Goal: Task Accomplishment & Management: Use online tool/utility

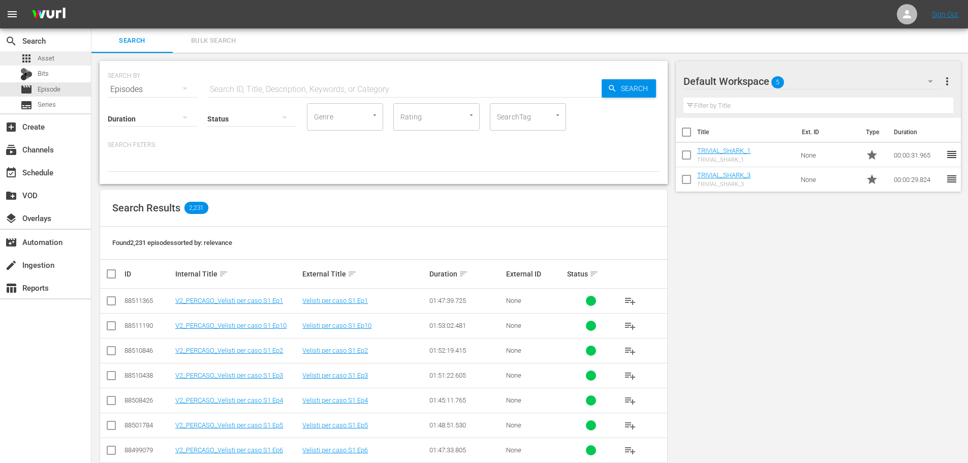
click at [69, 60] on div "apps Asset" at bounding box center [45, 58] width 91 height 14
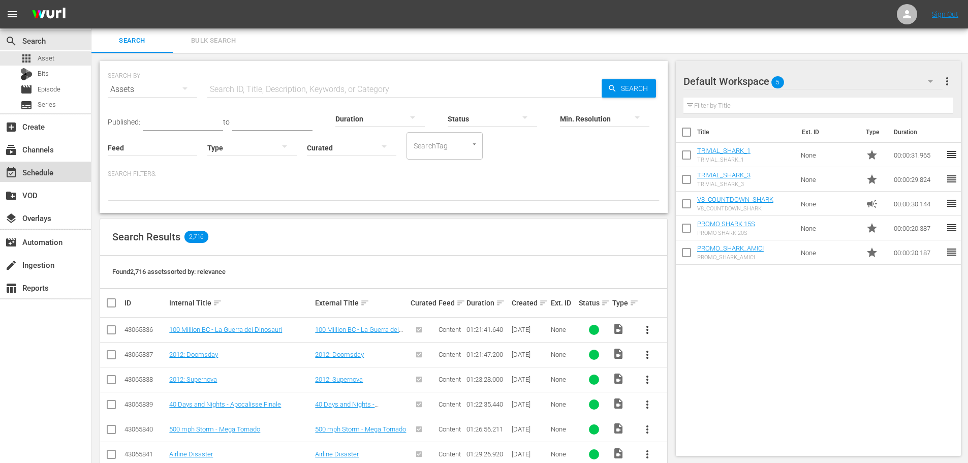
click at [42, 175] on div "event_available Schedule" at bounding box center [28, 170] width 57 height 9
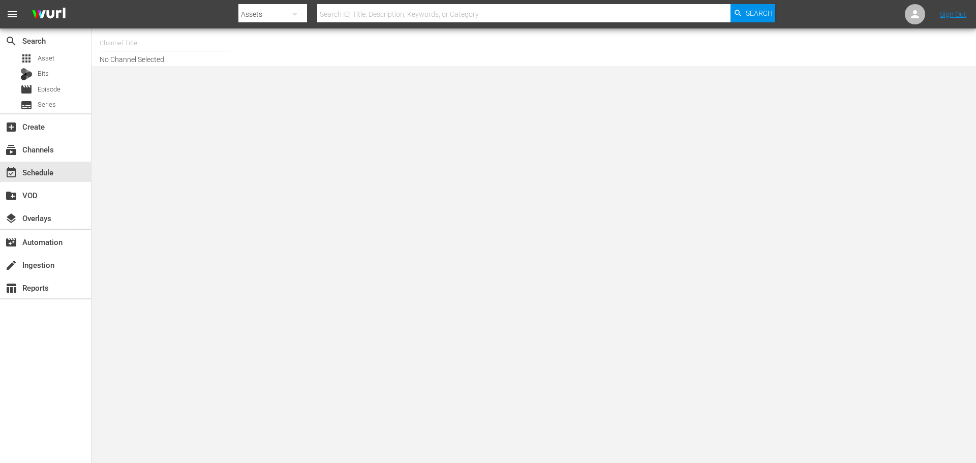
click at [132, 40] on input "text" at bounding box center [165, 43] width 130 height 24
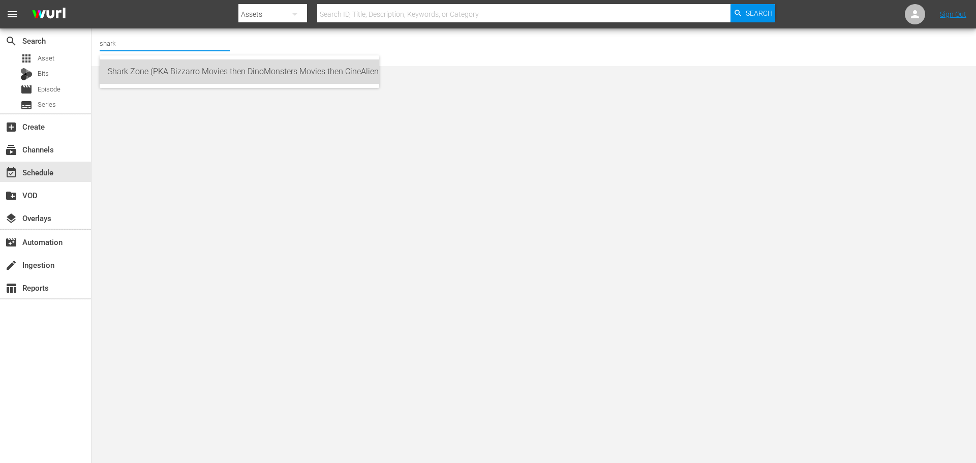
click at [272, 71] on div "Shark Zone (PKA [PERSON_NAME] Movies then DinoMonsters Movies then CineAliens) …" at bounding box center [239, 71] width 263 height 24
type input "Shark Zone (PKA [PERSON_NAME] Movies then DinoMonsters Movies then CineAliens) …"
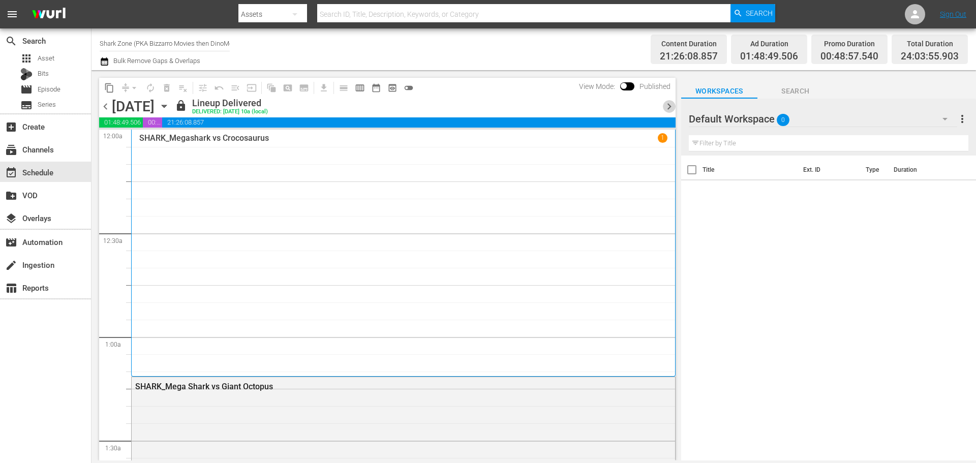
click at [409, 111] on span "chevron_right" at bounding box center [669, 106] width 13 height 13
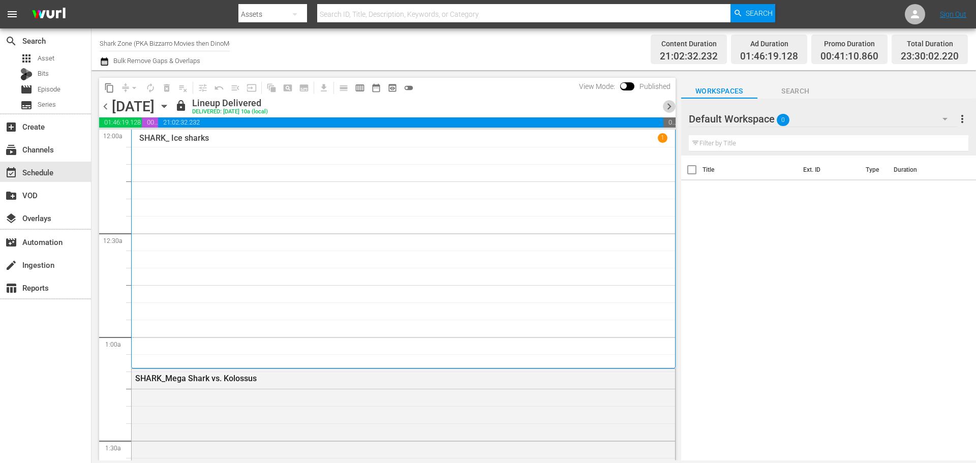
click at [409, 111] on span "chevron_right" at bounding box center [669, 106] width 13 height 13
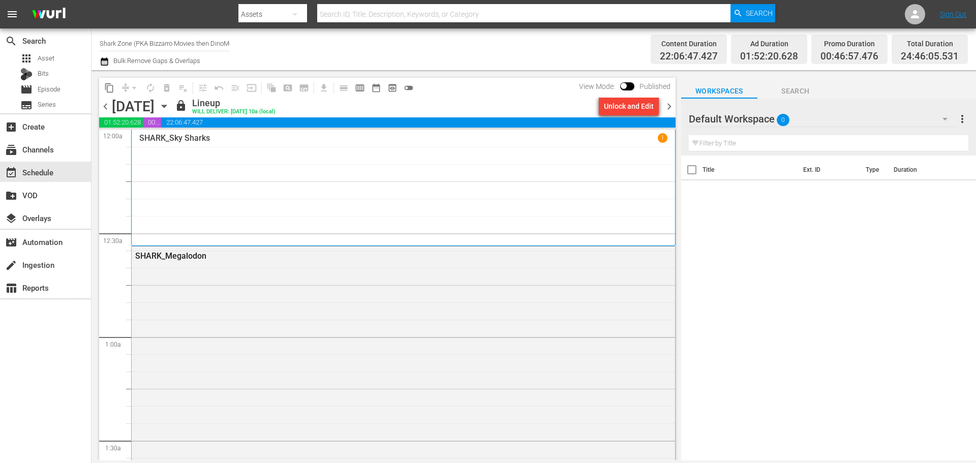
click at [409, 110] on div "Unlock and Edit" at bounding box center [629, 106] width 50 height 18
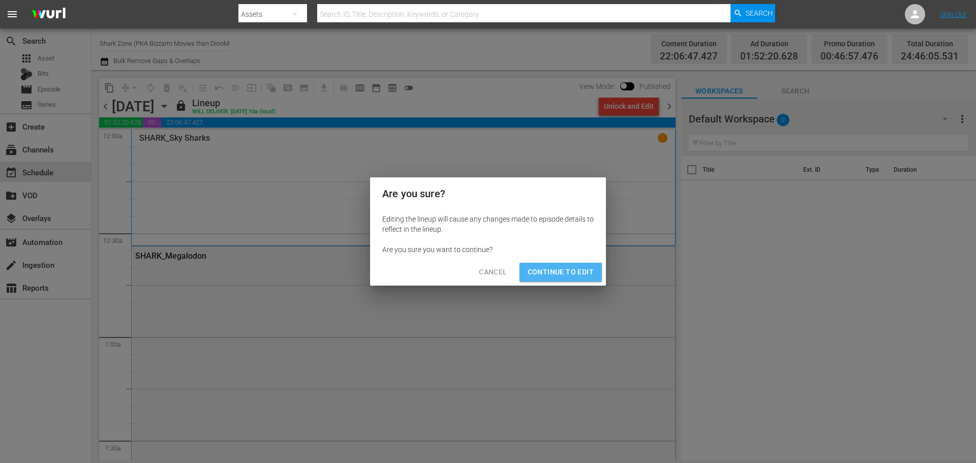
click at [409, 191] on button "Continue to Edit" at bounding box center [560, 272] width 82 height 19
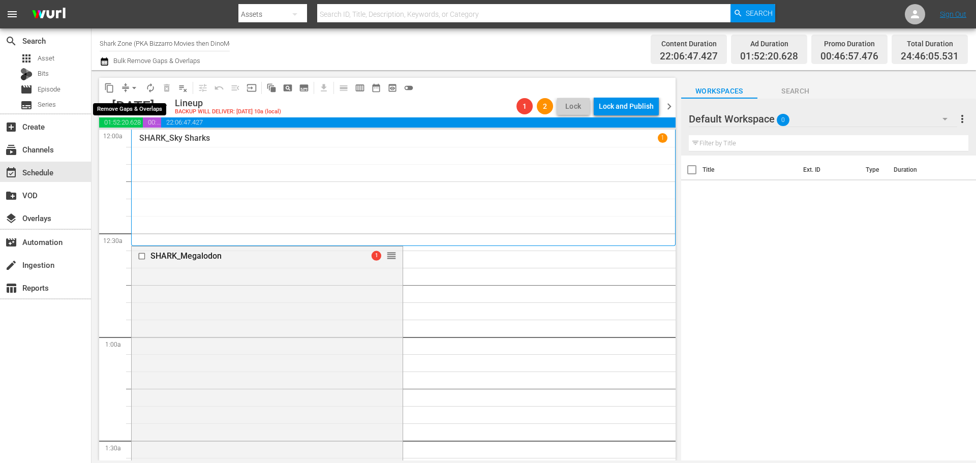
click at [134, 87] on span "arrow_drop_down" at bounding box center [134, 88] width 10 height 10
click at [139, 145] on li "Align to End of Previous Day" at bounding box center [134, 142] width 107 height 17
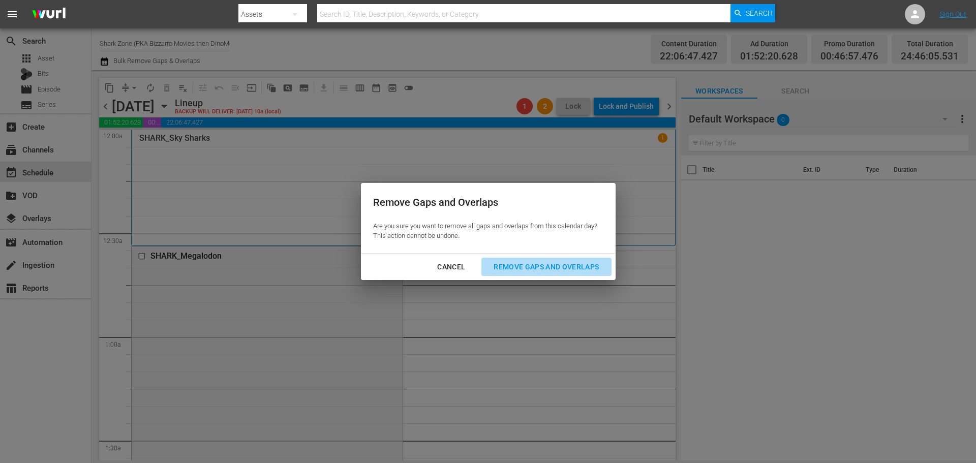
click at [409, 191] on div "Remove Gaps and Overlaps" at bounding box center [545, 267] width 121 height 13
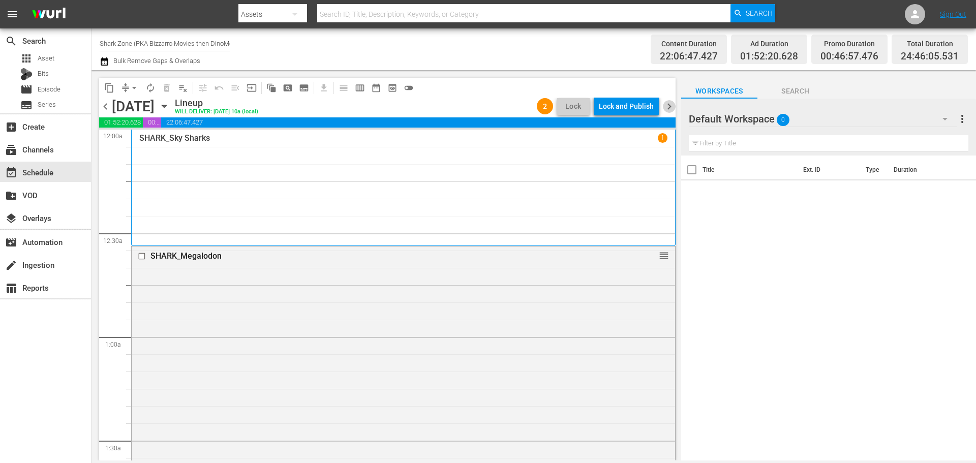
click at [409, 107] on span "chevron_right" at bounding box center [669, 106] width 13 height 13
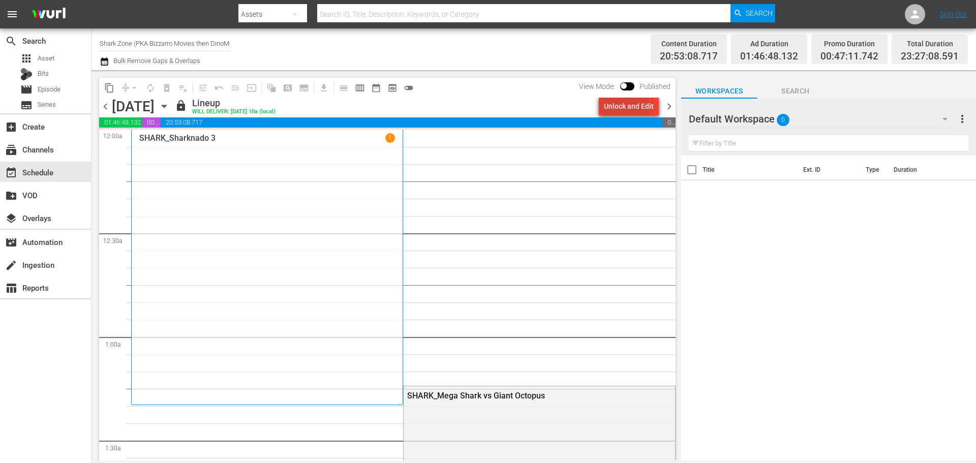
click at [409, 105] on div "Unlock and Edit" at bounding box center [629, 106] width 50 height 18
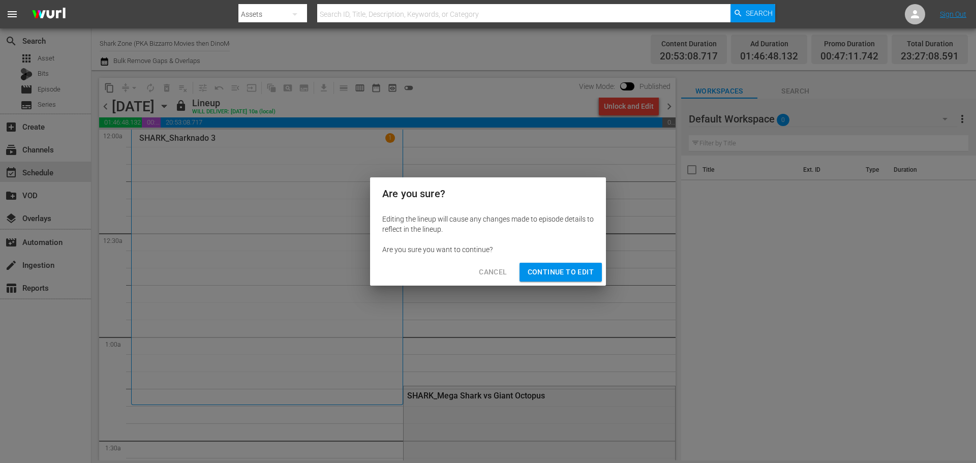
click at [409, 191] on span "Continue to Edit" at bounding box center [560, 272] width 66 height 13
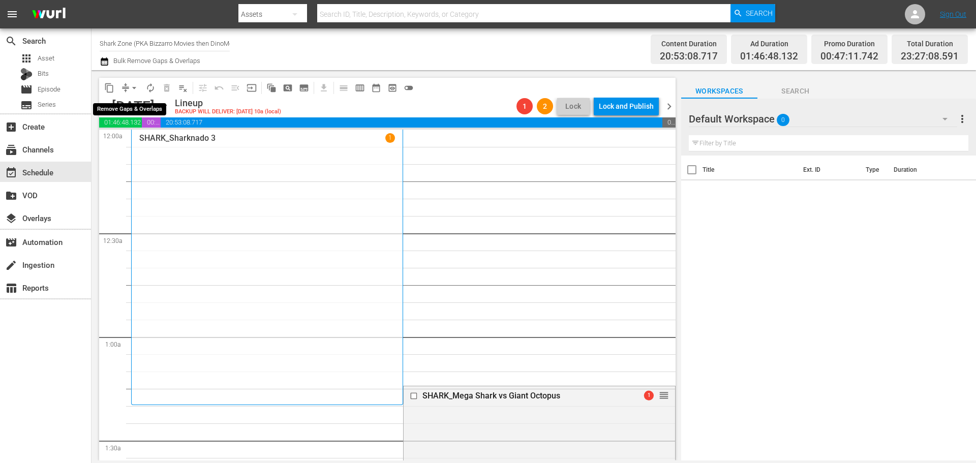
click at [135, 86] on span "arrow_drop_down" at bounding box center [134, 88] width 10 height 10
click at [126, 151] on ul "Align to Midnight Align to First Episode Align to End of Previous Day" at bounding box center [134, 125] width 107 height 58
click at [126, 141] on li "Align to End of Previous Day" at bounding box center [134, 142] width 107 height 17
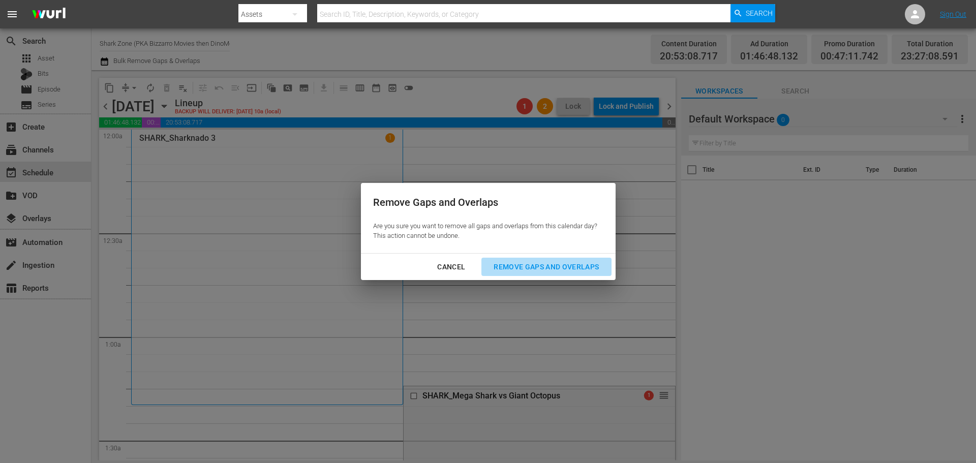
click at [409, 191] on div "Remove Gaps and Overlaps" at bounding box center [545, 267] width 121 height 13
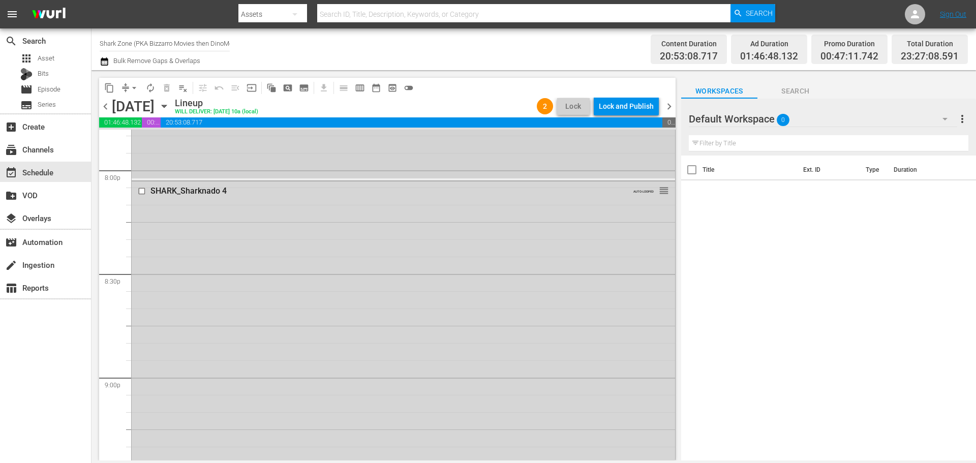
scroll to position [4046, 0]
click at [409, 110] on span "chevron_right" at bounding box center [669, 106] width 13 height 13
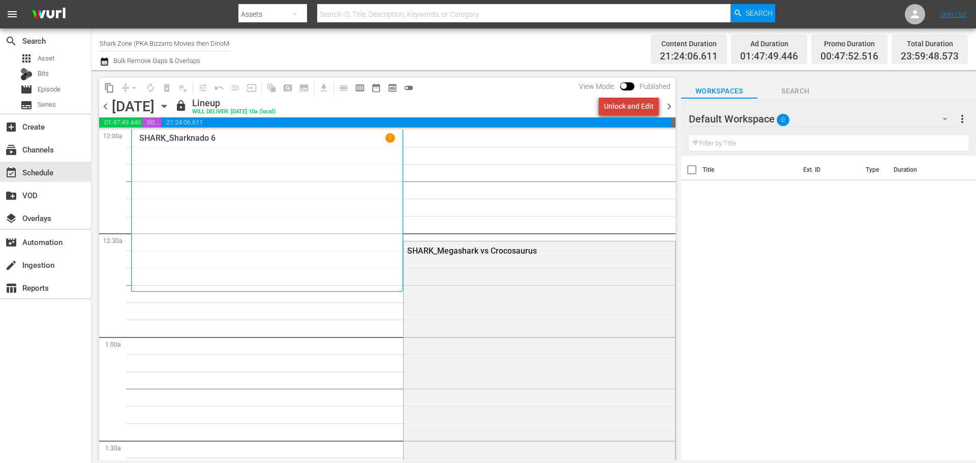
click at [409, 104] on div "Unlock and Edit" at bounding box center [629, 106] width 50 height 18
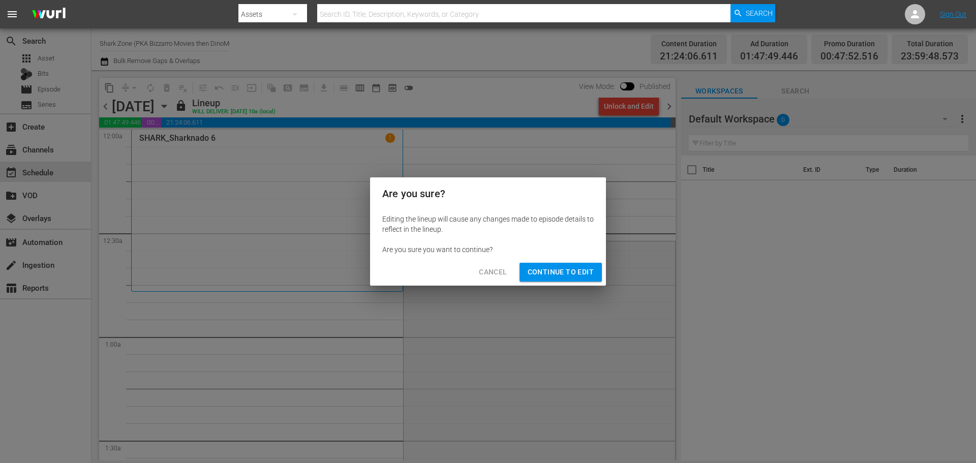
click at [409, 191] on button "Continue to Edit" at bounding box center [560, 272] width 82 height 19
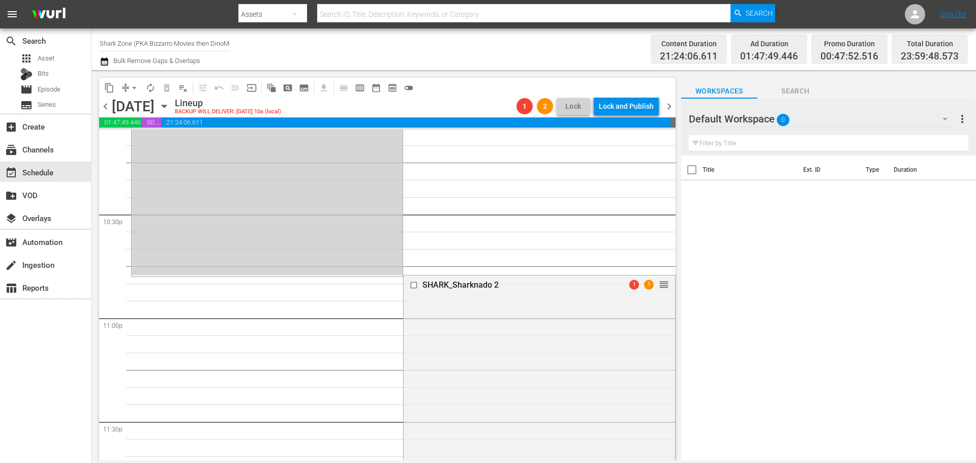
scroll to position [4578, 0]
click at [134, 89] on span "arrow_drop_down" at bounding box center [134, 88] width 10 height 10
click at [148, 149] on li "Align to End of Previous Day" at bounding box center [134, 142] width 107 height 17
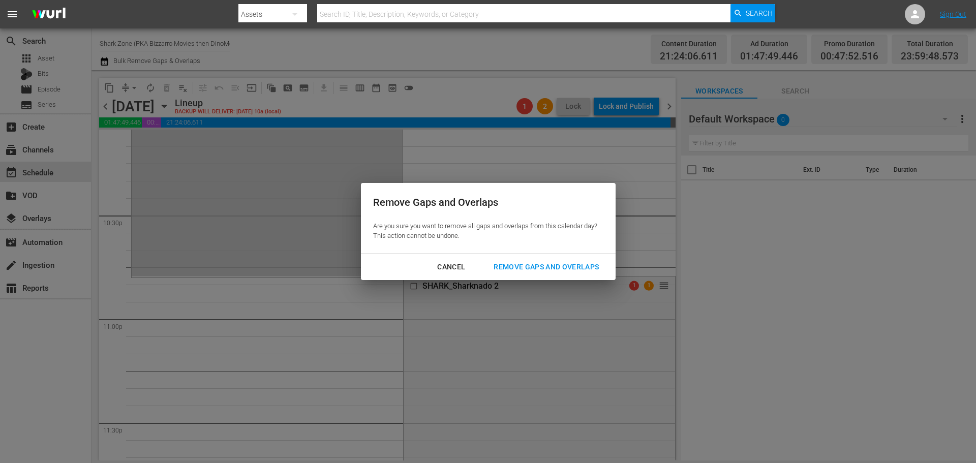
click at [409, 191] on div "Remove Gaps and Overlaps" at bounding box center [545, 267] width 121 height 13
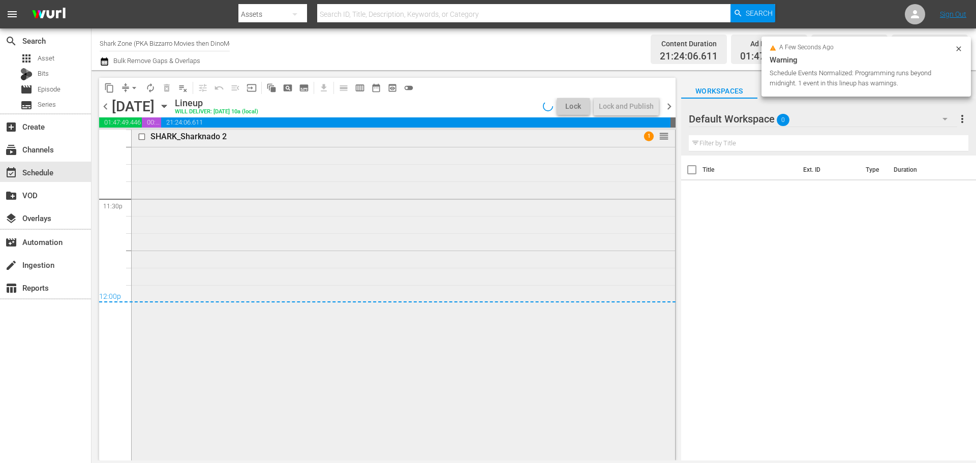
scroll to position [4806, 0]
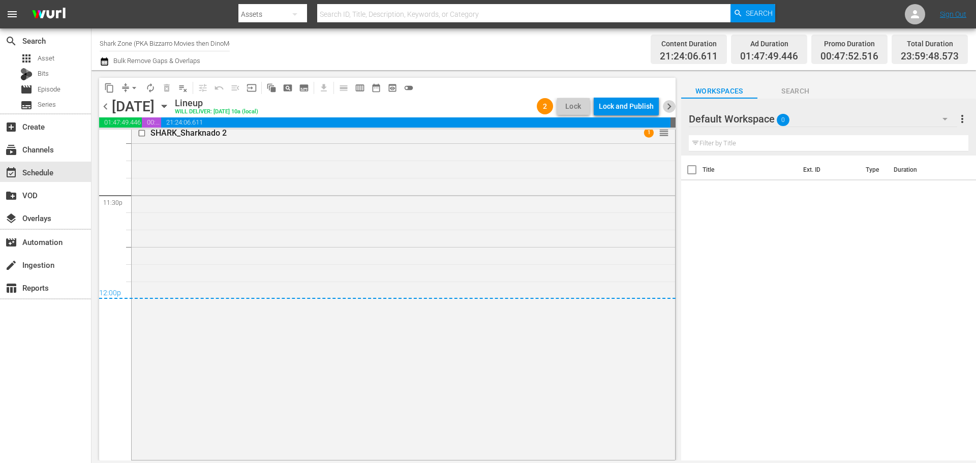
click at [409, 103] on span "chevron_right" at bounding box center [669, 106] width 13 height 13
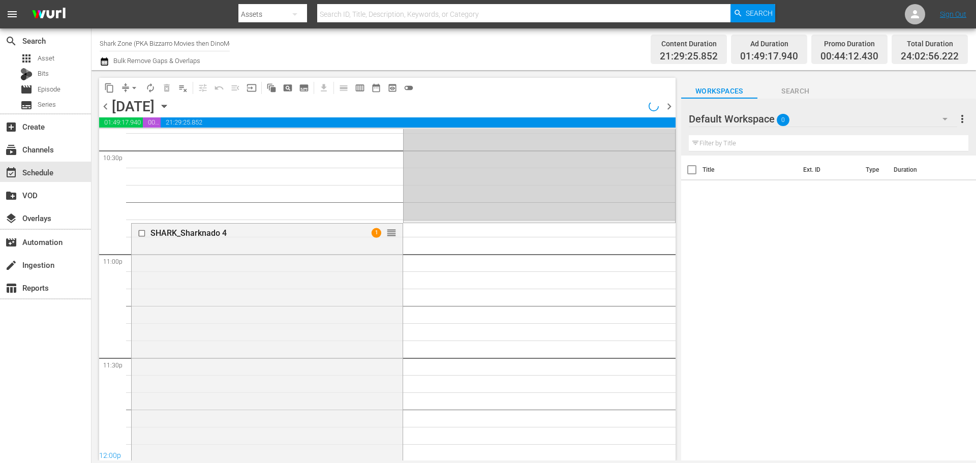
scroll to position [4453, 0]
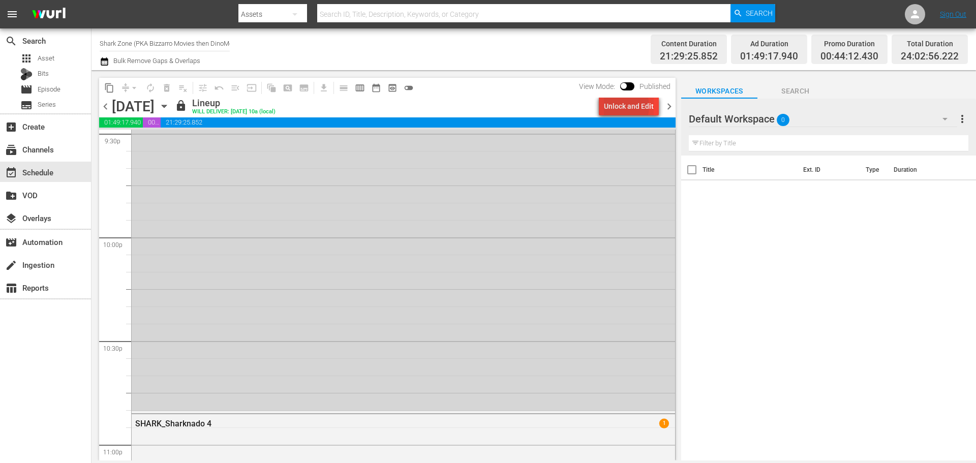
click at [409, 106] on div "Unlock and Edit" at bounding box center [629, 106] width 50 height 18
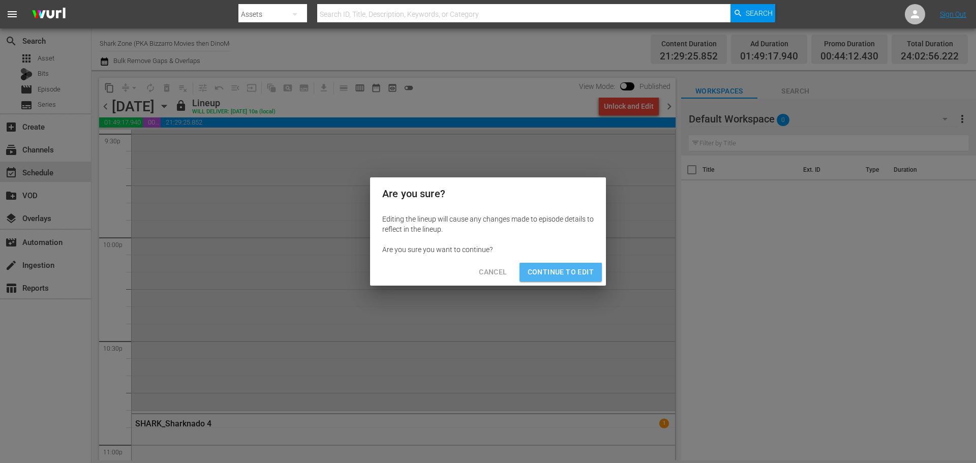
click at [409, 191] on span "Continue to Edit" at bounding box center [560, 272] width 66 height 13
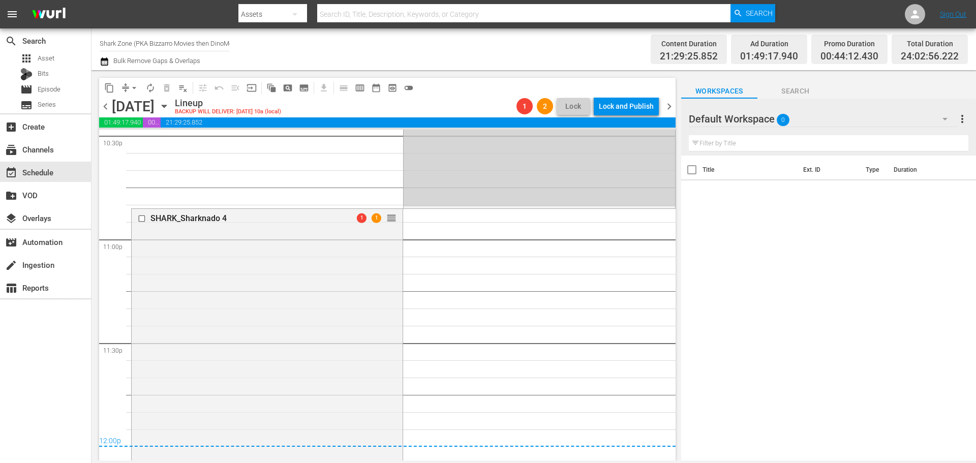
scroll to position [4723, 0]
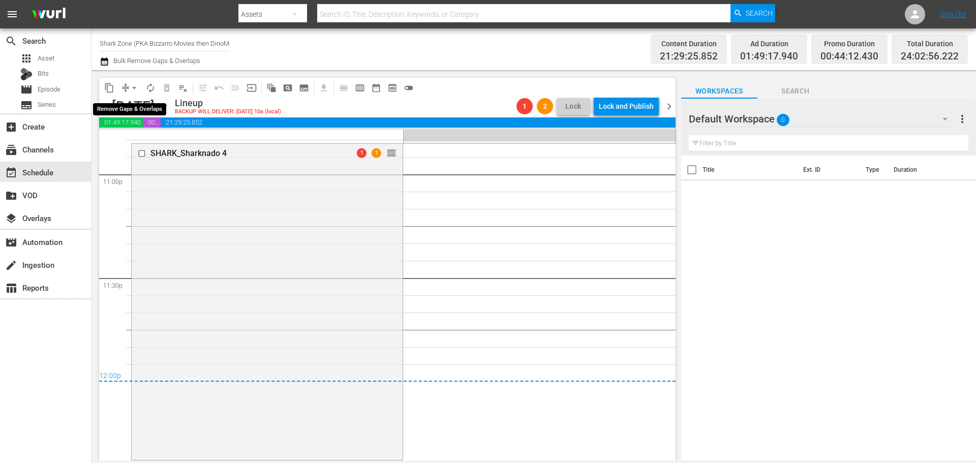
click at [133, 87] on span "arrow_drop_down" at bounding box center [134, 88] width 10 height 10
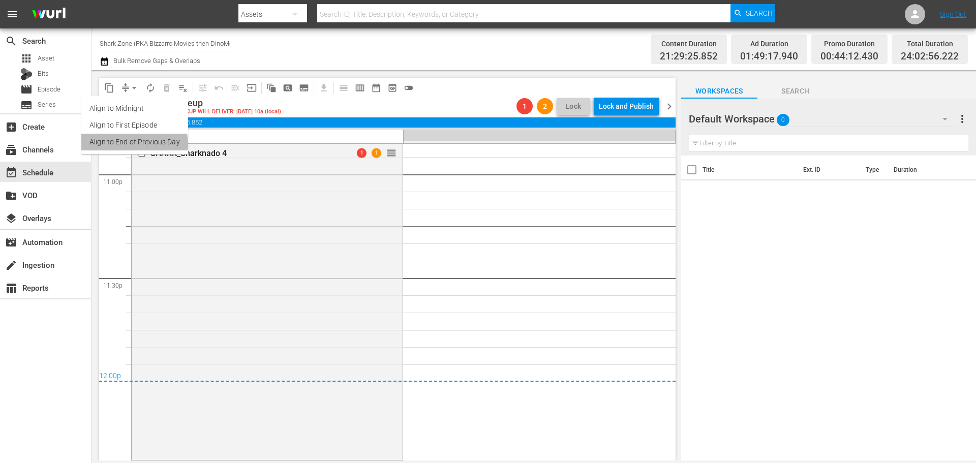
click at [132, 144] on li "Align to End of Previous Day" at bounding box center [134, 142] width 107 height 17
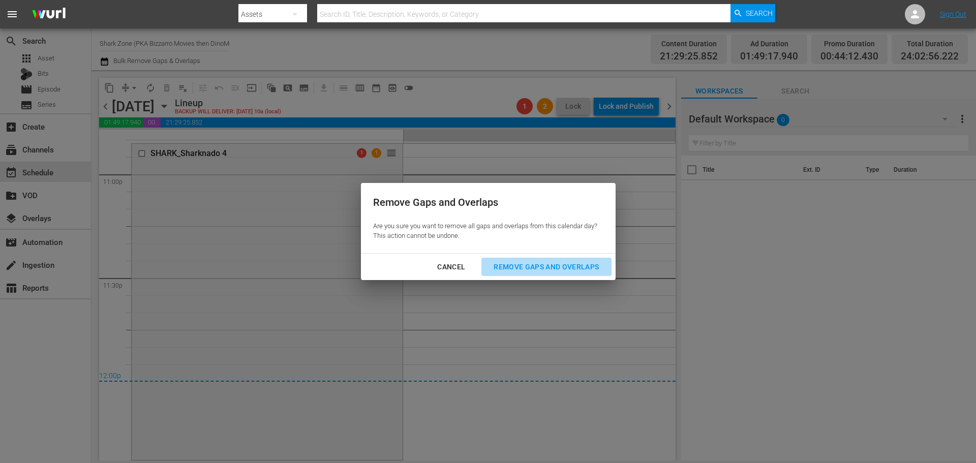
click at [409, 191] on button "Remove Gaps and Overlaps" at bounding box center [546, 267] width 130 height 19
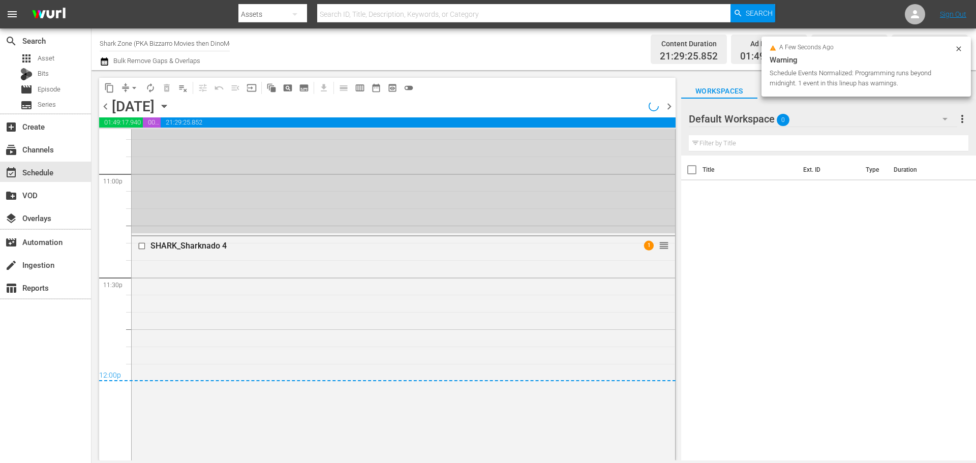
scroll to position [4758, 0]
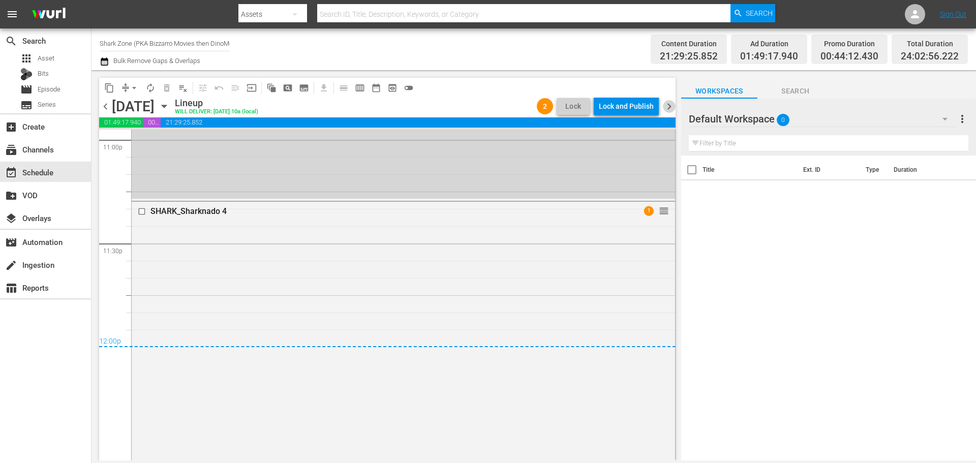
click at [409, 110] on span "chevron_right" at bounding box center [669, 106] width 13 height 13
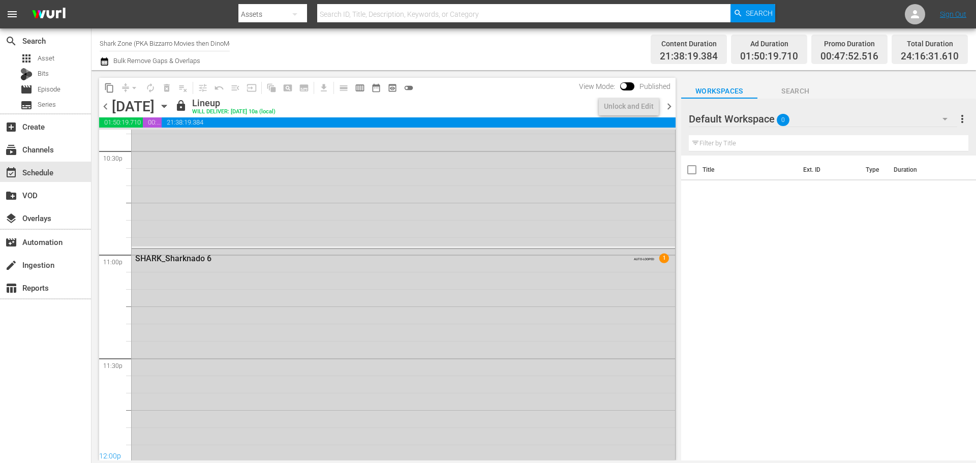
scroll to position [4761, 0]
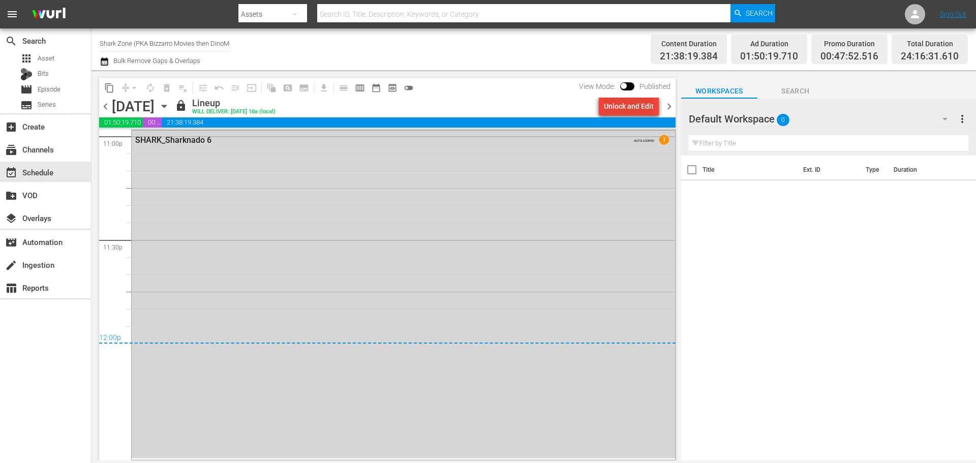
click at [409, 106] on div "Unlock and Edit" at bounding box center [629, 106] width 50 height 18
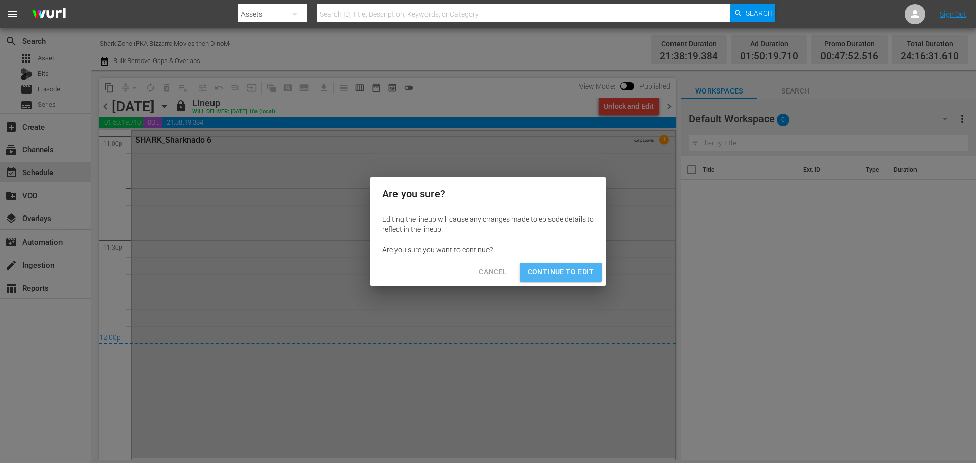
click at [409, 191] on span "Continue to Edit" at bounding box center [560, 272] width 66 height 13
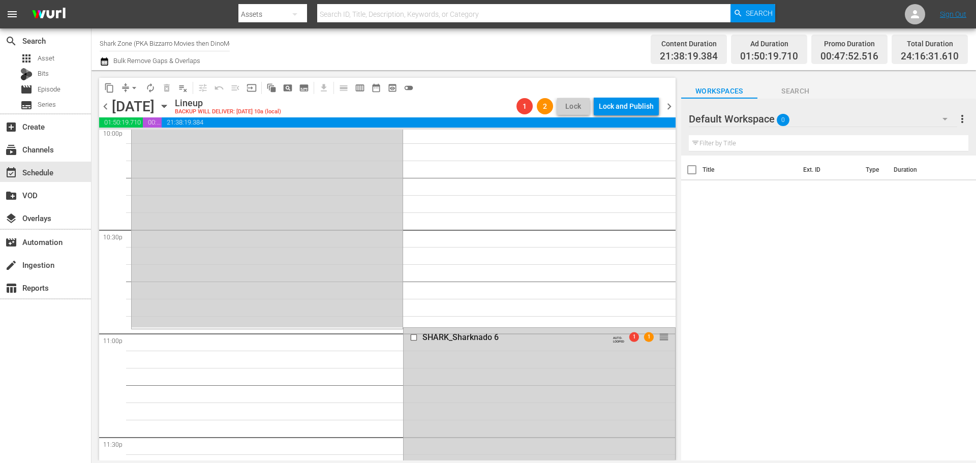
scroll to position [4561, 0]
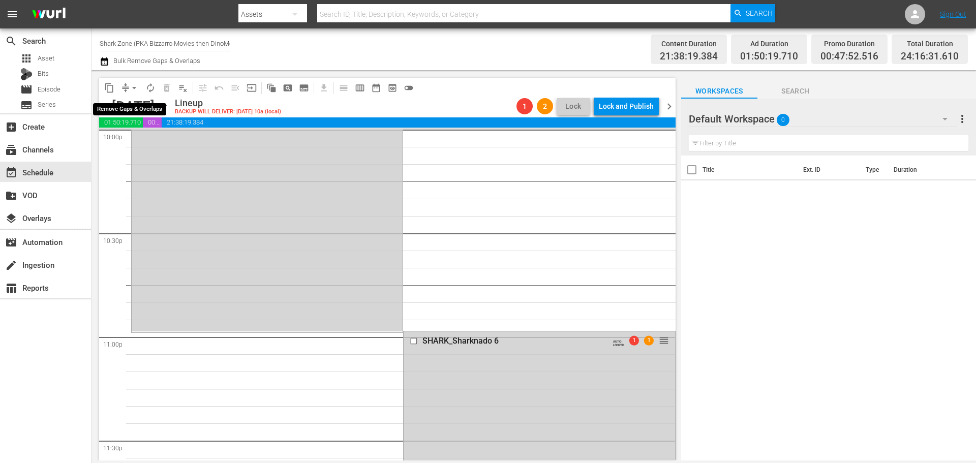
click at [135, 88] on span "arrow_drop_down" at bounding box center [134, 88] width 10 height 10
click at [134, 144] on li "Align to End of Previous Day" at bounding box center [134, 142] width 107 height 17
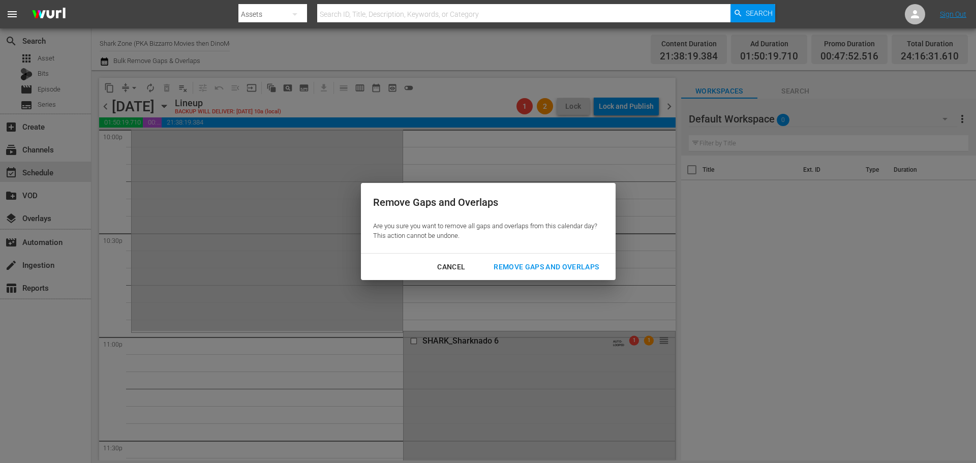
click at [409, 191] on div "Remove Gaps and Overlaps" at bounding box center [545, 267] width 121 height 13
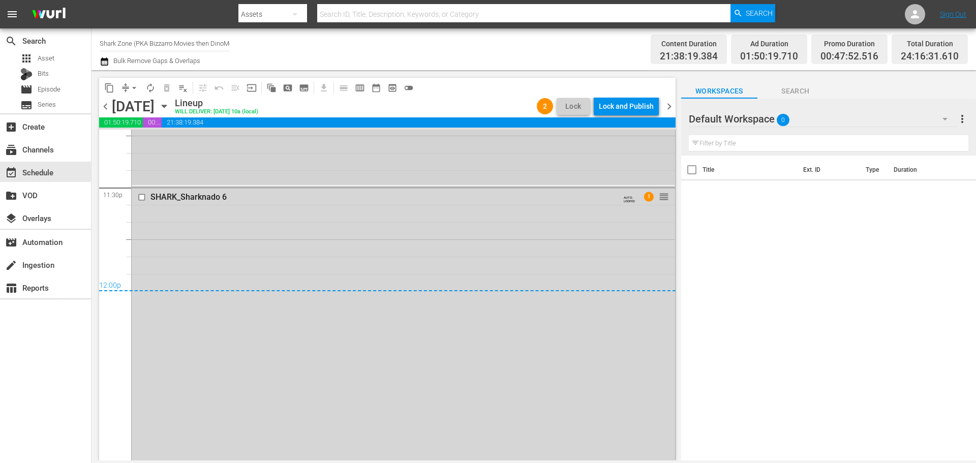
scroll to position [4721, 0]
click at [409, 109] on span "chevron_right" at bounding box center [669, 106] width 13 height 13
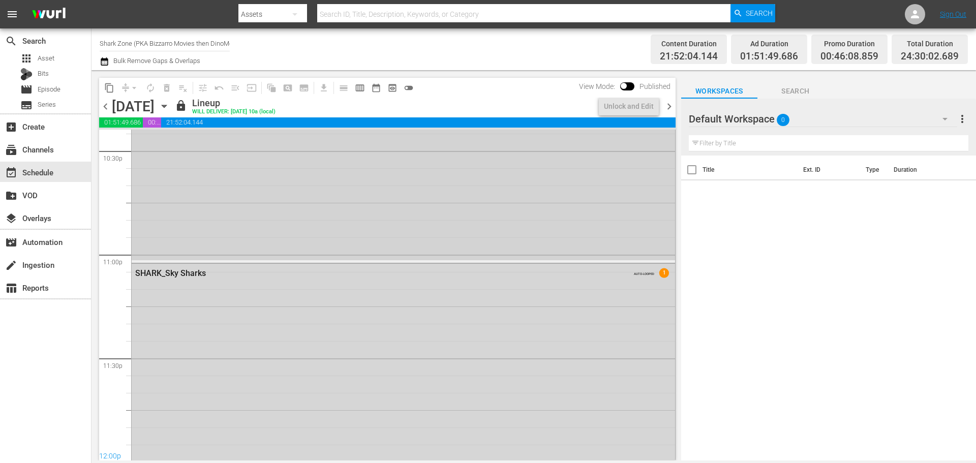
scroll to position [4721, 0]
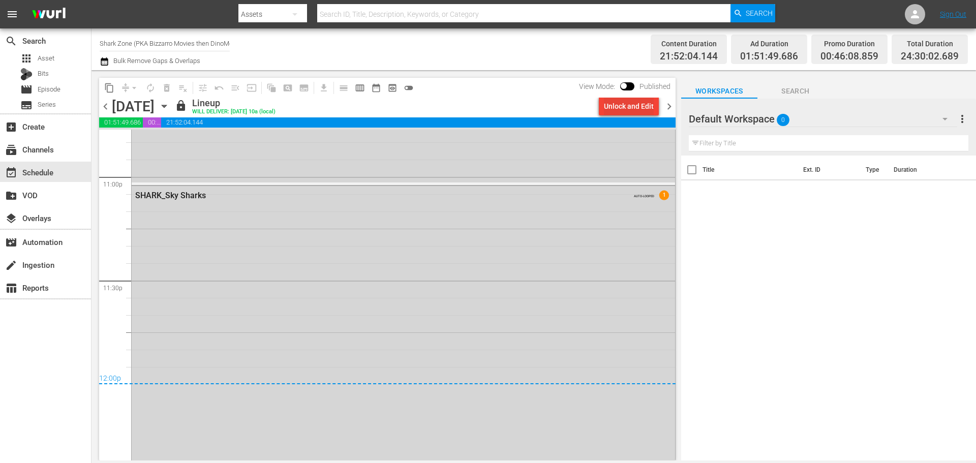
click at [409, 104] on div "Unlock and Edit" at bounding box center [629, 106] width 50 height 18
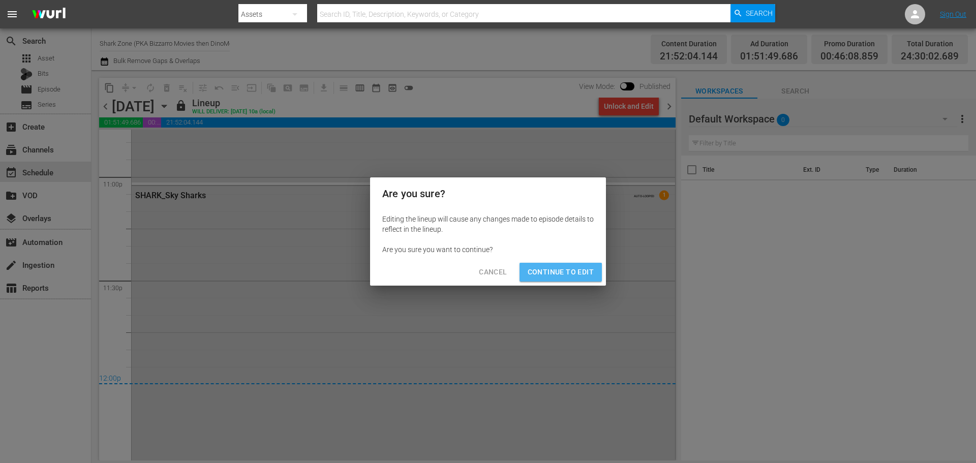
click at [409, 191] on span "Continue to Edit" at bounding box center [560, 272] width 66 height 13
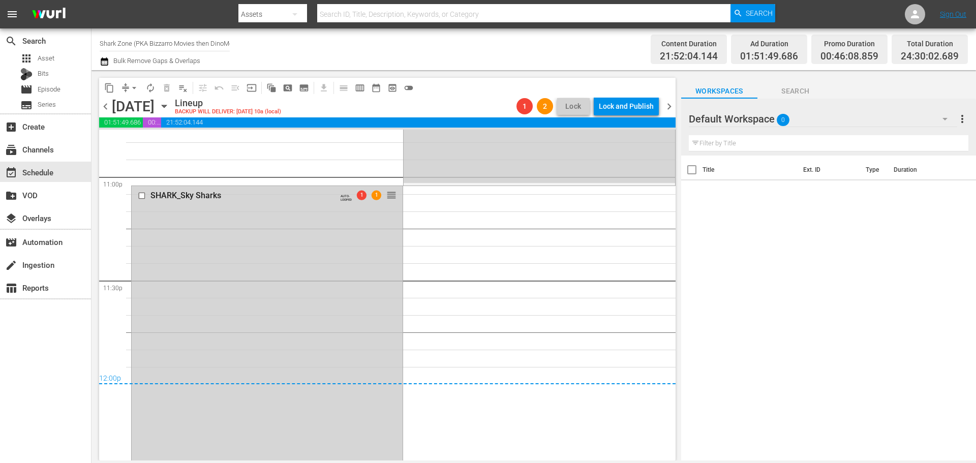
scroll to position [4703, 0]
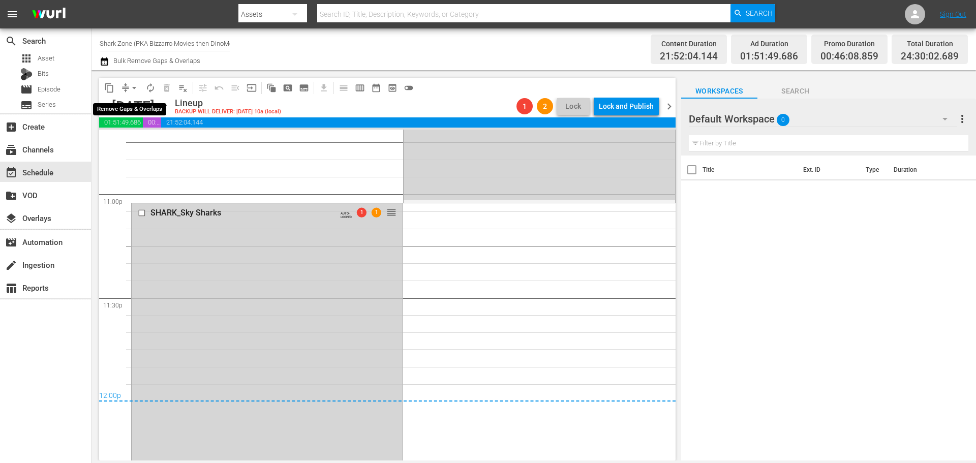
click at [133, 88] on span "arrow_drop_down" at bounding box center [134, 88] width 10 height 10
click at [145, 140] on li "Align to End of Previous Day" at bounding box center [134, 142] width 107 height 17
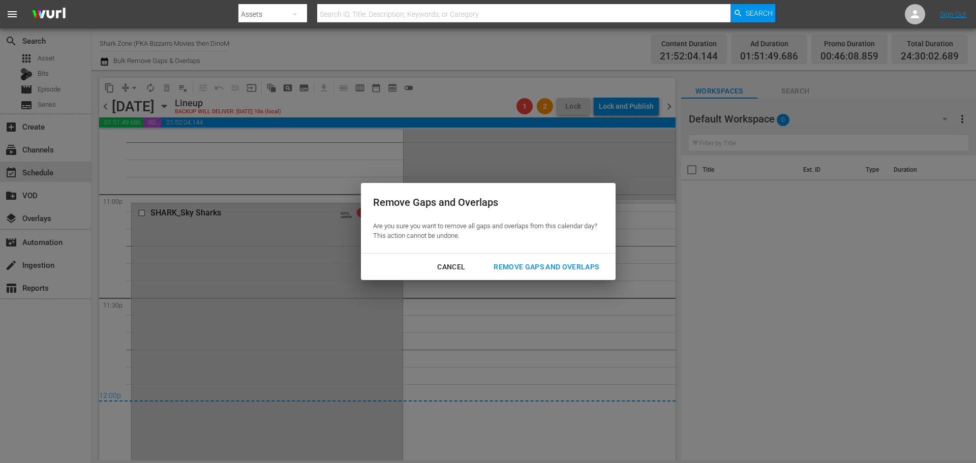
click at [409, 191] on div "Remove Gaps and Overlaps" at bounding box center [545, 267] width 121 height 13
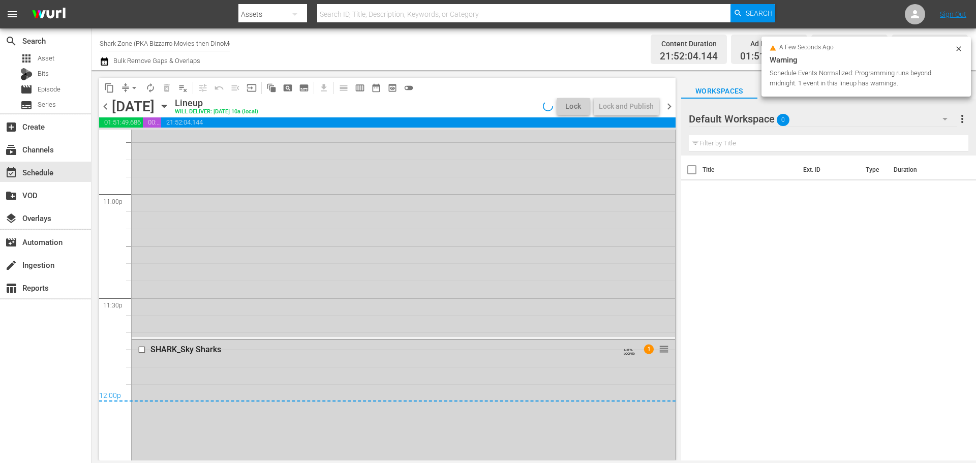
scroll to position [4669, 0]
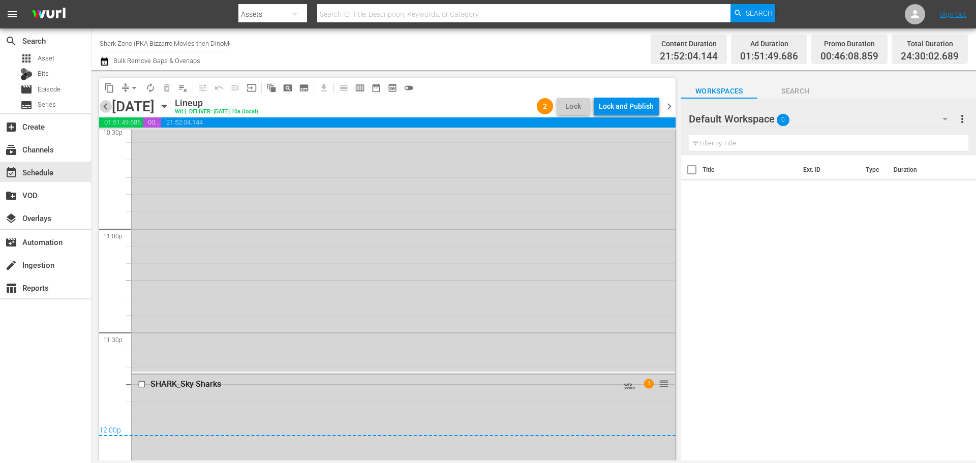
click at [108, 106] on span "chevron_left" at bounding box center [105, 106] width 13 height 13
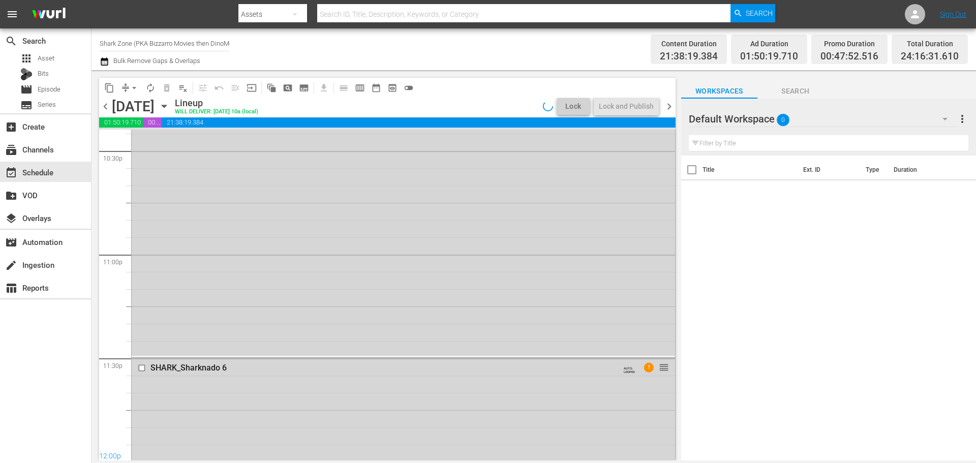
scroll to position [4721, 0]
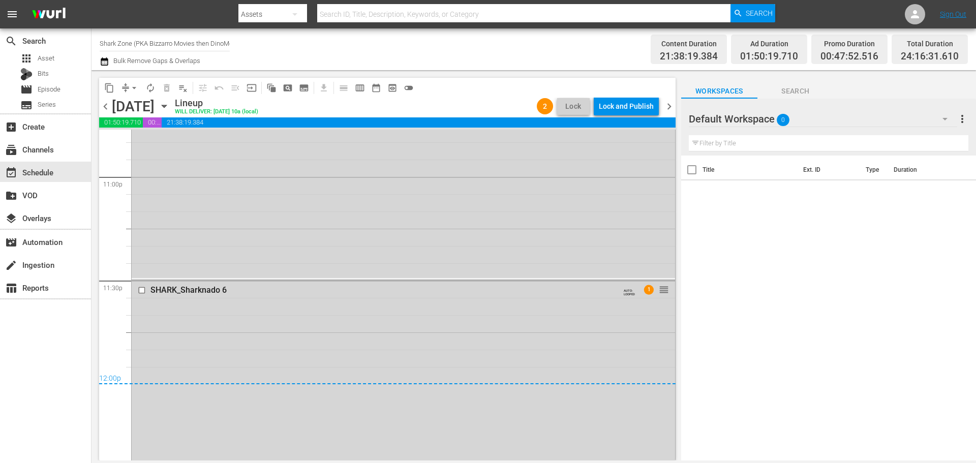
click at [409, 105] on span "chevron_right" at bounding box center [669, 106] width 13 height 13
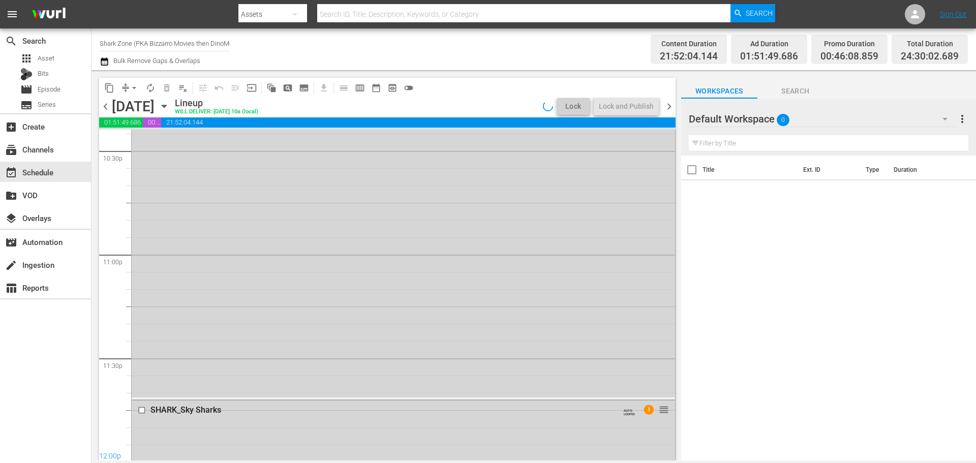
scroll to position [4669, 0]
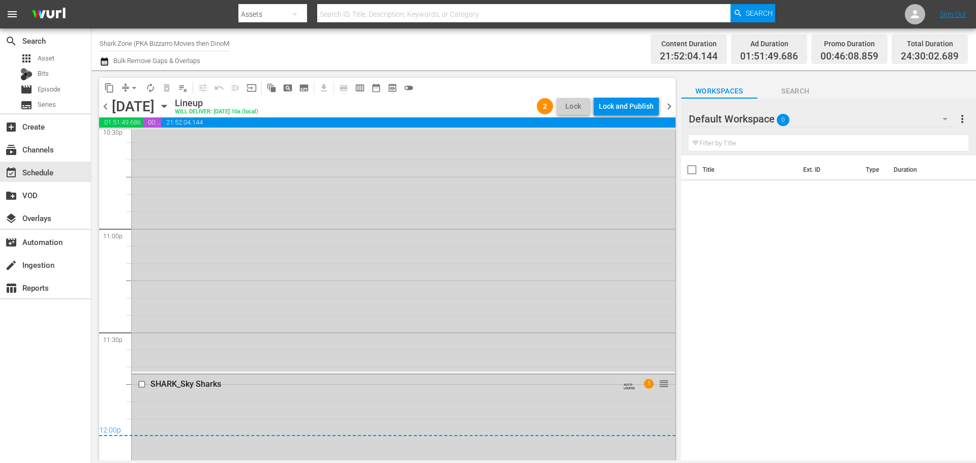
click at [409, 108] on span "chevron_right" at bounding box center [669, 106] width 13 height 13
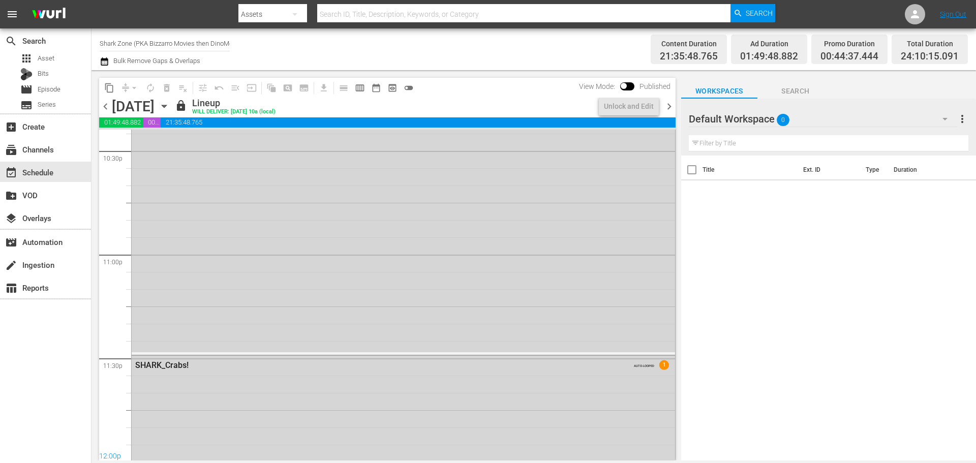
scroll to position [4738, 0]
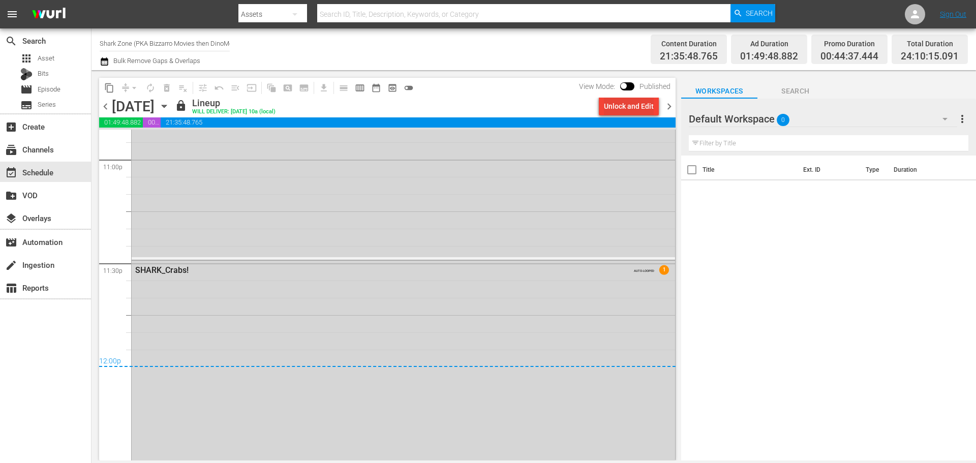
click at [409, 101] on div "Unlock and Edit" at bounding box center [629, 106] width 50 height 18
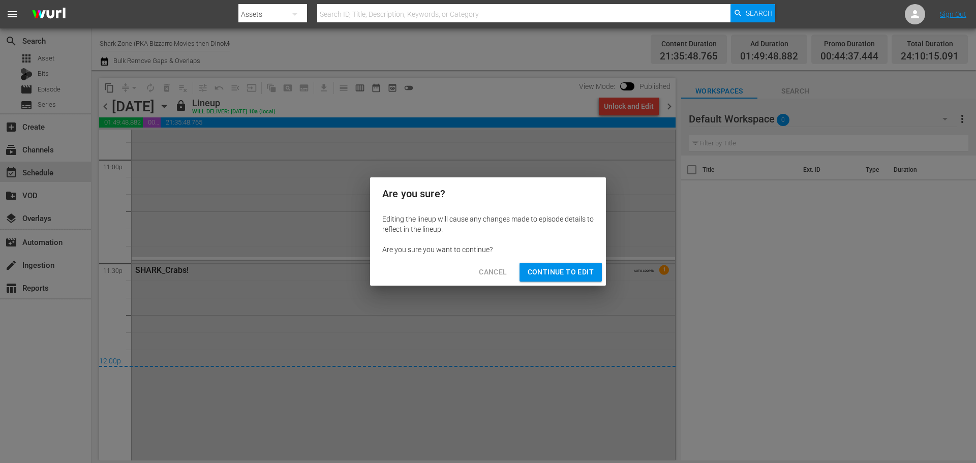
click at [409, 191] on span "Continue to Edit" at bounding box center [560, 272] width 66 height 13
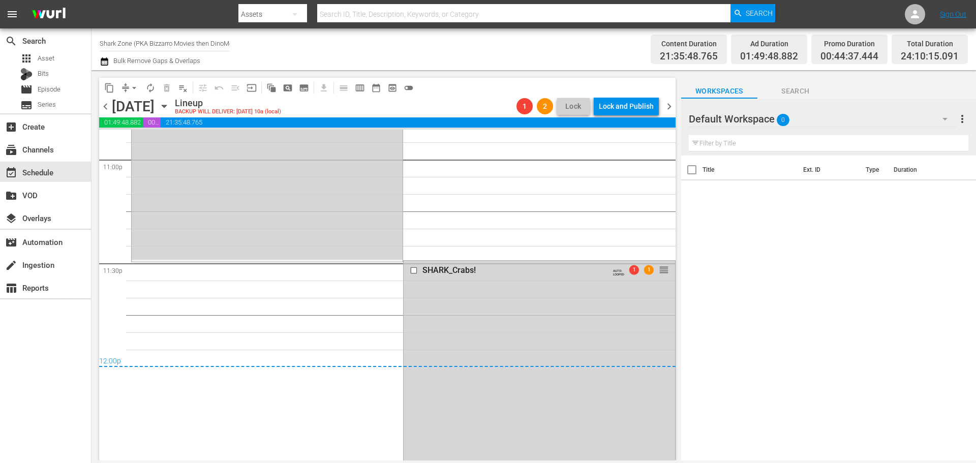
scroll to position [4721, 0]
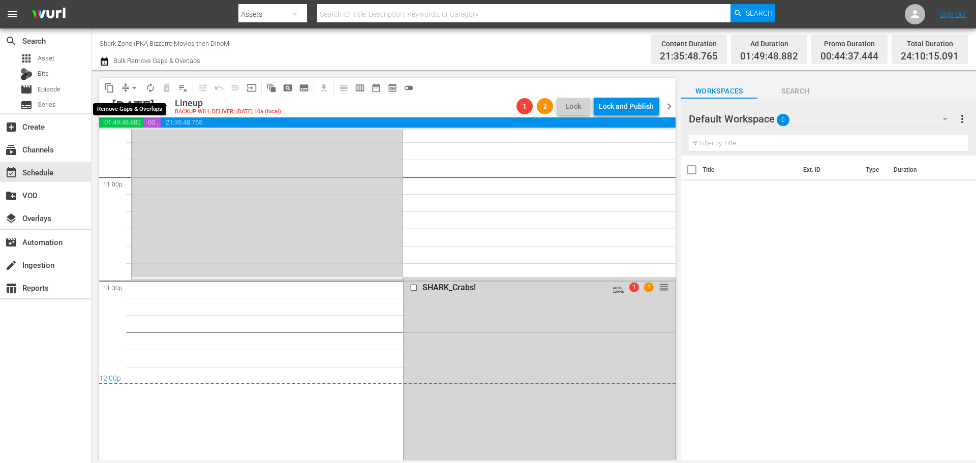
click at [132, 87] on span "arrow_drop_down" at bounding box center [134, 88] width 10 height 10
click at [136, 140] on li "Align to End of Previous Day" at bounding box center [134, 142] width 107 height 17
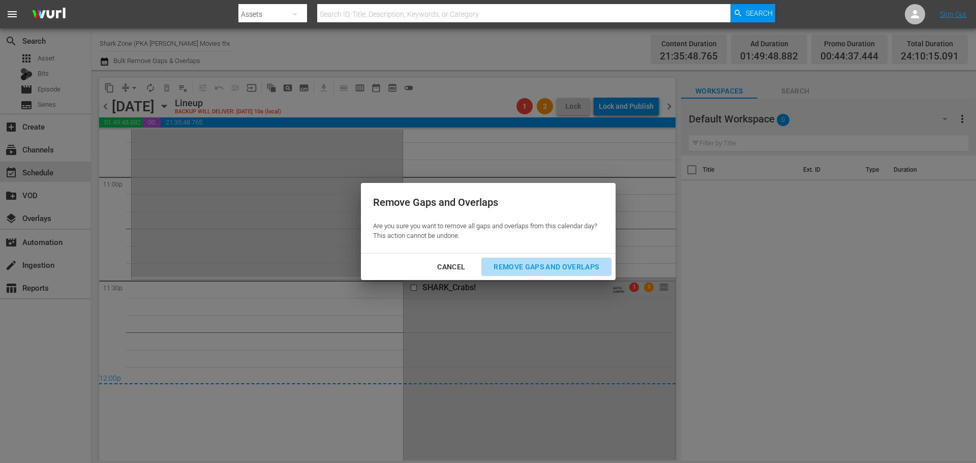
click at [409, 191] on div "Remove Gaps and Overlaps" at bounding box center [545, 267] width 121 height 13
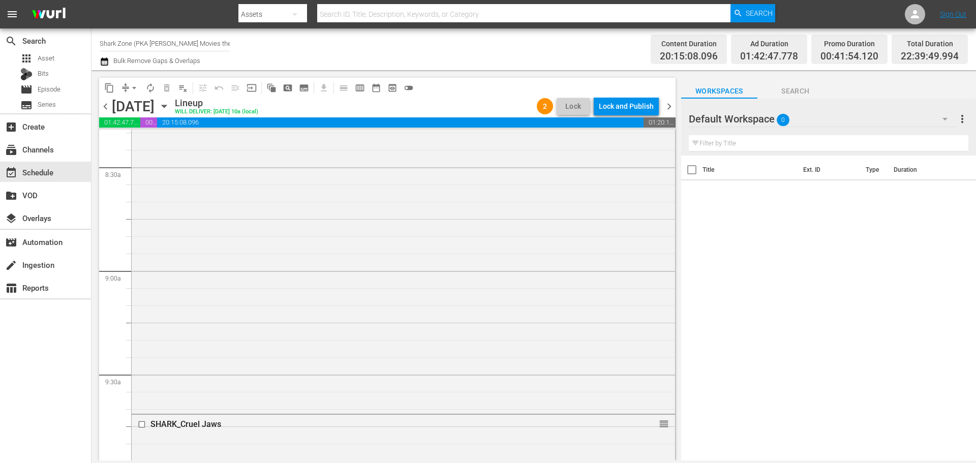
scroll to position [1651, 0]
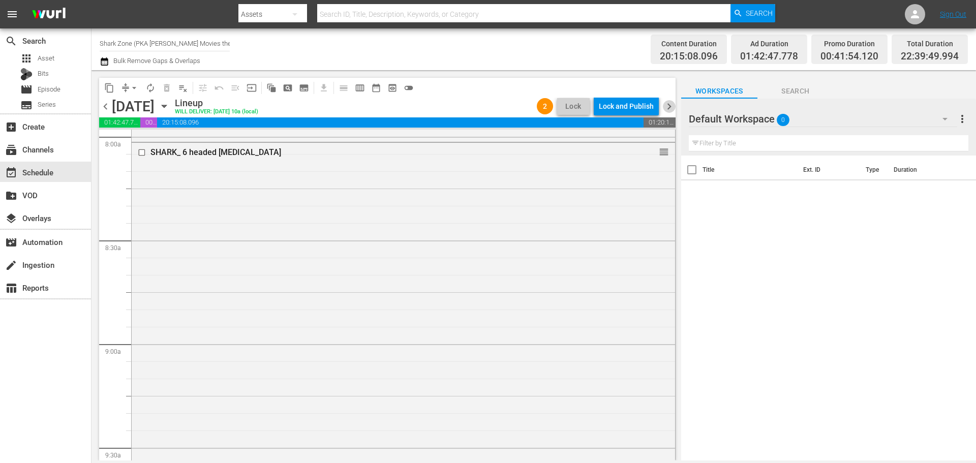
click at [409, 105] on span "chevron_right" at bounding box center [669, 106] width 13 height 13
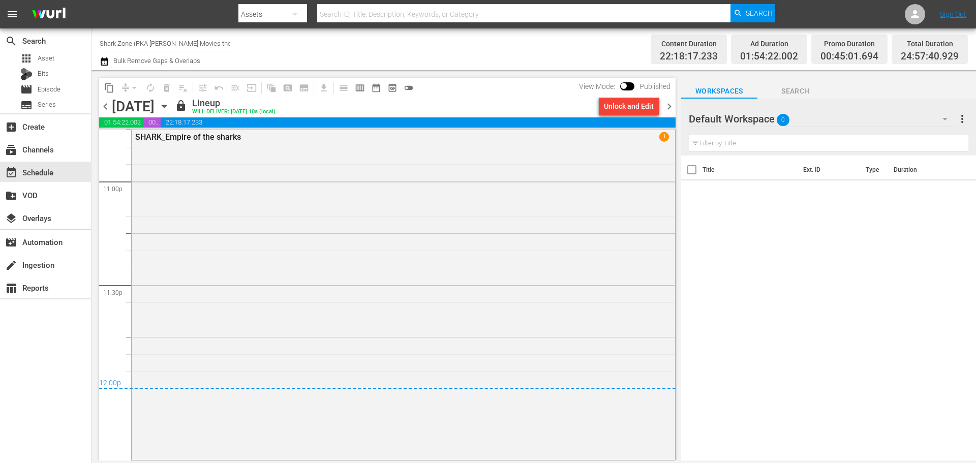
scroll to position [4486, 0]
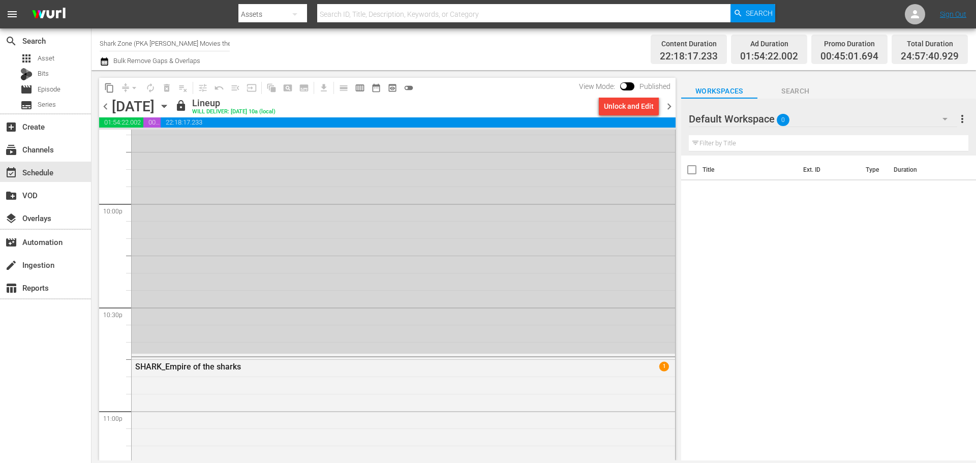
click at [409, 108] on span "chevron_right" at bounding box center [669, 106] width 13 height 13
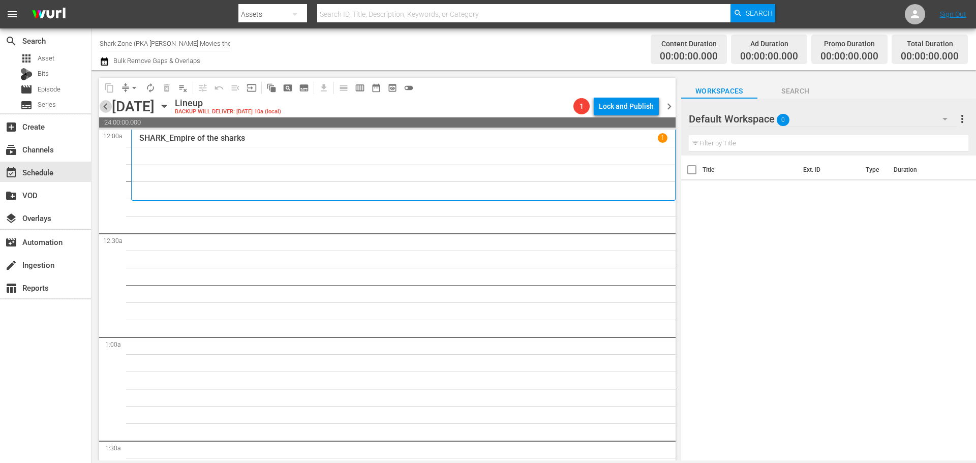
click at [102, 105] on span "chevron_left" at bounding box center [105, 106] width 13 height 13
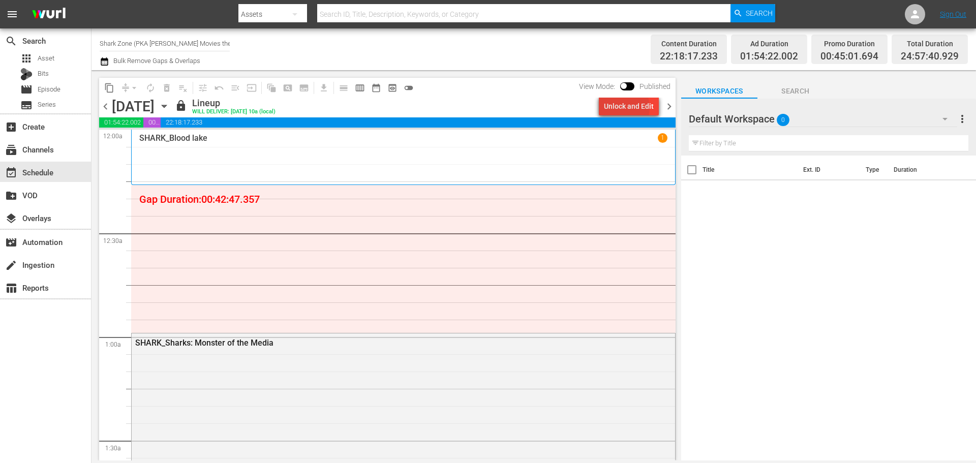
click at [409, 107] on div "Unlock and Edit" at bounding box center [629, 106] width 50 height 18
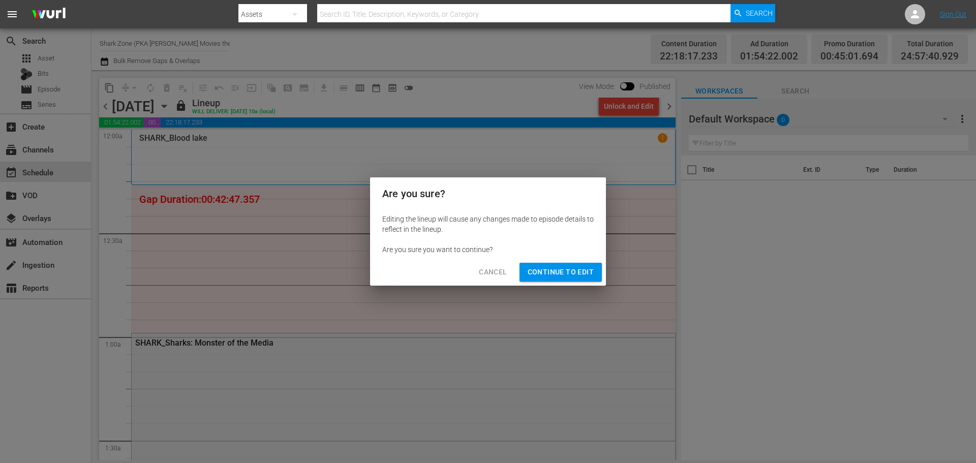
click at [409, 191] on span "Continue to Edit" at bounding box center [560, 272] width 66 height 13
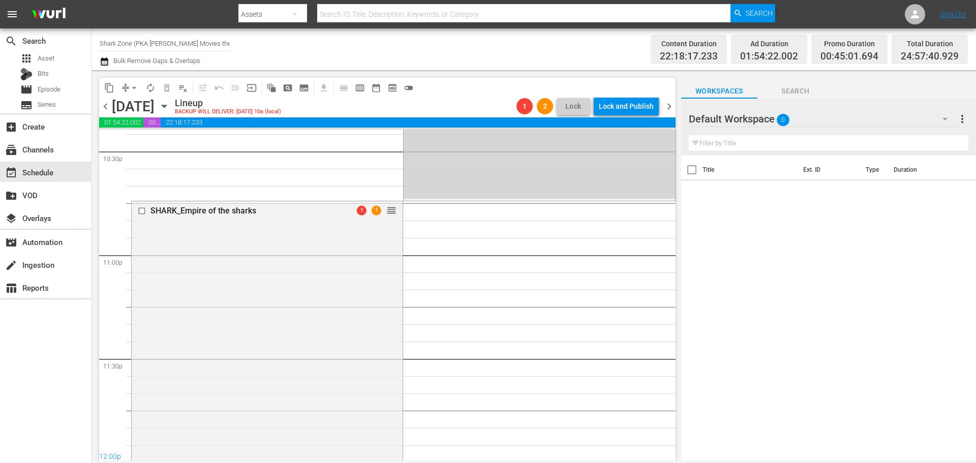
scroll to position [4716, 0]
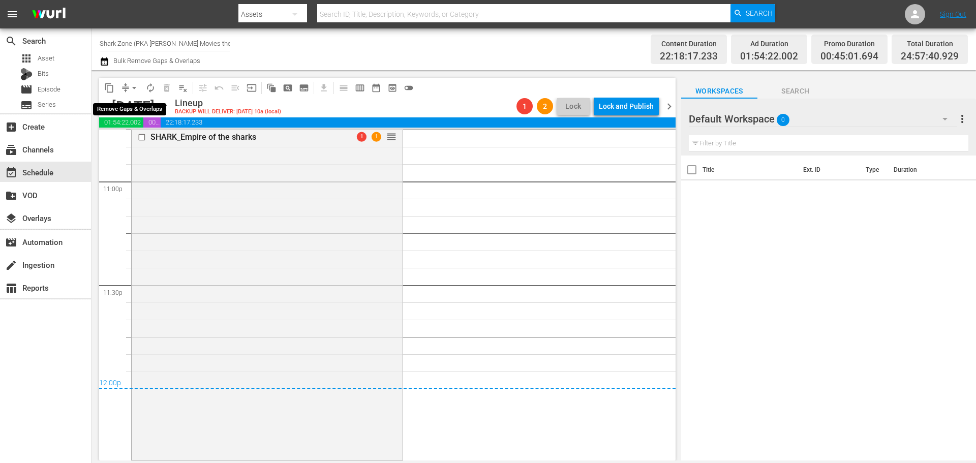
click at [134, 88] on span "arrow_drop_down" at bounding box center [134, 88] width 10 height 10
click at [153, 143] on li "Align to End of Previous Day" at bounding box center [134, 142] width 107 height 17
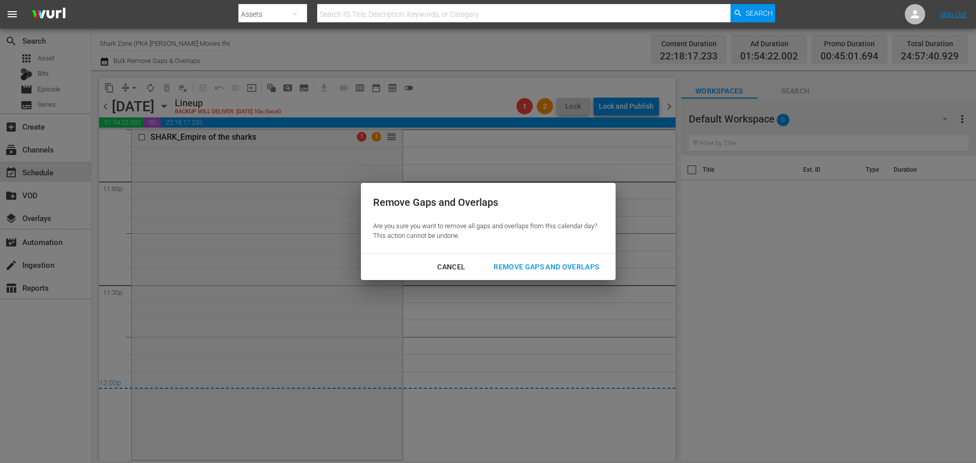
click at [409, 191] on div "Remove Gaps and Overlaps" at bounding box center [545, 267] width 121 height 13
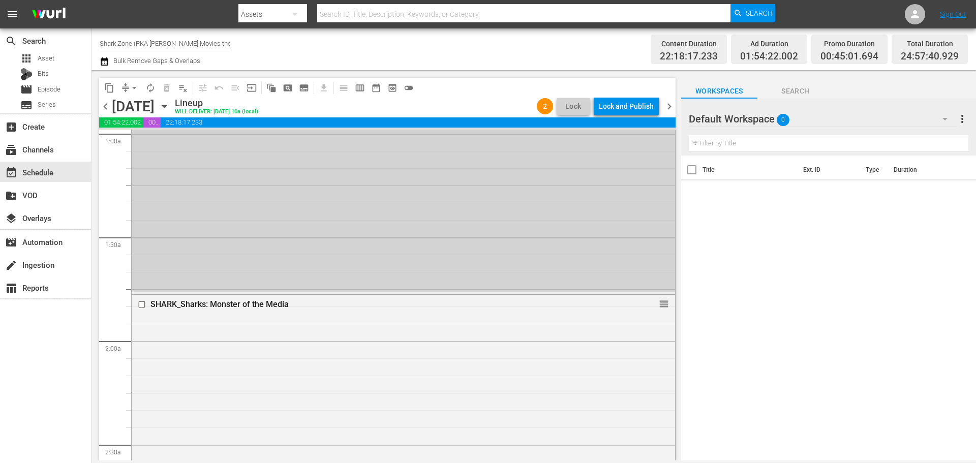
scroll to position [0, 0]
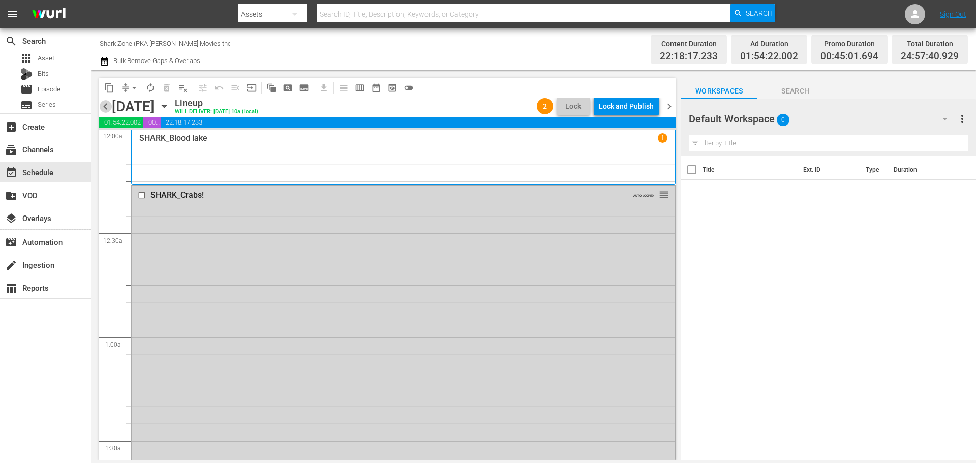
click at [105, 108] on span "chevron_left" at bounding box center [105, 106] width 13 height 13
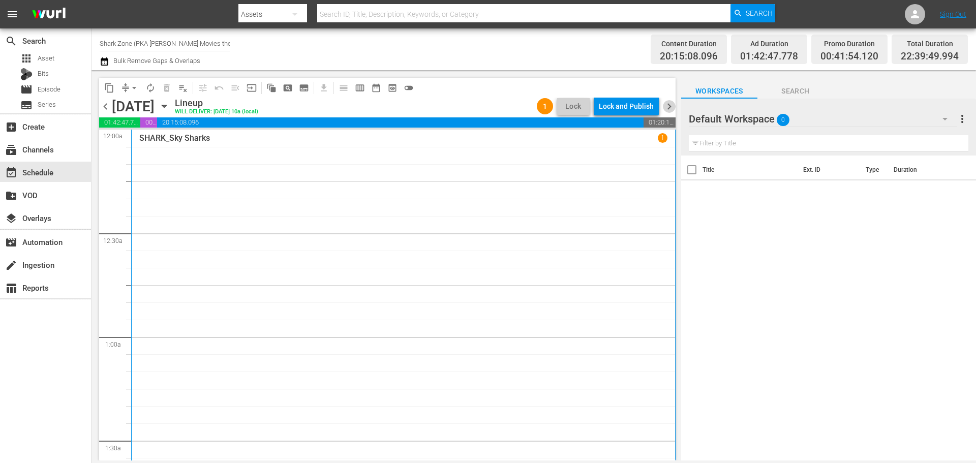
click at [409, 105] on span "chevron_right" at bounding box center [669, 106] width 13 height 13
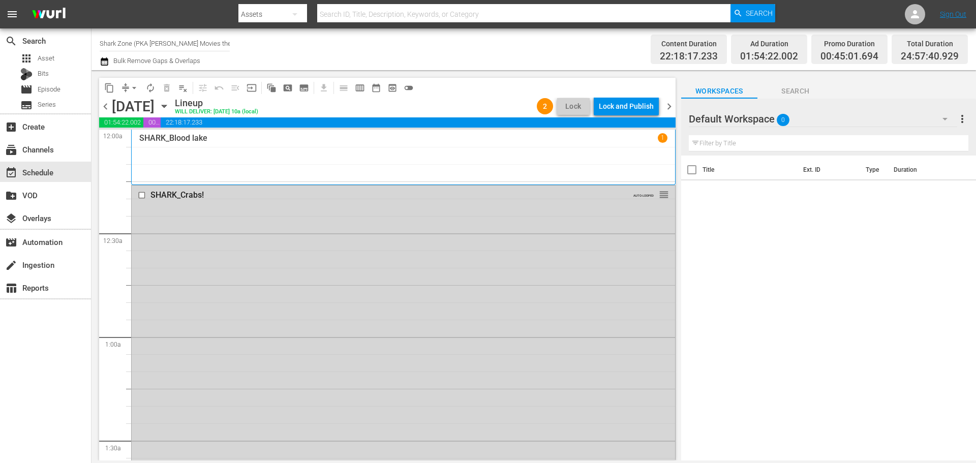
click at [139, 44] on input "Shark Zone (PKA Bizzarro Movies then DinoMonsters Movies then CineAliens) (607)" at bounding box center [165, 43] width 130 height 24
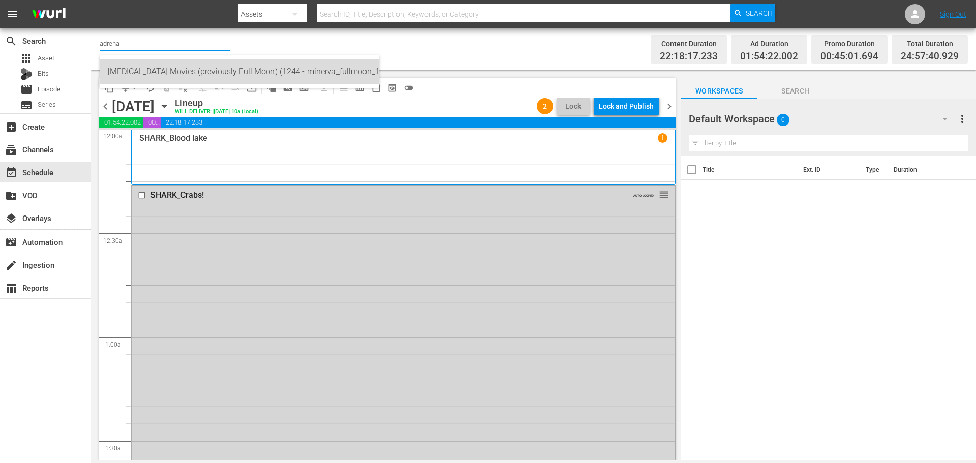
click at [245, 66] on div "Adrenaline Movies (previously Full Moon) (1244 - minerva_fullmoon_1)" at bounding box center [239, 71] width 263 height 24
type input "Adrenaline Movies (previously Full Moon) (1244 - minerva_fullmoon_1)"
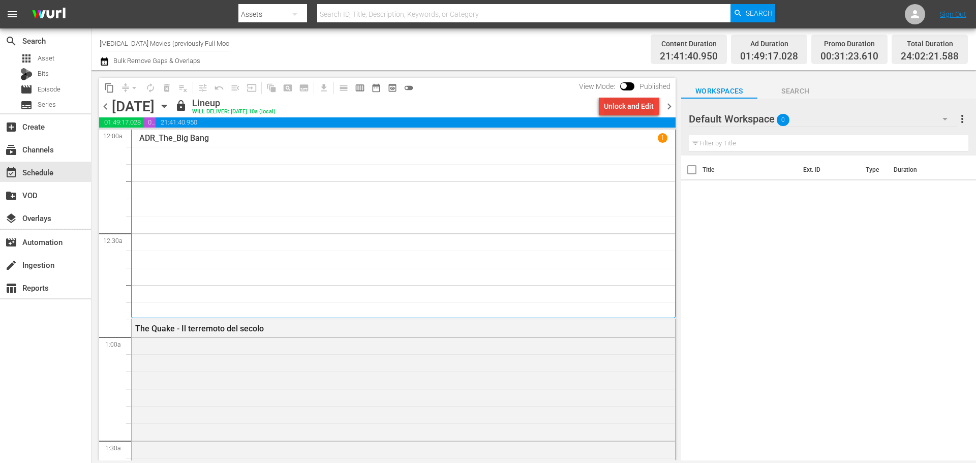
click at [409, 106] on div "Unlock and Edit" at bounding box center [629, 106] width 50 height 18
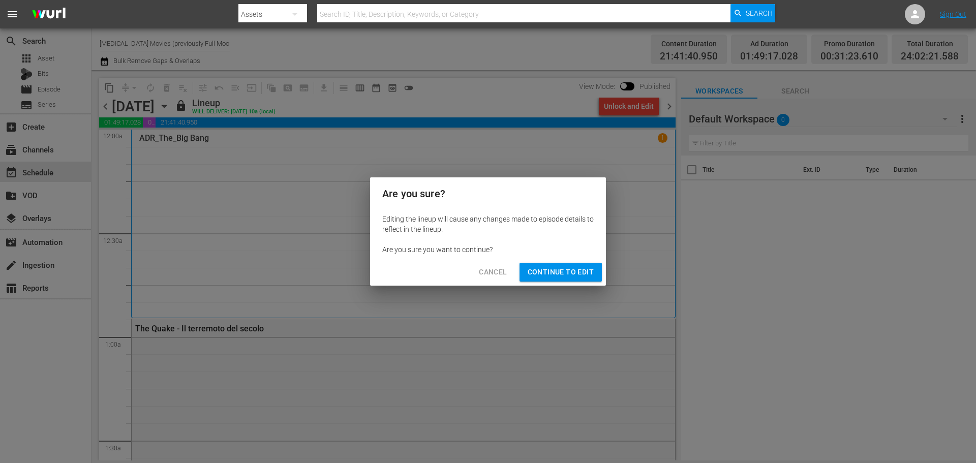
drag, startPoint x: 566, startPoint y: 270, endPoint x: 584, endPoint y: 245, distance: 31.3
click at [409, 191] on span "Continue to Edit" at bounding box center [560, 272] width 66 height 13
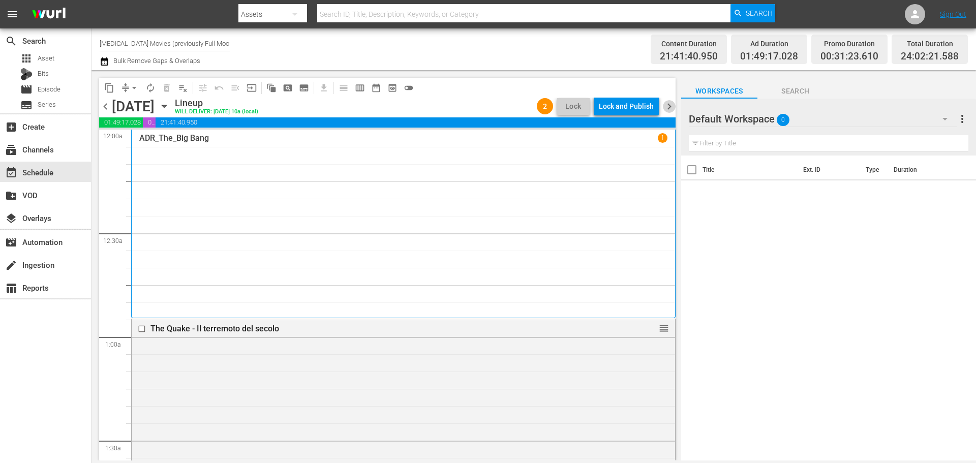
click at [409, 109] on span "chevron_right" at bounding box center [669, 106] width 13 height 13
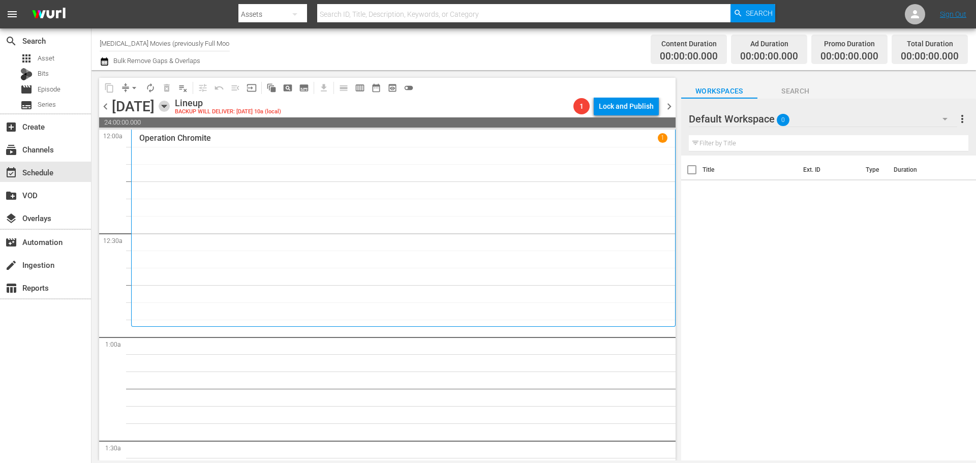
click at [170, 109] on icon "button" at bounding box center [164, 106] width 11 height 11
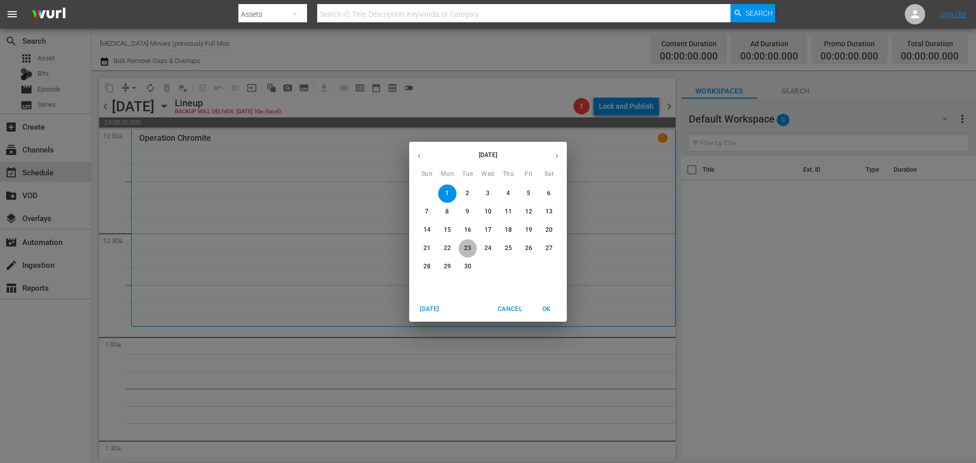
click at [409, 191] on p "23" at bounding box center [467, 248] width 7 height 9
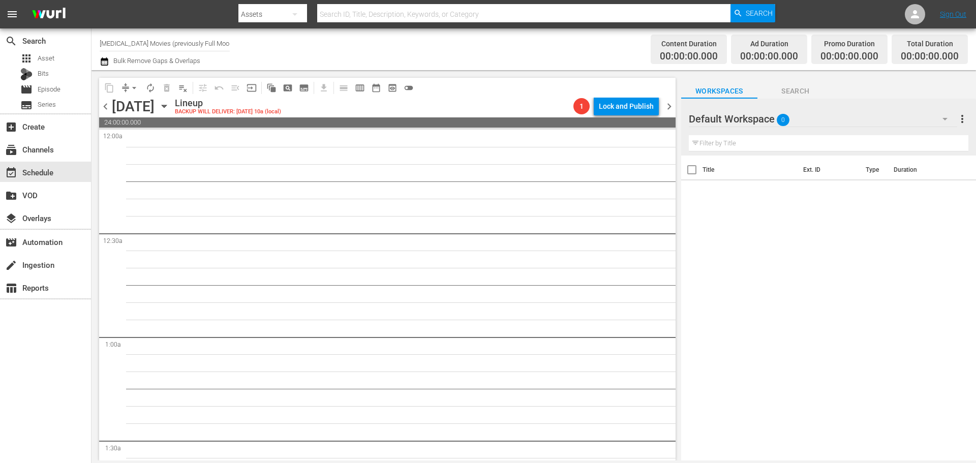
click at [170, 110] on icon "button" at bounding box center [164, 106] width 11 height 11
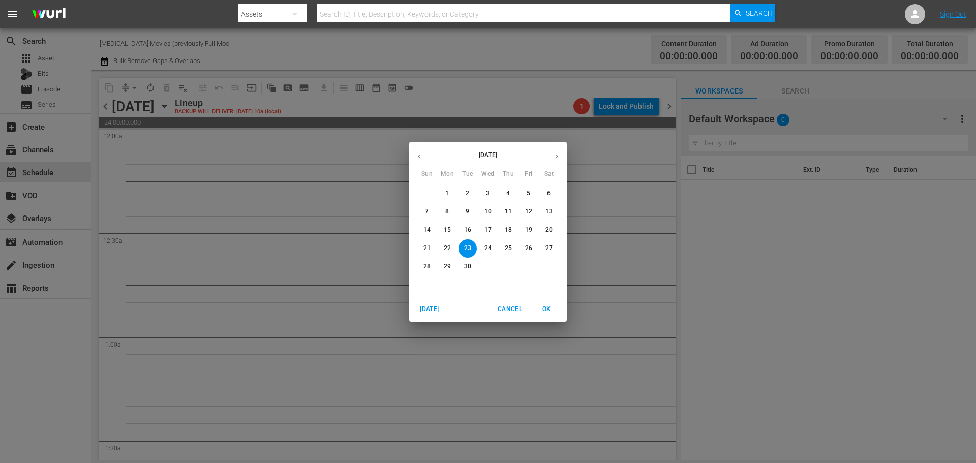
click at [409, 158] on icon "button" at bounding box center [419, 156] width 3 height 4
click at [409, 191] on span "24" at bounding box center [427, 266] width 18 height 9
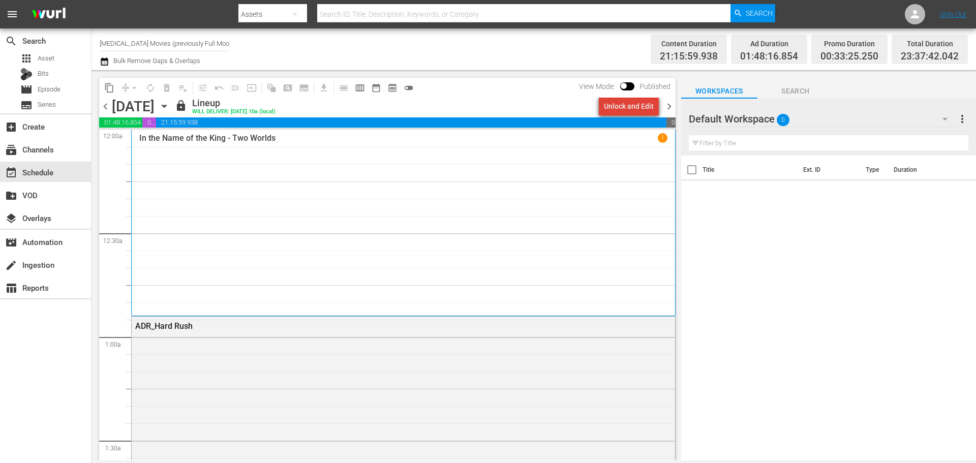
click at [409, 113] on div "Unlock and Edit" at bounding box center [629, 106] width 50 height 18
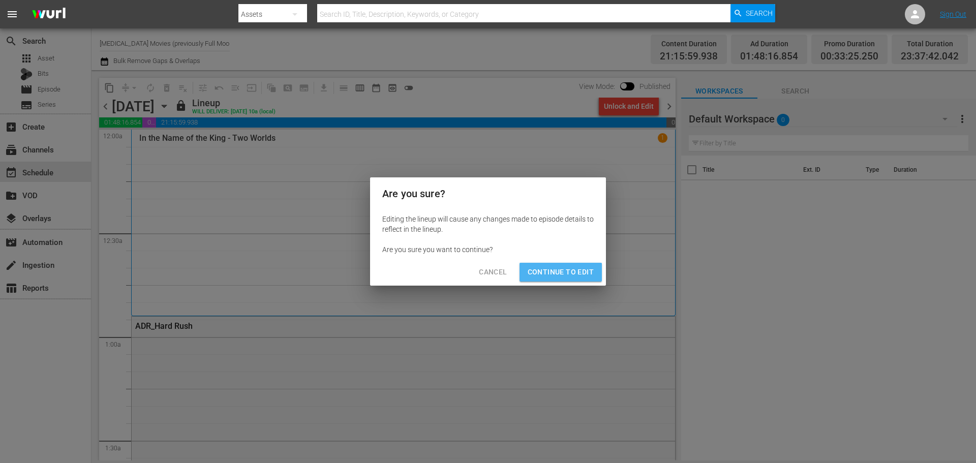
click at [409, 191] on span "Continue to Edit" at bounding box center [560, 272] width 66 height 13
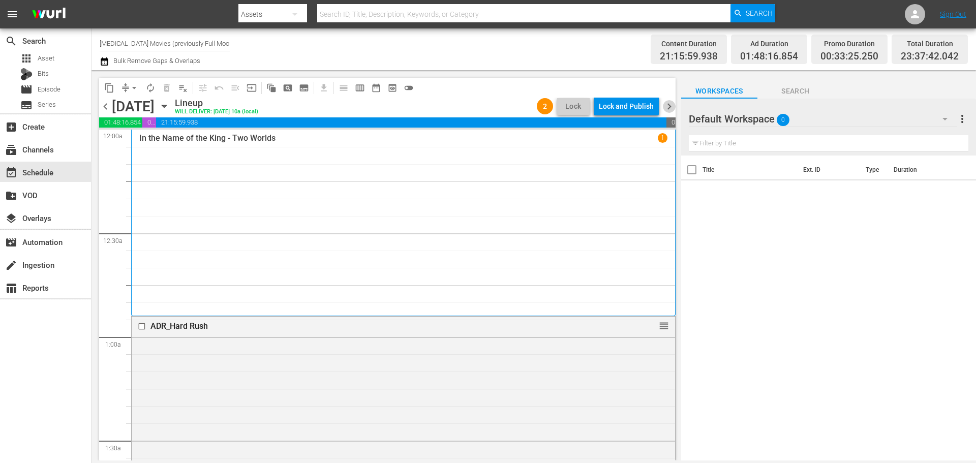
click at [409, 112] on span "chevron_right" at bounding box center [669, 106] width 13 height 13
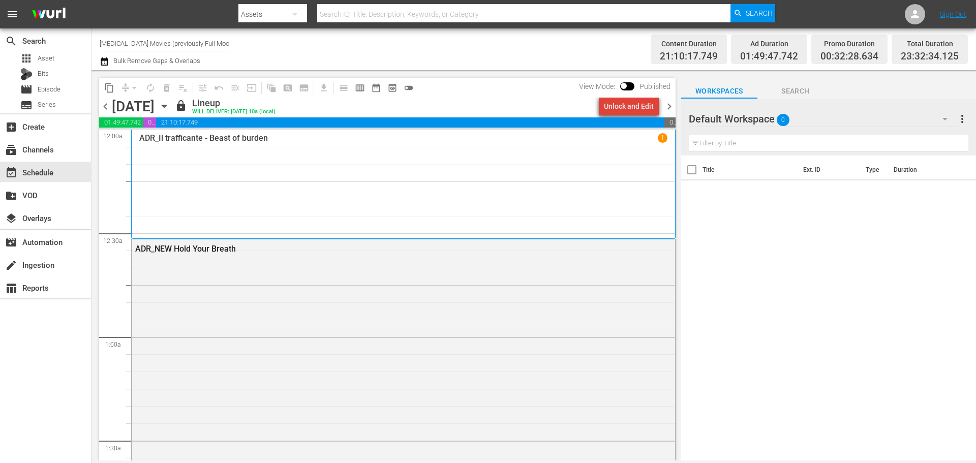
click at [409, 108] on div "Unlock and Edit" at bounding box center [629, 106] width 50 height 18
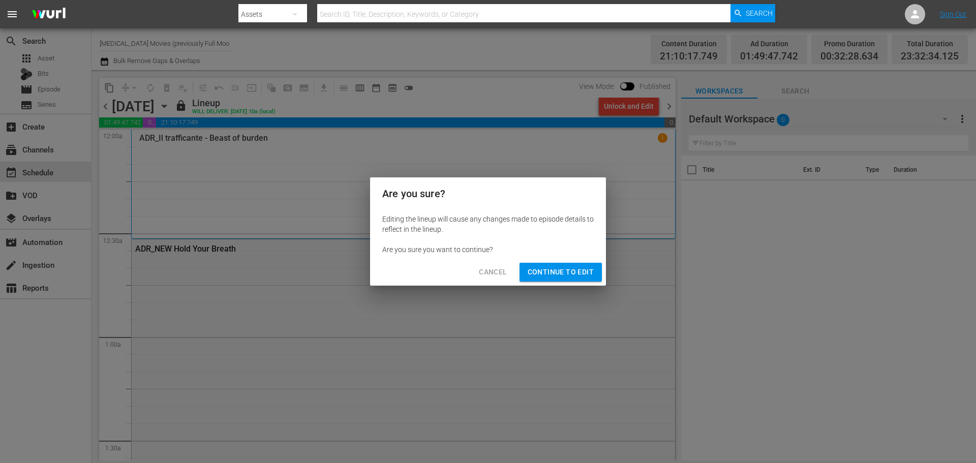
click at [409, 191] on span "Continue to Edit" at bounding box center [560, 272] width 66 height 13
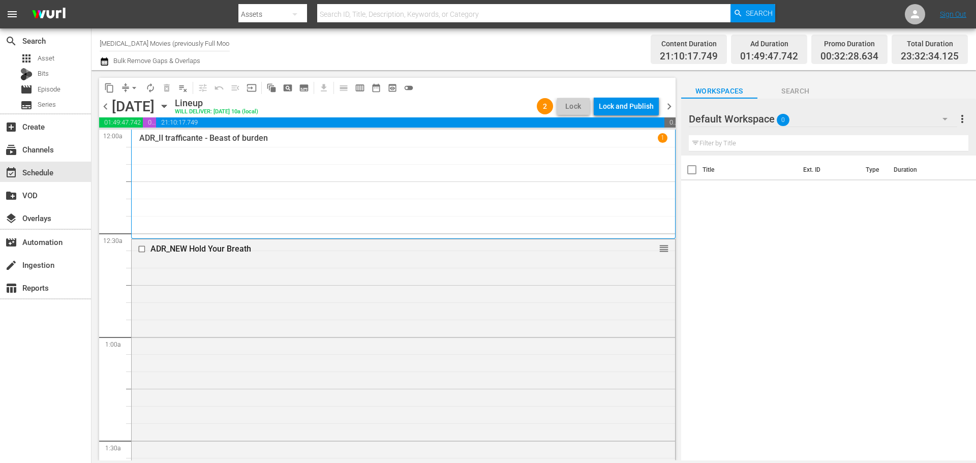
click at [409, 107] on span "chevron_right" at bounding box center [669, 106] width 13 height 13
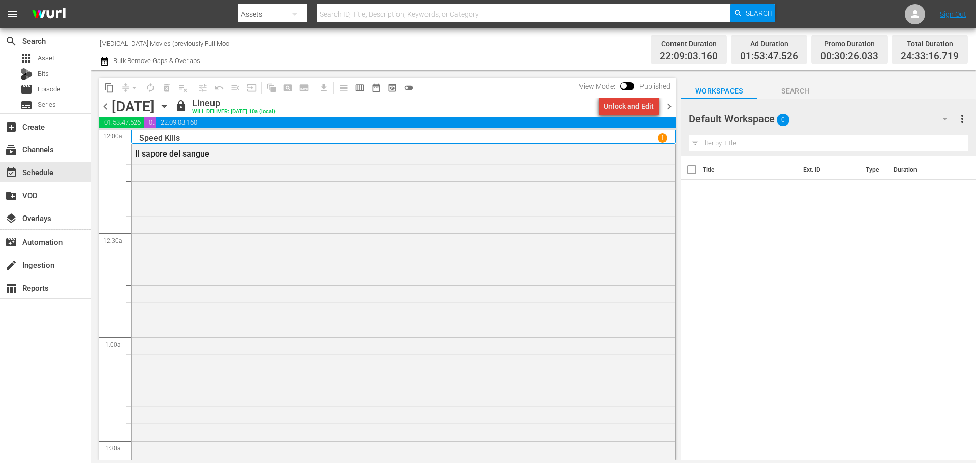
click at [409, 111] on div "Unlock and Edit" at bounding box center [629, 106] width 50 height 18
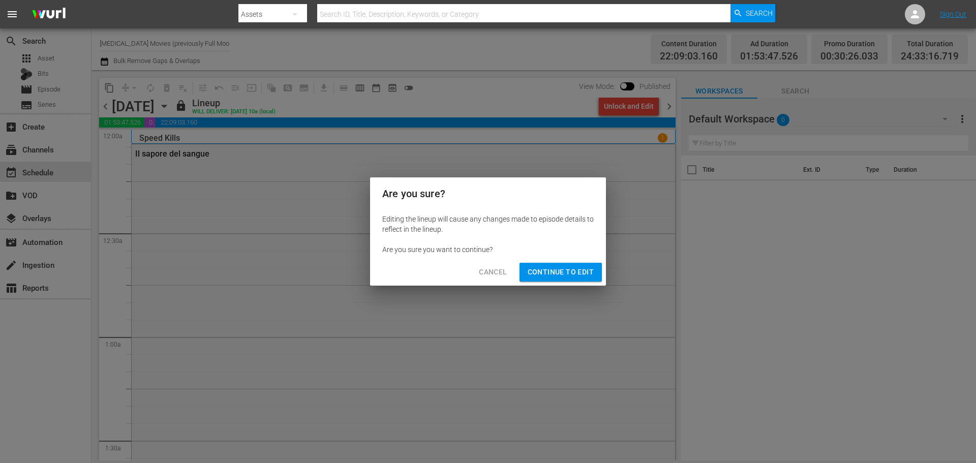
click at [409, 191] on div "Cancel Continue to Edit" at bounding box center [488, 272] width 236 height 27
click at [409, 191] on span "Continue to Edit" at bounding box center [560, 272] width 66 height 13
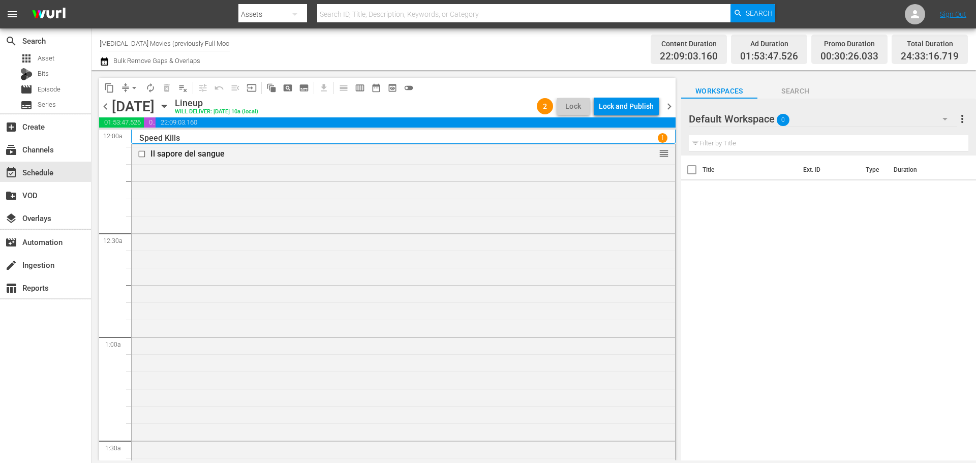
click at [409, 104] on span "chevron_right" at bounding box center [669, 106] width 13 height 13
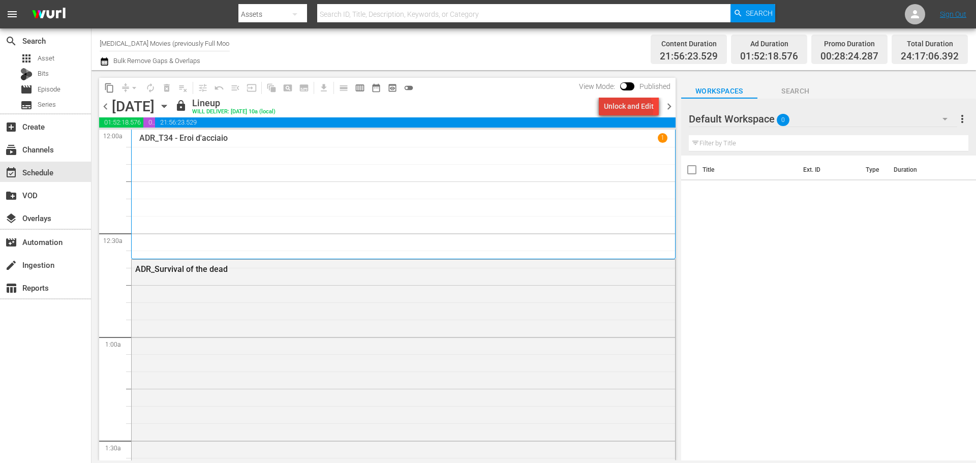
click at [409, 110] on div "Unlock and Edit" at bounding box center [629, 106] width 50 height 18
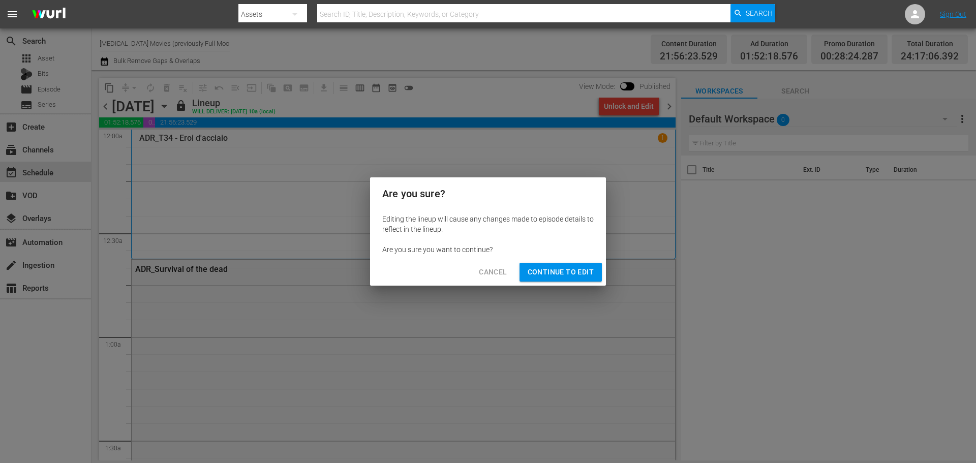
click at [409, 191] on button "Continue to Edit" at bounding box center [560, 272] width 82 height 19
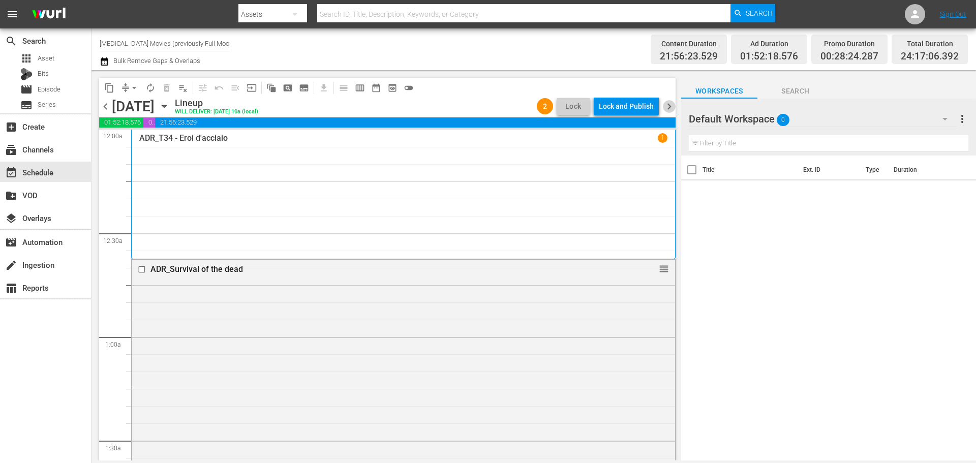
click at [409, 110] on span "chevron_right" at bounding box center [669, 106] width 13 height 13
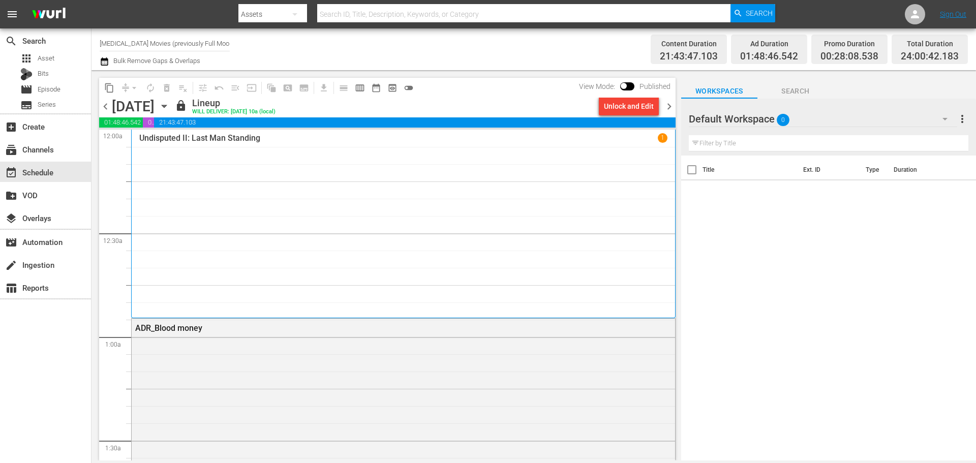
click at [409, 113] on div "Unlock and Edit" at bounding box center [629, 106] width 50 height 18
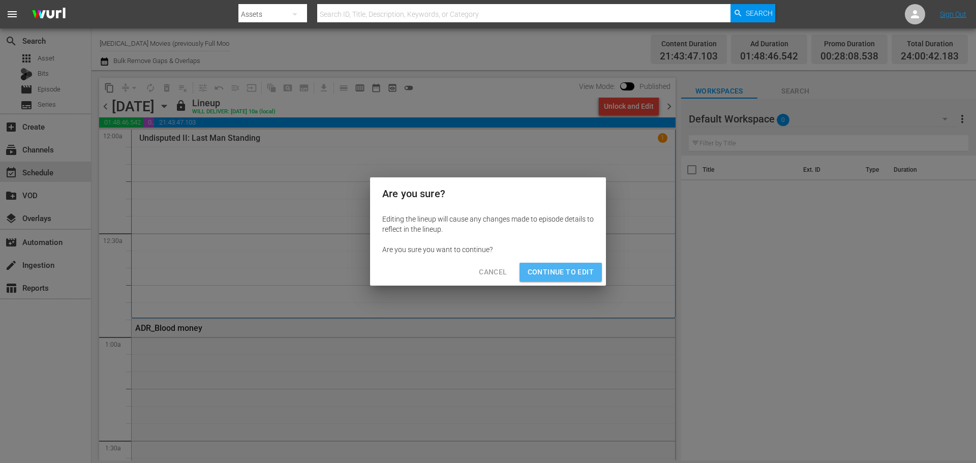
click at [409, 191] on span "Continue to Edit" at bounding box center [560, 272] width 66 height 13
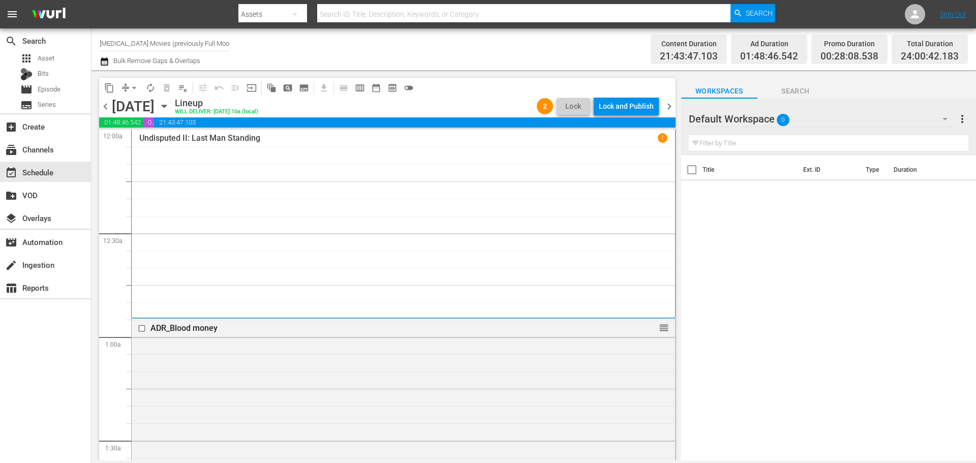
click at [409, 112] on span "chevron_right" at bounding box center [669, 106] width 13 height 13
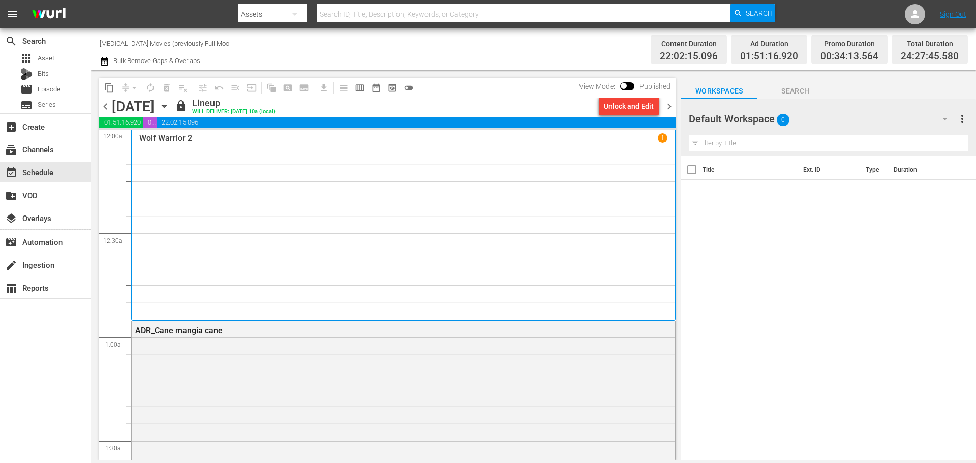
click at [409, 109] on div "Unlock and Edit" at bounding box center [629, 106] width 50 height 18
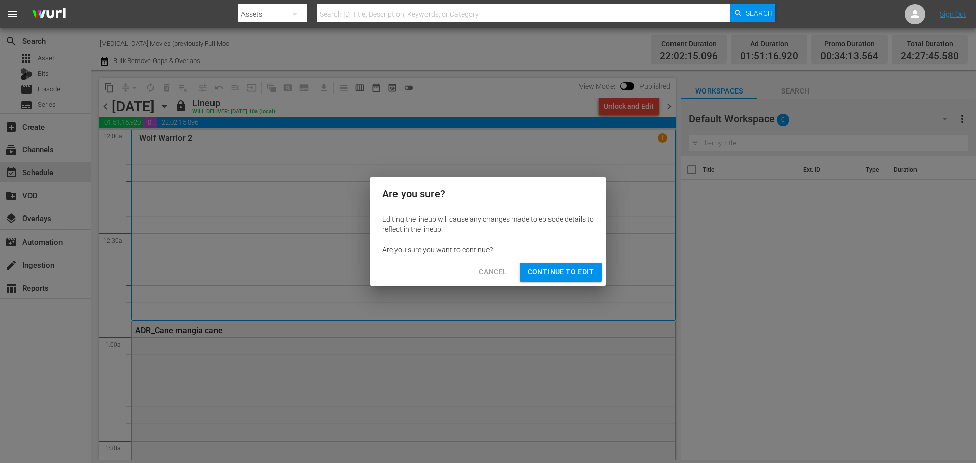
click at [409, 191] on button "Continue to Edit" at bounding box center [560, 272] width 82 height 19
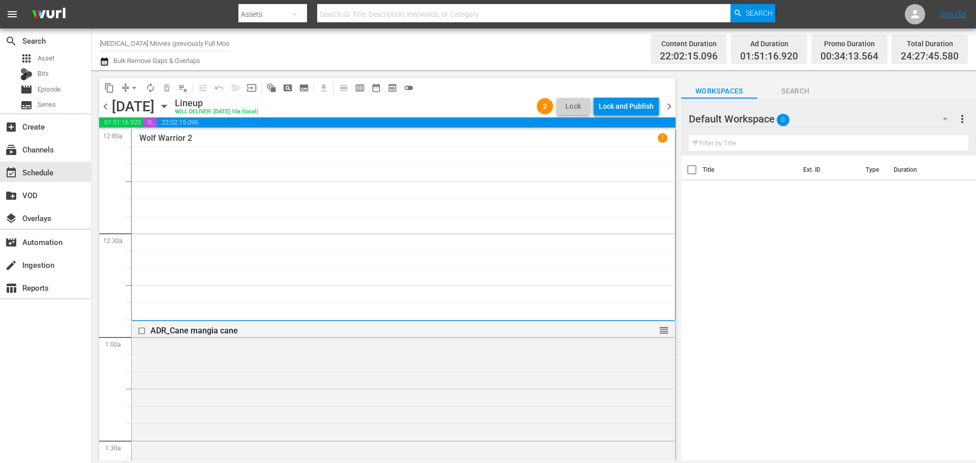
click at [409, 107] on span "chevron_right" at bounding box center [669, 106] width 13 height 13
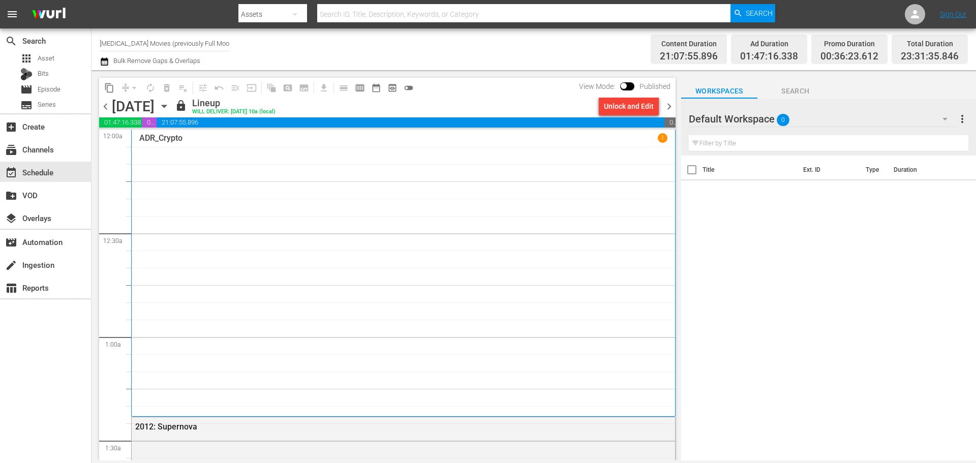
click at [409, 110] on div "Unlock and Edit" at bounding box center [629, 106] width 50 height 18
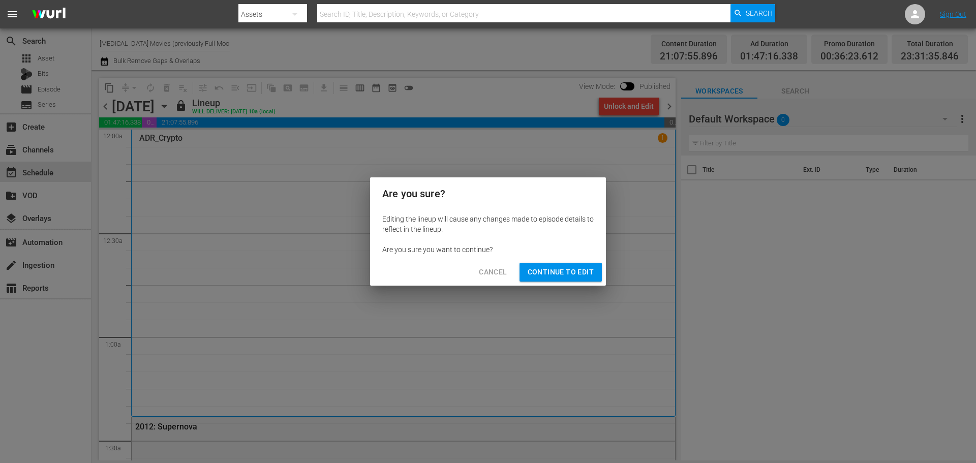
click at [409, 191] on span "Continue to Edit" at bounding box center [560, 272] width 66 height 13
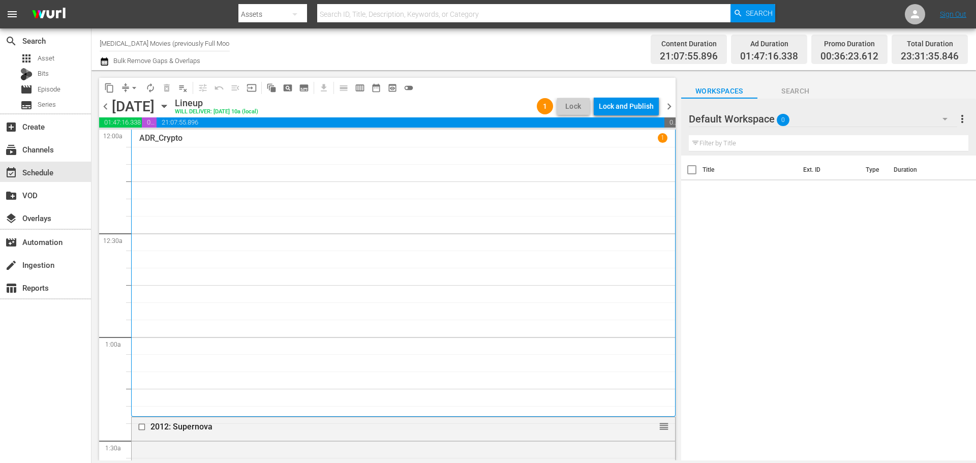
click at [409, 107] on span "chevron_right" at bounding box center [669, 106] width 13 height 13
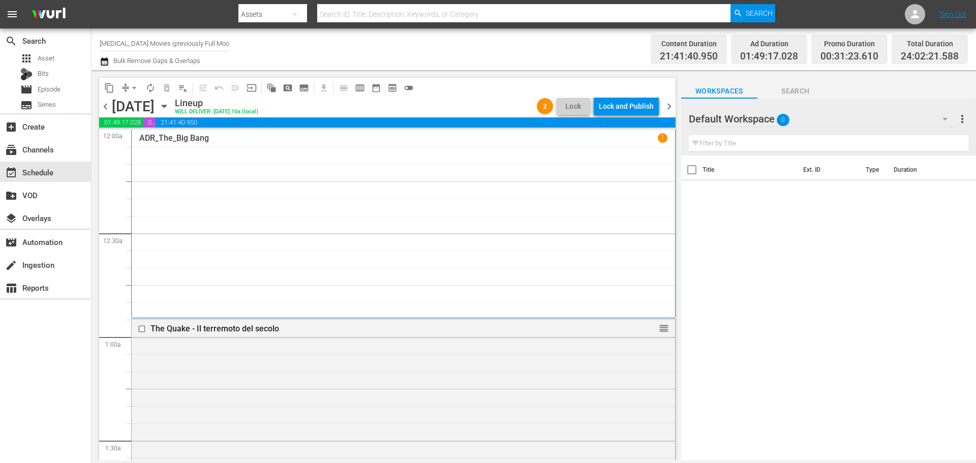
click at [409, 110] on span "chevron_right" at bounding box center [669, 106] width 13 height 13
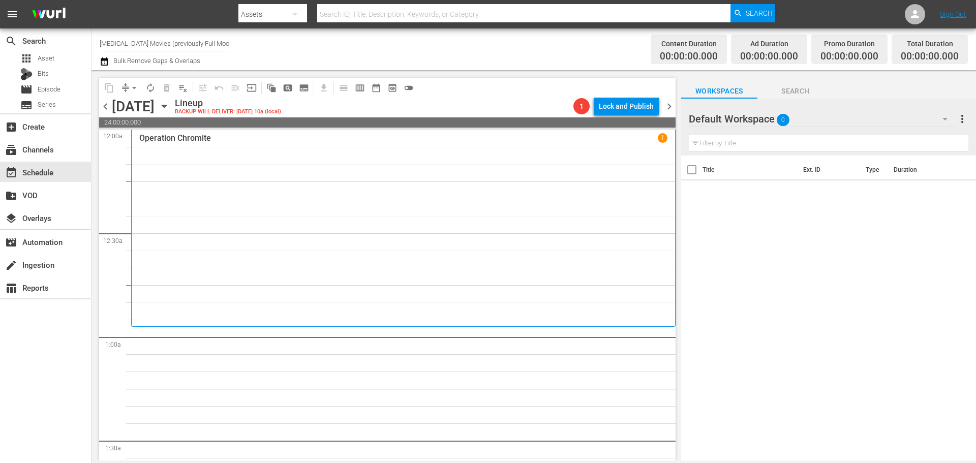
click at [108, 108] on span "chevron_left" at bounding box center [105, 106] width 13 height 13
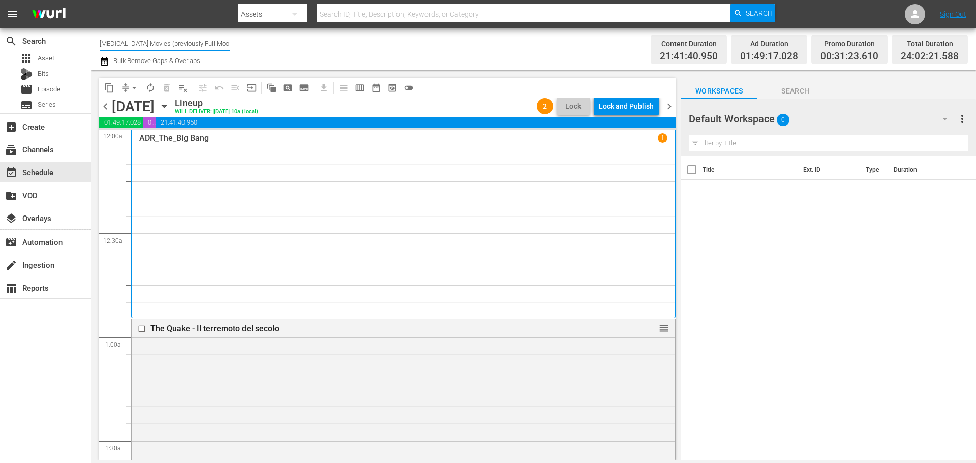
click at [157, 44] on input "Adrenaline Movies (previously Full Moon) (1244)" at bounding box center [165, 43] width 130 height 24
click at [308, 67] on div "CineWestern (previously Western | Peplum) (933 - minerva_wp_1)" at bounding box center [239, 71] width 263 height 24
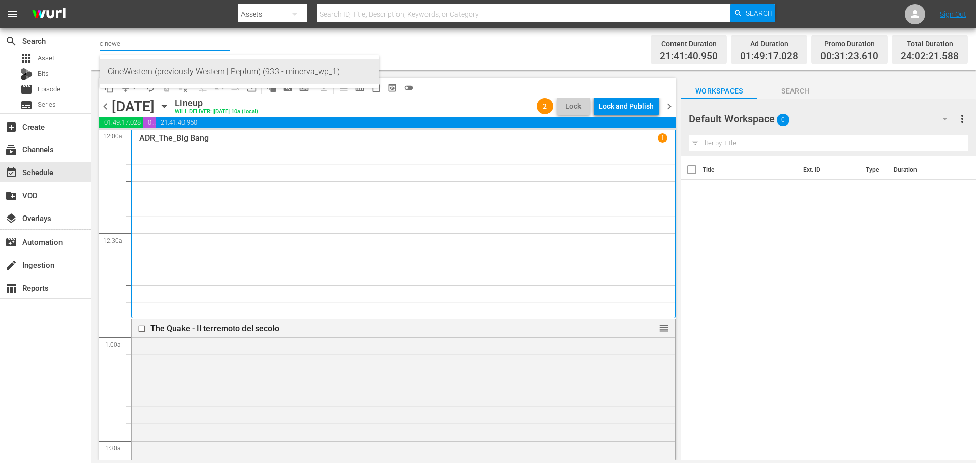
type input "CineWestern (previously Western | Peplum) (933 - minerva_wp_1)"
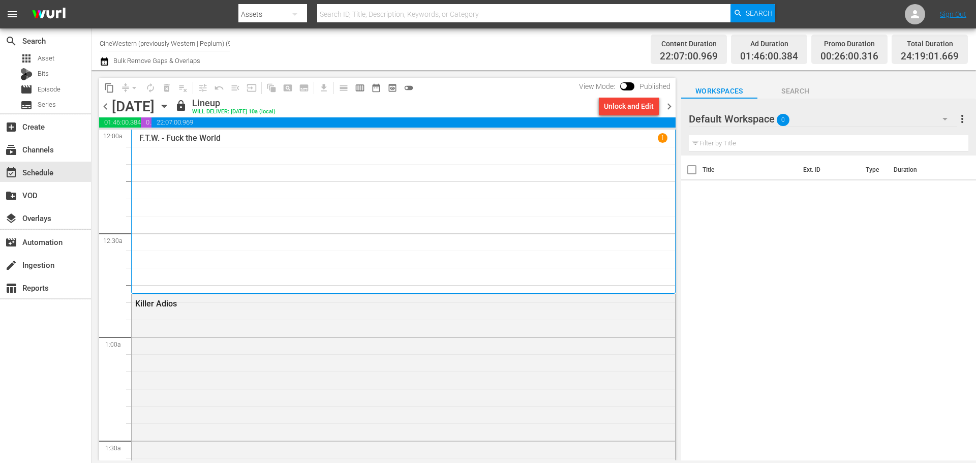
click at [166, 106] on icon "button" at bounding box center [164, 106] width 5 height 3
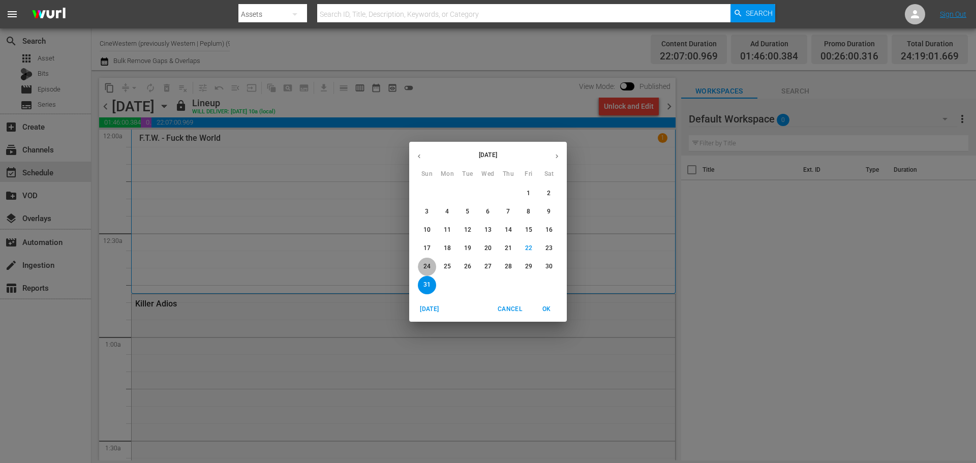
click at [409, 191] on p "24" at bounding box center [426, 266] width 7 height 9
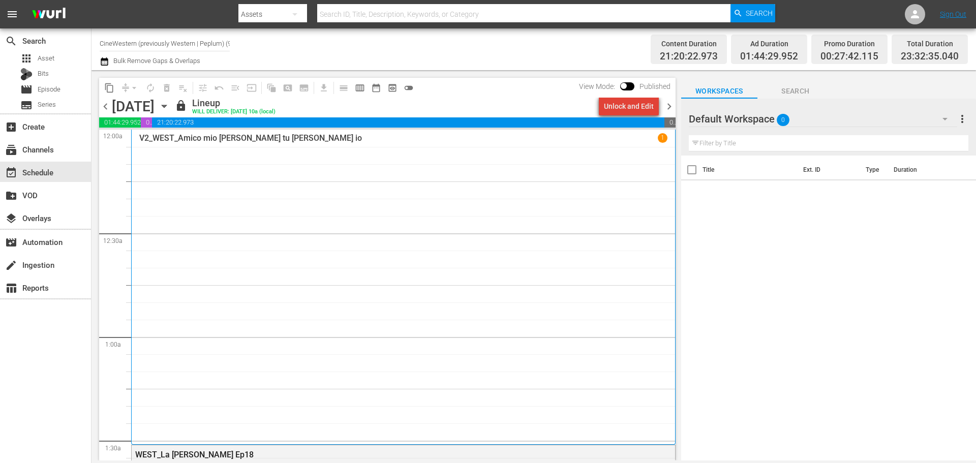
click at [409, 110] on div "Unlock and Edit" at bounding box center [629, 106] width 50 height 18
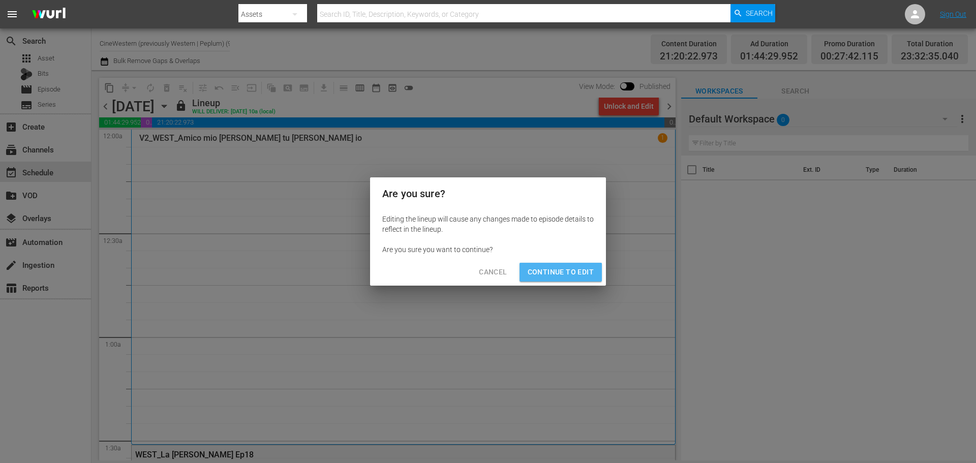
click at [409, 191] on span "Continue to Edit" at bounding box center [560, 272] width 66 height 13
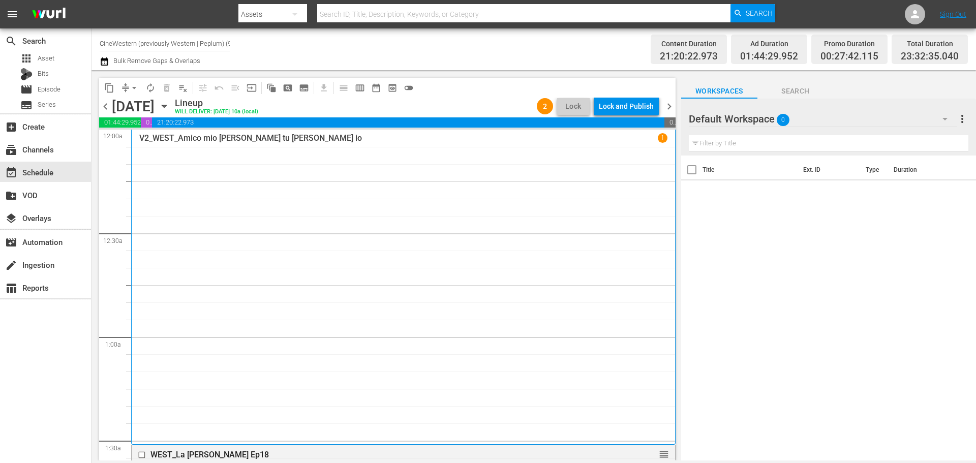
click at [409, 105] on span "chevron_right" at bounding box center [669, 106] width 13 height 13
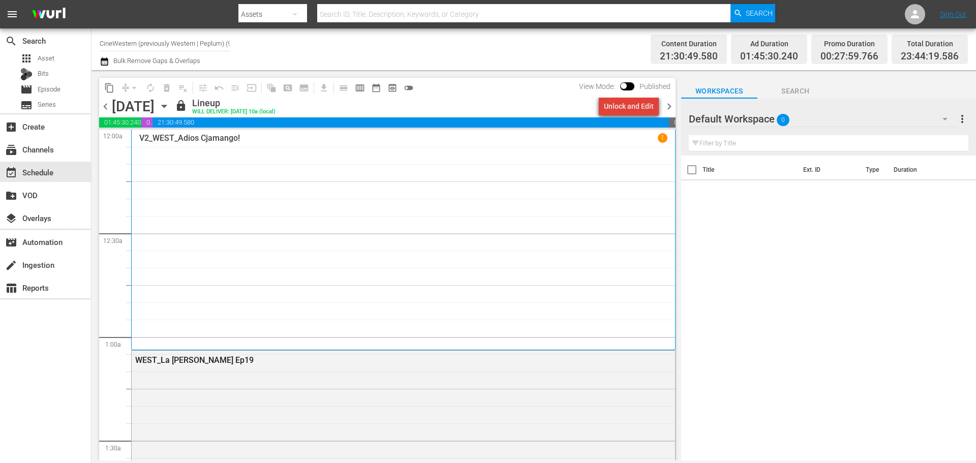
click at [409, 110] on div "Unlock and Edit" at bounding box center [629, 106] width 50 height 18
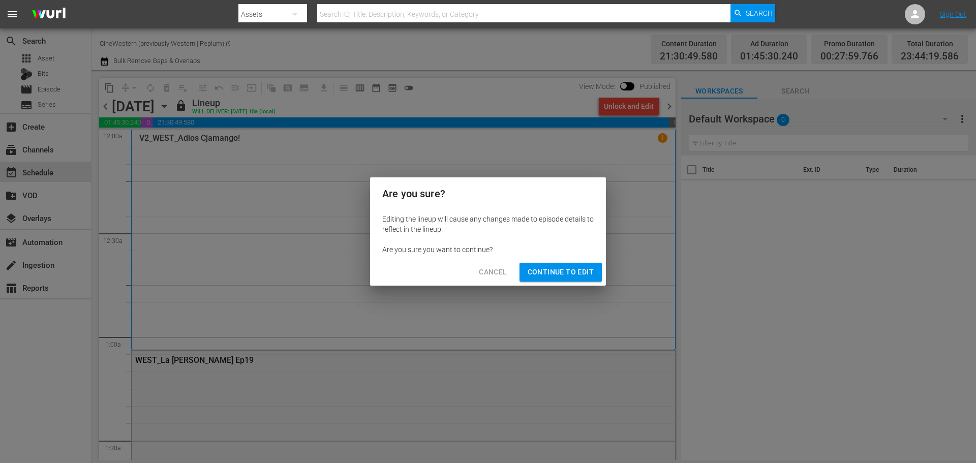
click at [409, 191] on button "Continue to Edit" at bounding box center [560, 272] width 82 height 19
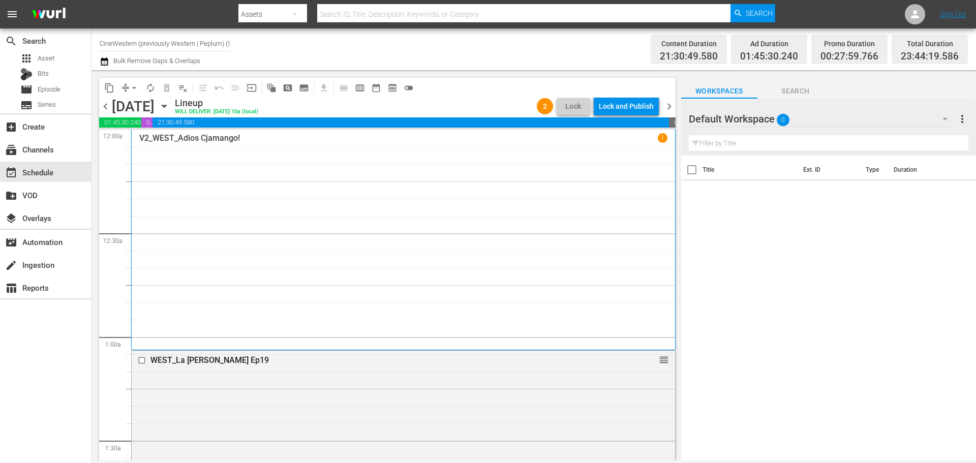
click at [409, 109] on span "chevron_right" at bounding box center [669, 106] width 13 height 13
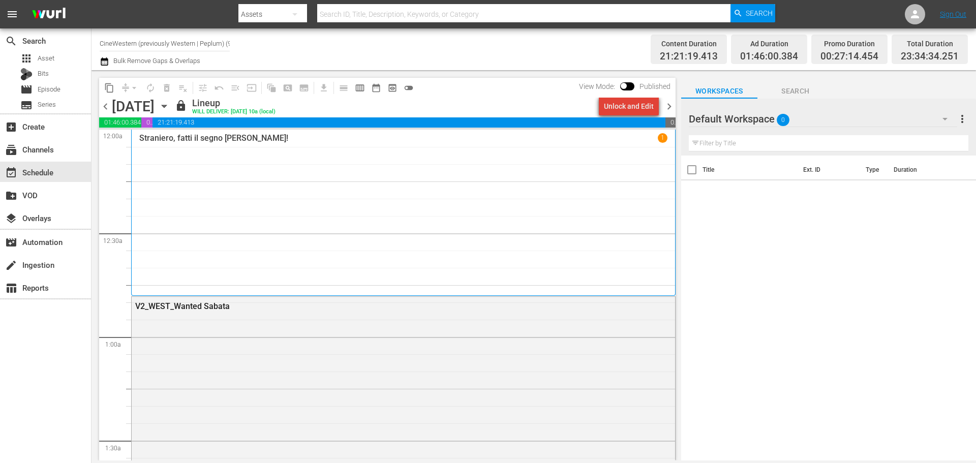
click at [409, 110] on div "Unlock and Edit" at bounding box center [629, 106] width 50 height 18
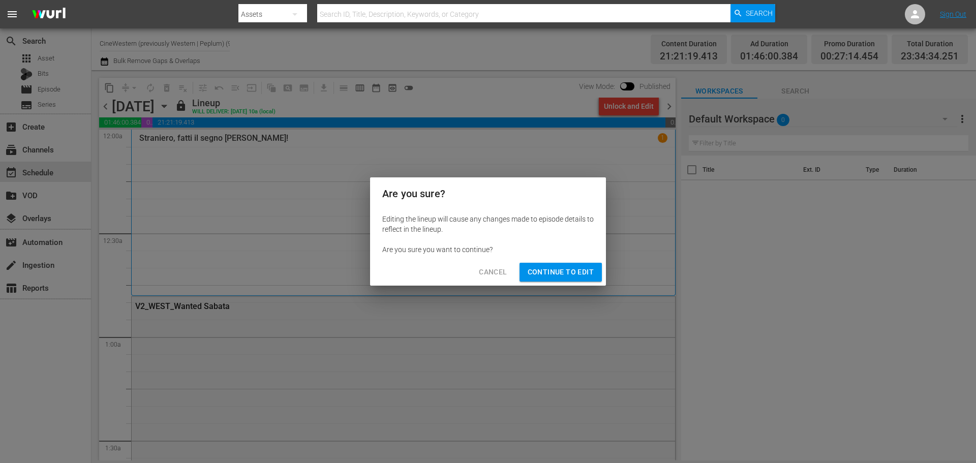
click at [409, 191] on button "Continue to Edit" at bounding box center [560, 272] width 82 height 19
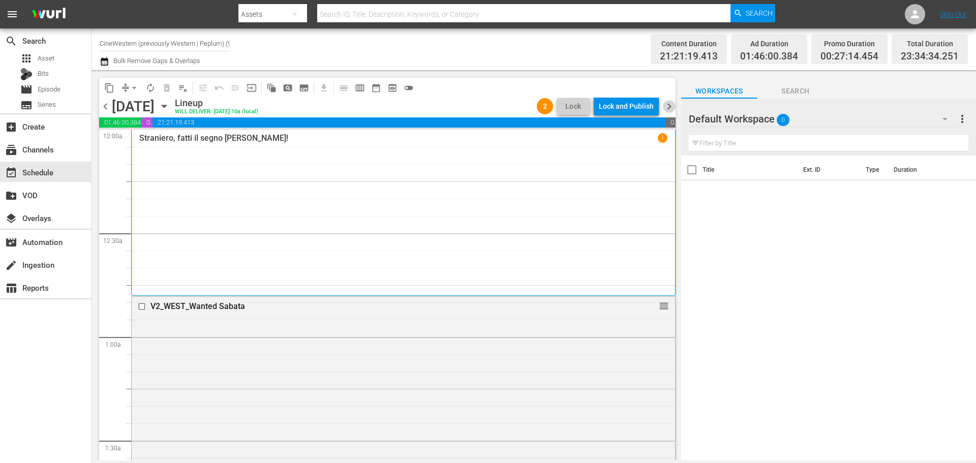
click at [409, 105] on span "chevron_right" at bounding box center [669, 106] width 13 height 13
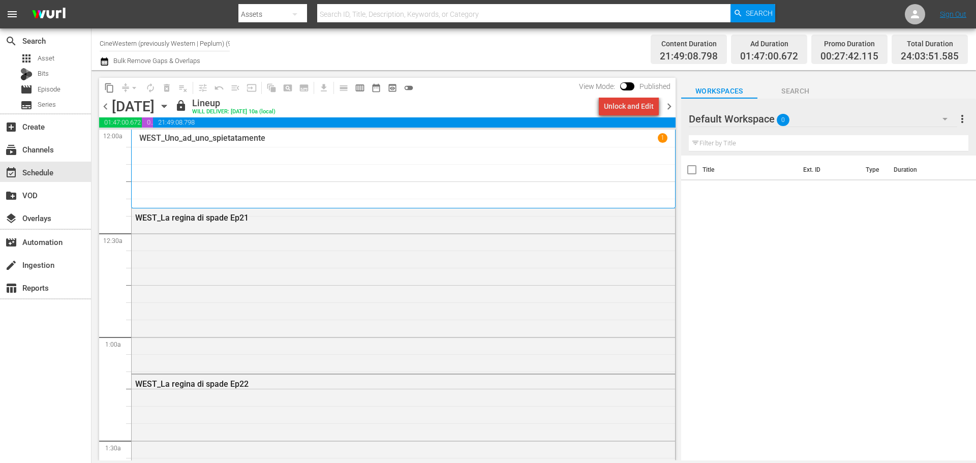
click at [409, 112] on div "Unlock and Edit" at bounding box center [629, 106] width 50 height 18
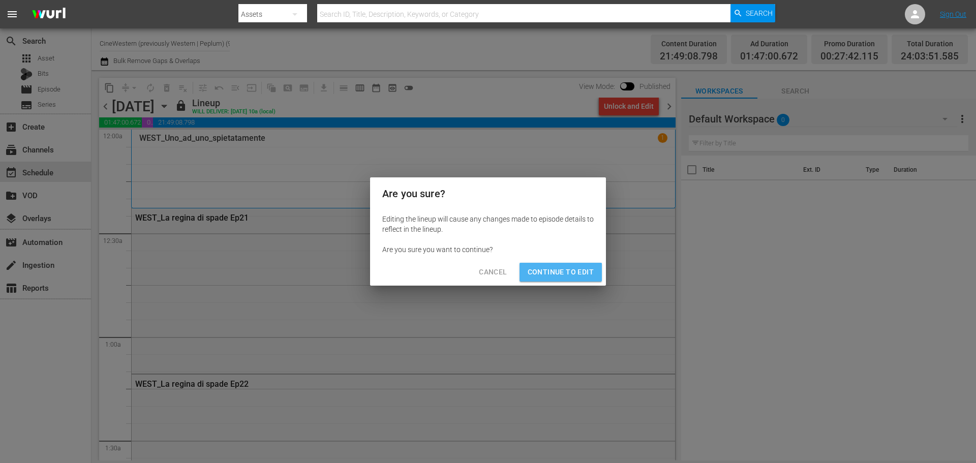
click at [409, 191] on span "Continue to Edit" at bounding box center [560, 272] width 66 height 13
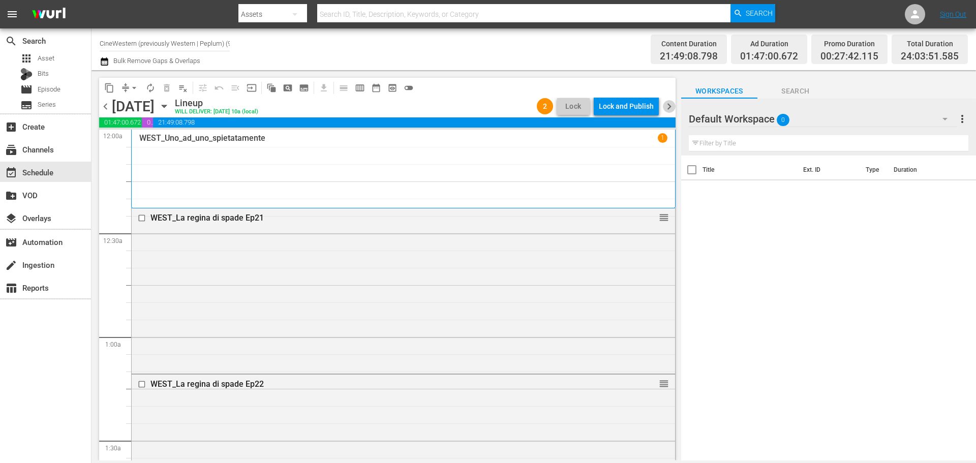
click at [409, 109] on span "chevron_right" at bounding box center [669, 106] width 13 height 13
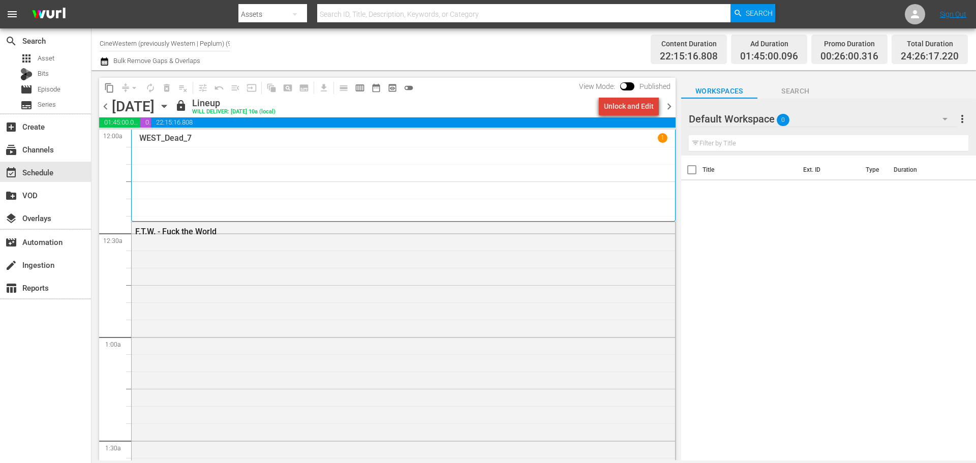
click at [409, 112] on div "Unlock and Edit" at bounding box center [629, 106] width 50 height 18
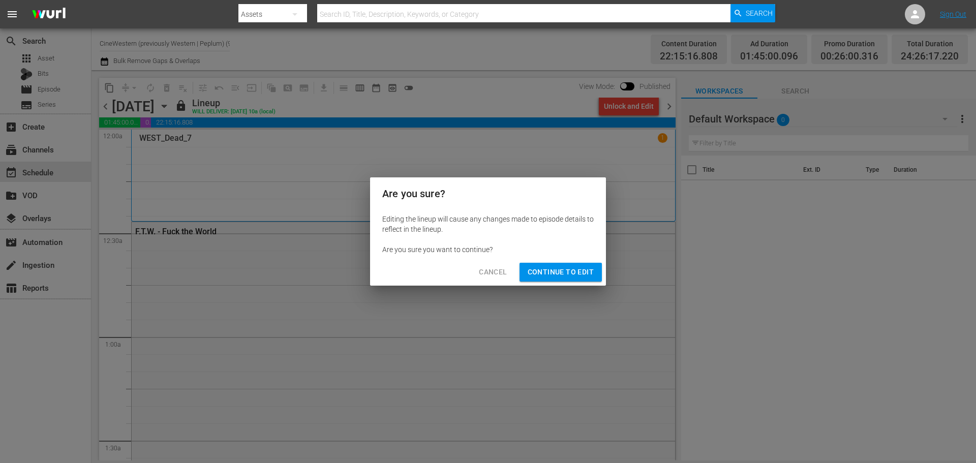
drag, startPoint x: 573, startPoint y: 275, endPoint x: 644, endPoint y: 147, distance: 146.5
click at [409, 191] on span "Continue to Edit" at bounding box center [560, 272] width 66 height 13
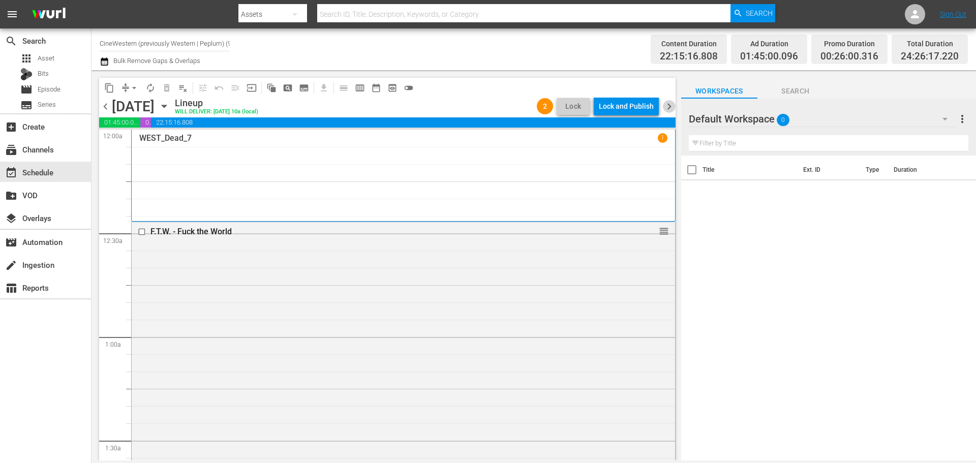
click at [409, 110] on span "chevron_right" at bounding box center [669, 106] width 13 height 13
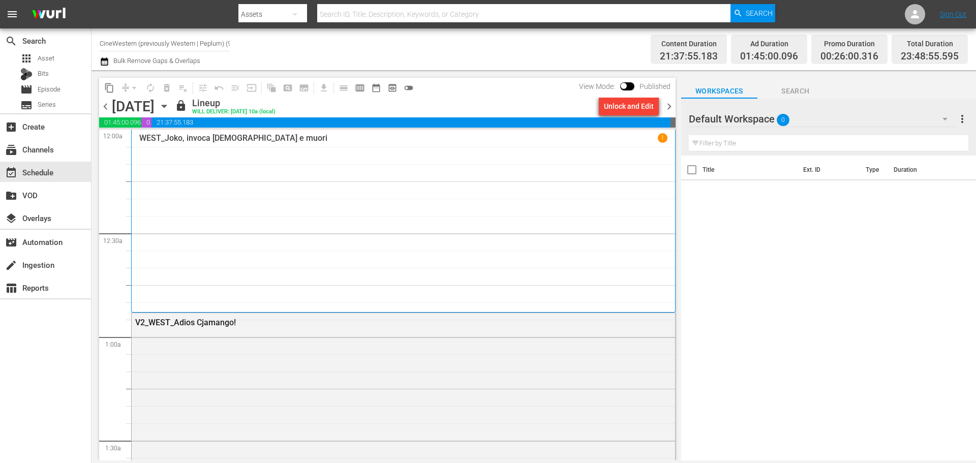
click at [409, 110] on div "Unlock and Edit" at bounding box center [629, 106] width 50 height 18
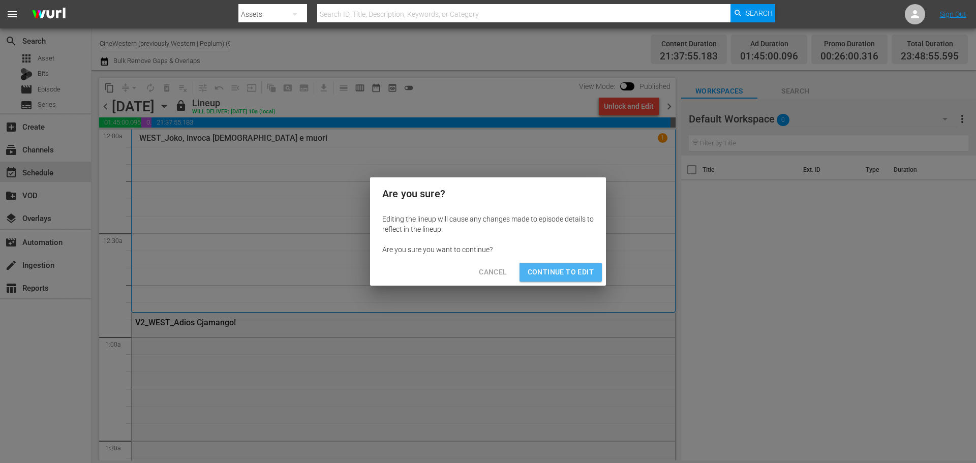
click at [409, 191] on button "Continue to Edit" at bounding box center [560, 272] width 82 height 19
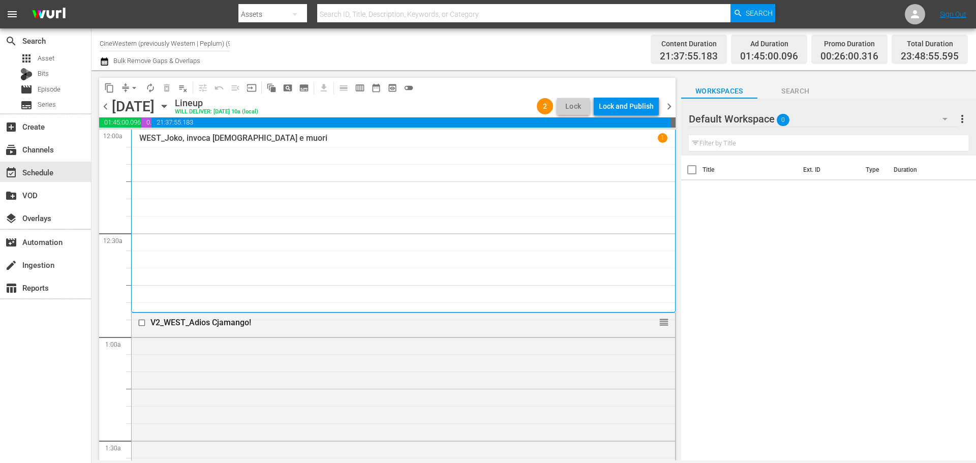
click at [409, 106] on span "chevron_right" at bounding box center [669, 106] width 13 height 13
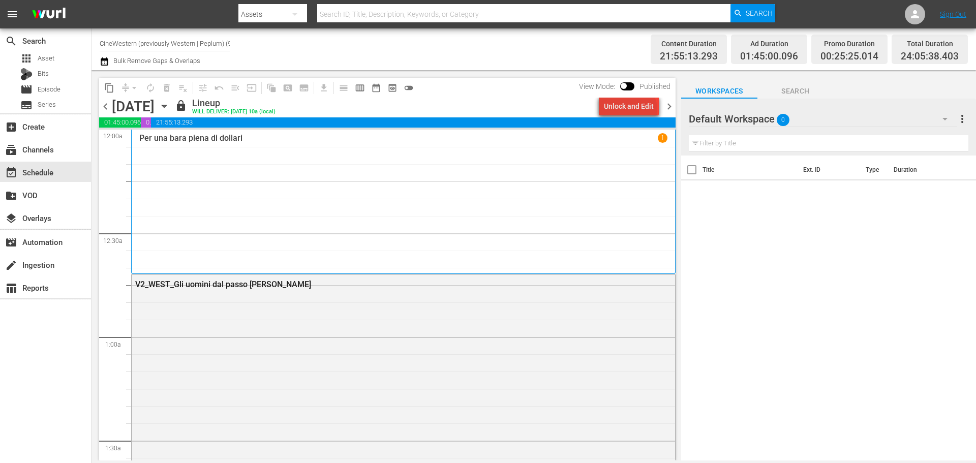
click at [409, 109] on div "Unlock and Edit" at bounding box center [629, 106] width 50 height 18
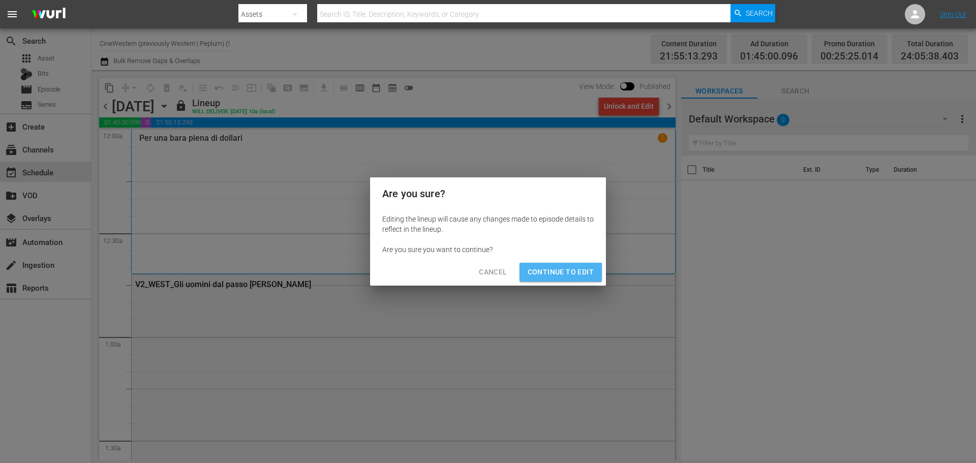
click at [409, 191] on span "Continue to Edit" at bounding box center [560, 272] width 66 height 13
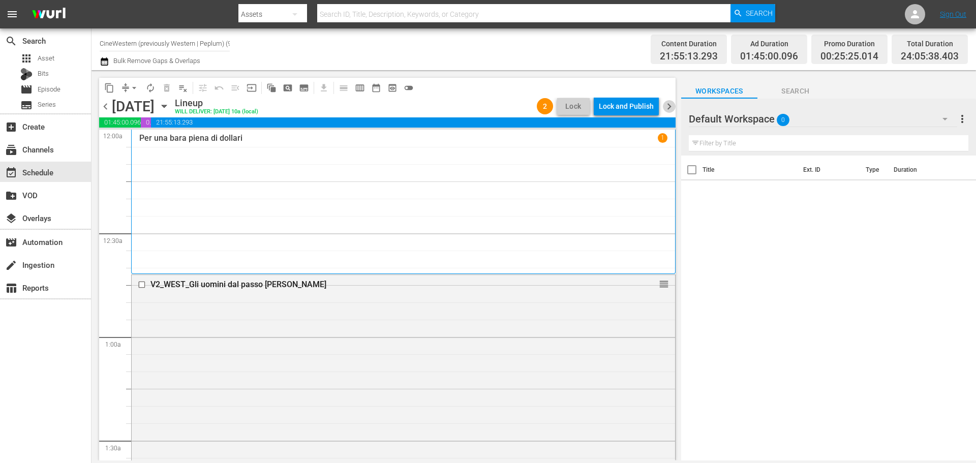
click at [409, 105] on span "chevron_right" at bounding box center [669, 106] width 13 height 13
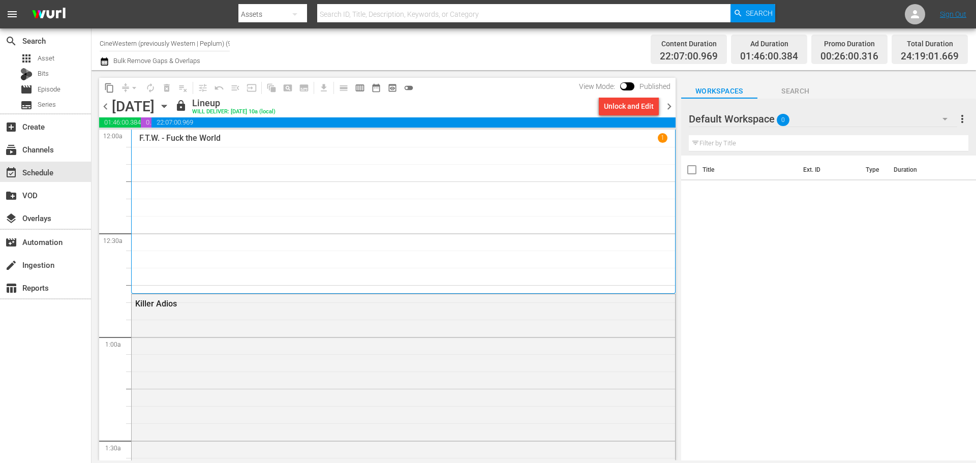
click at [409, 106] on div "Unlock and Edit" at bounding box center [629, 106] width 50 height 18
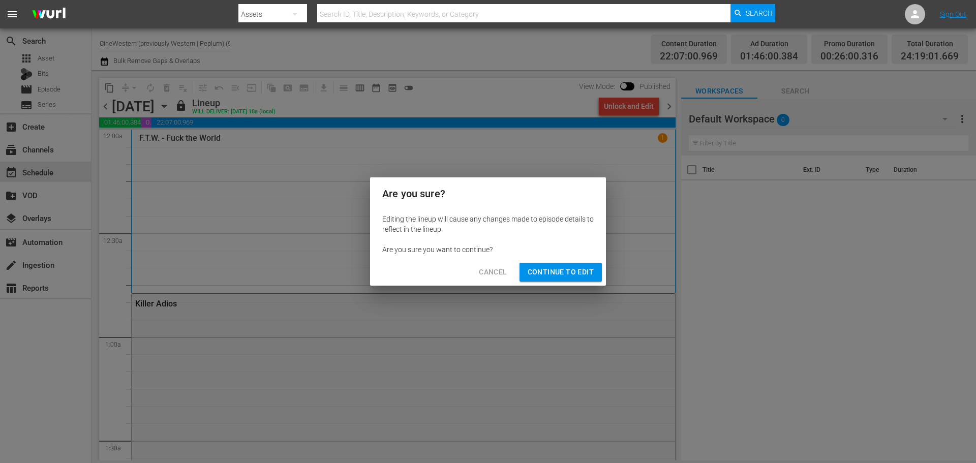
click at [409, 191] on button "Continue to Edit" at bounding box center [560, 272] width 82 height 19
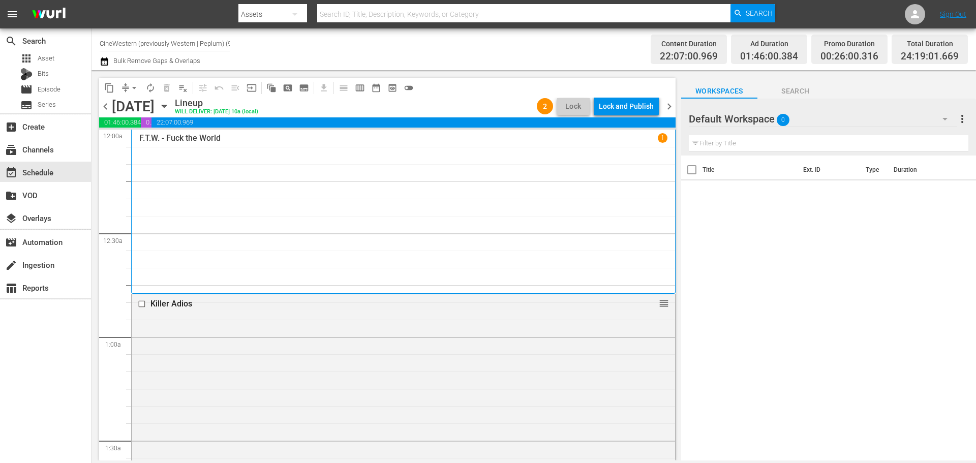
click at [409, 110] on span "chevron_right" at bounding box center [669, 106] width 13 height 13
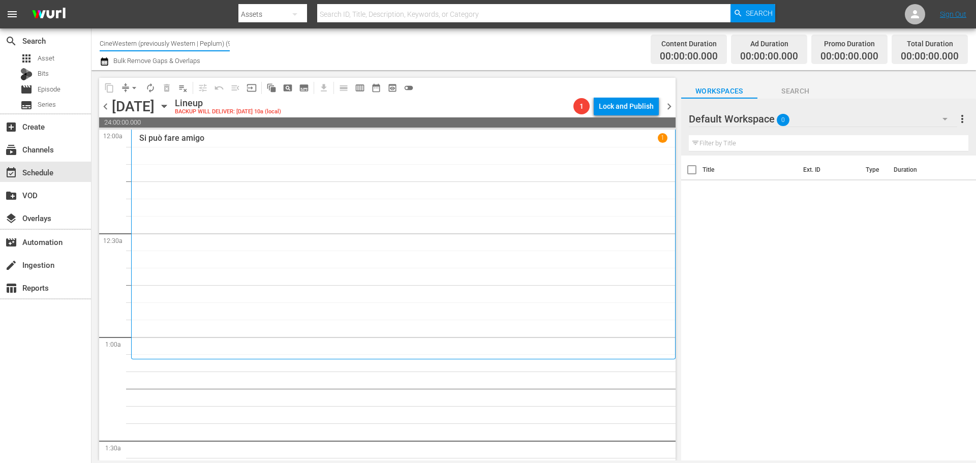
click at [151, 46] on input "CineWestern (previously Western | Peplum) (933)" at bounding box center [165, 43] width 130 height 24
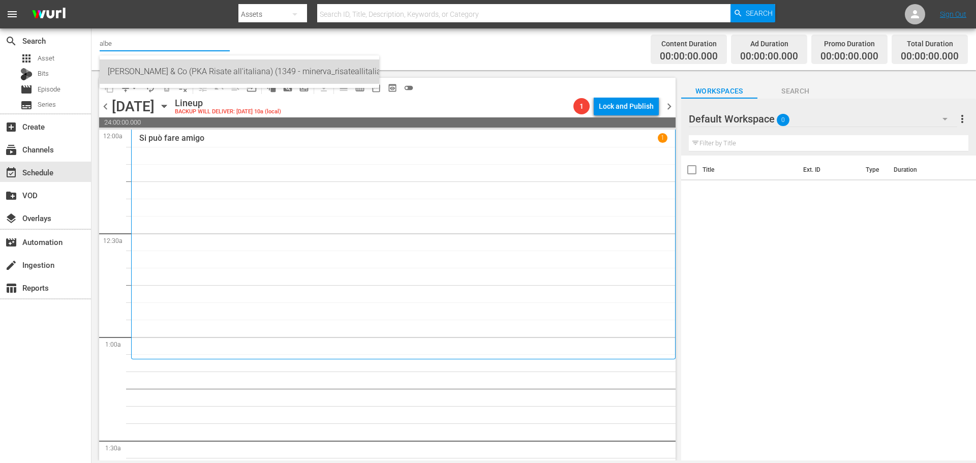
click at [196, 74] on div "Alberto Sordi & Co (PKA Risate all'italiana) (1349 - minerva_risateallitaliana_…" at bounding box center [239, 71] width 263 height 24
type input "Alberto Sordi & Co (PKA Risate all'italiana) (1349 - minerva_risateallitaliana_…"
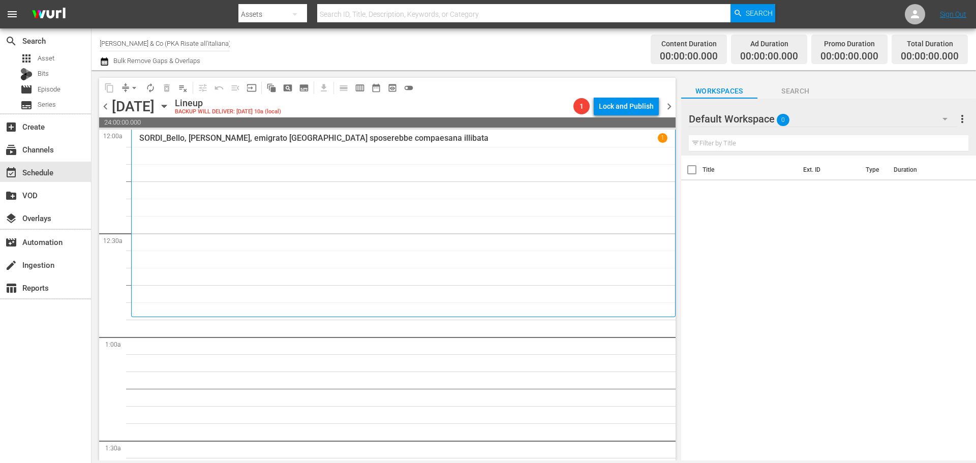
click at [170, 110] on icon "button" at bounding box center [164, 106] width 11 height 11
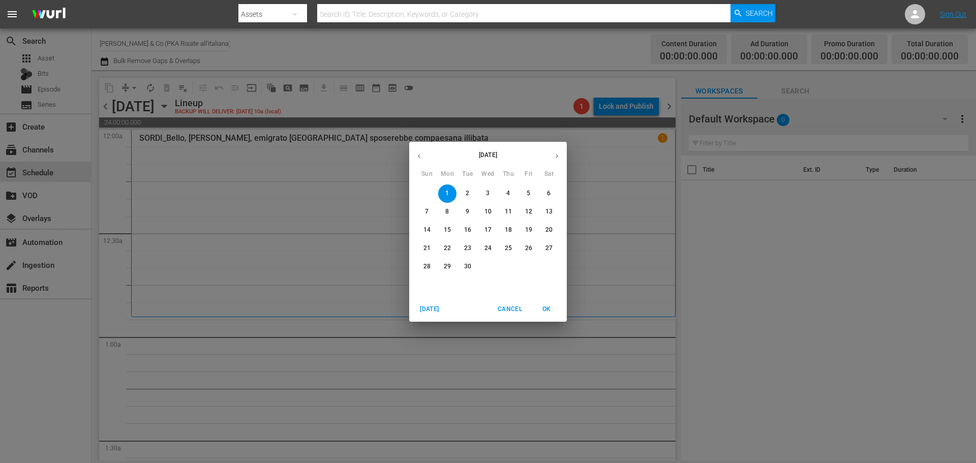
click at [409, 158] on icon "button" at bounding box center [419, 156] width 8 height 8
click at [409, 191] on p "24" at bounding box center [426, 266] width 7 height 9
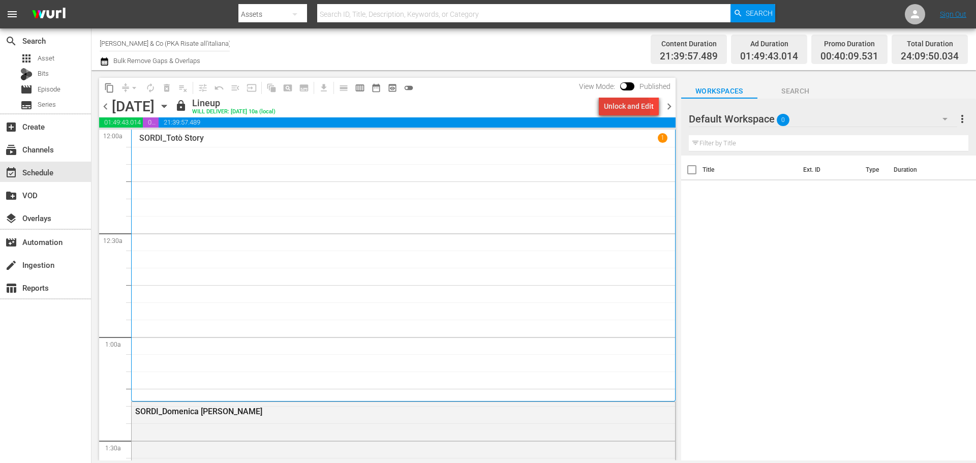
click at [409, 110] on div "Unlock and Edit" at bounding box center [629, 106] width 50 height 18
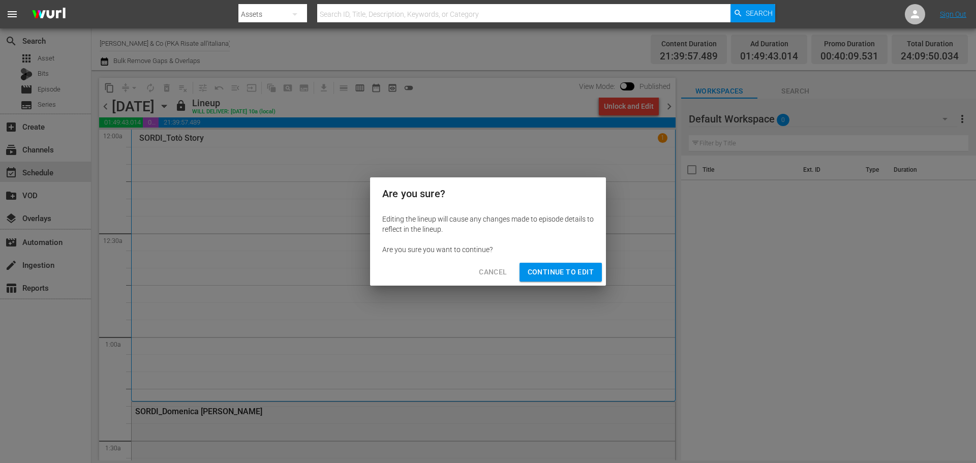
drag, startPoint x: 566, startPoint y: 278, endPoint x: 609, endPoint y: 207, distance: 83.0
click at [409, 191] on span "Continue to Edit" at bounding box center [560, 272] width 66 height 13
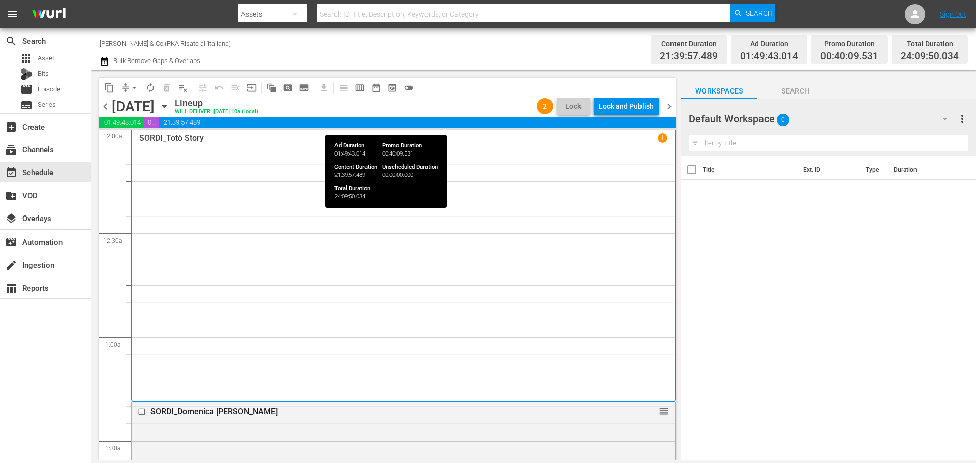
click at [409, 110] on span "chevron_right" at bounding box center [669, 106] width 13 height 13
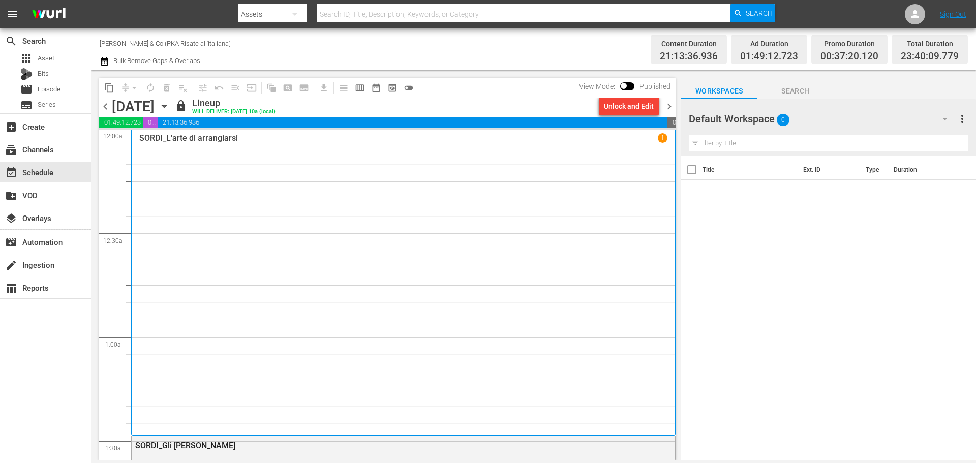
click at [409, 112] on div "Unlock and Edit" at bounding box center [629, 106] width 50 height 18
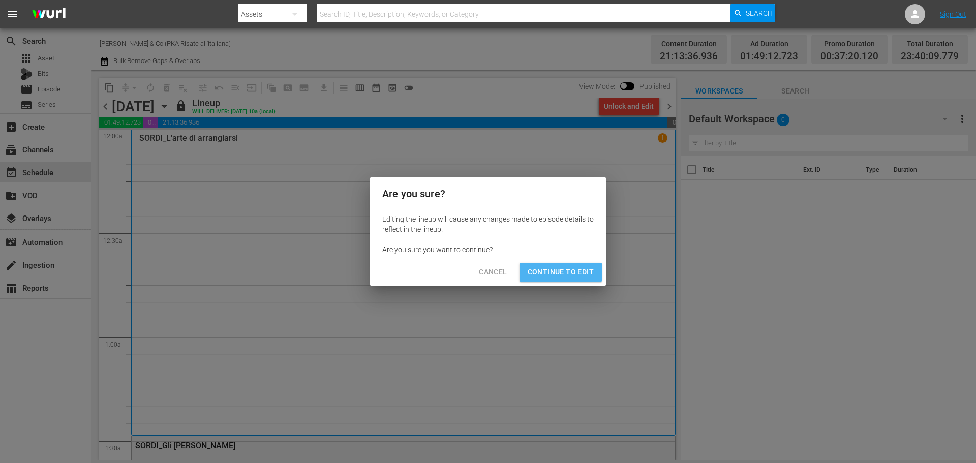
click at [409, 191] on span "Continue to Edit" at bounding box center [560, 272] width 66 height 13
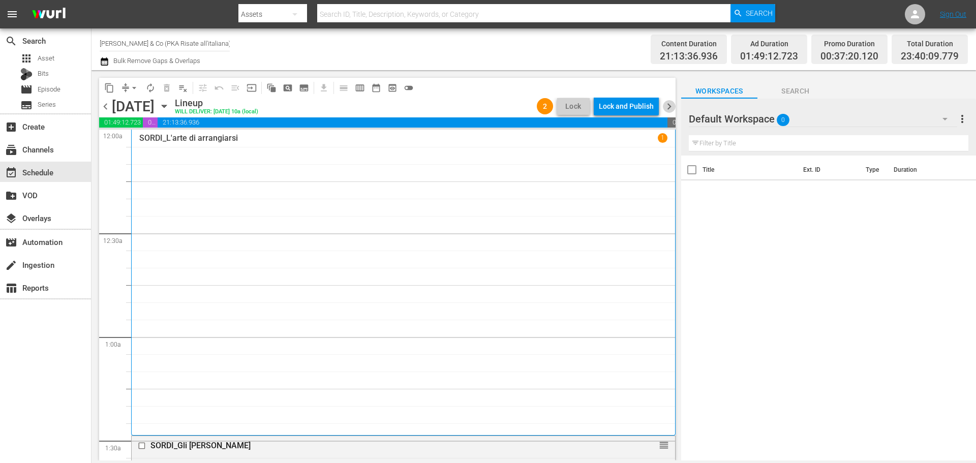
click at [409, 105] on span "chevron_right" at bounding box center [669, 106] width 13 height 13
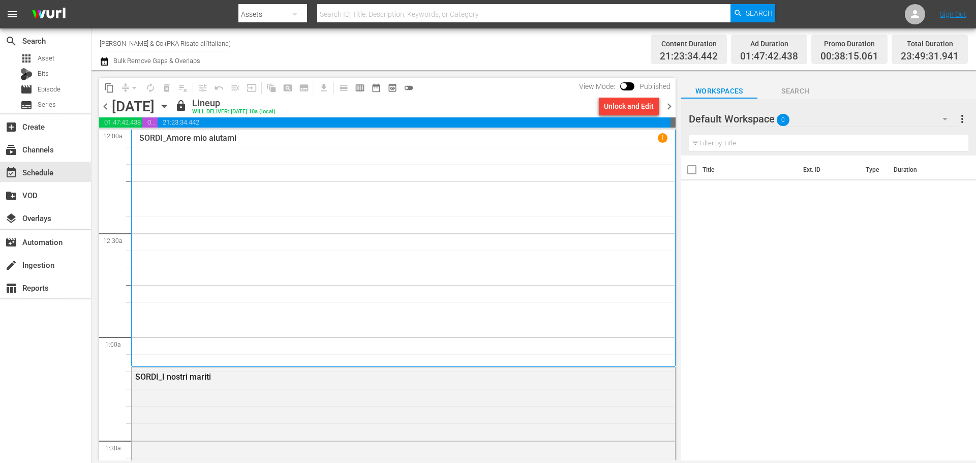
click at [409, 108] on div "Unlock and Edit" at bounding box center [629, 106] width 50 height 18
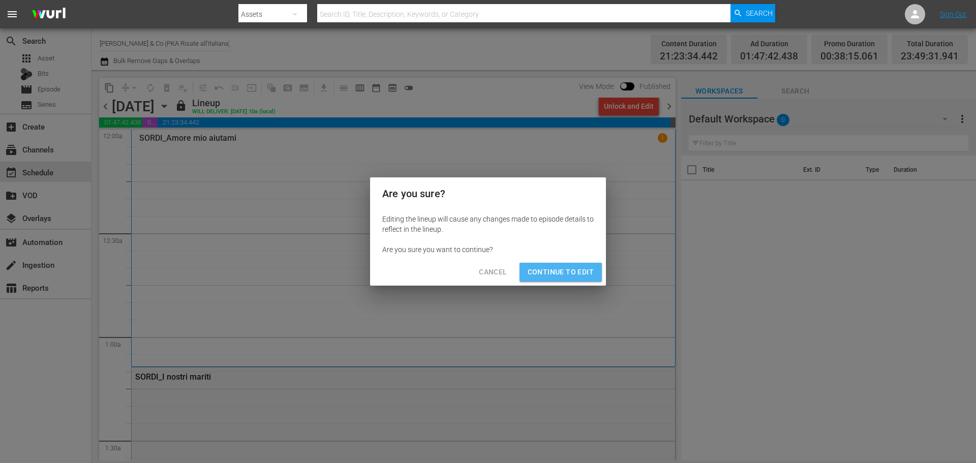
click at [409, 191] on span "Continue to Edit" at bounding box center [560, 272] width 66 height 13
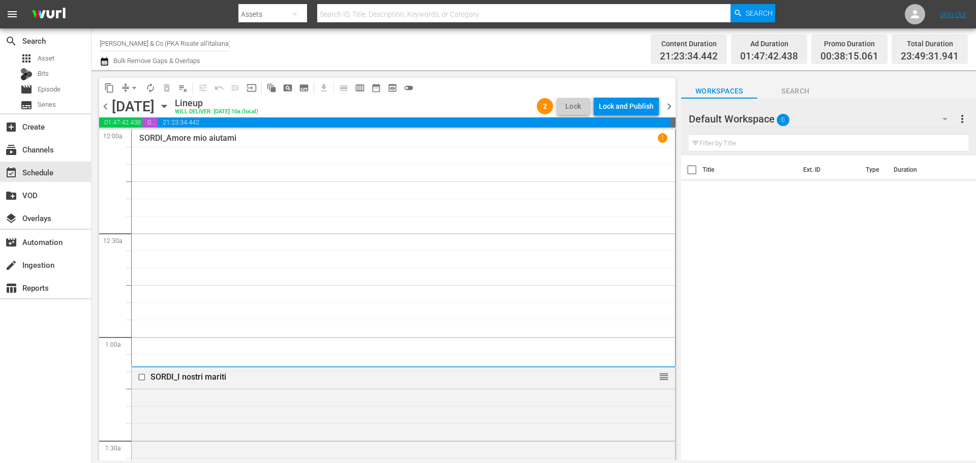
click at [409, 107] on span "chevron_right" at bounding box center [669, 106] width 13 height 13
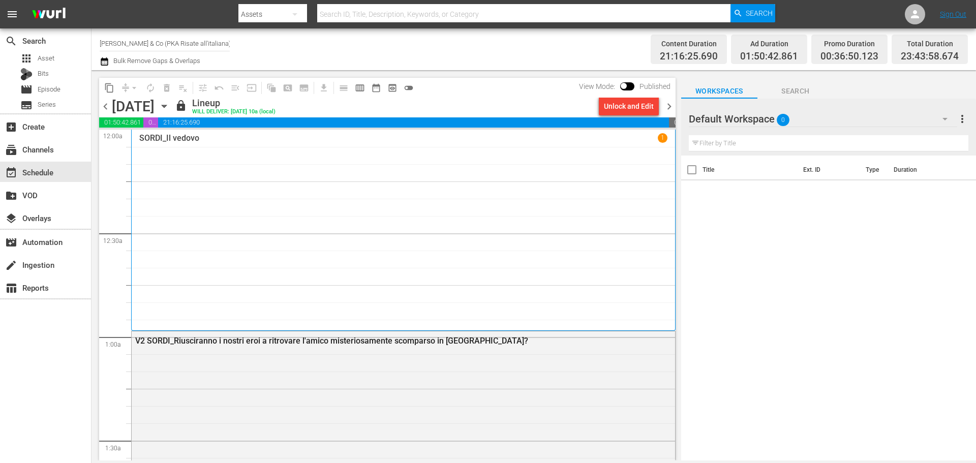
click at [409, 108] on div "Unlock and Edit" at bounding box center [629, 106] width 50 height 18
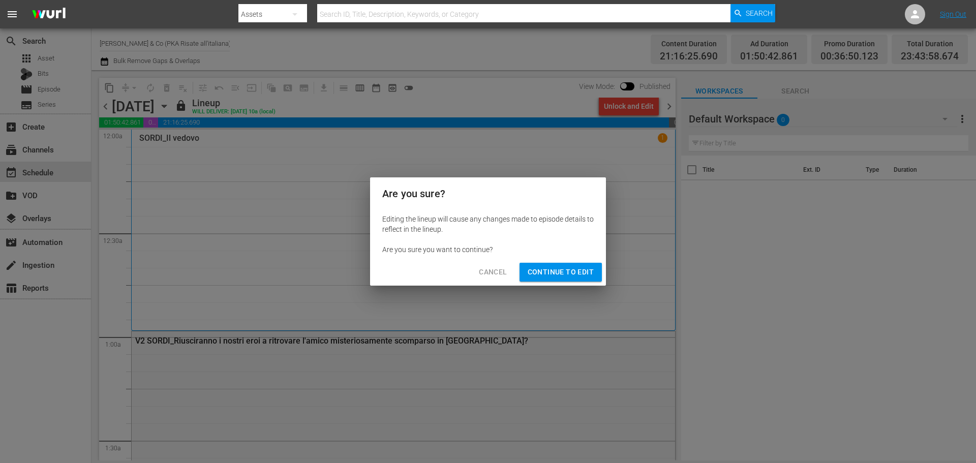
click at [409, 191] on span "Continue to Edit" at bounding box center [560, 272] width 66 height 13
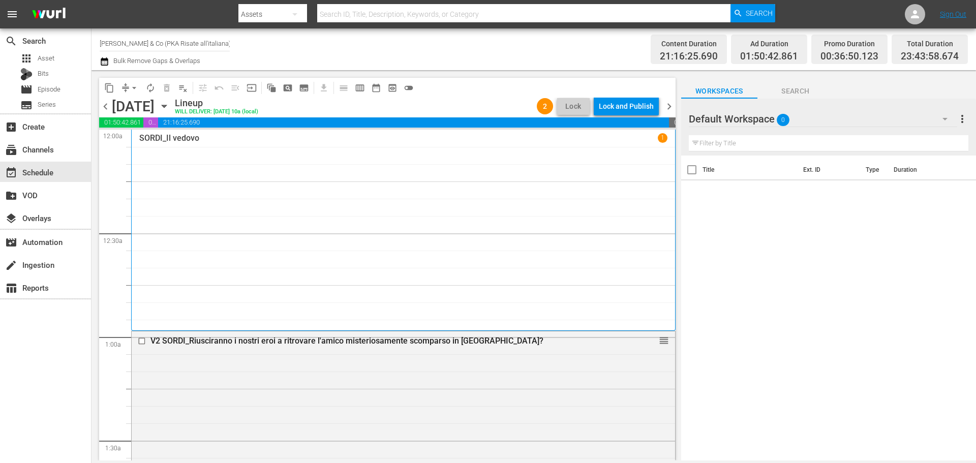
click at [409, 105] on span "chevron_right" at bounding box center [669, 106] width 13 height 13
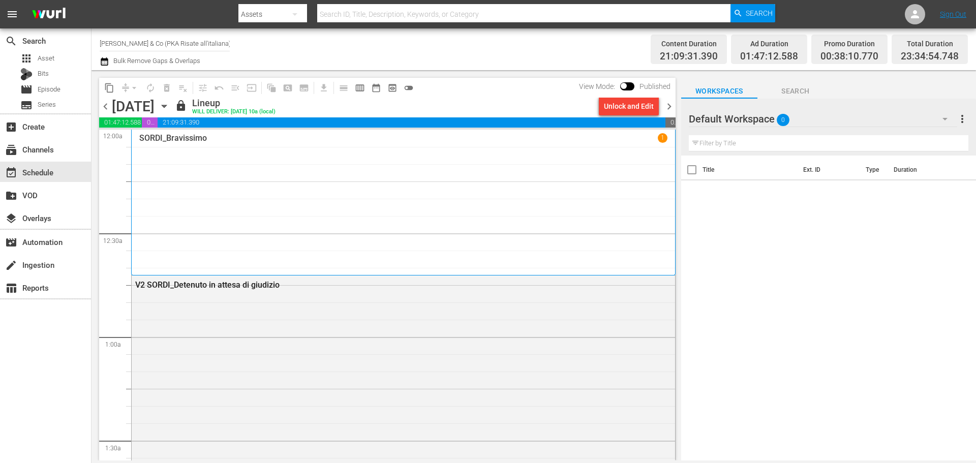
click at [409, 107] on div "Unlock and Edit" at bounding box center [629, 106] width 50 height 18
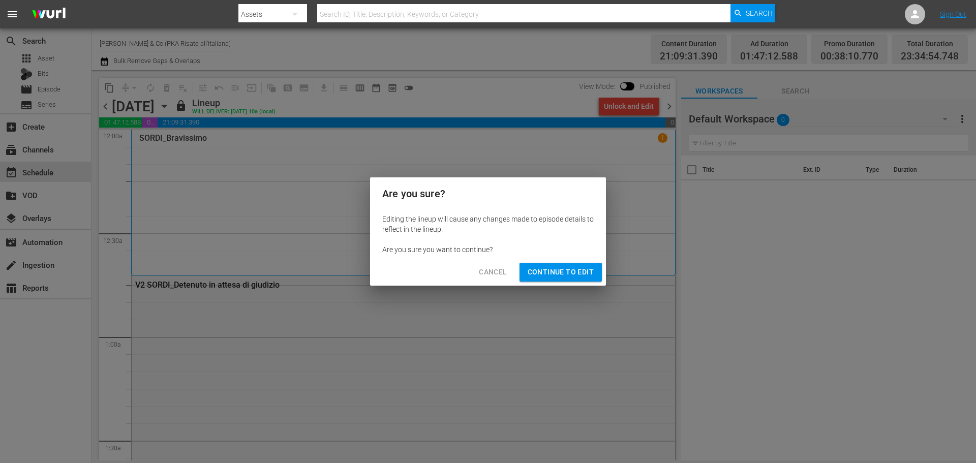
click at [409, 191] on span "Continue to Edit" at bounding box center [560, 272] width 66 height 13
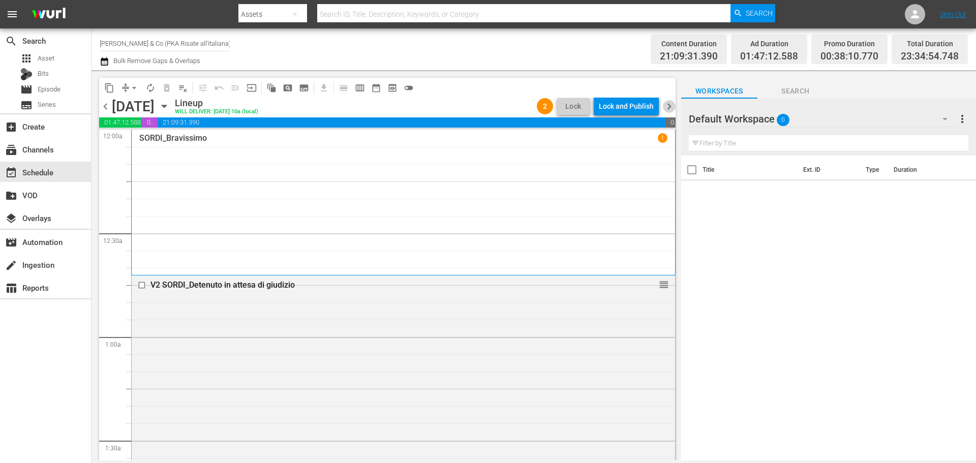
click at [409, 109] on span "chevron_right" at bounding box center [669, 106] width 13 height 13
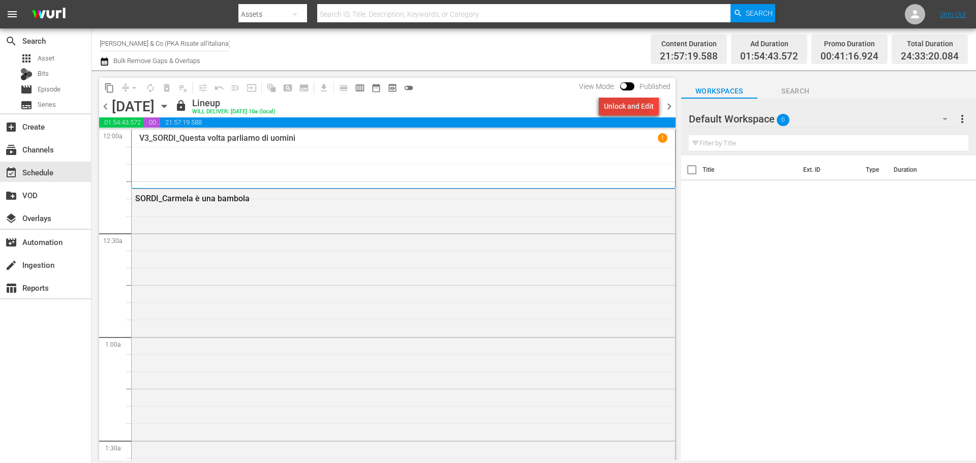
click at [409, 108] on div "Unlock and Edit" at bounding box center [629, 106] width 50 height 18
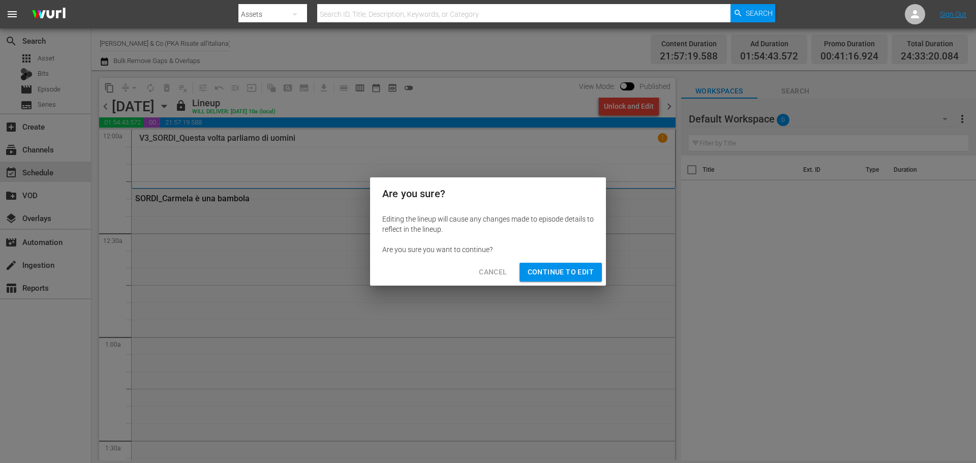
click at [409, 191] on span "Continue to Edit" at bounding box center [560, 272] width 66 height 13
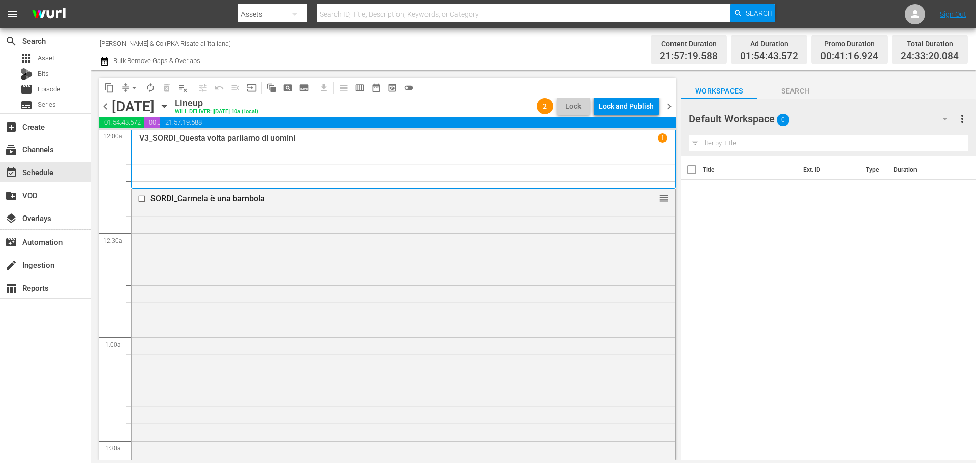
click at [409, 103] on span "chevron_right" at bounding box center [669, 106] width 13 height 13
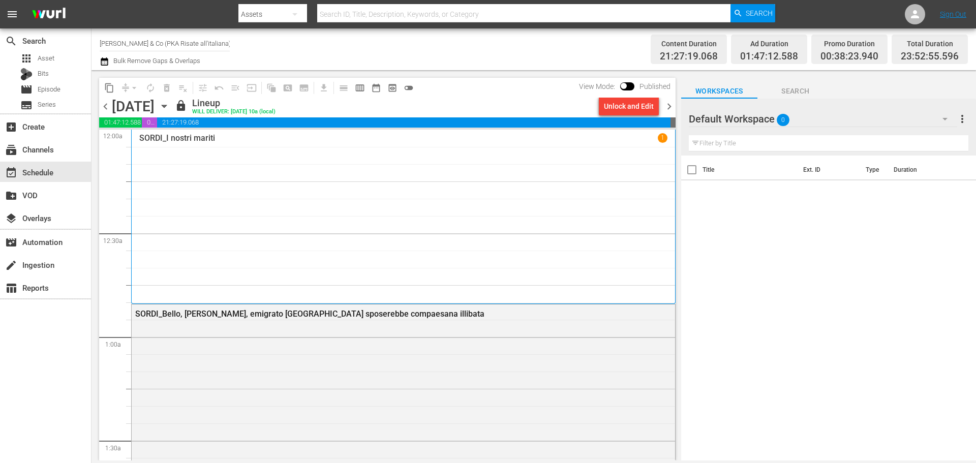
click at [409, 108] on div "Unlock and Edit" at bounding box center [629, 106] width 50 height 18
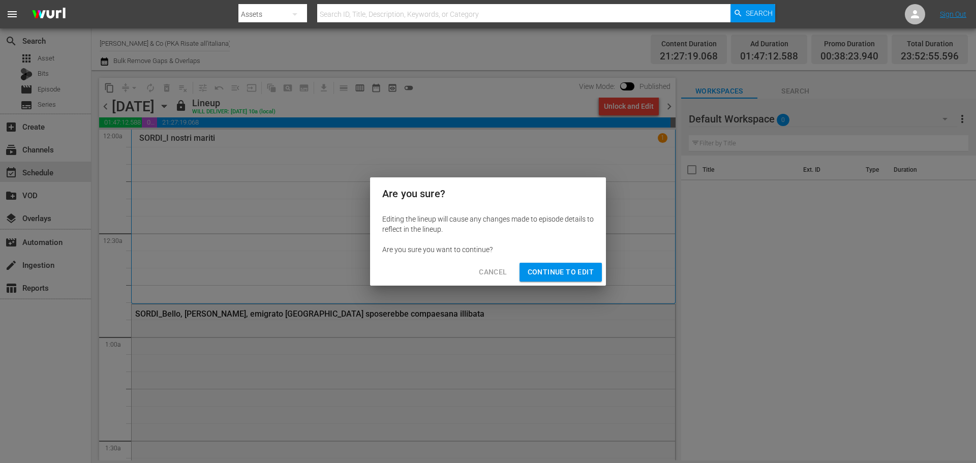
click at [409, 191] on span "Continue to Edit" at bounding box center [560, 272] width 66 height 13
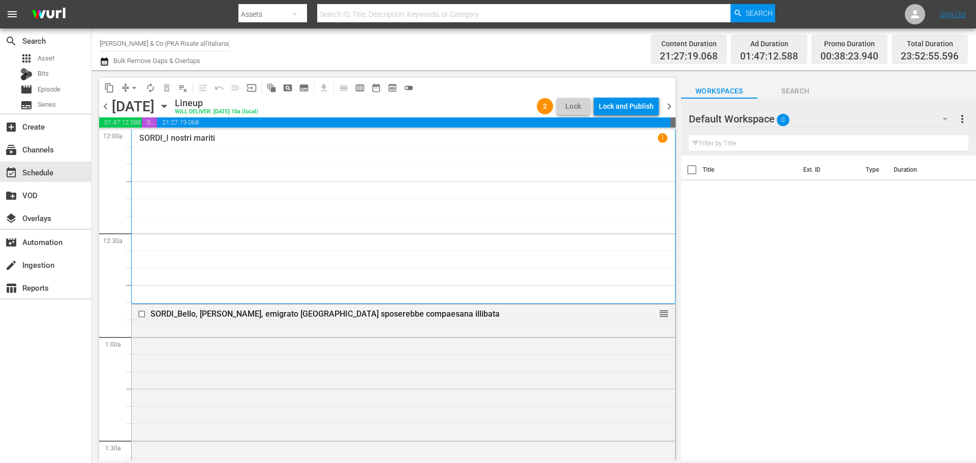
click at [409, 105] on span "chevron_right" at bounding box center [669, 106] width 13 height 13
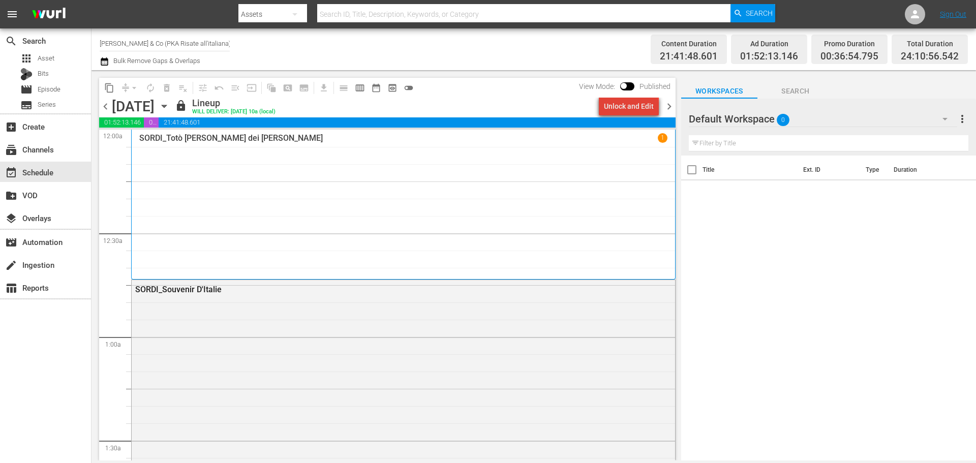
click at [409, 109] on div "Unlock and Edit" at bounding box center [629, 106] width 50 height 18
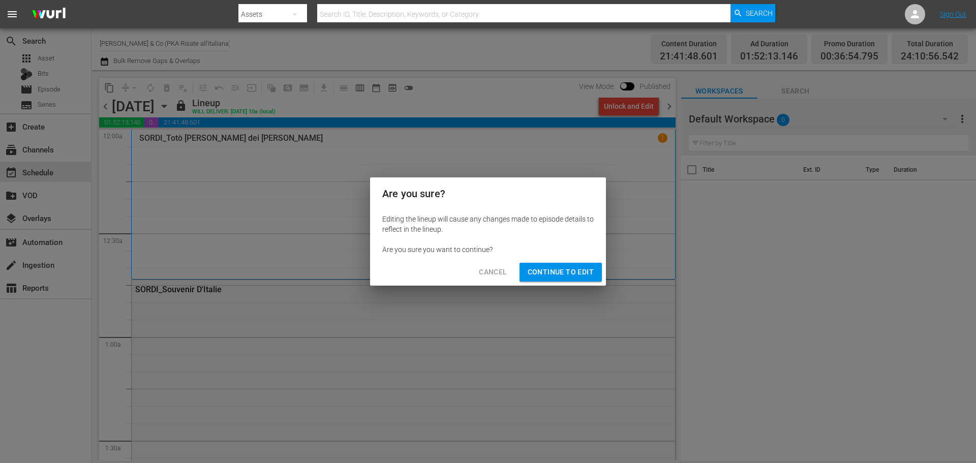
click at [409, 191] on span "Continue to Edit" at bounding box center [560, 272] width 66 height 13
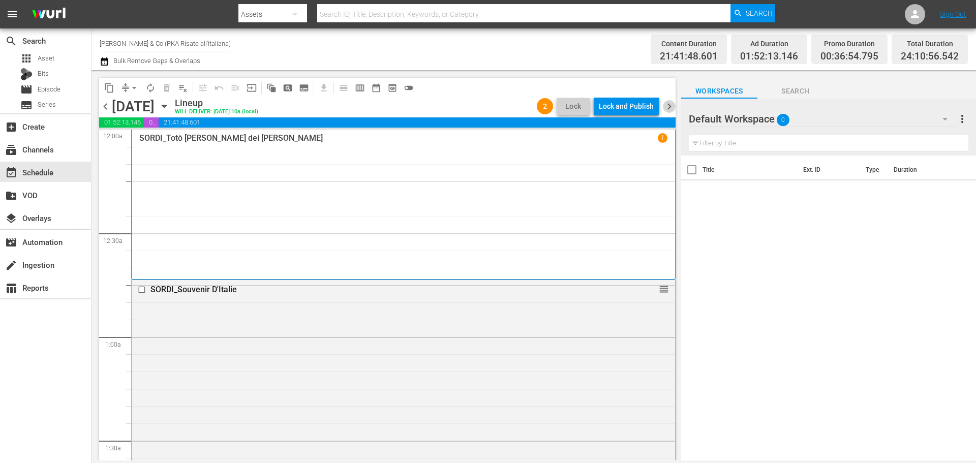
click at [409, 109] on span "chevron_right" at bounding box center [669, 106] width 13 height 13
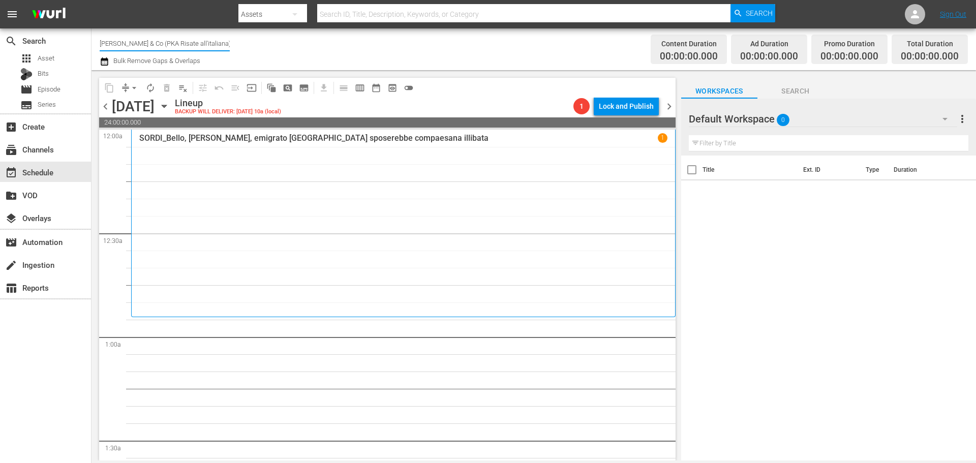
click at [181, 45] on input "Alberto Sordi & Co (PKA Risate all'italiana) (1349)" at bounding box center [165, 43] width 130 height 24
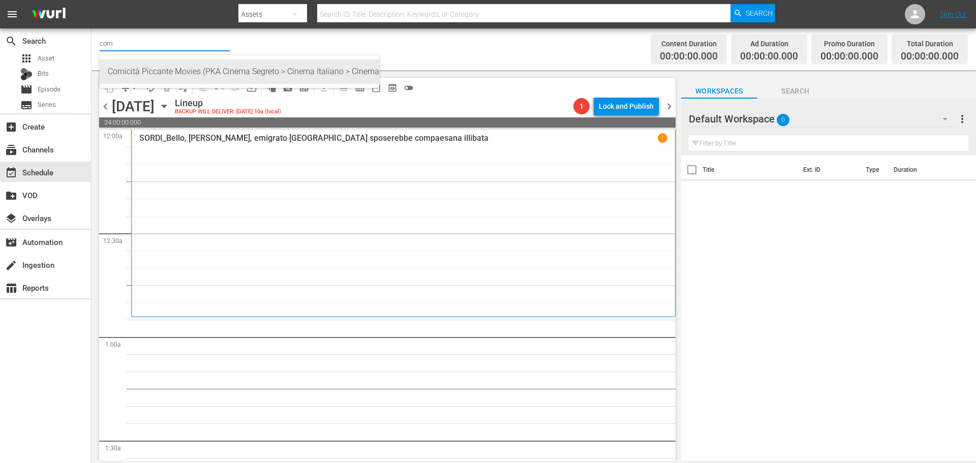
click at [237, 66] on div "Comicità Piccante Movies (PKA Cinema Segreto > Cinema Italiano > Cinema Polizio…" at bounding box center [239, 71] width 263 height 24
type input "Comicità Piccante Movies (PKA Cinema Segreto > Cinema Italiano > Cinema Polizio…"
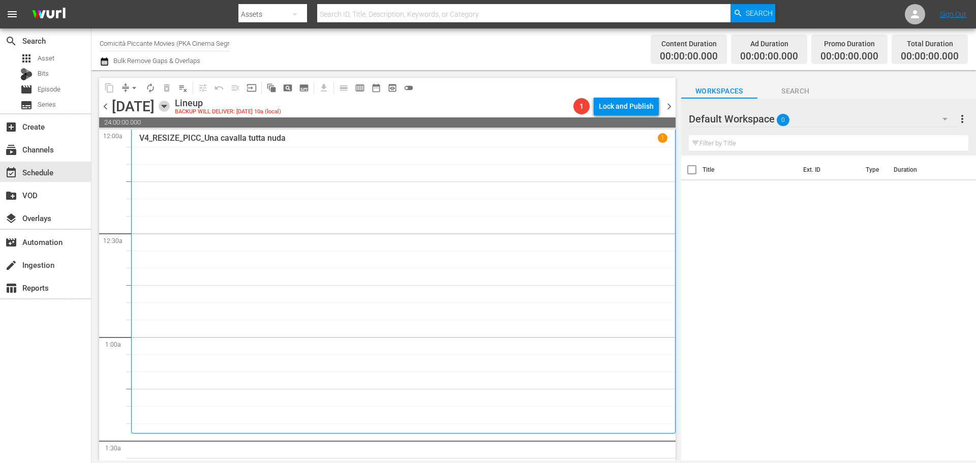
click at [170, 108] on icon "button" at bounding box center [164, 106] width 11 height 11
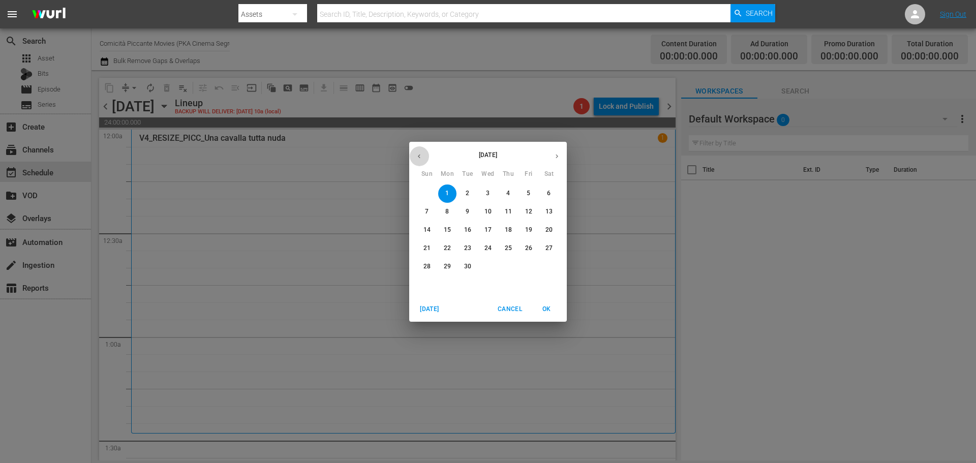
click at [409, 161] on button "button" at bounding box center [419, 156] width 20 height 20
click at [409, 191] on p "24" at bounding box center [426, 266] width 7 height 9
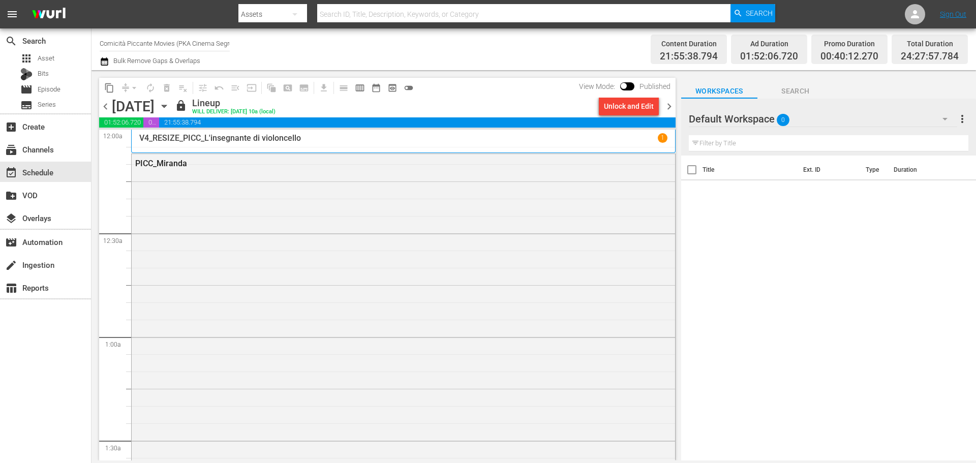
click at [409, 107] on div "Unlock and Edit" at bounding box center [629, 106] width 50 height 18
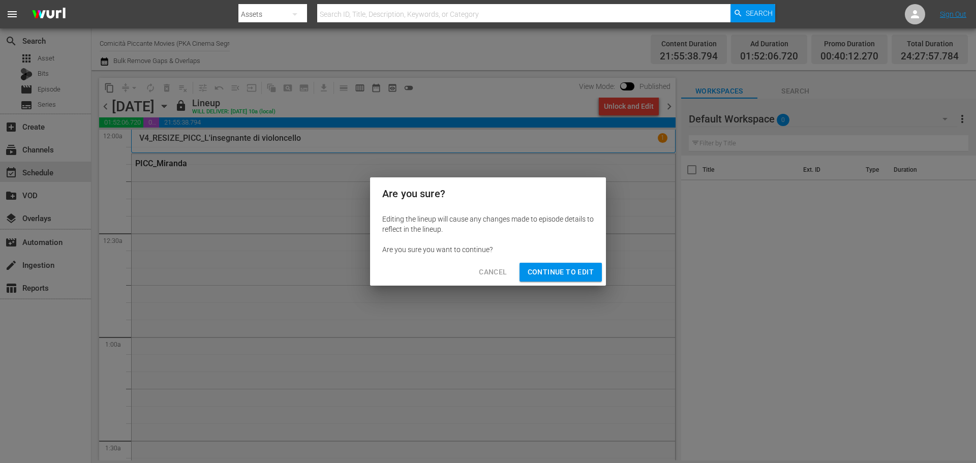
click at [409, 191] on span "Continue to Edit" at bounding box center [560, 272] width 66 height 13
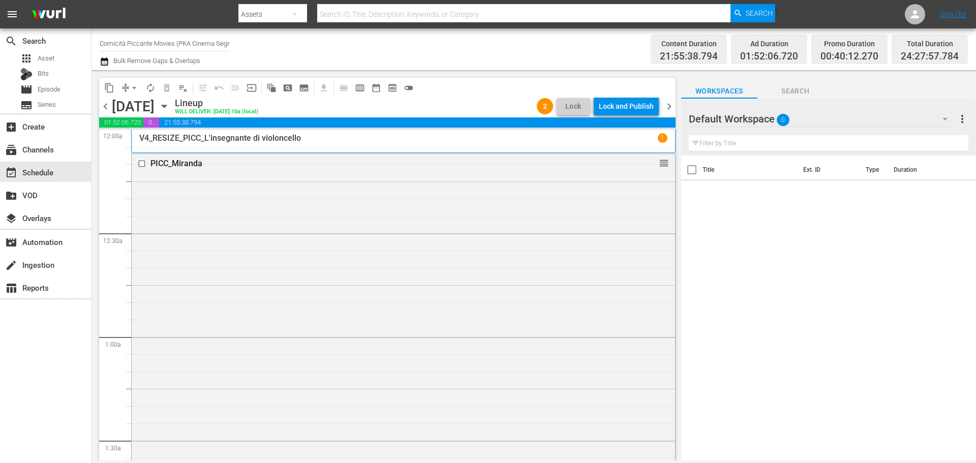
click at [409, 110] on span "chevron_right" at bounding box center [669, 106] width 13 height 13
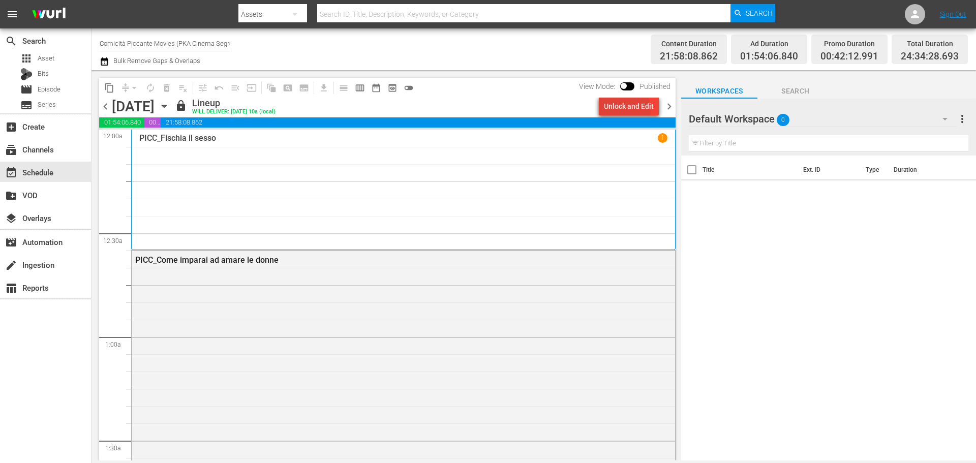
click at [625, 109] on div "Unlock and Edit" at bounding box center [629, 106] width 50 height 18
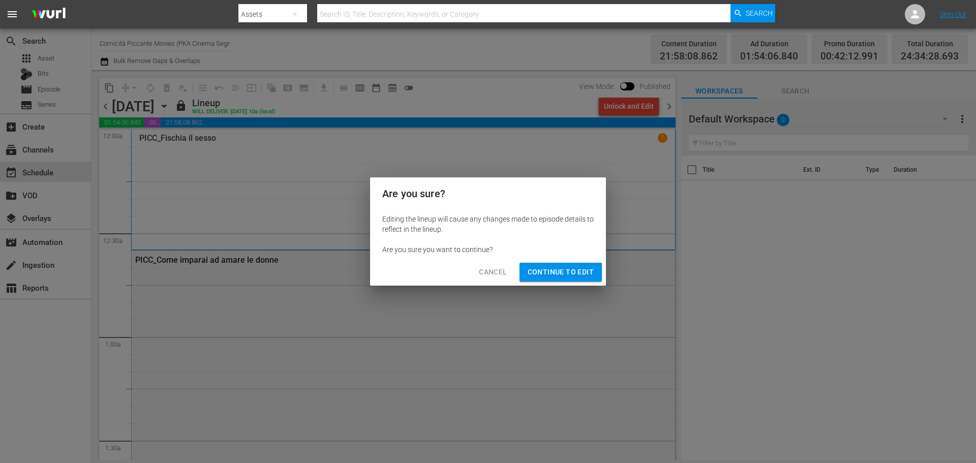
click at [554, 276] on span "Continue to Edit" at bounding box center [560, 272] width 66 height 13
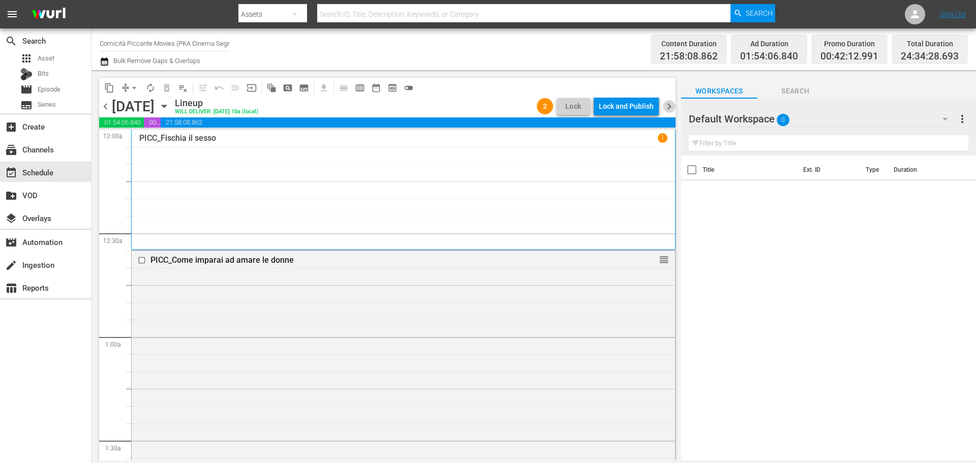
click at [670, 109] on span "chevron_right" at bounding box center [669, 106] width 13 height 13
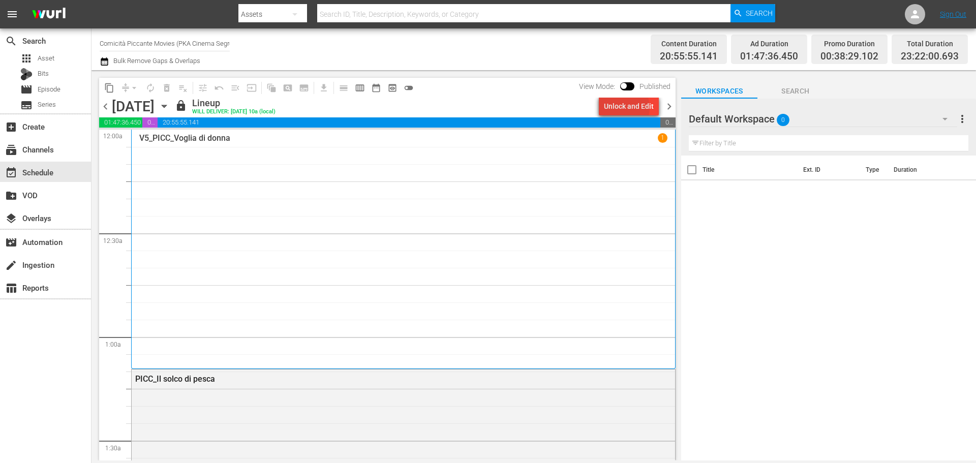
click at [623, 107] on div "Unlock and Edit" at bounding box center [629, 106] width 50 height 18
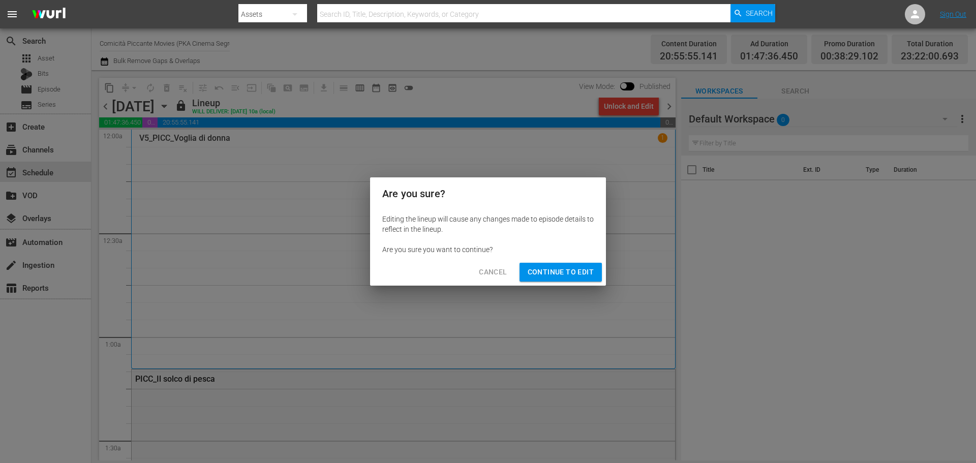
drag, startPoint x: 577, startPoint y: 270, endPoint x: 619, endPoint y: 228, distance: 60.4
click at [579, 266] on span "Continue to Edit" at bounding box center [560, 272] width 66 height 13
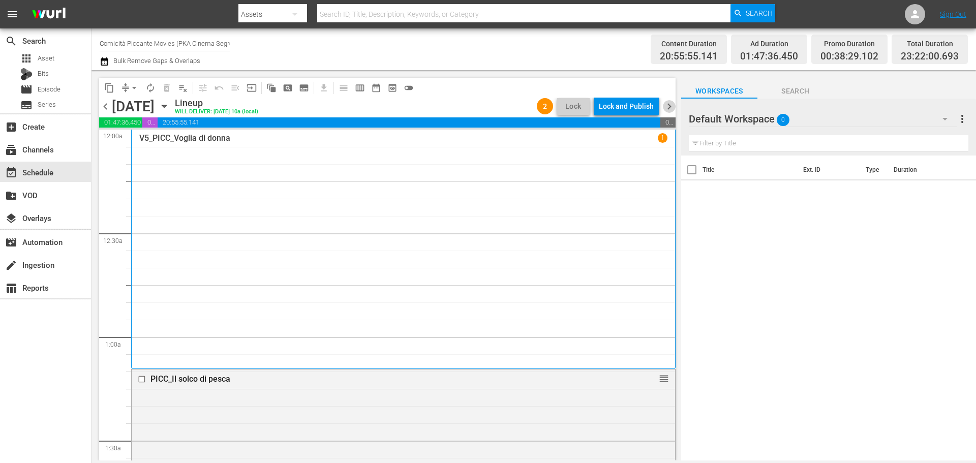
click at [668, 108] on span "chevron_right" at bounding box center [669, 106] width 13 height 13
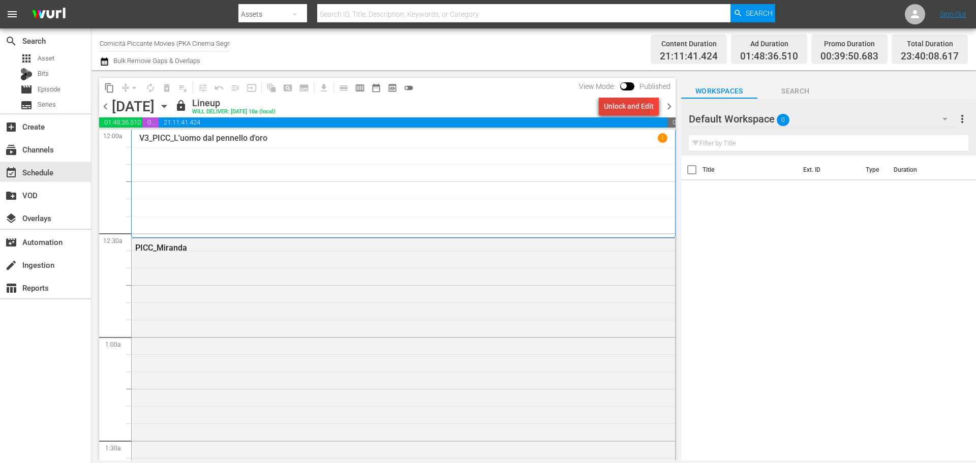
click at [615, 110] on div "Unlock and Edit" at bounding box center [629, 106] width 50 height 18
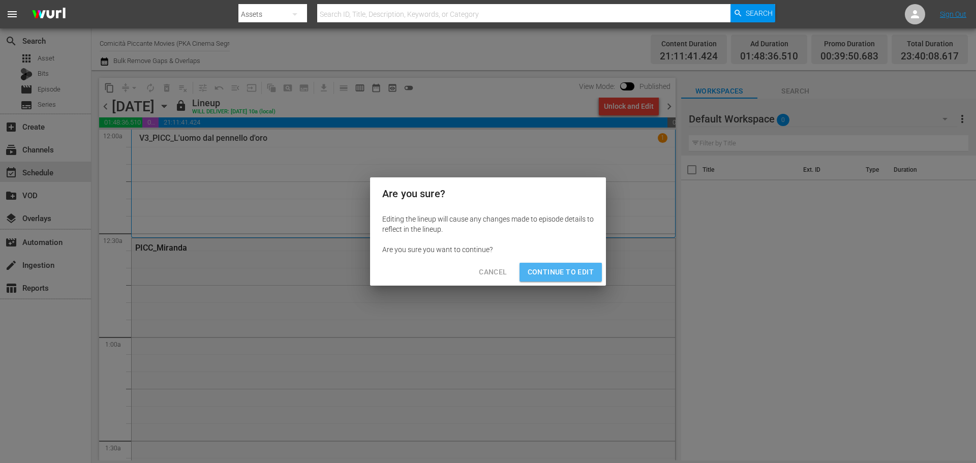
click at [577, 275] on span "Continue to Edit" at bounding box center [560, 272] width 66 height 13
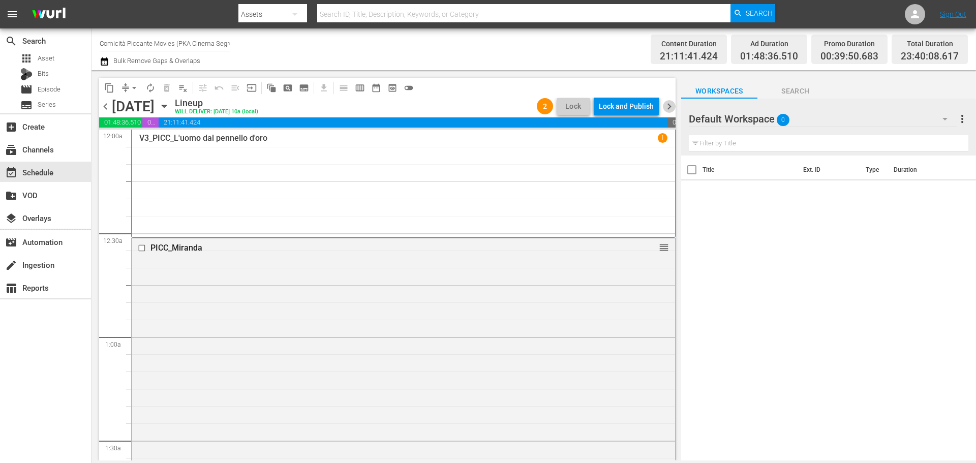
click at [670, 105] on span "chevron_right" at bounding box center [669, 106] width 13 height 13
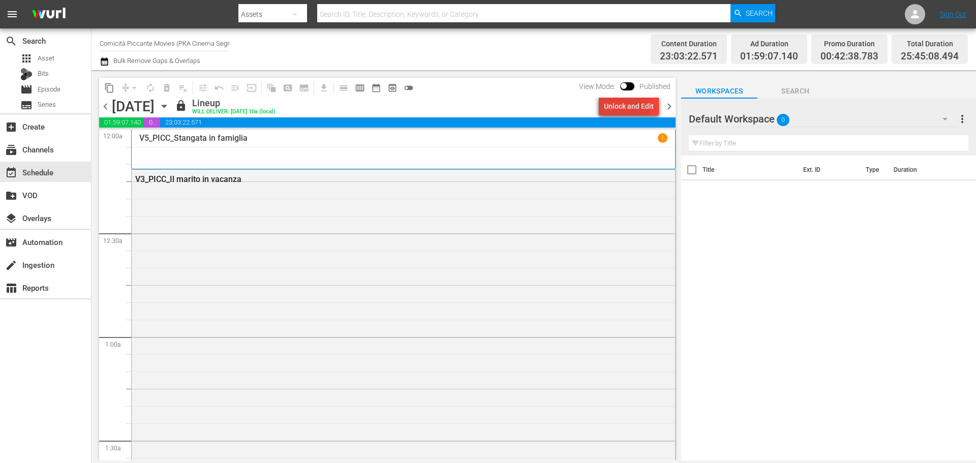
click at [629, 107] on div "Unlock and Edit" at bounding box center [629, 106] width 50 height 18
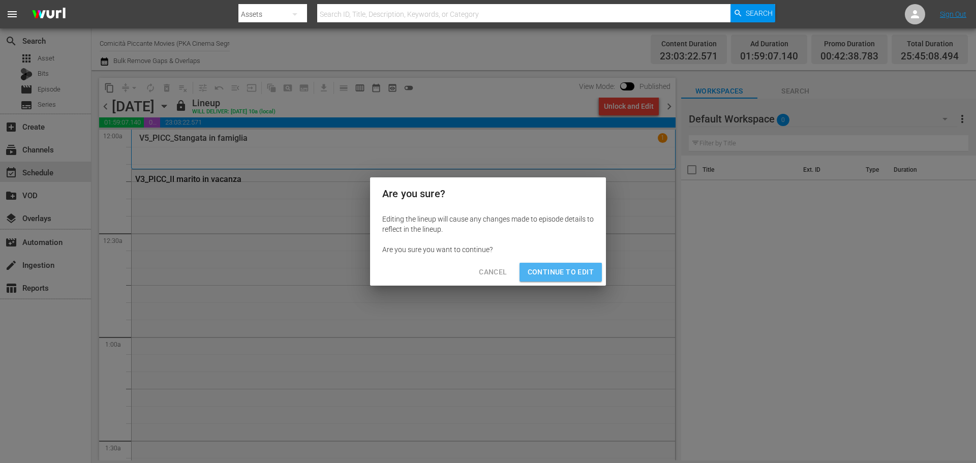
click at [584, 269] on span "Continue to Edit" at bounding box center [560, 272] width 66 height 13
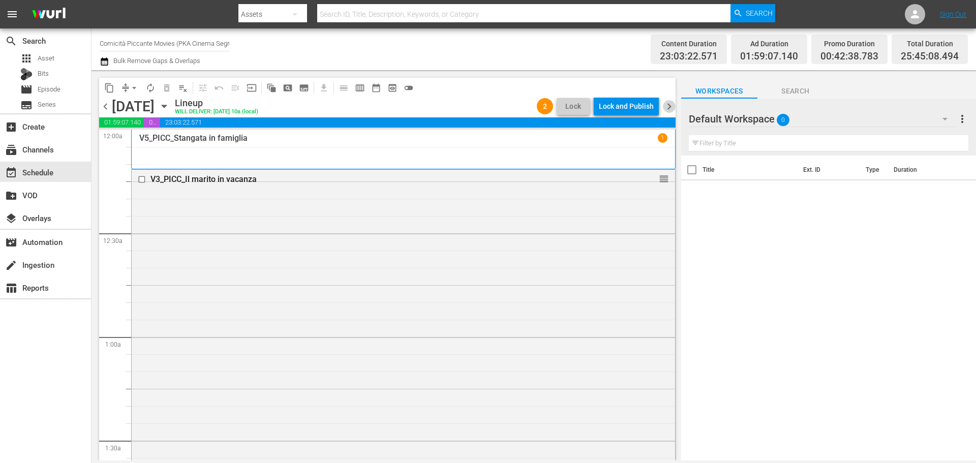
click at [667, 110] on span "chevron_right" at bounding box center [669, 106] width 13 height 13
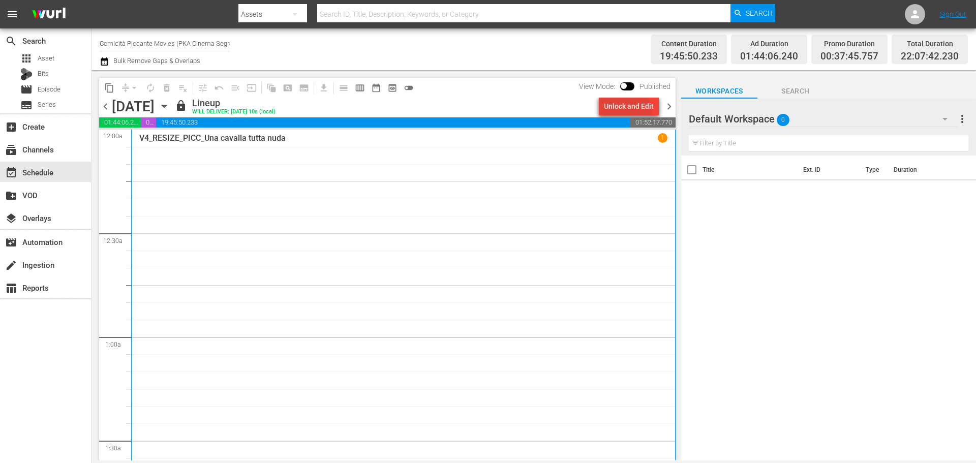
click at [629, 111] on div "Unlock and Edit" at bounding box center [629, 106] width 50 height 18
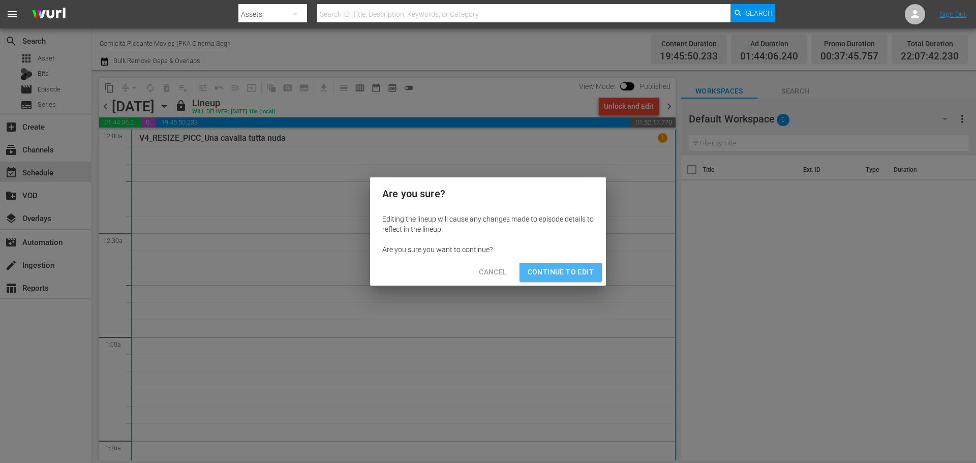
click at [552, 272] on span "Continue to Edit" at bounding box center [560, 272] width 66 height 13
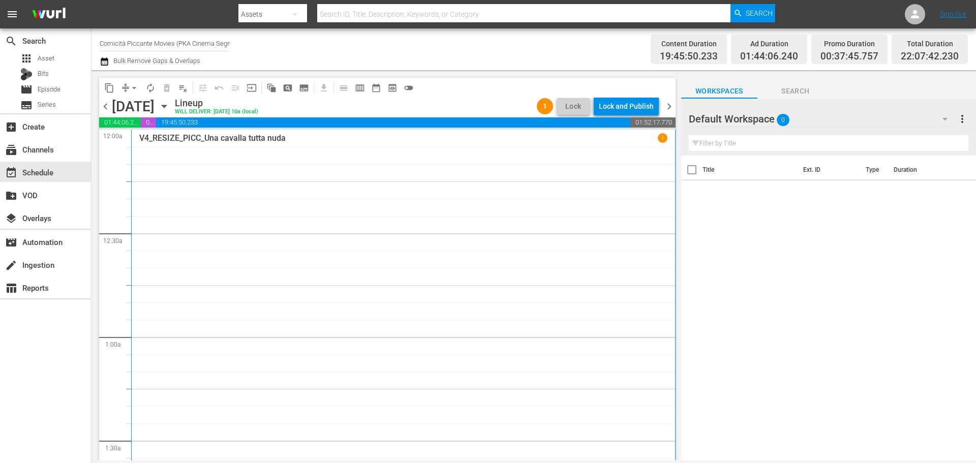
click at [669, 107] on span "chevron_right" at bounding box center [669, 106] width 13 height 13
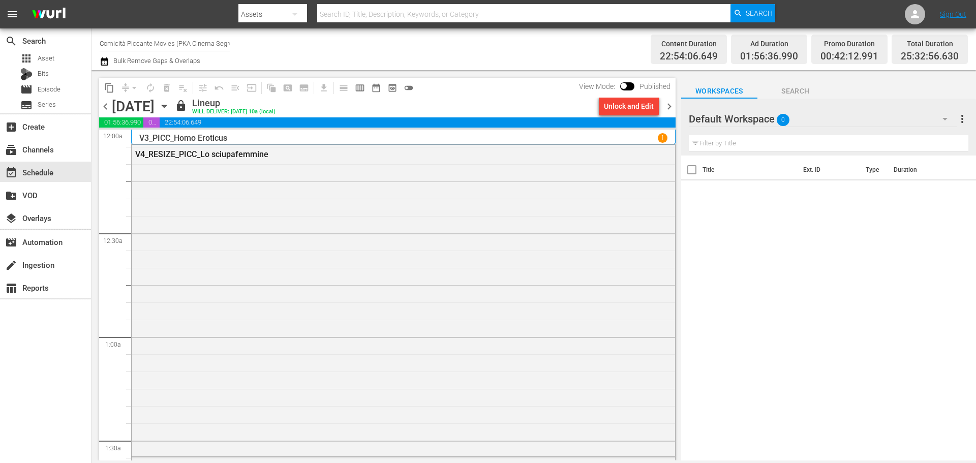
click at [639, 108] on div "Unlock and Edit" at bounding box center [629, 106] width 50 height 18
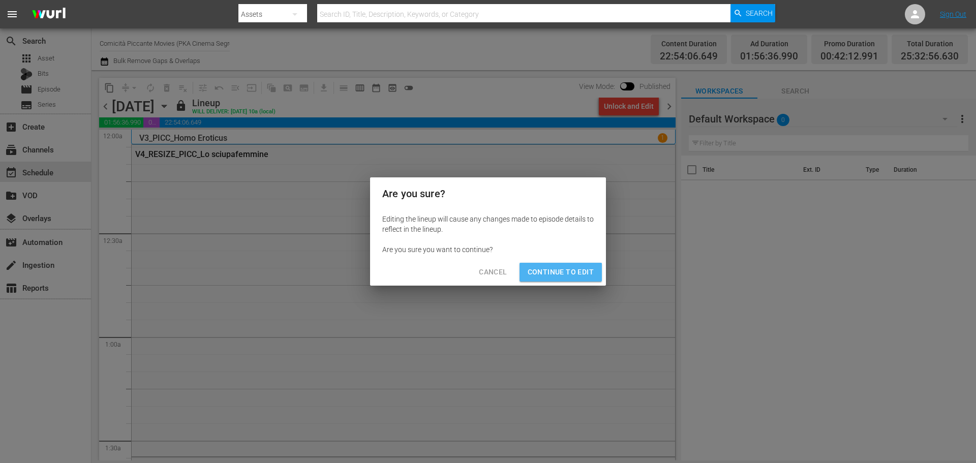
click at [589, 264] on button "Continue to Edit" at bounding box center [560, 272] width 82 height 19
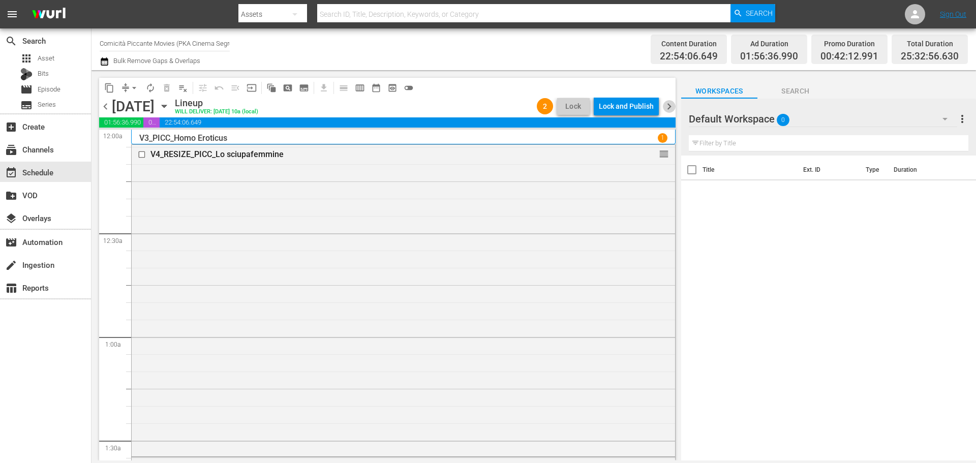
click at [669, 108] on span "chevron_right" at bounding box center [669, 106] width 13 height 13
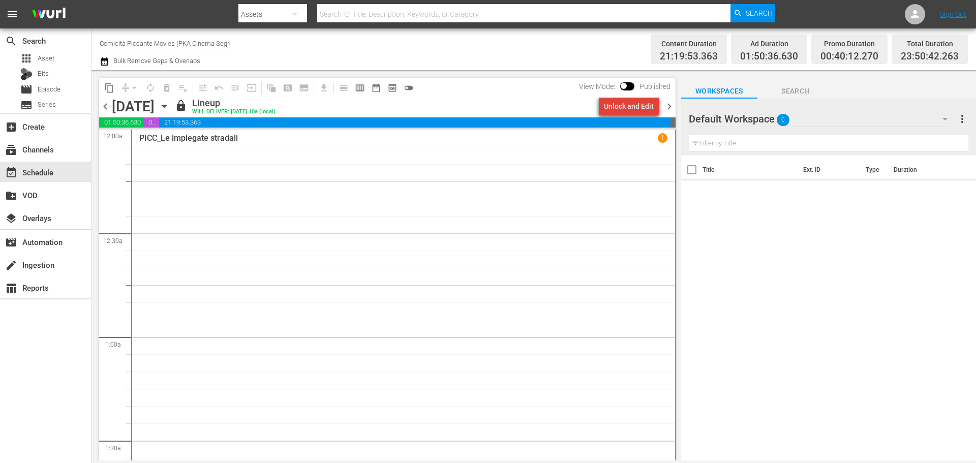
click at [639, 105] on div "Unlock and Edit" at bounding box center [629, 106] width 50 height 18
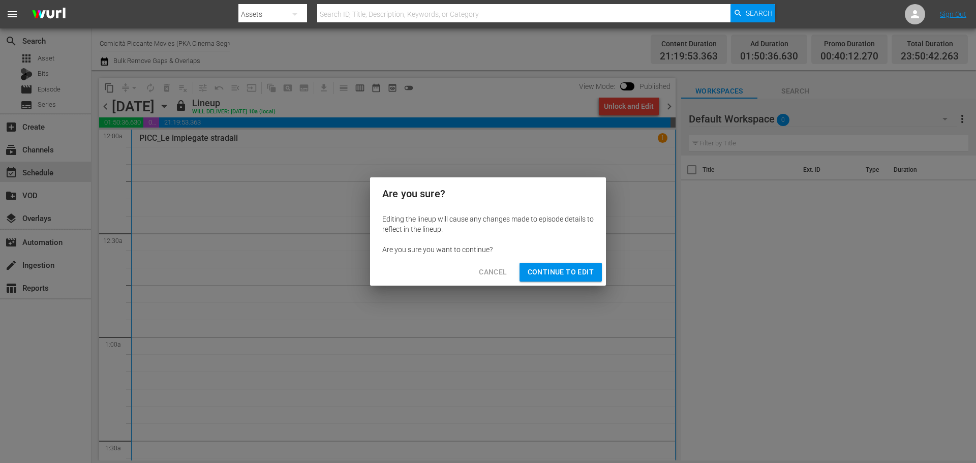
click at [581, 276] on span "Continue to Edit" at bounding box center [560, 272] width 66 height 13
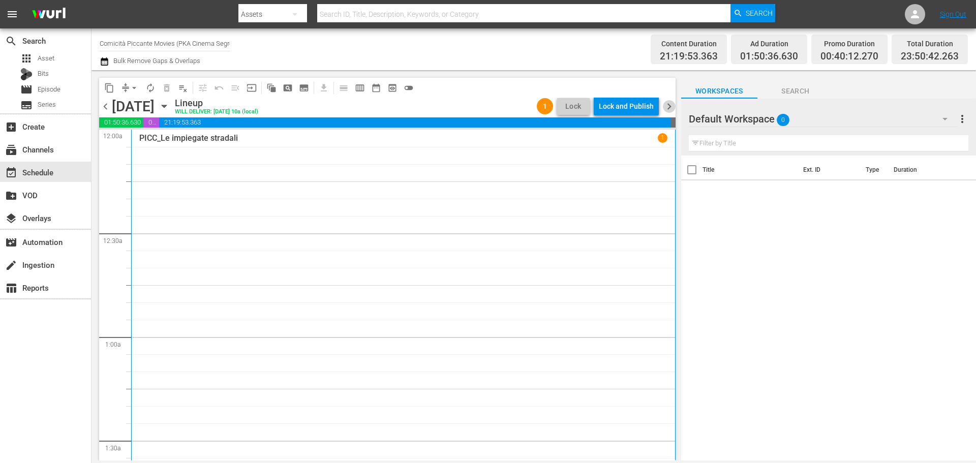
click at [666, 112] on span "chevron_right" at bounding box center [669, 106] width 13 height 13
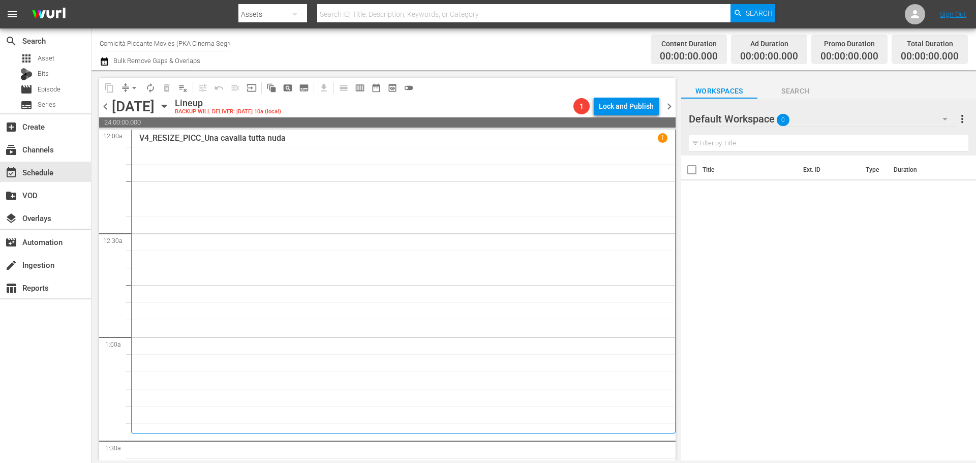
click at [144, 38] on input "Comicità Piccante Movies (PKA Cinema Segreto > Cinema Italiano > Cinema Polizio…" at bounding box center [165, 43] width 130 height 24
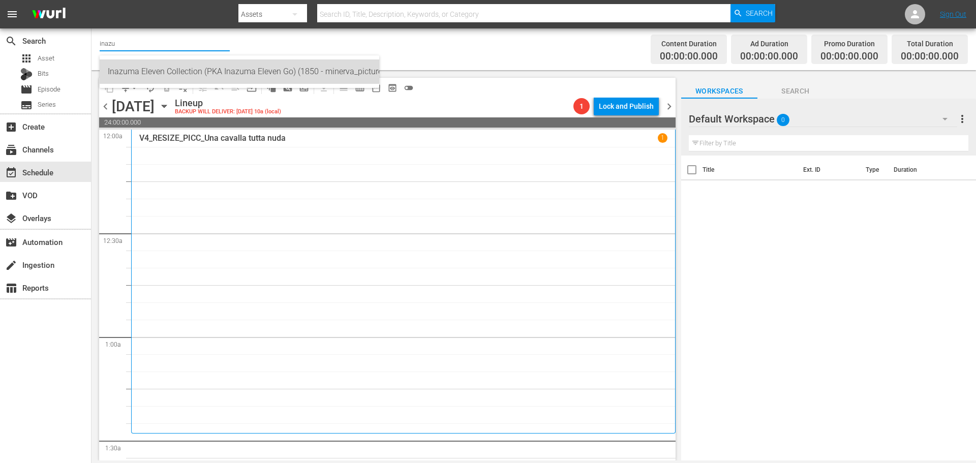
click at [183, 64] on div "Inazuma Eleven Collection (PKA Inazuma Eleven Go) (1850 - minerva_pictures_inaz…" at bounding box center [239, 71] width 263 height 24
type input "Inazuma Eleven Collection (PKA Inazuma Eleven Go) (1850 - minerva_pictures_inaz…"
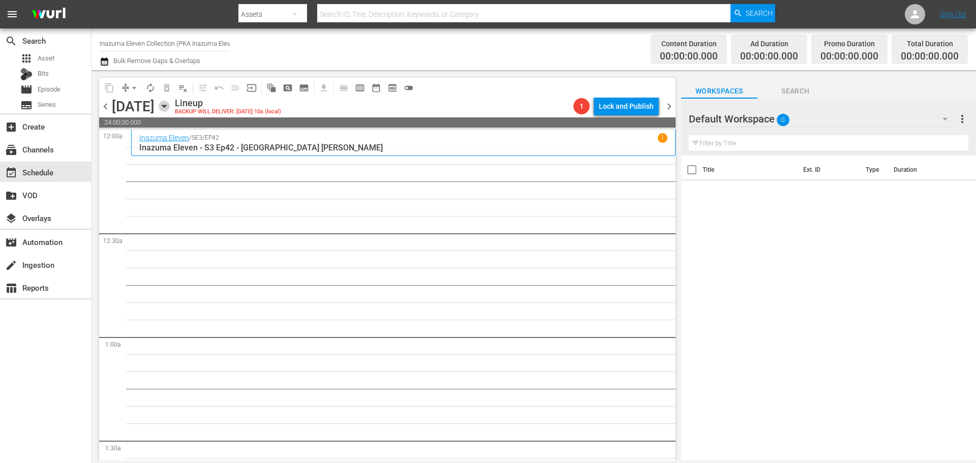
click at [166, 107] on icon "button" at bounding box center [164, 106] width 5 height 3
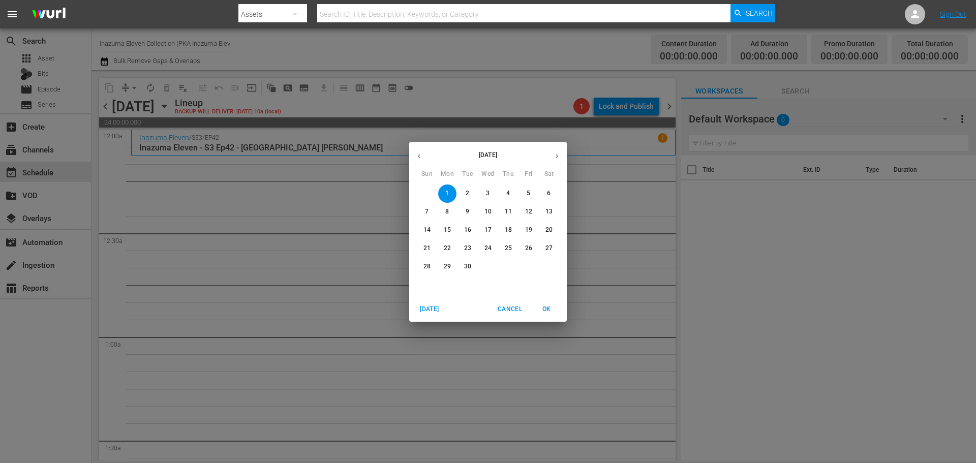
click at [491, 251] on span "24" at bounding box center [488, 248] width 18 height 9
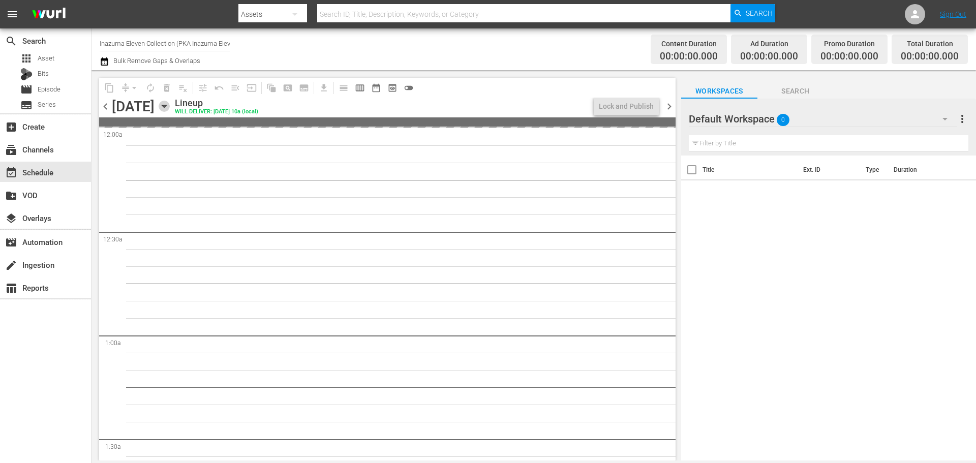
click at [166, 107] on icon "button" at bounding box center [164, 106] width 5 height 3
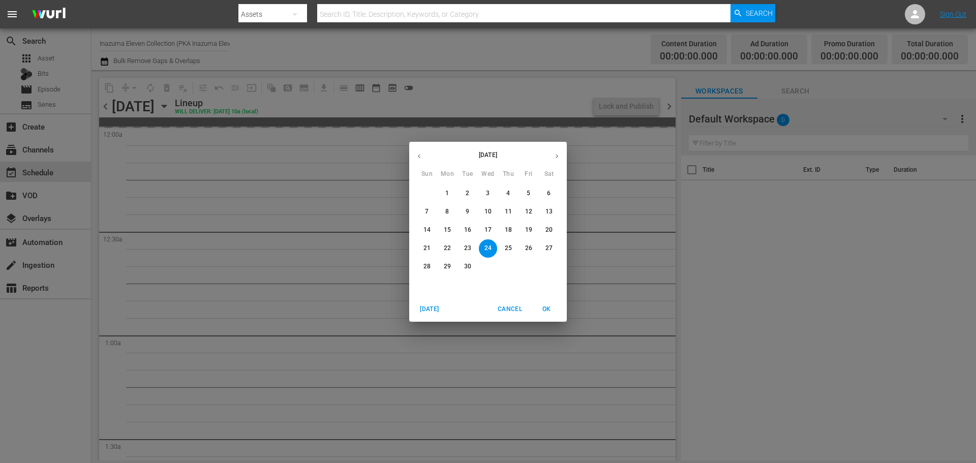
click at [418, 154] on icon "button" at bounding box center [419, 156] width 8 height 8
click at [429, 266] on p "24" at bounding box center [426, 266] width 7 height 9
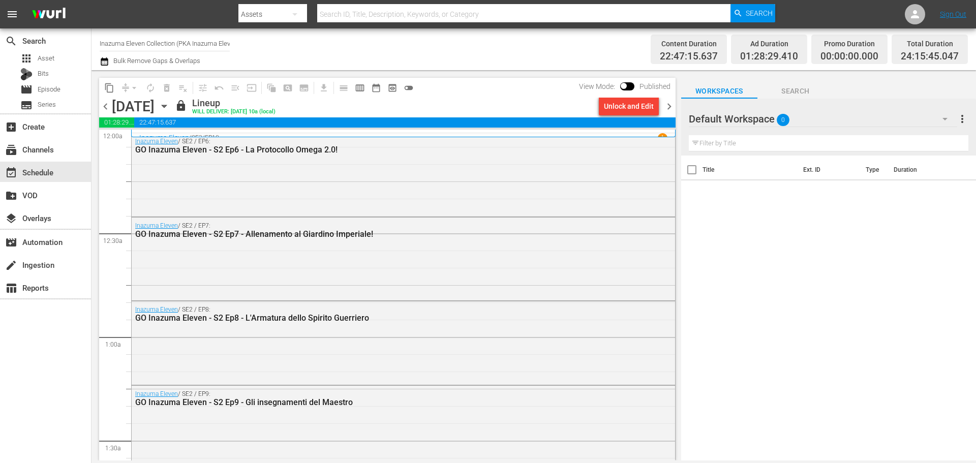
click at [616, 106] on div "Unlock and Edit" at bounding box center [629, 106] width 50 height 18
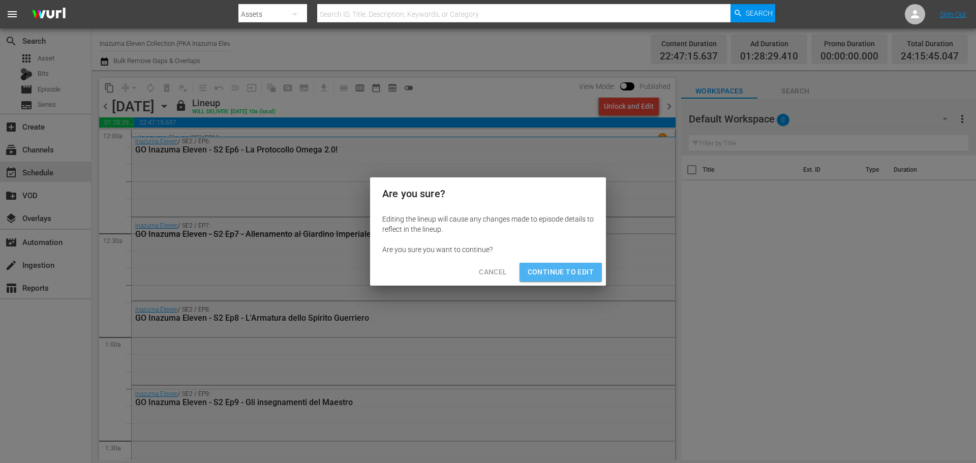
click at [557, 268] on span "Continue to Edit" at bounding box center [560, 272] width 66 height 13
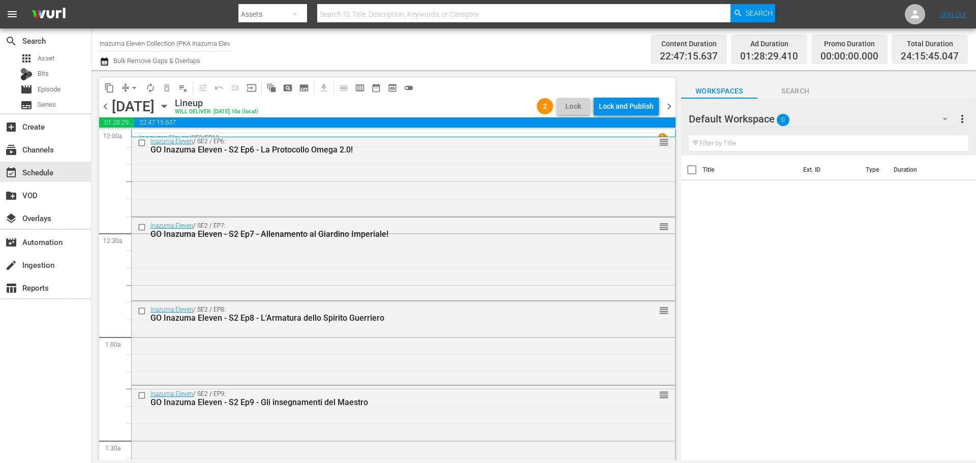
click at [668, 107] on span "chevron_right" at bounding box center [669, 106] width 13 height 13
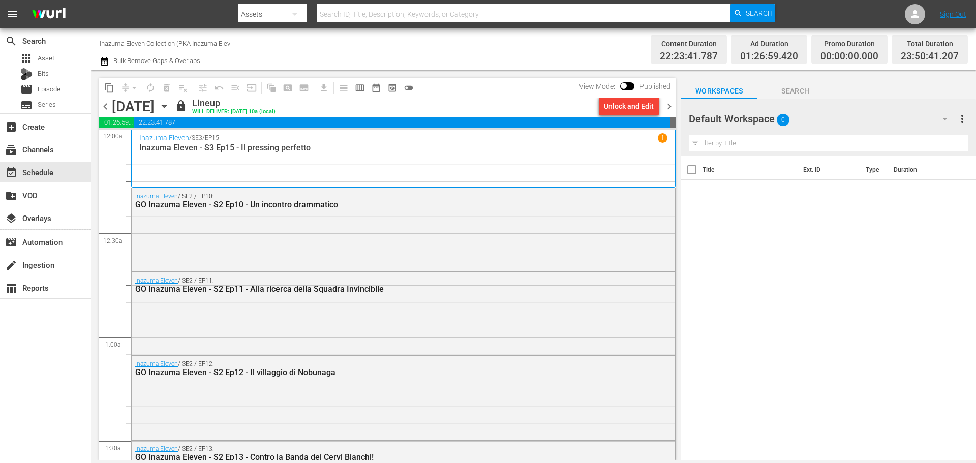
click at [642, 110] on div "Unlock and Edit" at bounding box center [629, 106] width 50 height 18
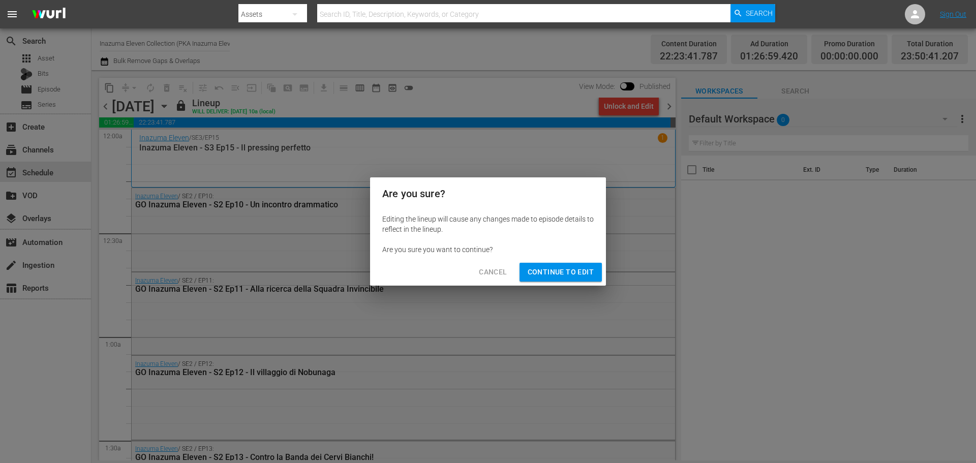
click at [569, 272] on span "Continue to Edit" at bounding box center [560, 272] width 66 height 13
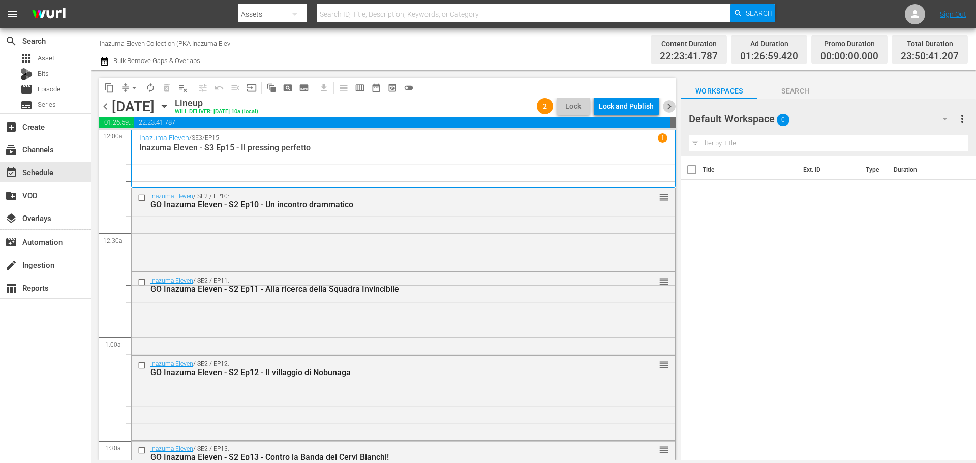
click at [669, 109] on span "chevron_right" at bounding box center [669, 106] width 13 height 13
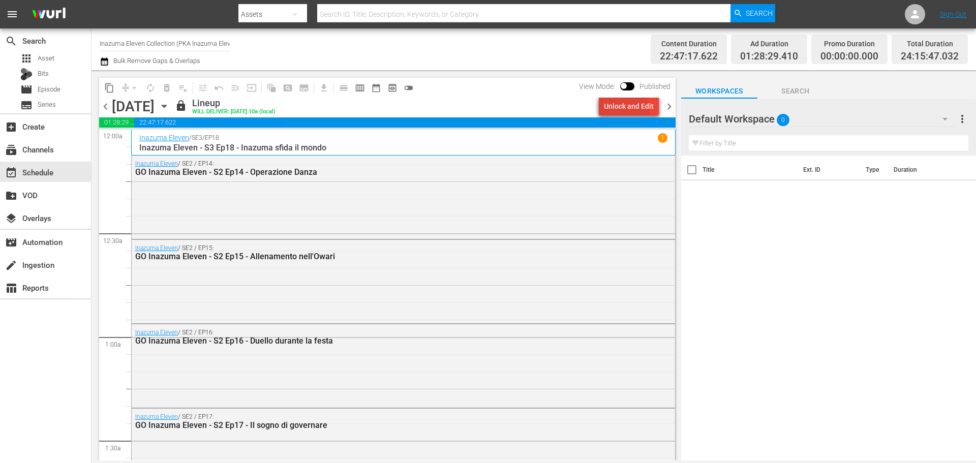
click at [626, 108] on div "Unlock and Edit" at bounding box center [629, 106] width 50 height 18
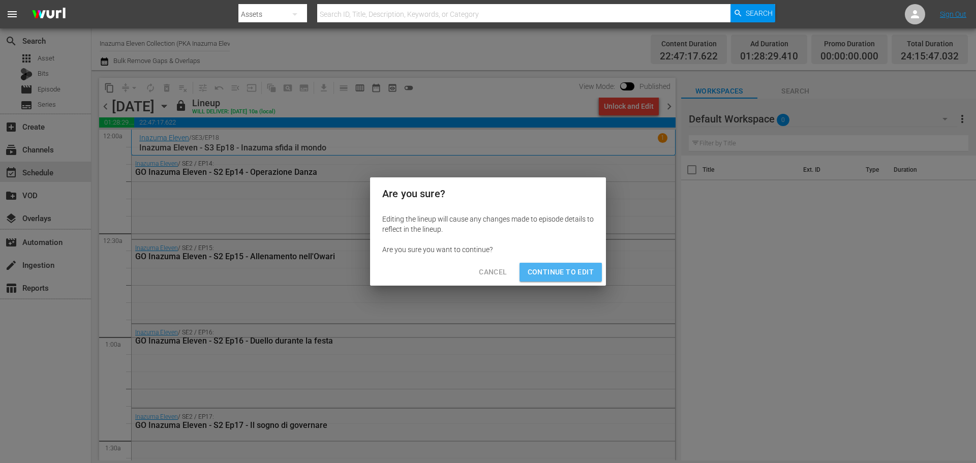
click at [577, 275] on span "Continue to Edit" at bounding box center [560, 272] width 66 height 13
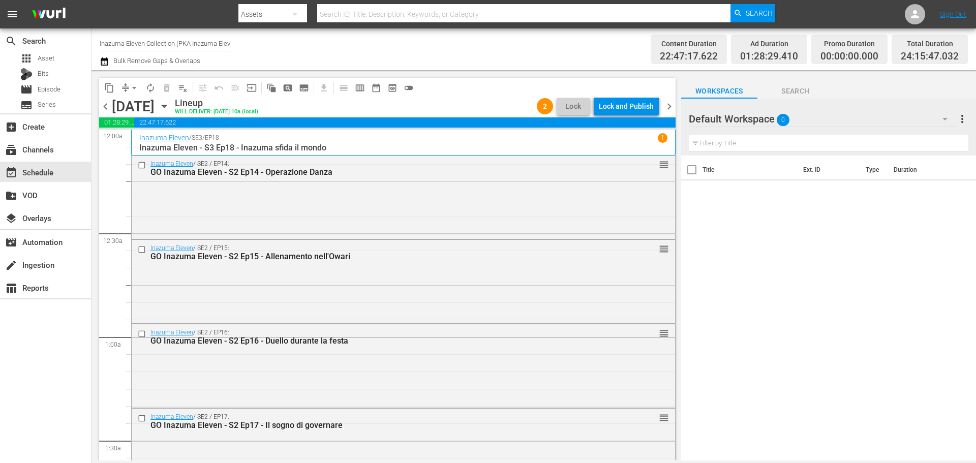
click at [669, 108] on span "chevron_right" at bounding box center [669, 106] width 13 height 13
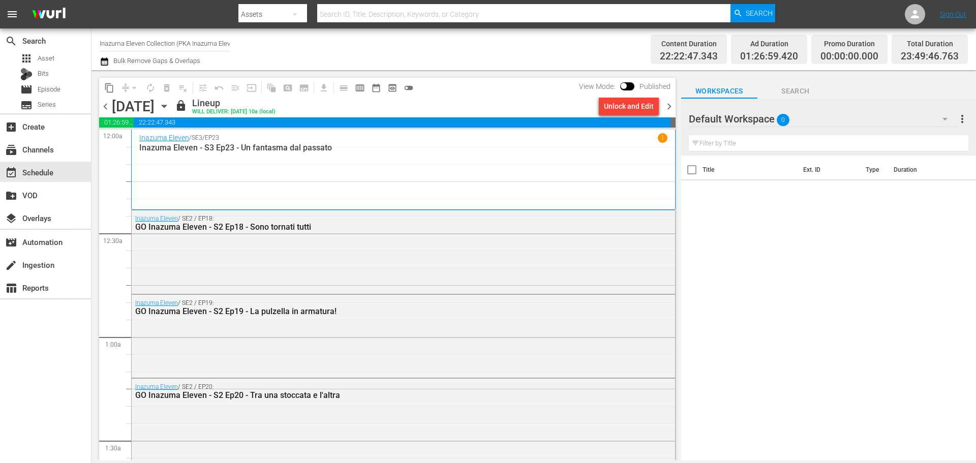
click at [642, 107] on div "Unlock and Edit" at bounding box center [629, 106] width 50 height 18
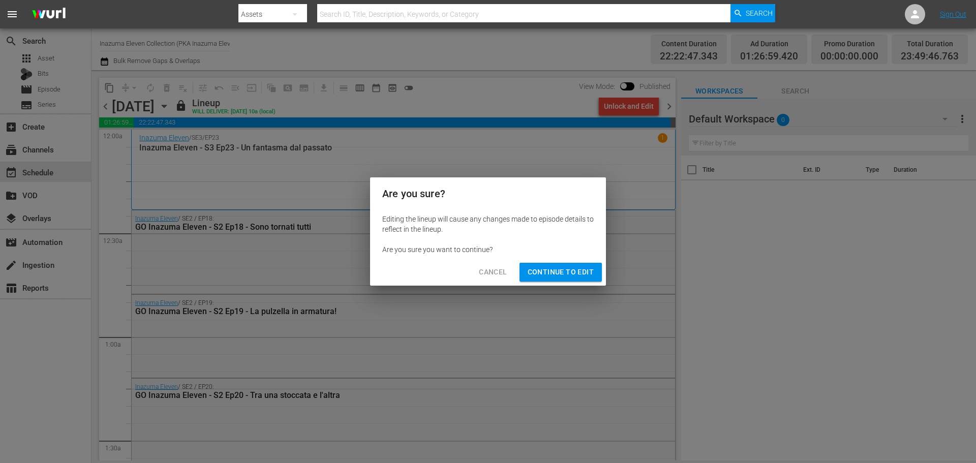
click at [564, 276] on span "Continue to Edit" at bounding box center [560, 272] width 66 height 13
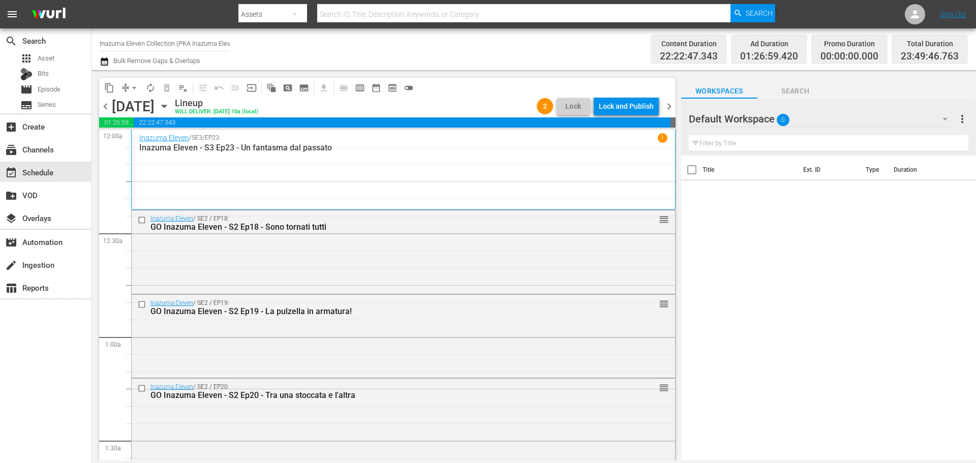
click at [667, 105] on span "chevron_right" at bounding box center [669, 106] width 13 height 13
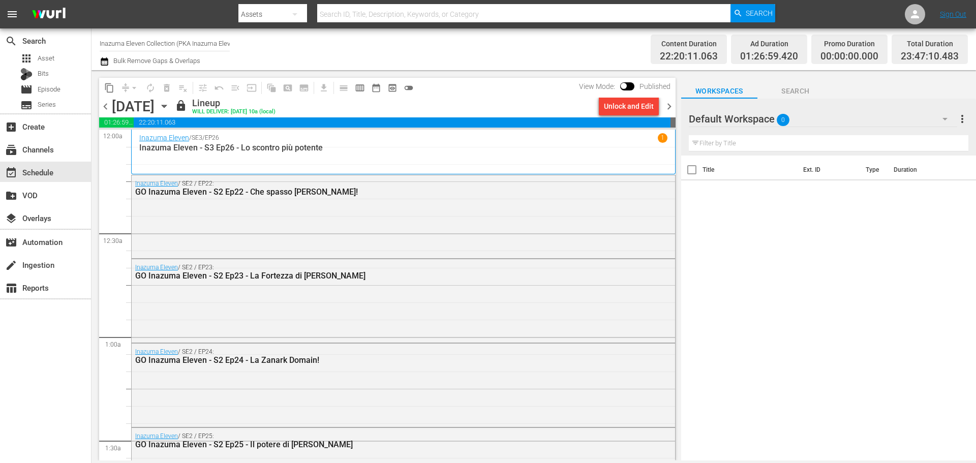
click at [631, 109] on div "Unlock and Edit" at bounding box center [629, 106] width 50 height 18
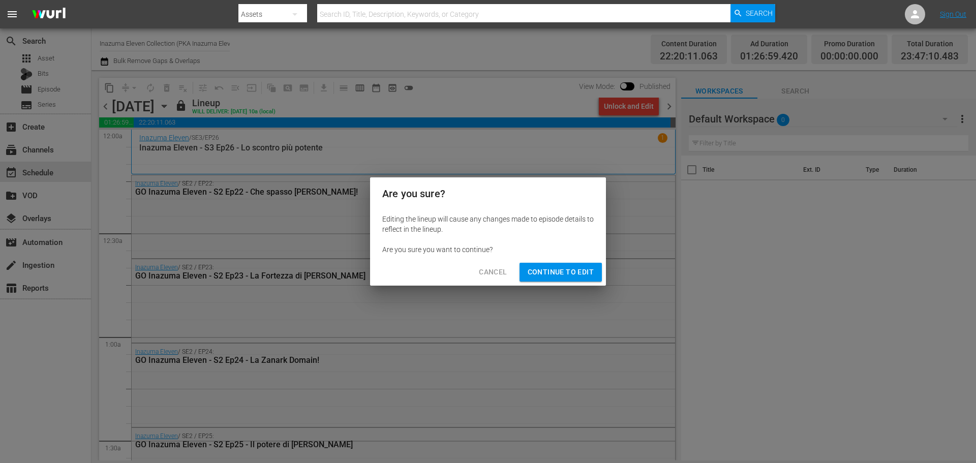
click at [570, 273] on span "Continue to Edit" at bounding box center [560, 272] width 66 height 13
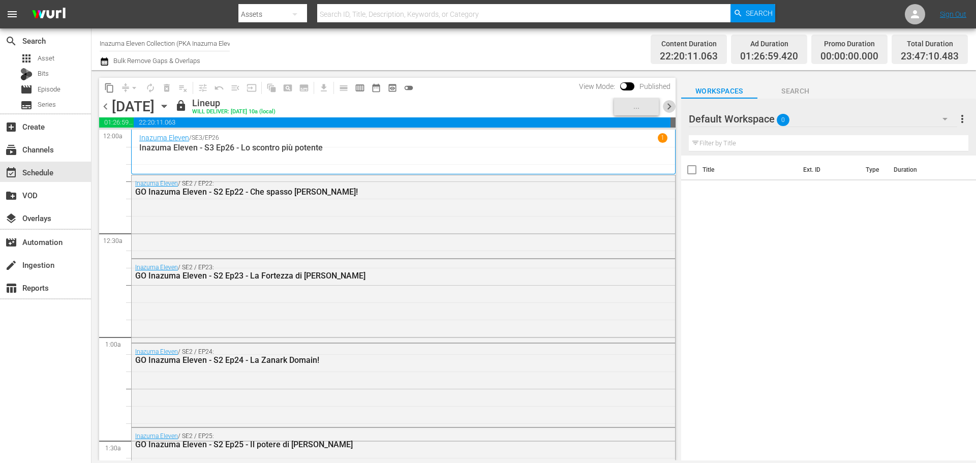
click at [667, 109] on span "chevron_right" at bounding box center [669, 106] width 13 height 13
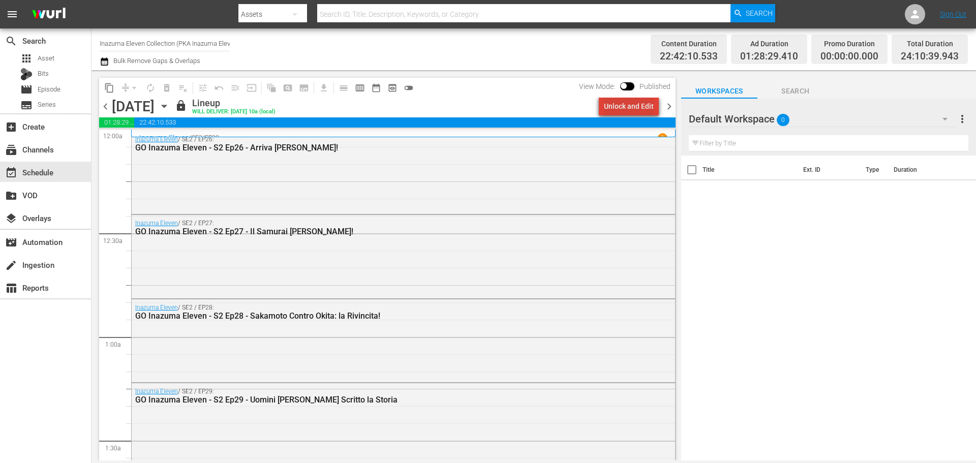
click at [652, 104] on div "Unlock and Edit" at bounding box center [629, 106] width 50 height 18
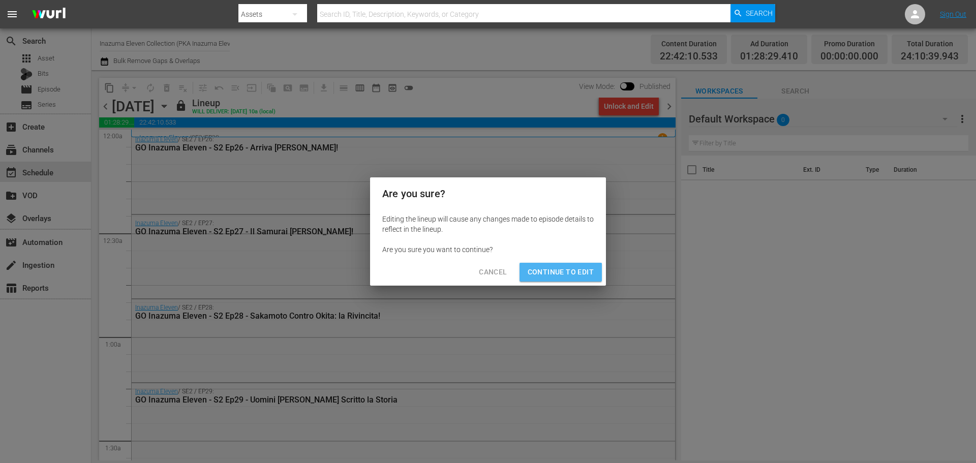
click at [588, 269] on span "Continue to Edit" at bounding box center [560, 272] width 66 height 13
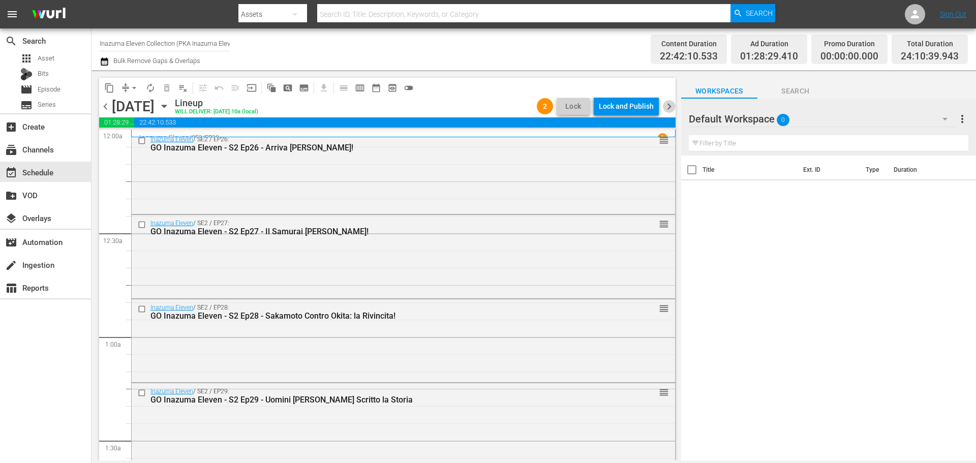
click at [664, 104] on span "chevron_right" at bounding box center [669, 106] width 13 height 13
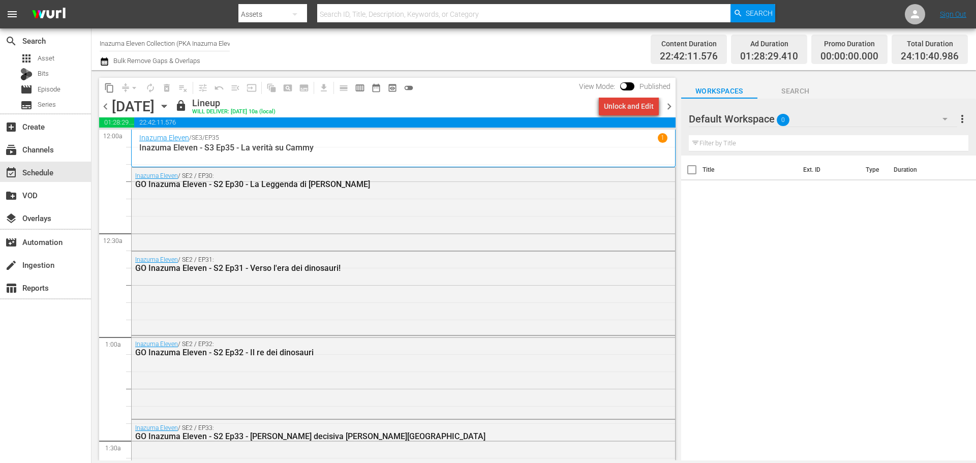
click at [640, 110] on div "Unlock and Edit" at bounding box center [629, 106] width 50 height 18
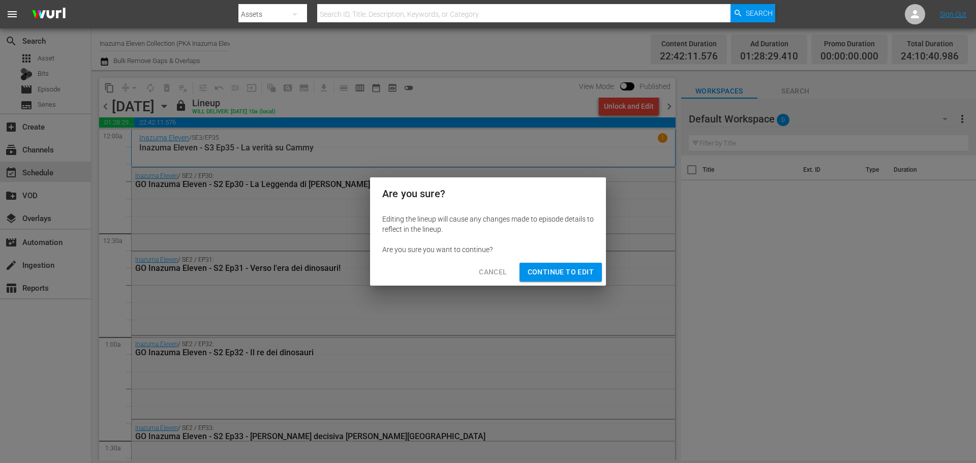
click at [535, 267] on span "Continue to Edit" at bounding box center [560, 272] width 66 height 13
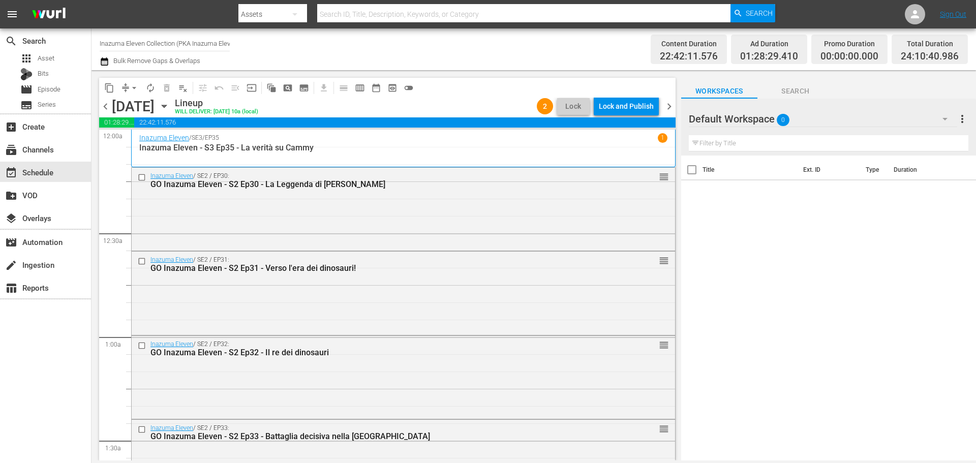
click at [671, 108] on span "chevron_right" at bounding box center [669, 106] width 13 height 13
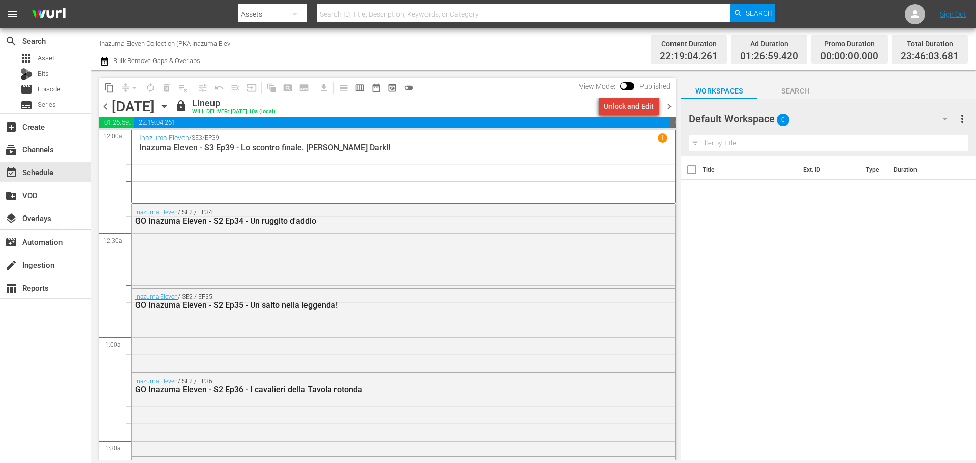
click at [635, 108] on div "Unlock and Edit" at bounding box center [629, 106] width 50 height 18
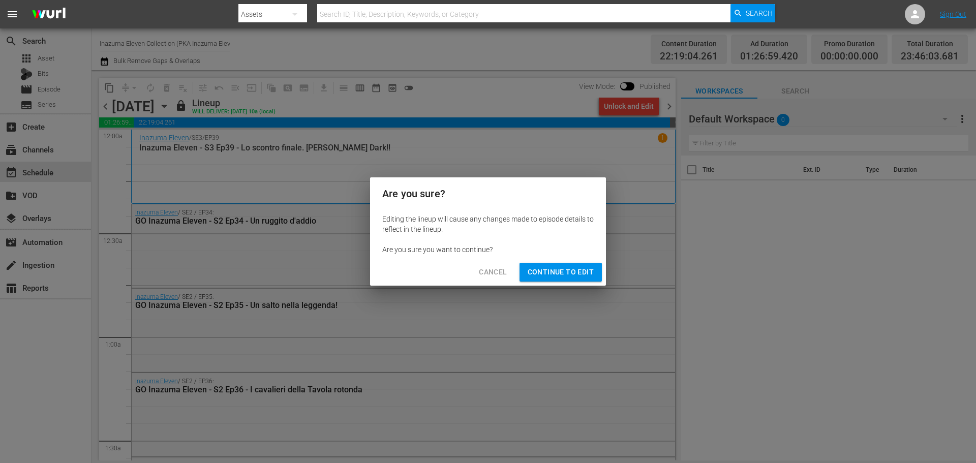
click at [584, 262] on div "Cancel Continue to Edit" at bounding box center [488, 272] width 236 height 27
click at [584, 266] on span "Continue to Edit" at bounding box center [560, 272] width 66 height 13
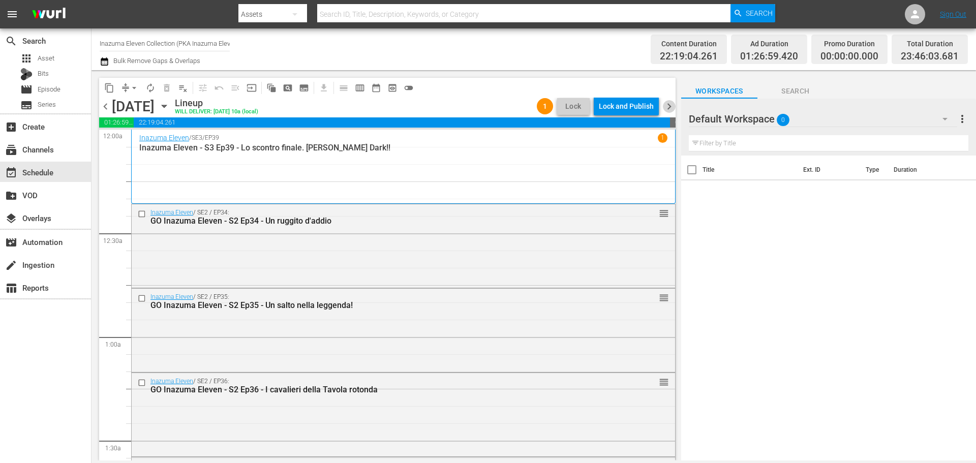
click at [668, 107] on span "chevron_right" at bounding box center [669, 106] width 13 height 13
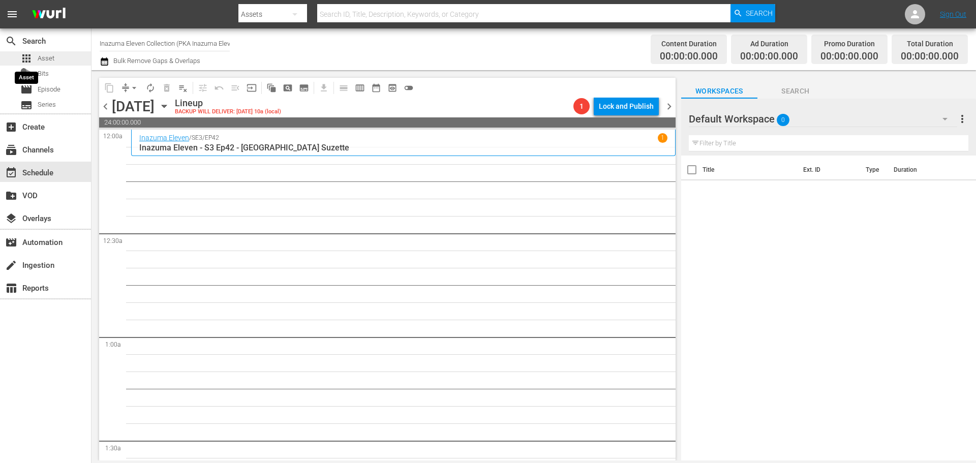
click at [26, 59] on span "apps" at bounding box center [26, 58] width 12 height 12
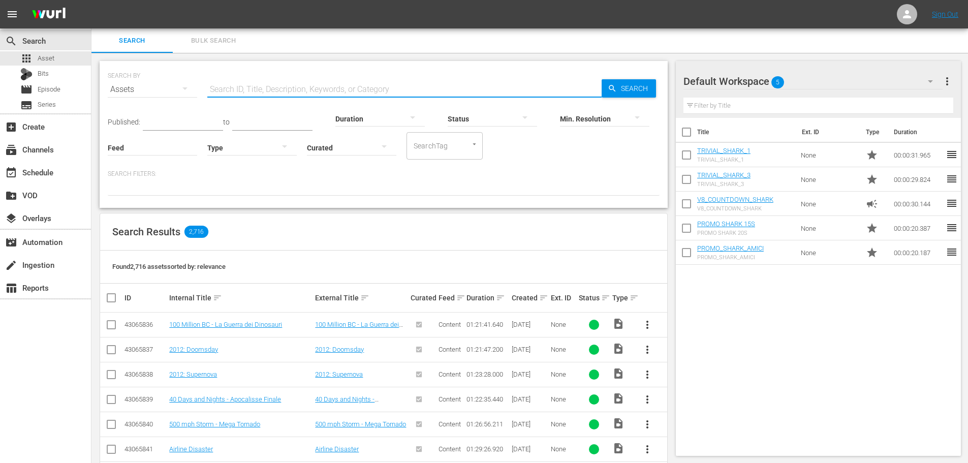
click at [257, 84] on input "text" at bounding box center [404, 89] width 394 height 24
click at [222, 131] on div "Type" at bounding box center [251, 141] width 89 height 37
click at [227, 142] on div at bounding box center [251, 147] width 89 height 28
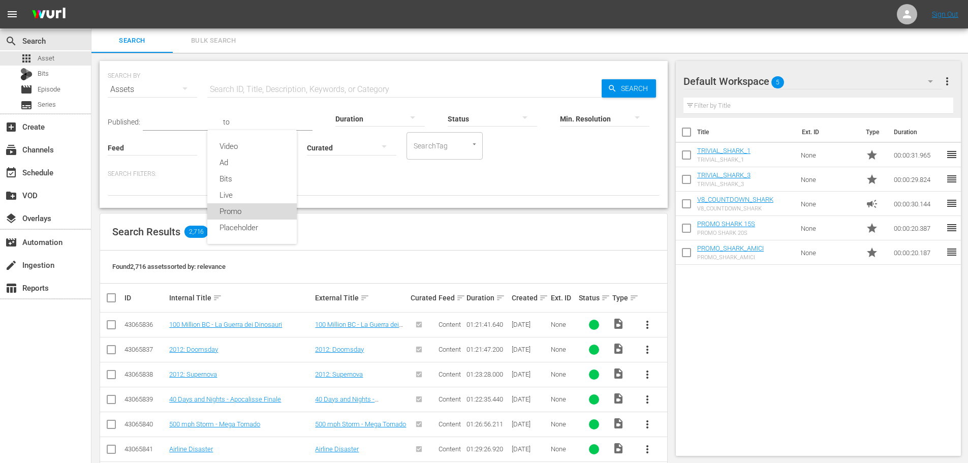
click at [248, 207] on div "Promo" at bounding box center [251, 211] width 89 height 16
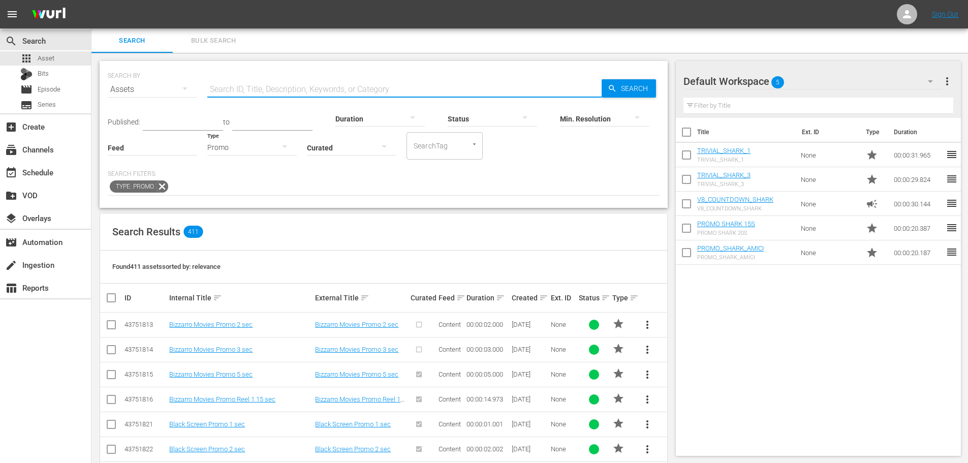
click at [277, 87] on input "text" at bounding box center [404, 89] width 394 height 24
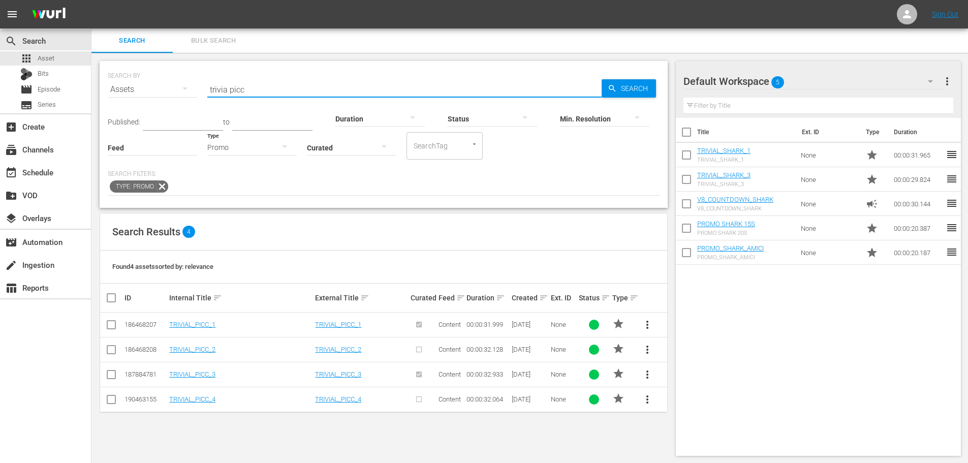
type input "trivia picc"
click at [649, 351] on span "more_vert" at bounding box center [647, 349] width 12 height 12
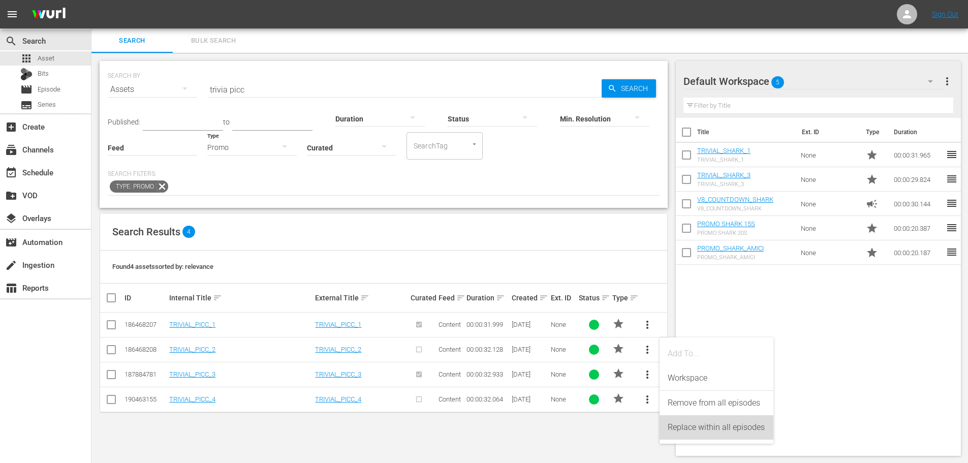
click at [692, 429] on div "Replace within all episodes" at bounding box center [717, 427] width 98 height 24
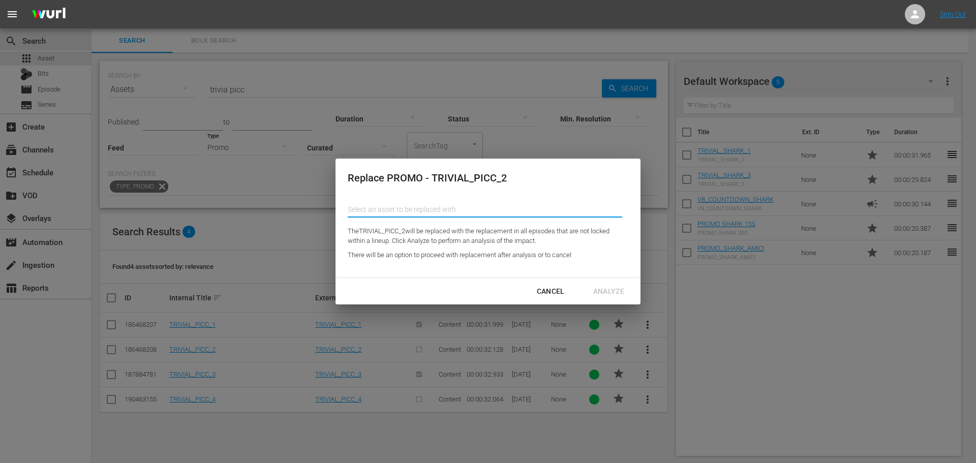
click at [390, 198] on input "text" at bounding box center [485, 209] width 274 height 24
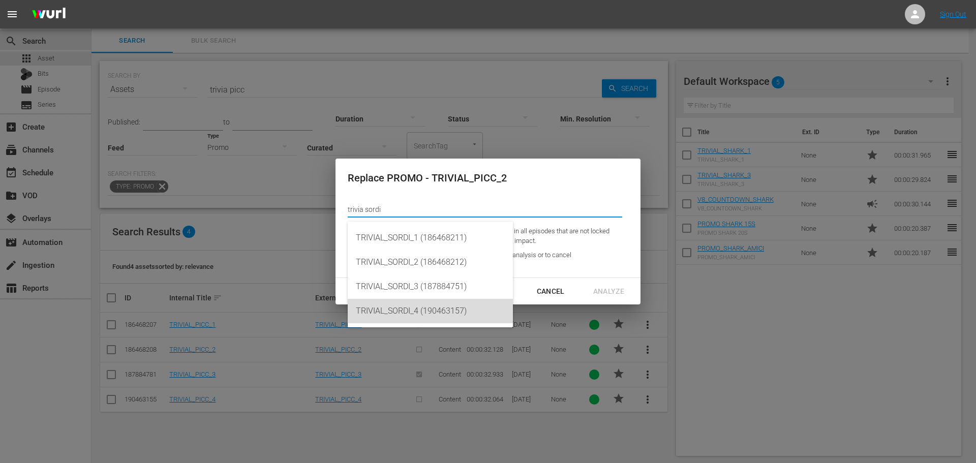
click at [468, 316] on div "TRIVIAL_SORDI_4 (190463157)" at bounding box center [430, 311] width 149 height 24
type input "TRIVIAL_SORDI_4 (190463157)"
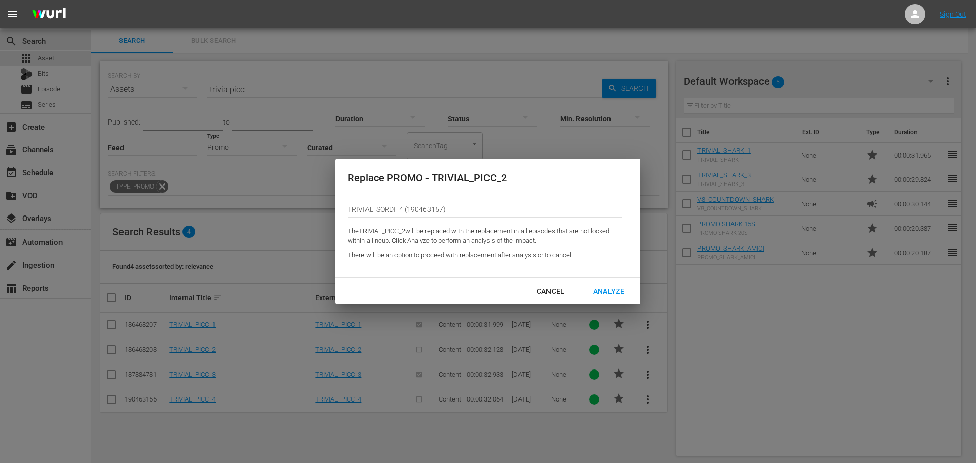
click at [613, 293] on div "Analyze" at bounding box center [608, 291] width 47 height 13
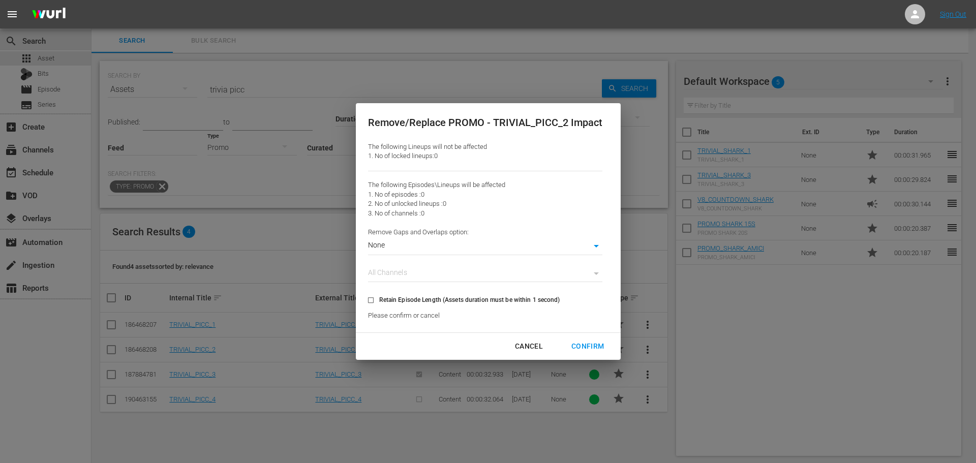
click at [527, 249] on body "menu Sign Out search Search apps Asset Bits movie Episode subtitles Series add_…" at bounding box center [488, 231] width 976 height 463
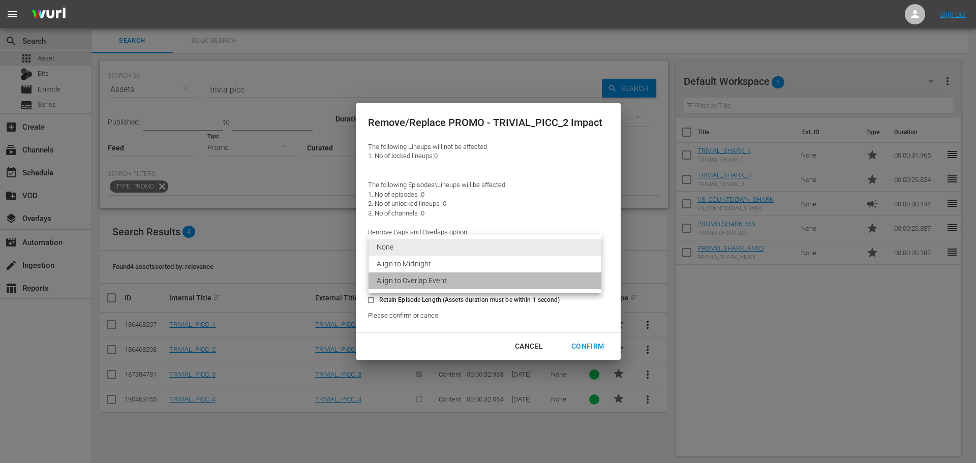
click at [503, 287] on li "Align to Overlap Event" at bounding box center [484, 280] width 233 height 17
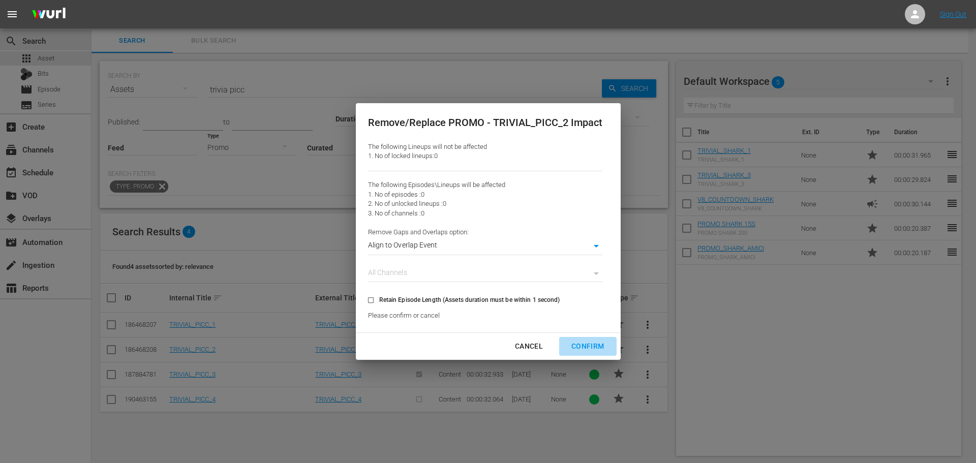
click at [593, 349] on div "Confirm" at bounding box center [587, 346] width 49 height 13
type input "0"
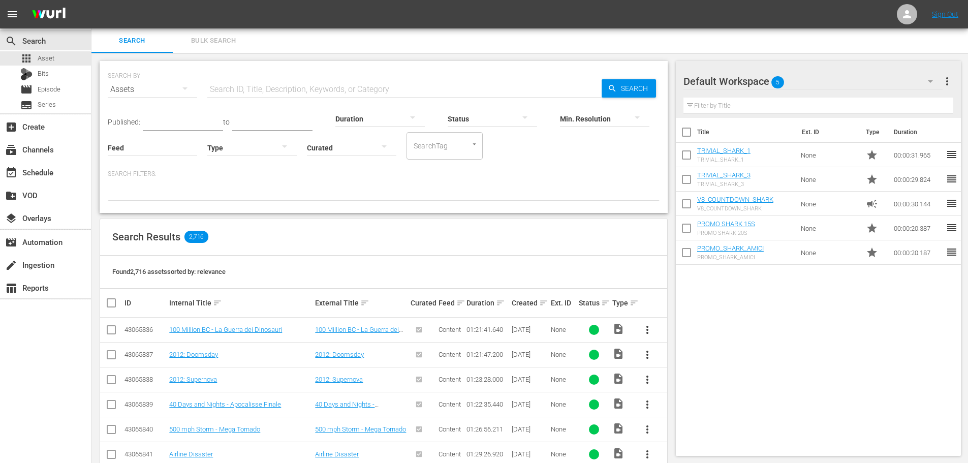
click at [271, 150] on div at bounding box center [251, 147] width 89 height 28
click at [252, 207] on div "Promo" at bounding box center [251, 211] width 89 height 16
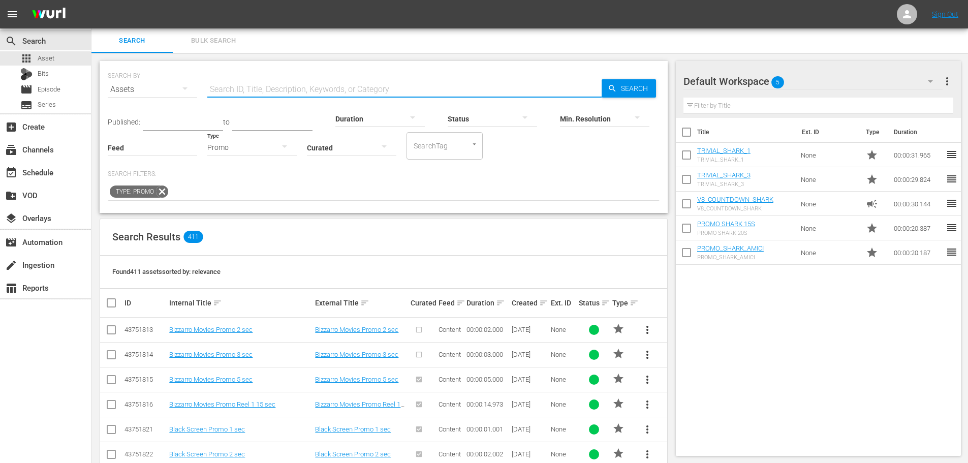
click at [300, 86] on input "text" at bounding box center [404, 89] width 394 height 24
type input "s"
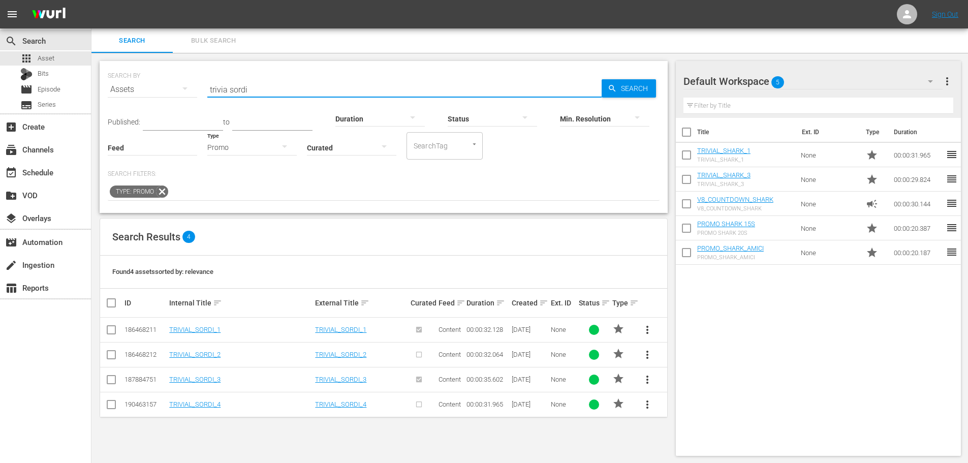
type input "trivia sordi"
click at [647, 376] on span "more_vert" at bounding box center [647, 379] width 12 height 12
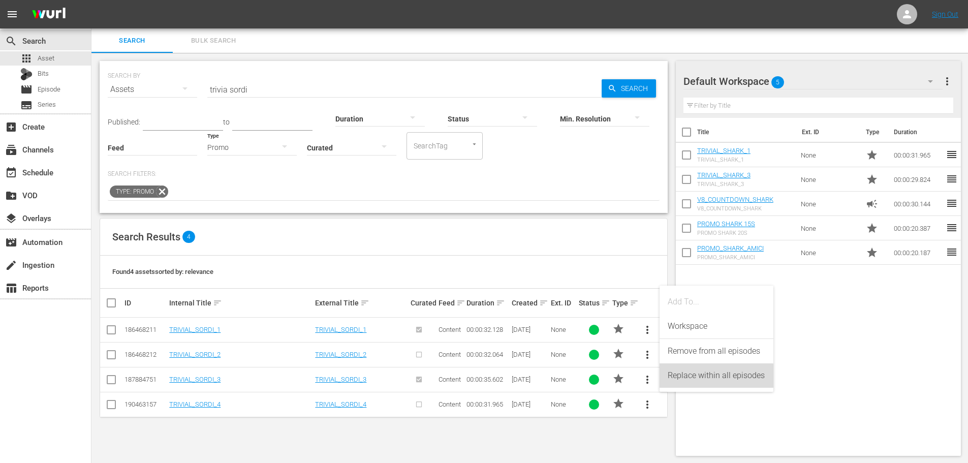
click at [695, 380] on div "Replace within all episodes" at bounding box center [717, 375] width 98 height 24
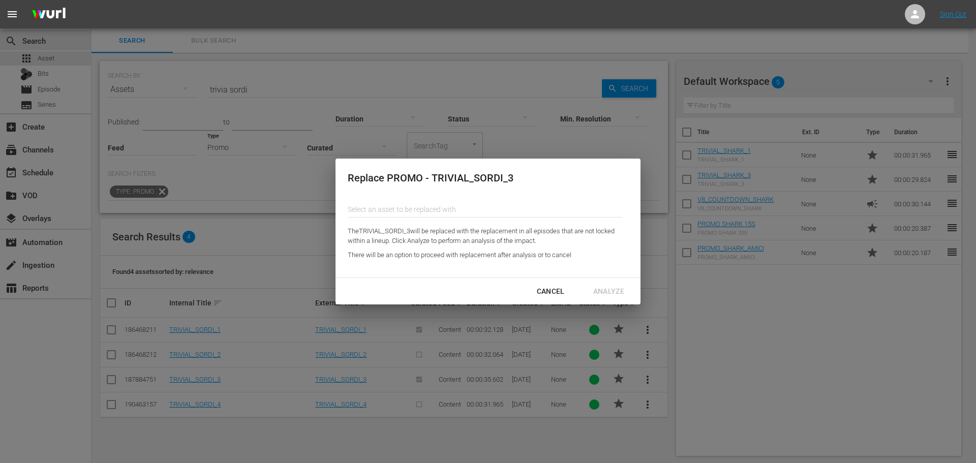
click at [408, 201] on input "text" at bounding box center [485, 209] width 274 height 24
click at [413, 214] on input "text" at bounding box center [485, 209] width 274 height 24
click at [413, 210] on input "text" at bounding box center [485, 209] width 274 height 24
click at [413, 204] on input "text" at bounding box center [485, 209] width 274 height 24
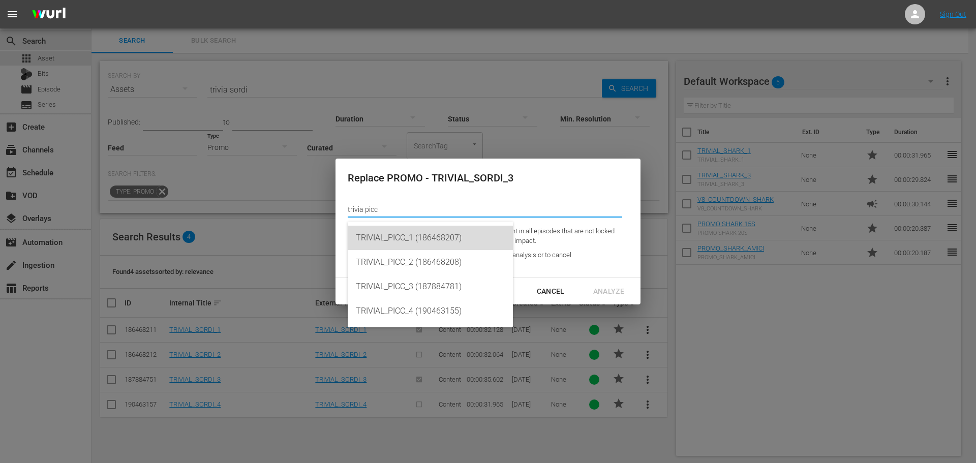
click at [391, 235] on div "TRIVIAL_PICC_1 (186468207)" at bounding box center [430, 238] width 149 height 24
type input "TRIVIAL_PICC_1 (186468207)"
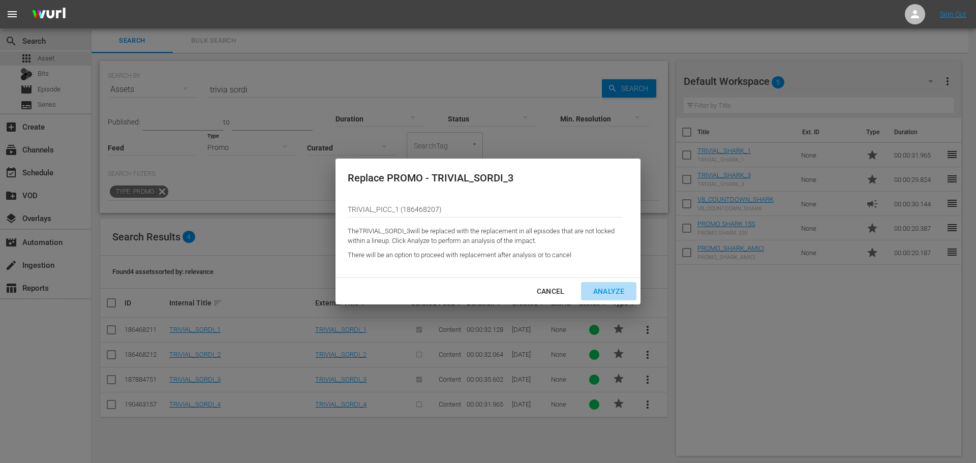
click at [610, 293] on div "Analyze" at bounding box center [608, 291] width 47 height 13
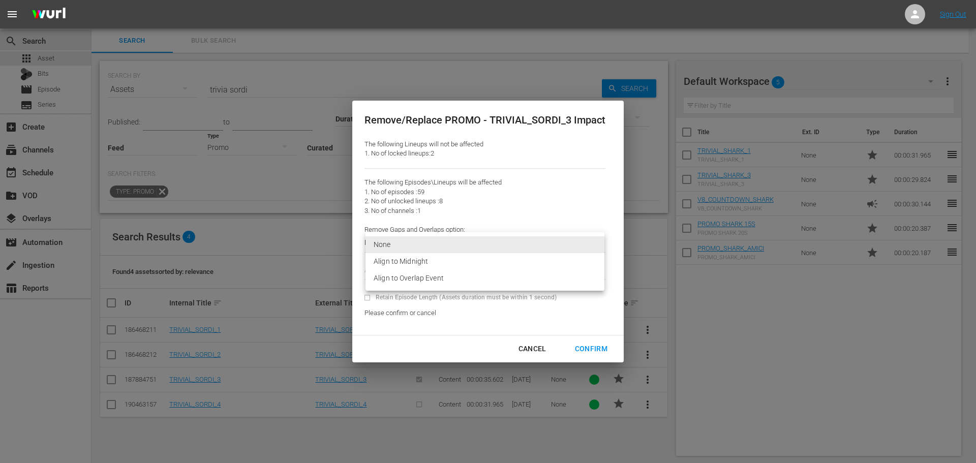
click at [468, 243] on body "menu Sign Out search Search apps Asset Bits movie Episode subtitles Series add_…" at bounding box center [488, 231] width 976 height 463
drag, startPoint x: 458, startPoint y: 258, endPoint x: 458, endPoint y: 280, distance: 21.8
click at [458, 280] on ul "None Align to Midnight Align to Overlap Event" at bounding box center [484, 261] width 239 height 58
click at [458, 280] on li "Align to Overlap Event" at bounding box center [484, 278] width 239 height 17
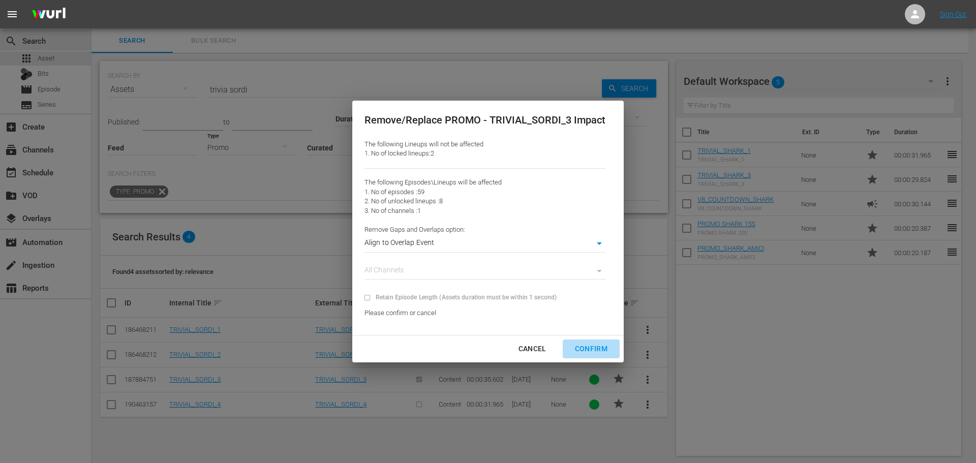
click at [590, 348] on div "Confirm" at bounding box center [591, 348] width 49 height 13
type input "0"
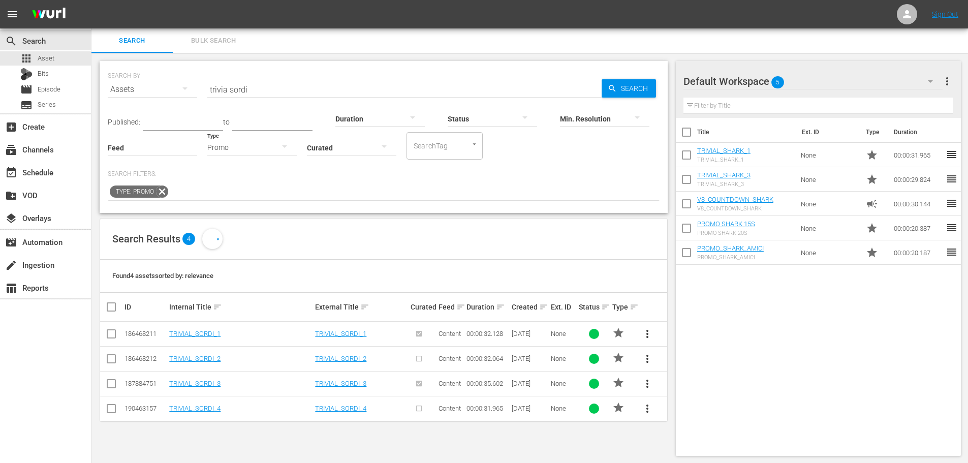
scroll to position [1, 0]
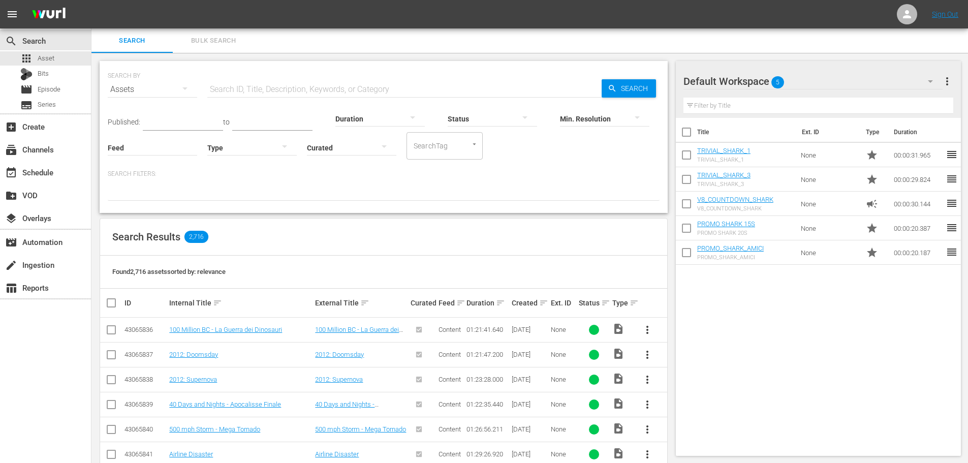
click at [238, 92] on input "text" at bounding box center [404, 89] width 394 height 24
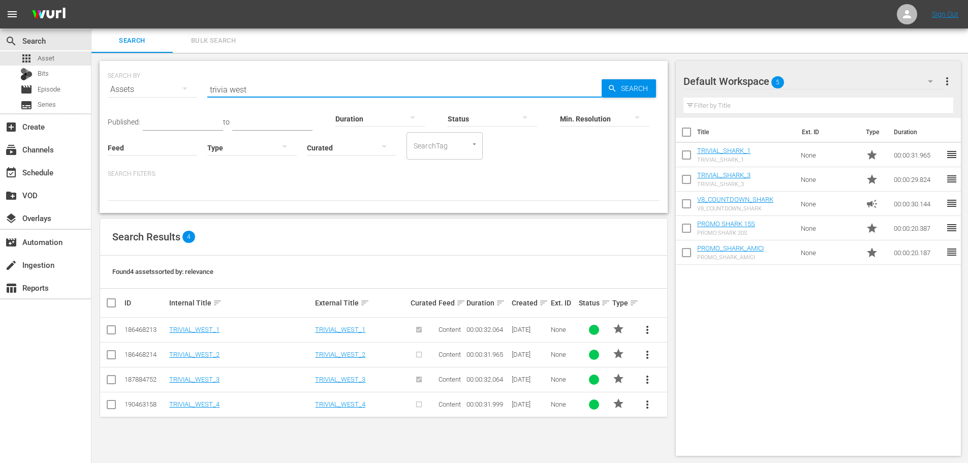
type input "trivia west"
click at [60, 85] on span "Episode" at bounding box center [49, 89] width 23 height 10
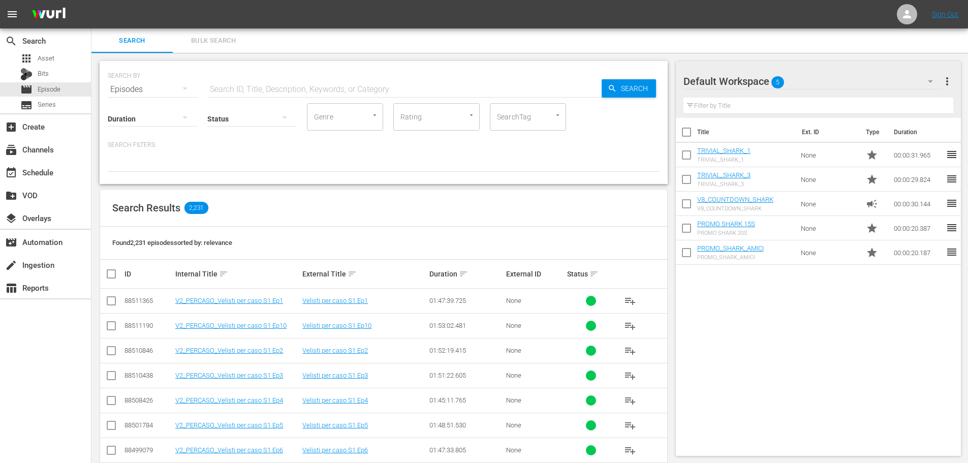
click at [281, 87] on input "text" at bounding box center [404, 89] width 394 height 24
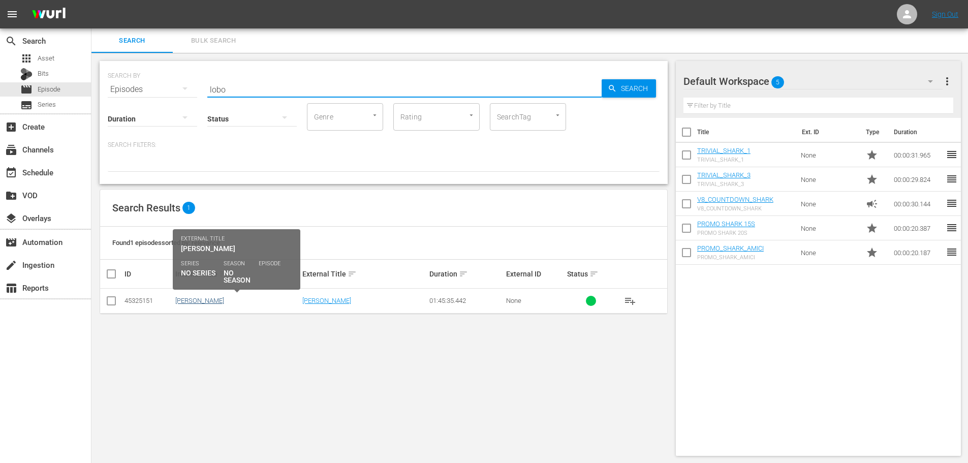
type input "lobo"
click at [197, 303] on link "[PERSON_NAME]" at bounding box center [199, 301] width 49 height 8
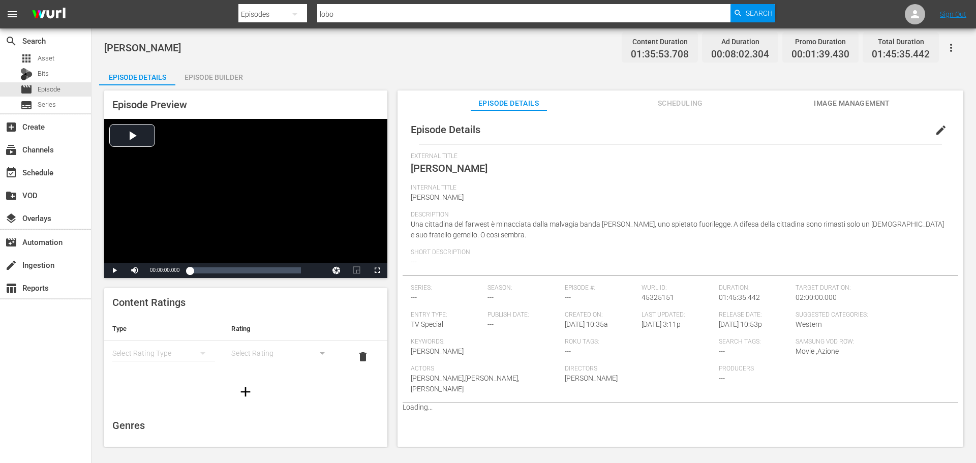
click at [219, 73] on div "Episode Builder" at bounding box center [213, 77] width 76 height 24
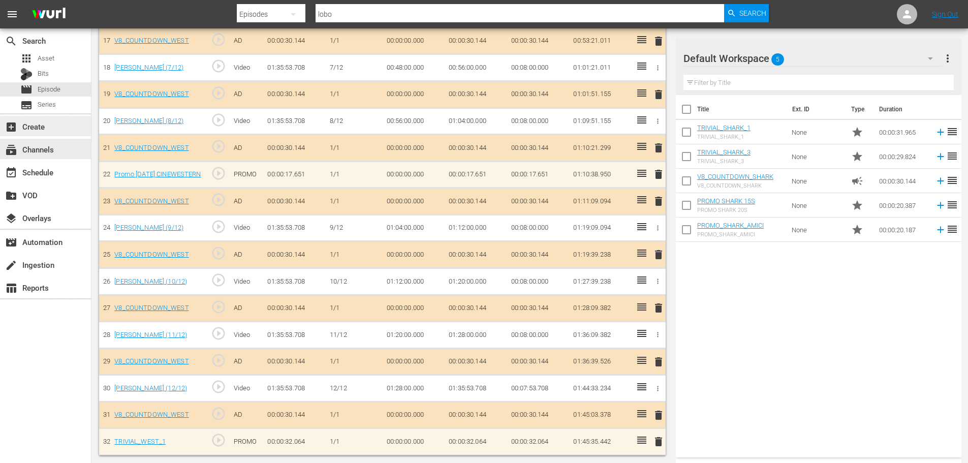
scroll to position [447, 0]
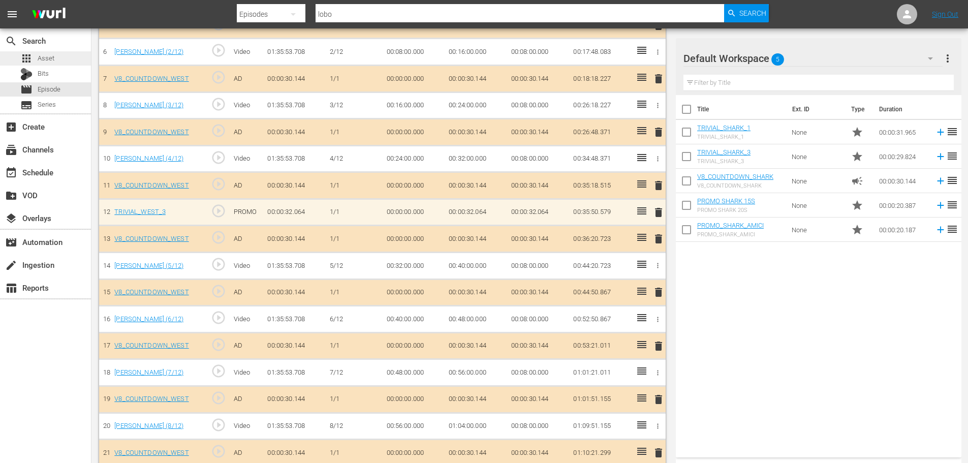
click at [65, 54] on div "apps Asset" at bounding box center [45, 58] width 91 height 14
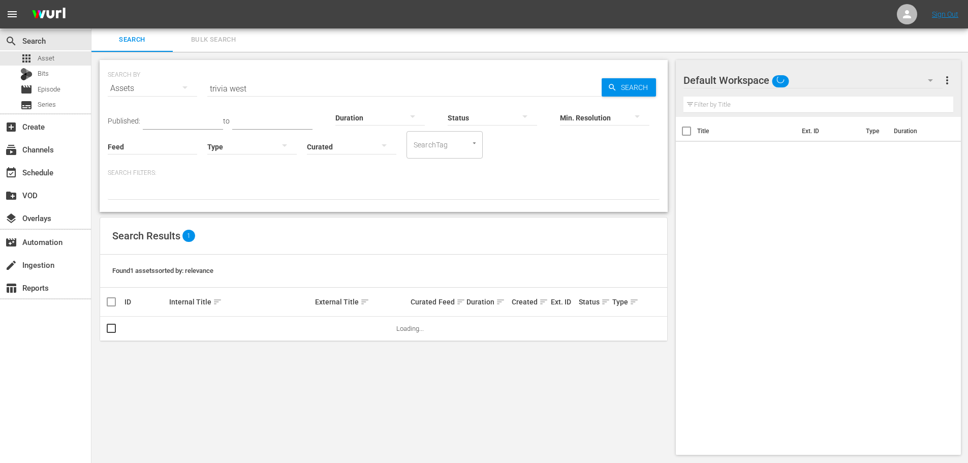
scroll to position [1, 0]
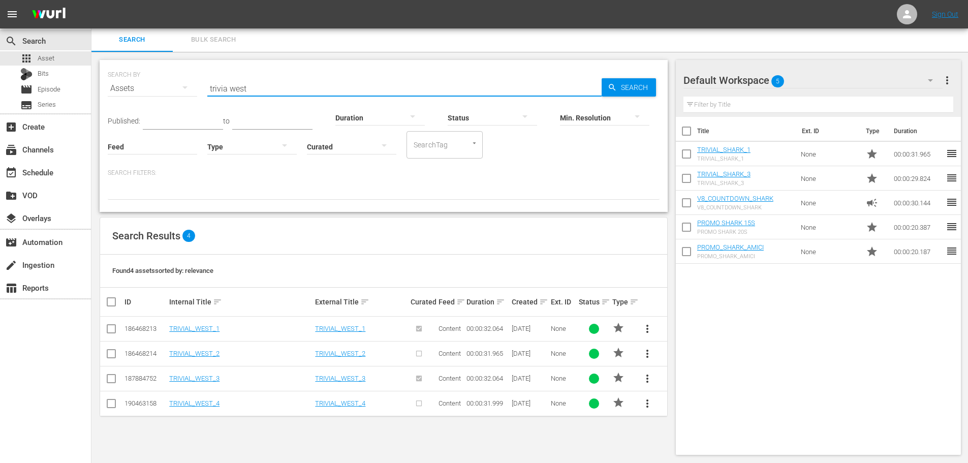
drag, startPoint x: 265, startPoint y: 91, endPoint x: 230, endPoint y: 91, distance: 34.6
click at [230, 91] on input "trivia west" at bounding box center [404, 88] width 394 height 24
drag, startPoint x: 255, startPoint y: 88, endPoint x: 230, endPoint y: 91, distance: 24.6
click at [230, 91] on input "trivia sordi" at bounding box center [404, 88] width 394 height 24
type input "trivia west"
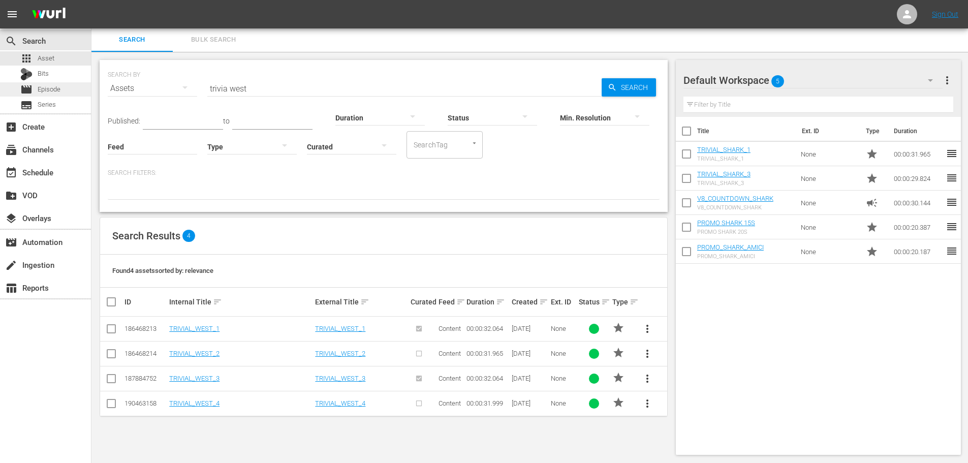
click at [54, 93] on span "Episode" at bounding box center [49, 89] width 23 height 10
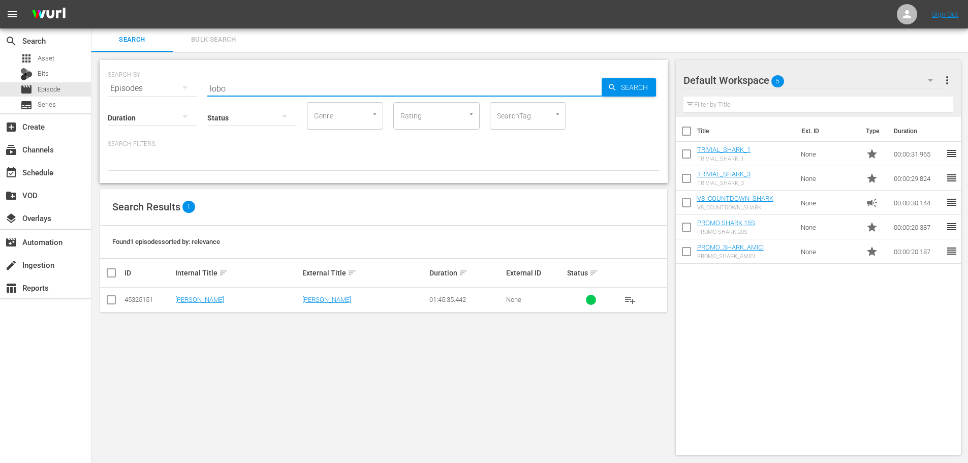
drag, startPoint x: 177, startPoint y: 92, endPoint x: 169, endPoint y: 93, distance: 8.1
click at [169, 93] on div "SEARCH BY Search By Episodes Search ID, Title, Description, Keywords, or Catego…" at bounding box center [384, 121] width 568 height 123
type input "pesca"
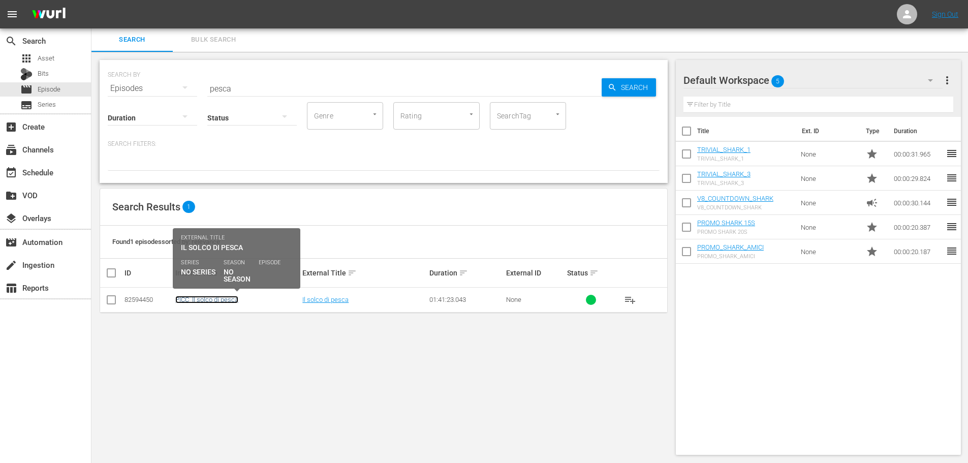
click at [206, 302] on link "PICC_Il solco di pesca" at bounding box center [206, 300] width 63 height 8
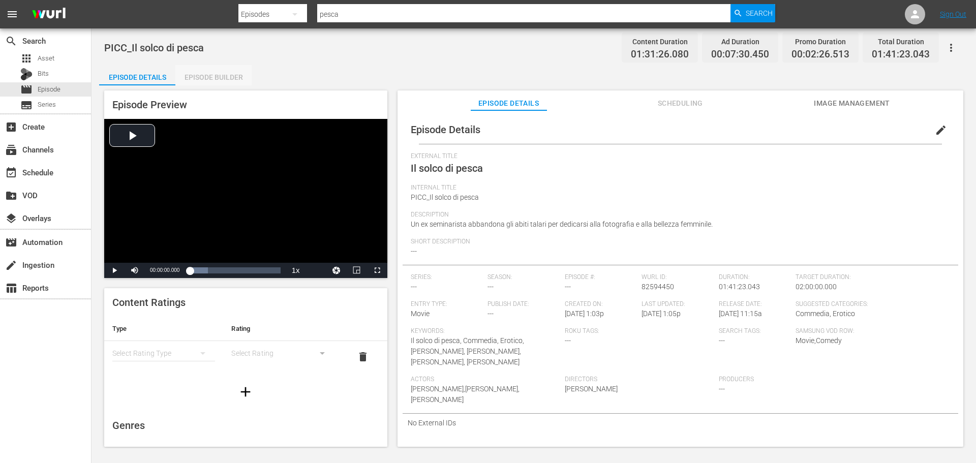
click at [216, 79] on div "Episode Builder" at bounding box center [213, 77] width 76 height 24
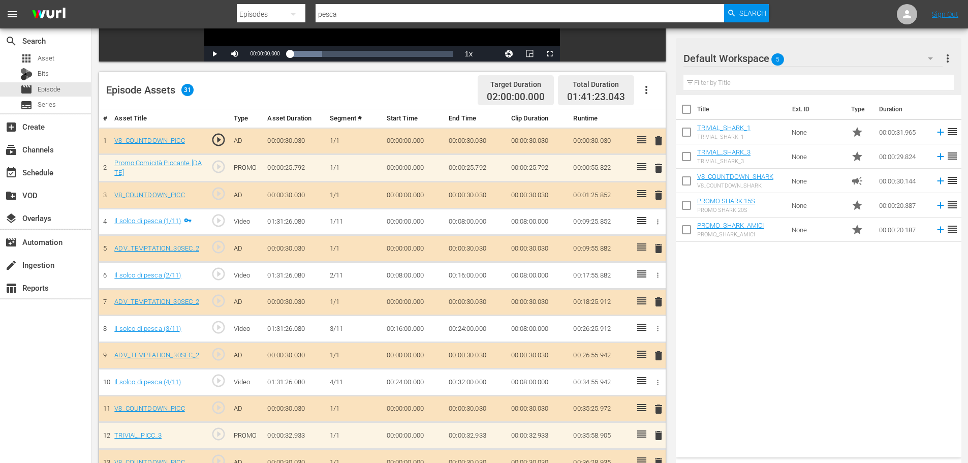
scroll to position [117, 0]
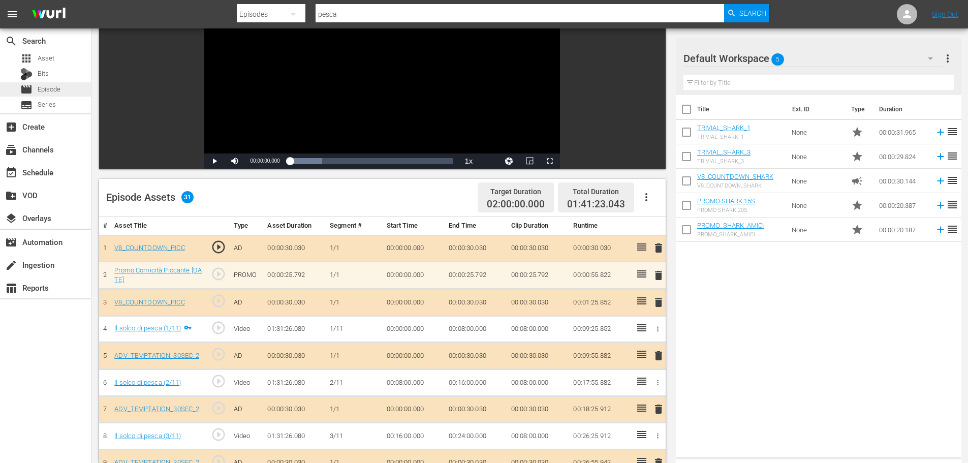
click at [63, 90] on div "movie Episode" at bounding box center [45, 89] width 91 height 14
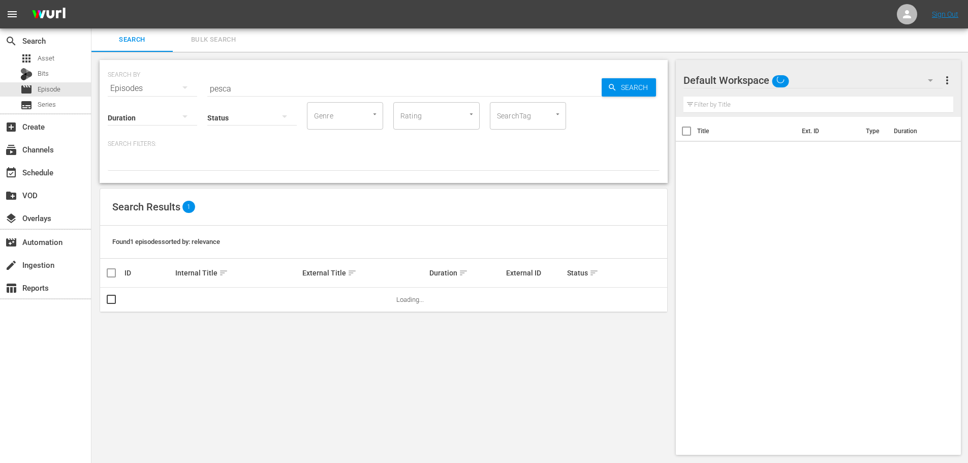
scroll to position [1, 0]
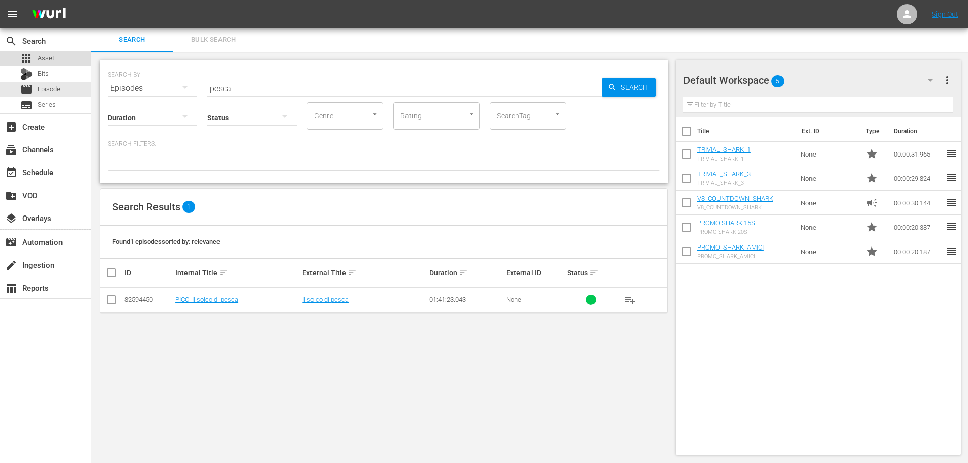
click at [58, 55] on div "apps Asset" at bounding box center [45, 58] width 91 height 14
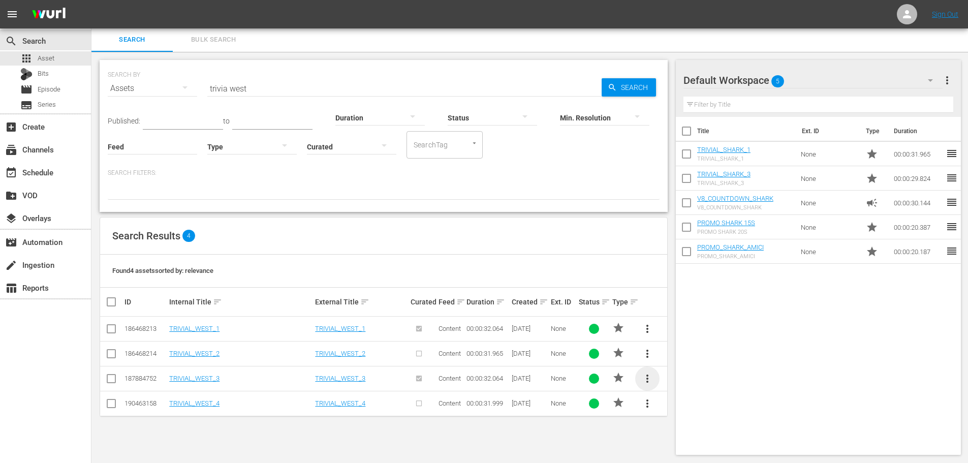
click at [649, 380] on span "more_vert" at bounding box center [647, 378] width 12 height 12
click at [698, 386] on div "Replace within all episodes" at bounding box center [717, 374] width 98 height 24
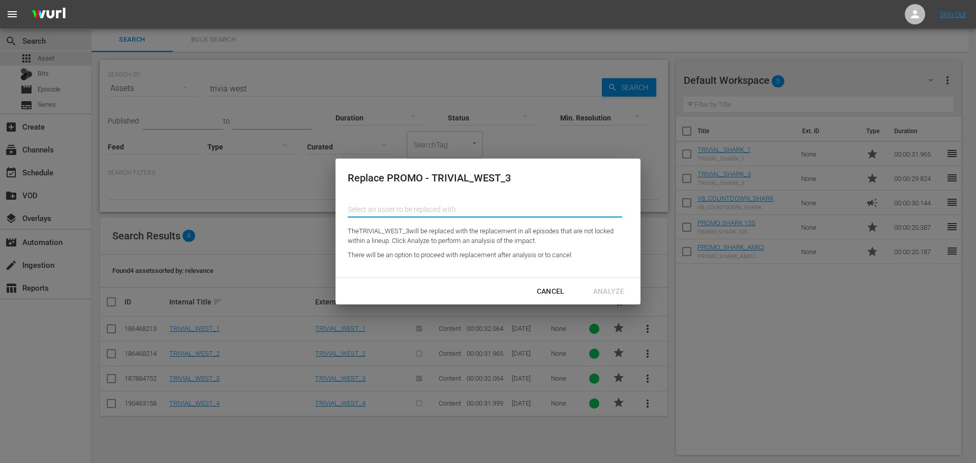
click at [436, 202] on input "text" at bounding box center [485, 209] width 274 height 24
type input "w"
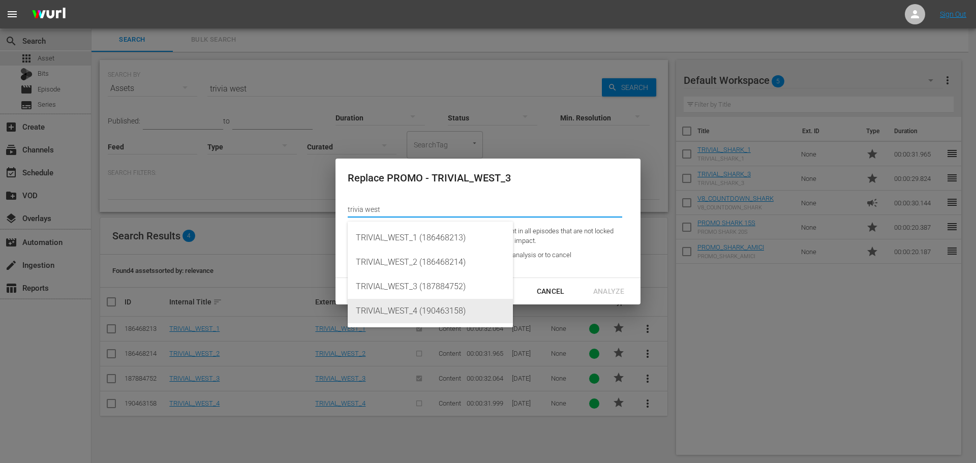
click at [444, 314] on div "TRIVIAL_WEST_4 (190463158)" at bounding box center [430, 311] width 149 height 24
type input "TRIVIAL_WEST_4 (190463158)"
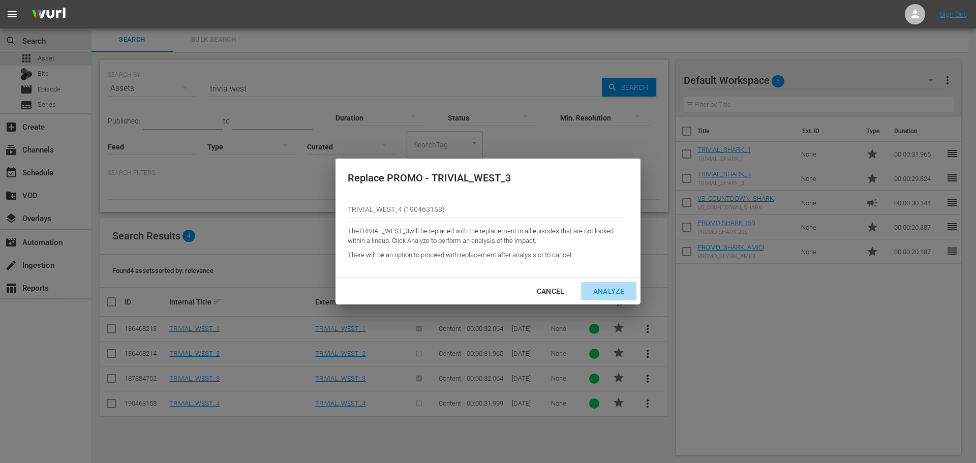
click at [609, 289] on div "Analyze" at bounding box center [608, 291] width 47 height 13
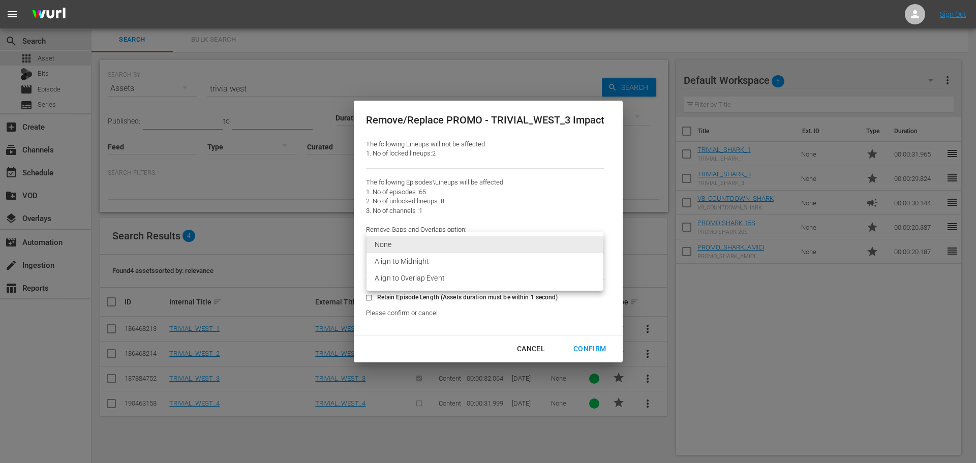
click at [380, 251] on body "menu Sign Out search Search apps Asset Bits movie Episode subtitles Series add_…" at bounding box center [488, 230] width 976 height 463
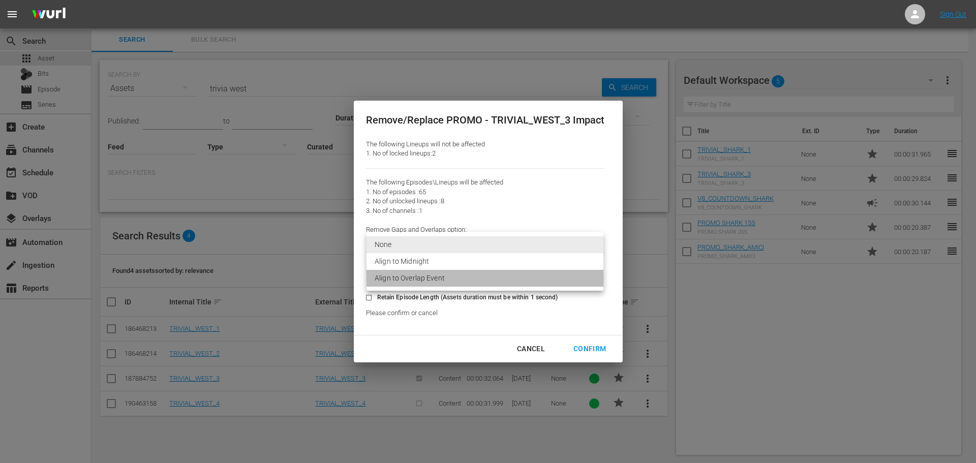
click at [389, 276] on li "Align to Overlap Event" at bounding box center [484, 278] width 237 height 17
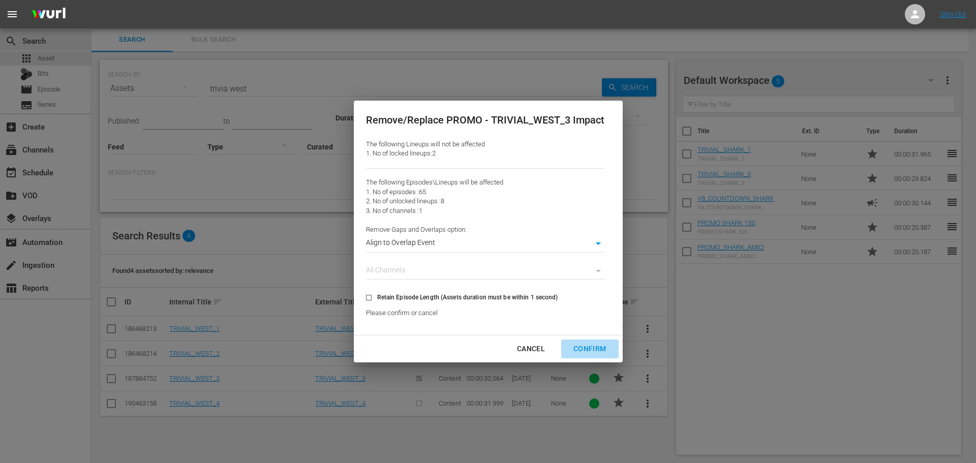
click at [590, 346] on div "Confirm" at bounding box center [589, 348] width 49 height 13
type input "0"
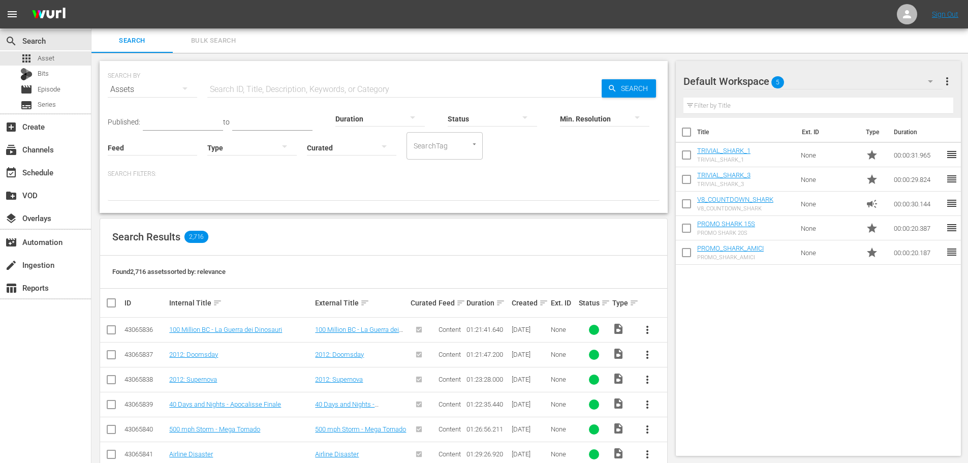
click at [239, 144] on div at bounding box center [251, 147] width 89 height 28
click at [243, 214] on div "Promo" at bounding box center [251, 211] width 89 height 16
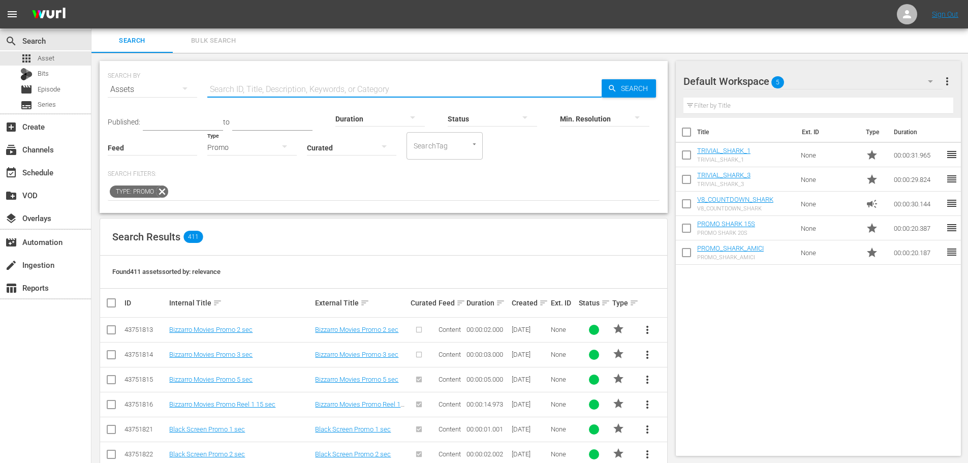
click at [286, 89] on input "text" at bounding box center [404, 89] width 394 height 24
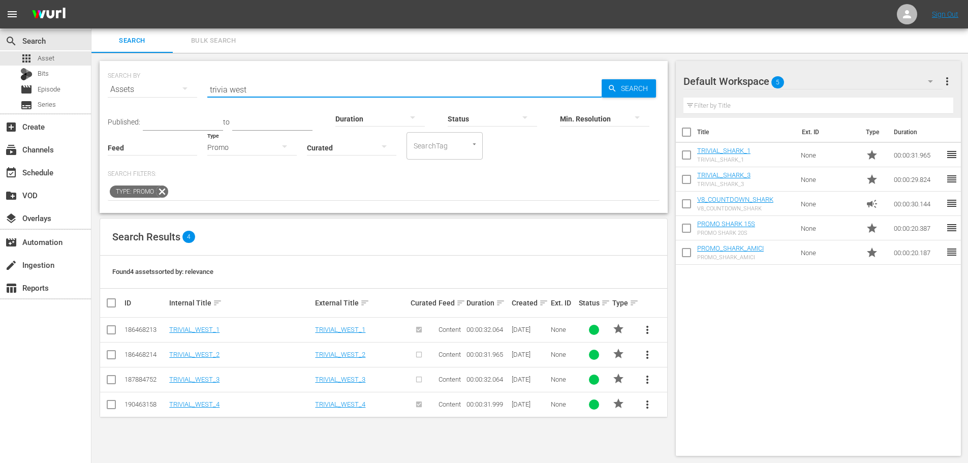
type input "trivia west"
click at [650, 328] on span "more_vert" at bounding box center [647, 330] width 12 height 12
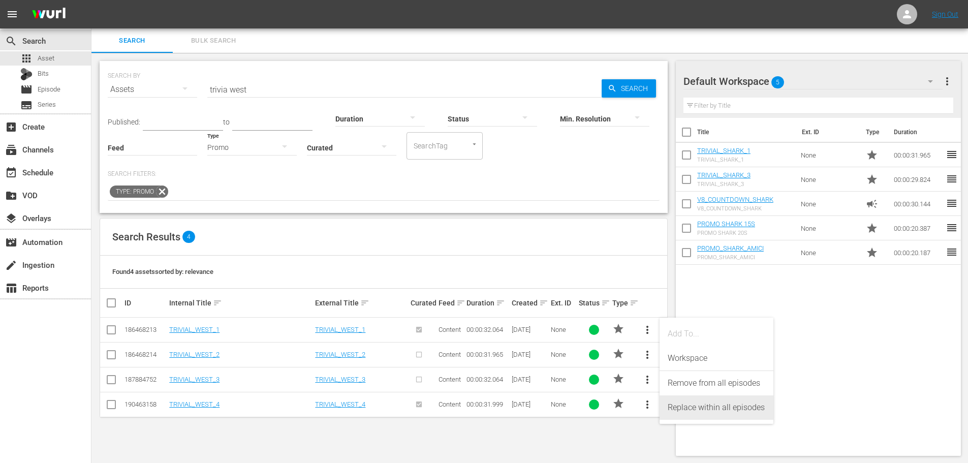
click at [703, 412] on div "Replace within all episodes" at bounding box center [717, 407] width 98 height 24
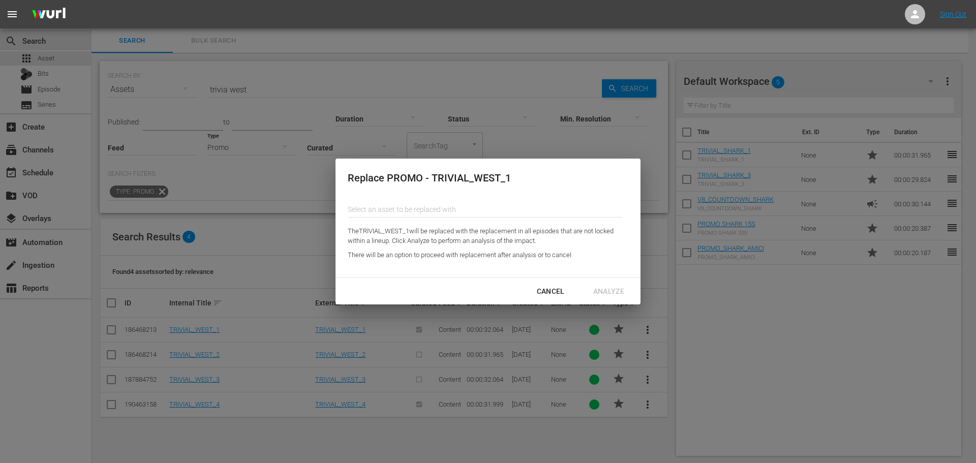
click at [462, 209] on input "text" at bounding box center [485, 209] width 274 height 24
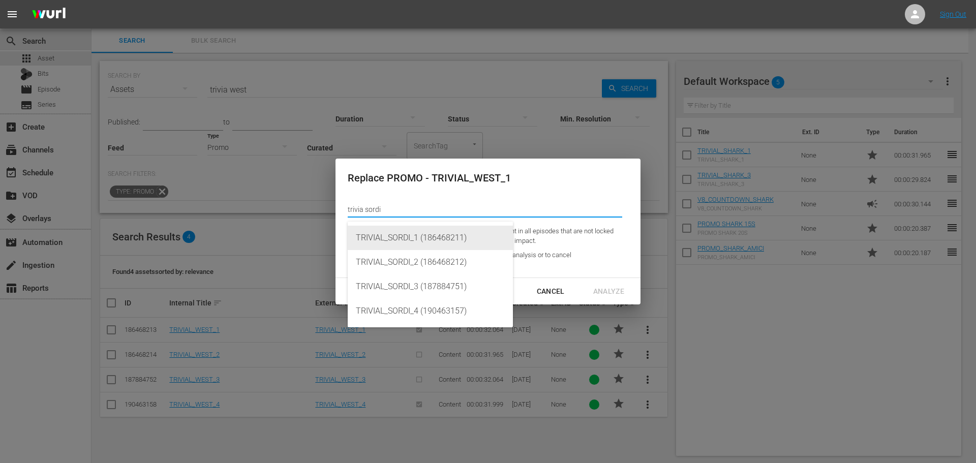
click at [468, 229] on div "TRIVIAL_SORDI_1 (186468211)" at bounding box center [430, 238] width 149 height 24
type input "TRIVIAL_SORDI_1 (186468211)"
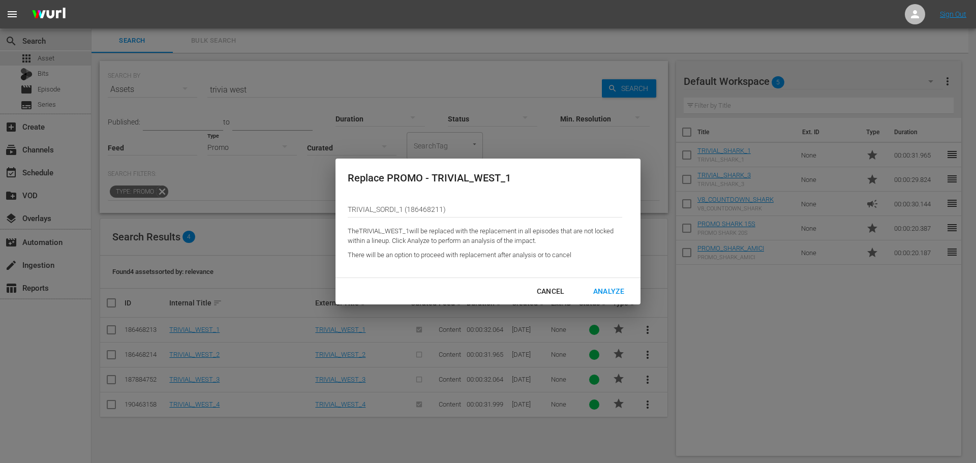
click at [613, 293] on div "Analyze" at bounding box center [608, 291] width 47 height 13
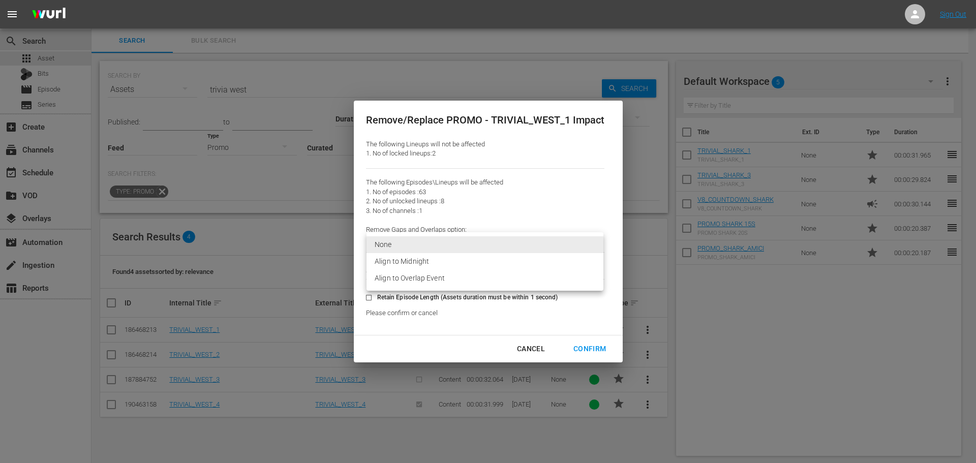
click at [428, 241] on body "menu Sign Out search Search apps Asset Bits movie Episode subtitles Series add_…" at bounding box center [488, 231] width 976 height 463
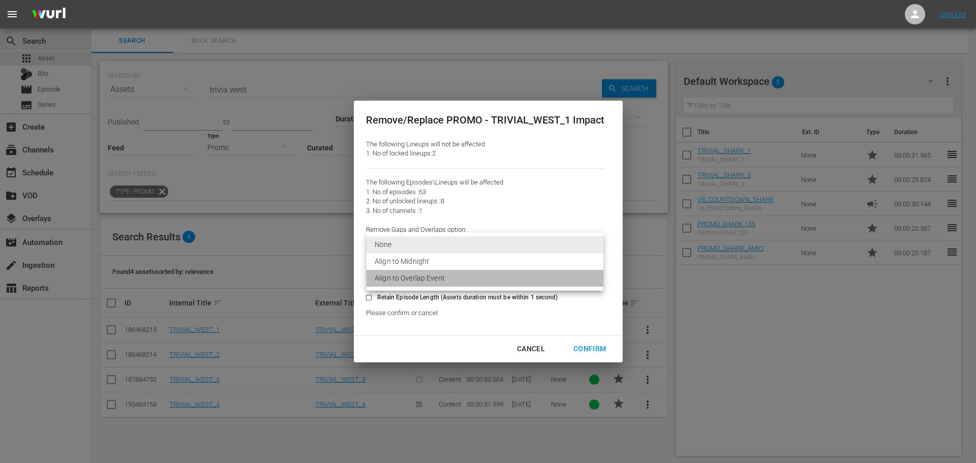
click at [428, 275] on li "Align to Overlap Event" at bounding box center [484, 278] width 237 height 17
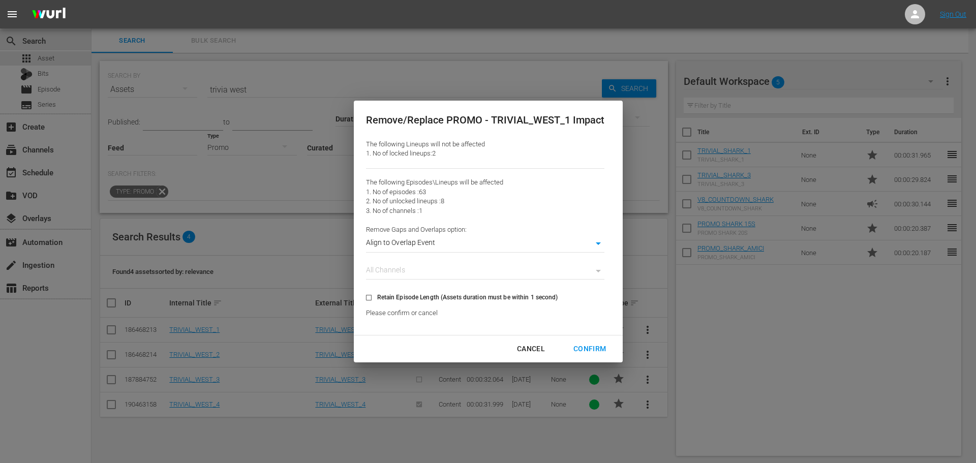
click at [592, 352] on div "Confirm" at bounding box center [589, 348] width 49 height 13
type input "0"
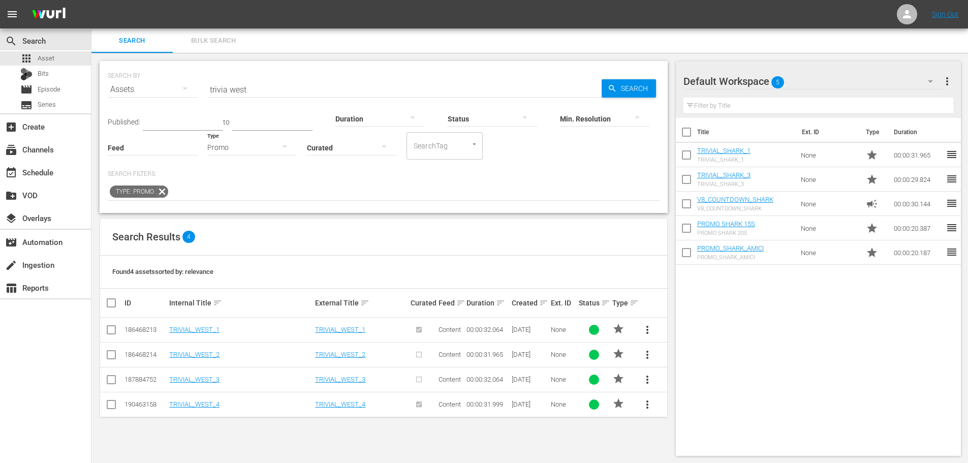
scroll to position [1, 0]
click at [181, 326] on link "TRIVIAL_WEST_1" at bounding box center [194, 329] width 50 height 8
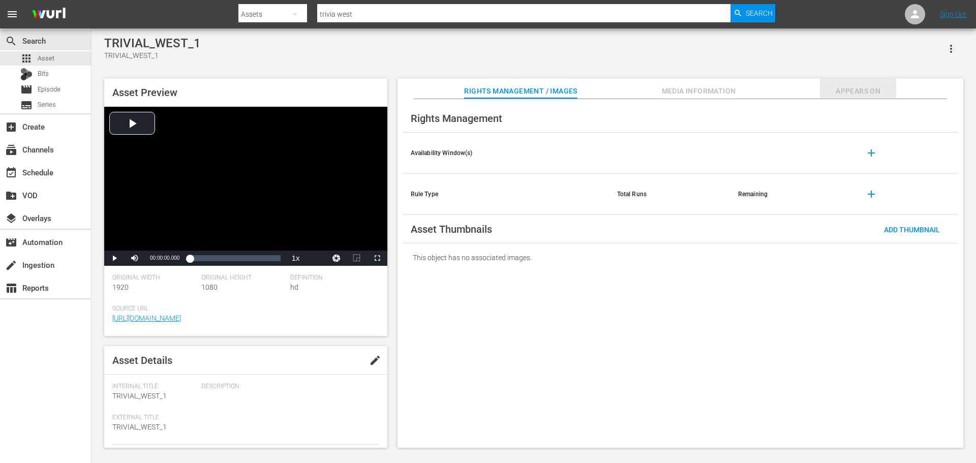
click at [849, 84] on button "Appears On" at bounding box center [858, 88] width 76 height 20
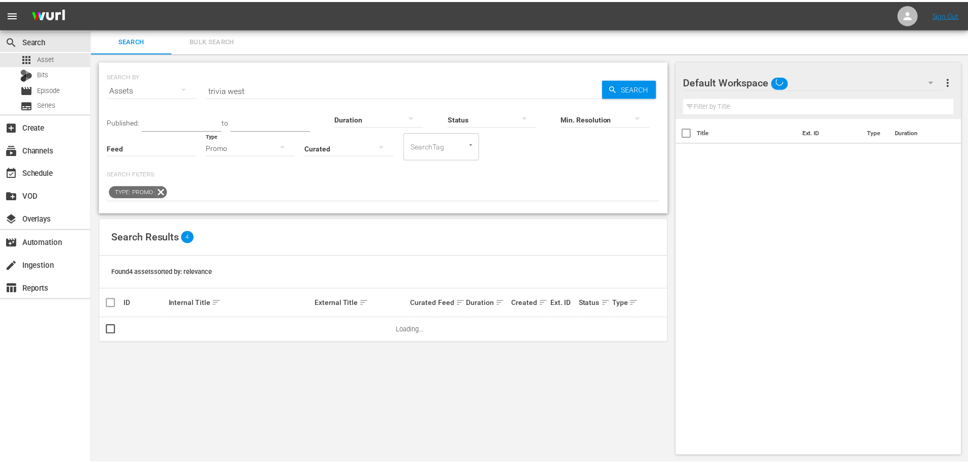
scroll to position [1, 0]
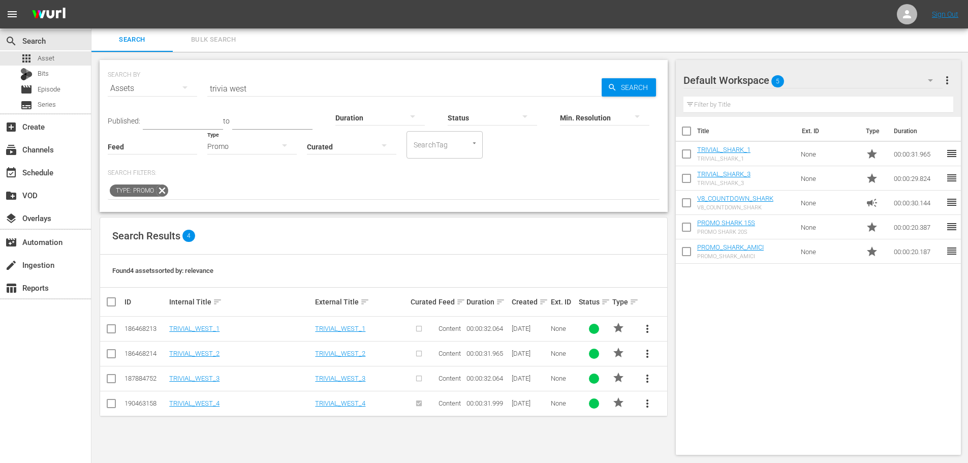
click at [256, 89] on input "trivia west" at bounding box center [404, 88] width 394 height 24
type input "trivia adr"
click at [649, 381] on span "more_vert" at bounding box center [647, 378] width 12 height 12
click at [679, 373] on div "Replace within all episodes" at bounding box center [717, 374] width 98 height 24
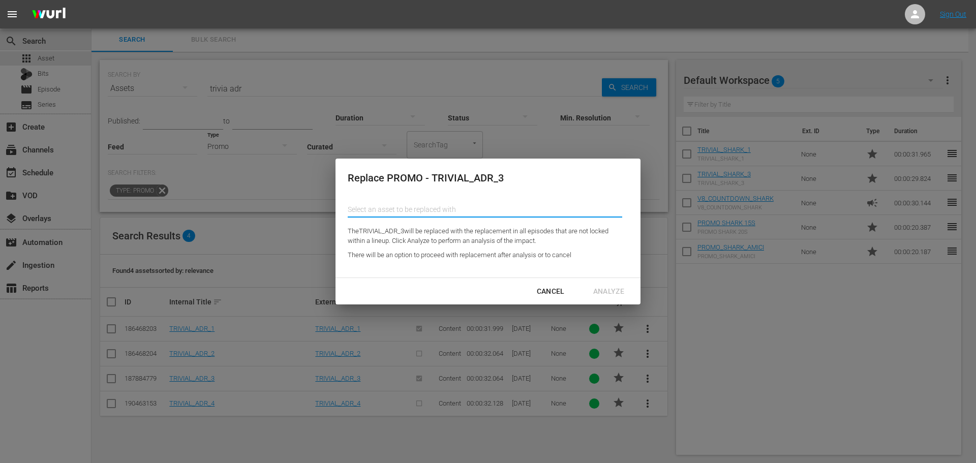
click at [470, 213] on input "text" at bounding box center [485, 209] width 274 height 24
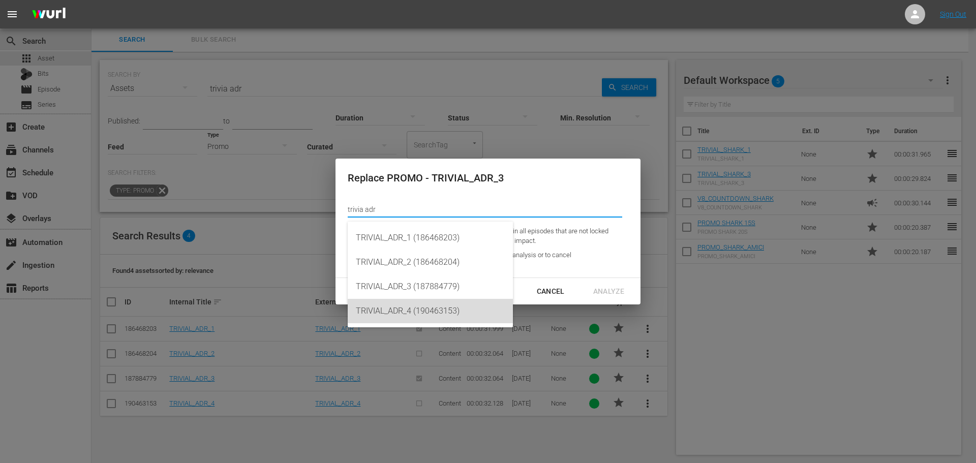
click at [470, 309] on div "TRIVIAL_ADR_4 (190463153)" at bounding box center [430, 311] width 149 height 24
type input "TRIVIAL_ADR_4 (190463153)"
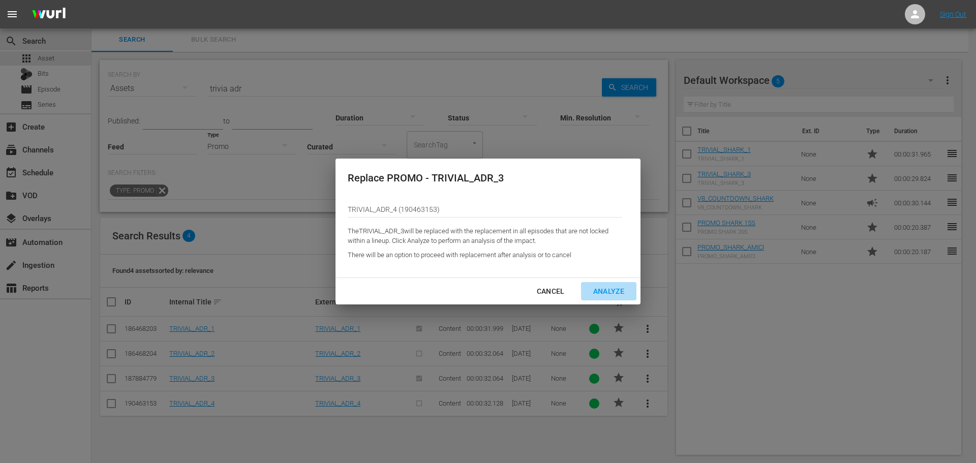
click at [619, 283] on button "Analyze" at bounding box center [608, 291] width 55 height 19
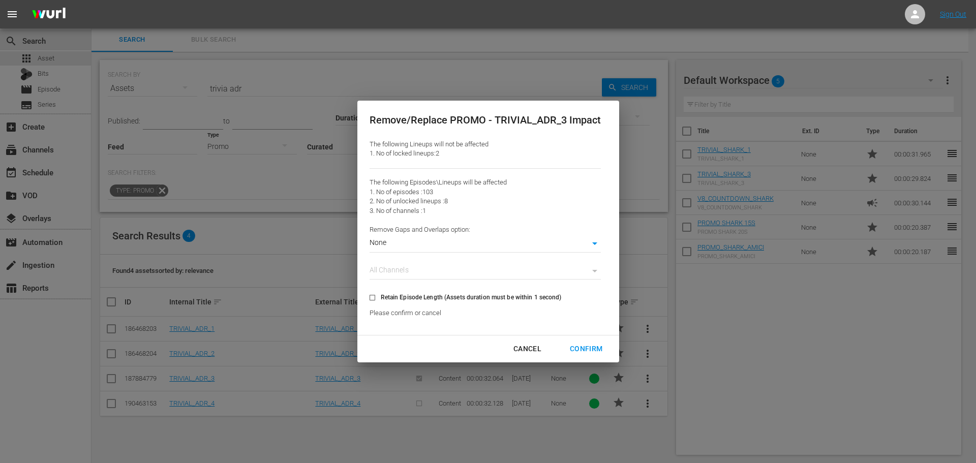
click at [497, 241] on body "menu Sign Out search Search apps Asset Bits movie Episode subtitles Series add_…" at bounding box center [488, 230] width 976 height 463
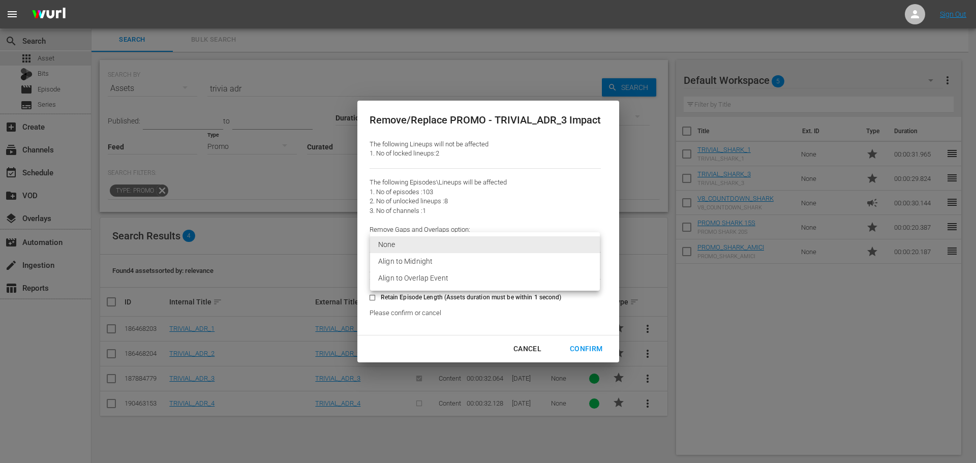
click at [478, 278] on li "Align to Overlap Event" at bounding box center [485, 278] width 230 height 17
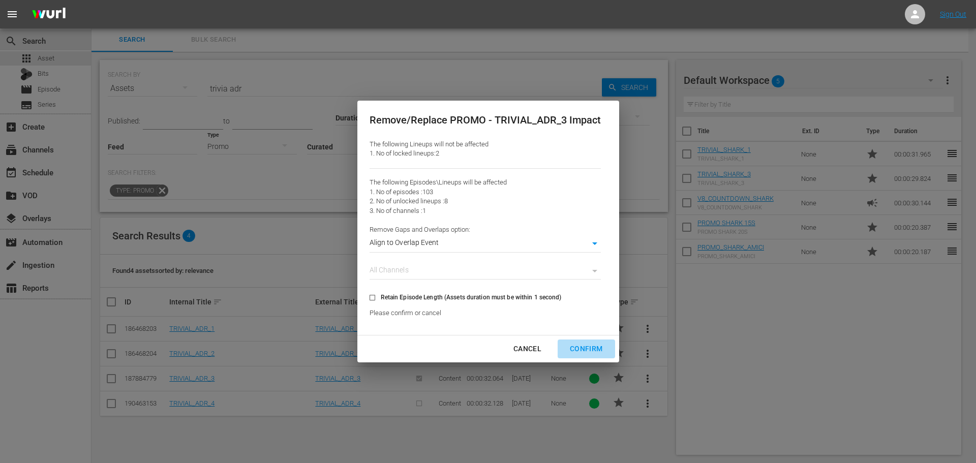
click at [591, 347] on div "Confirm" at bounding box center [585, 348] width 49 height 13
type input "0"
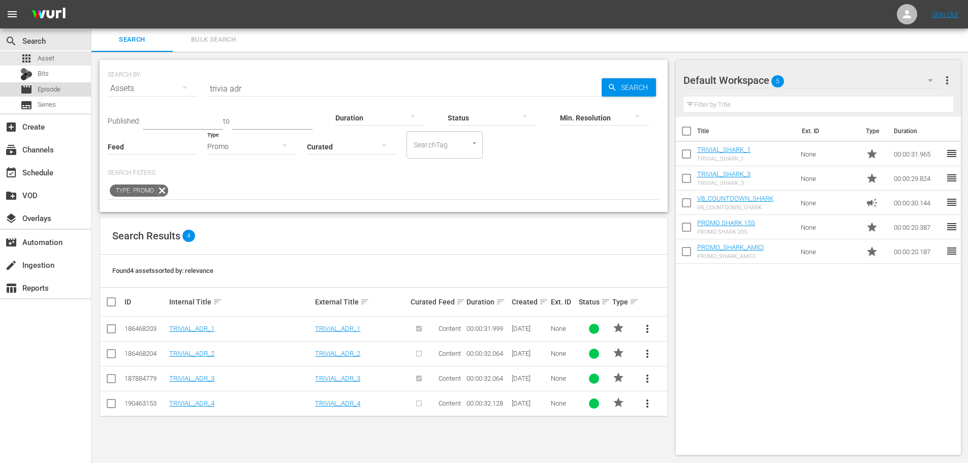
click at [71, 87] on div "movie Episode" at bounding box center [45, 89] width 91 height 14
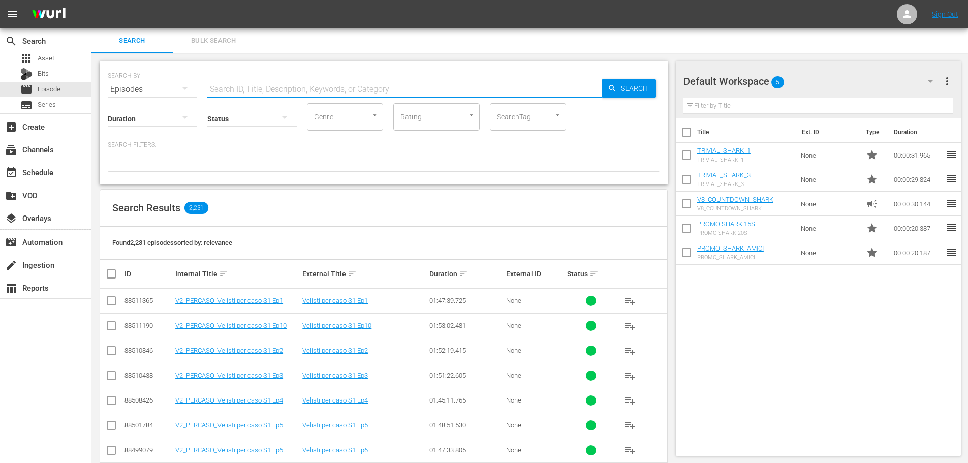
click at [265, 90] on input "text" at bounding box center [404, 89] width 394 height 24
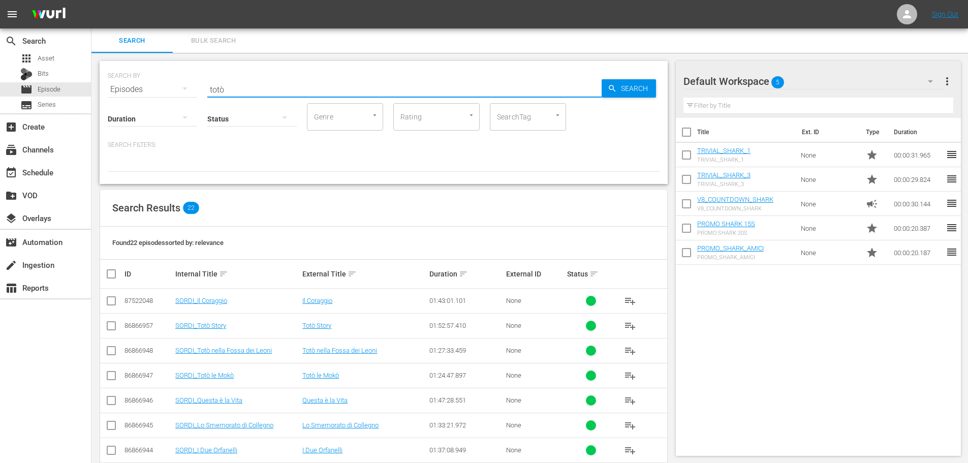
type input "totò"
click at [434, 215] on div "Search Results 22" at bounding box center [383, 208] width 567 height 37
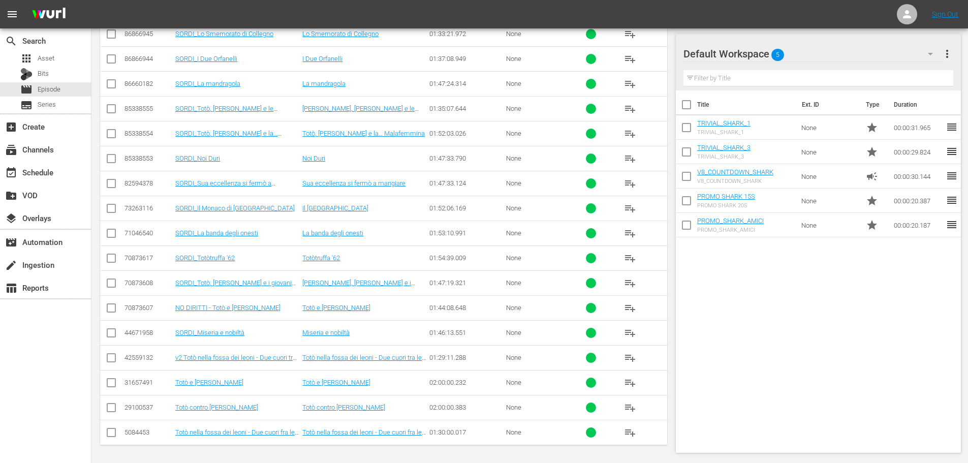
scroll to position [392, 0]
click at [59, 63] on div "apps Asset" at bounding box center [45, 58] width 91 height 14
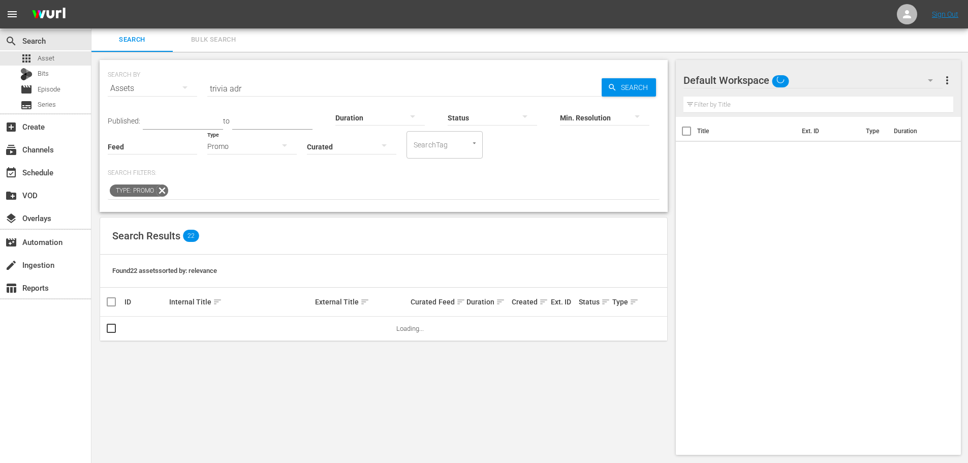
scroll to position [1, 0]
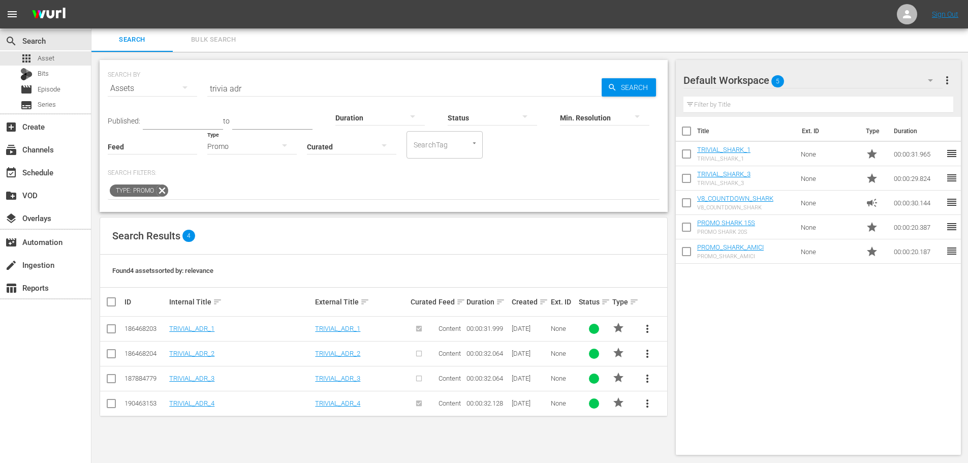
click at [645, 328] on span "more_vert" at bounding box center [647, 329] width 12 height 12
click at [685, 414] on div "Replace within all episodes" at bounding box center [717, 406] width 98 height 24
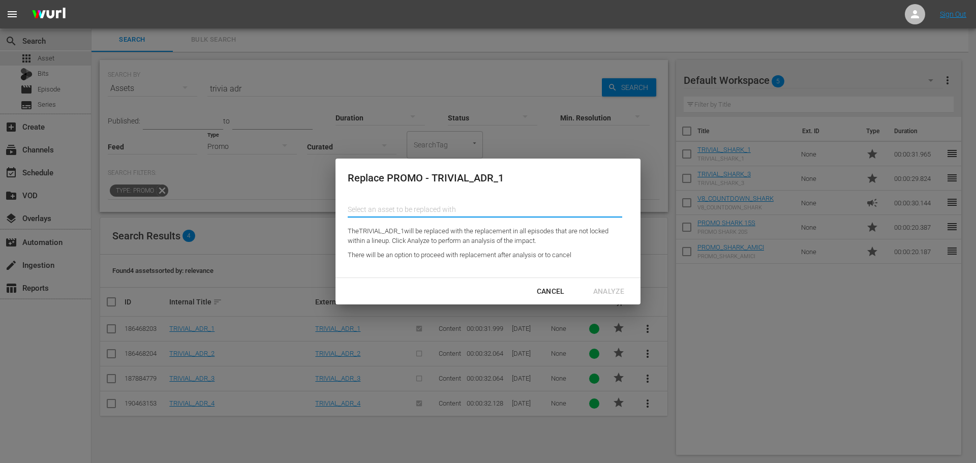
click at [488, 205] on input "text" at bounding box center [485, 209] width 274 height 24
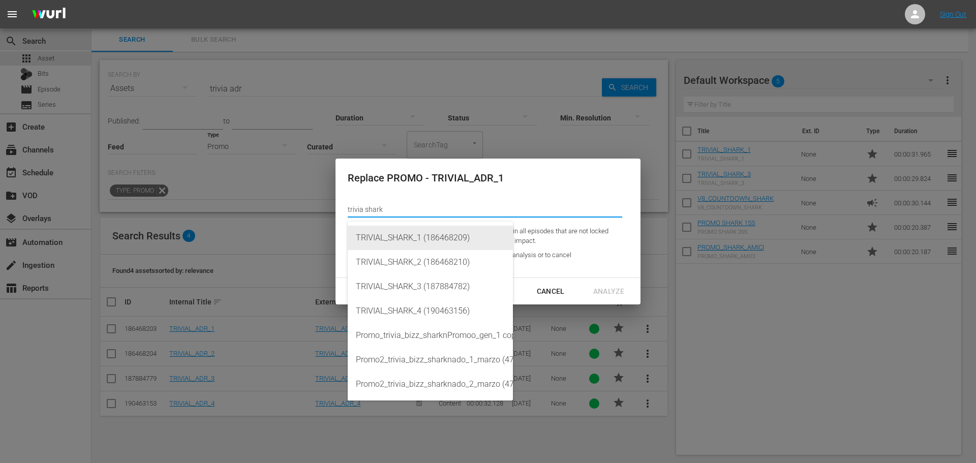
click at [484, 241] on div "TRIVIAL_SHARK_1 (186468209)" at bounding box center [430, 238] width 149 height 24
type input "TRIVIAL_SHARK_1 (186468209)"
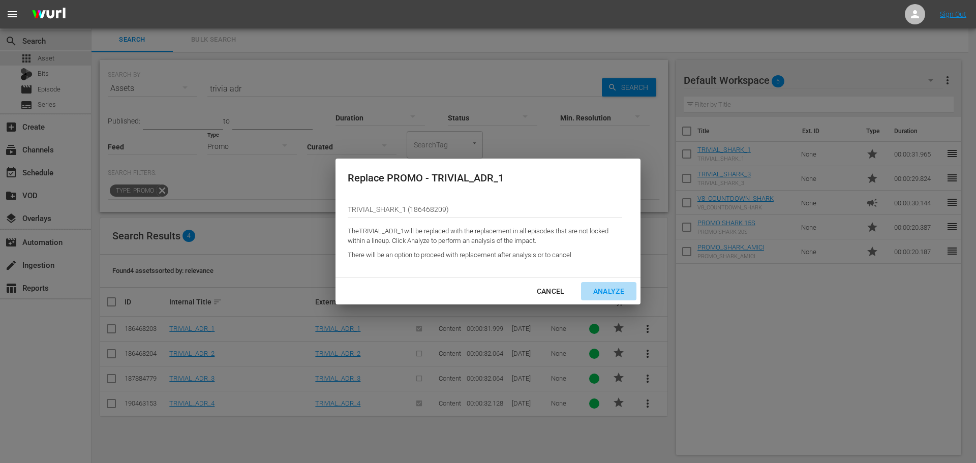
click at [614, 288] on div "Analyze" at bounding box center [608, 291] width 47 height 13
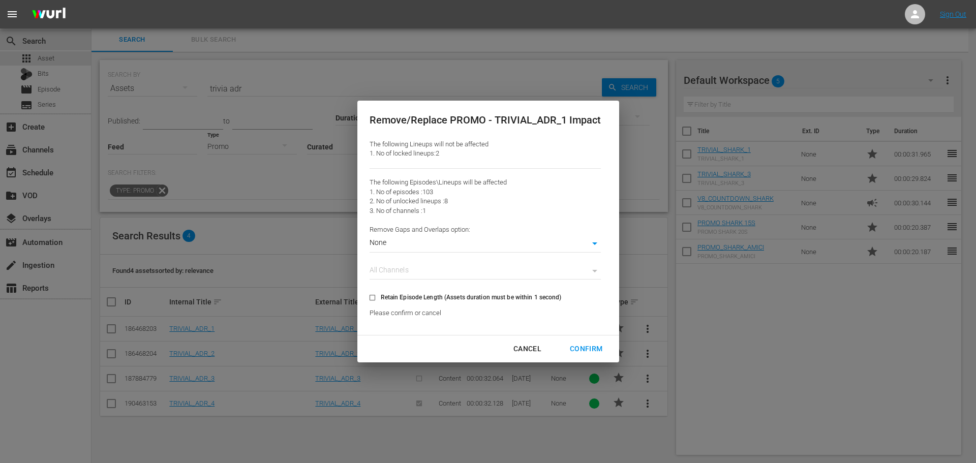
click at [531, 239] on body "menu Sign Out search Search apps Asset Bits movie Episode subtitles Series add_…" at bounding box center [488, 230] width 976 height 463
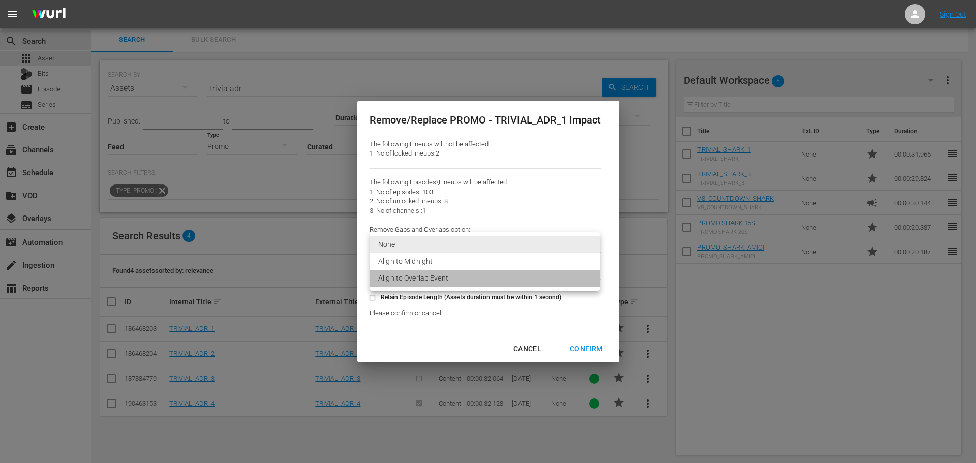
click at [451, 274] on li "Align to Overlap Event" at bounding box center [485, 278] width 230 height 17
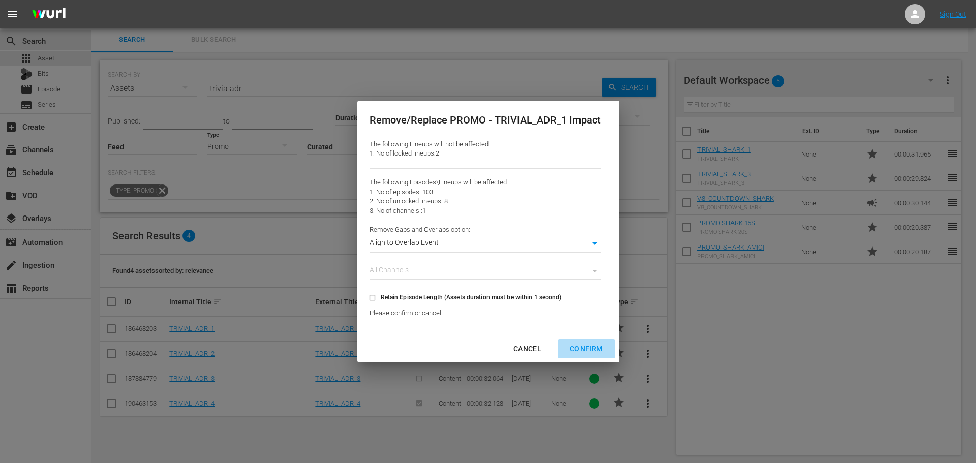
click at [589, 354] on div "Confirm" at bounding box center [585, 348] width 49 height 13
type input "0"
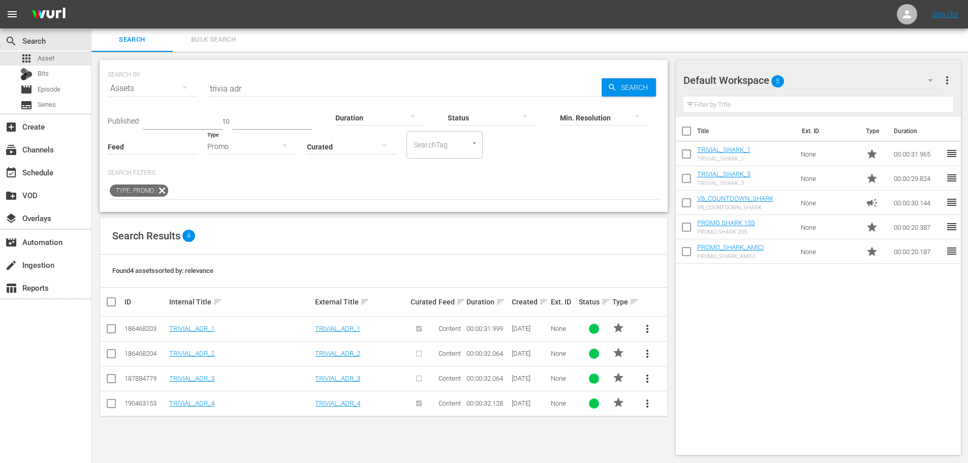
click at [259, 90] on input "trivia adr" at bounding box center [404, 88] width 394 height 24
click at [215, 327] on div "TRIVIAL_ADR_1" at bounding box center [240, 329] width 143 height 8
click at [200, 330] on link "TRIVIAL_ADR_1" at bounding box center [191, 329] width 45 height 8
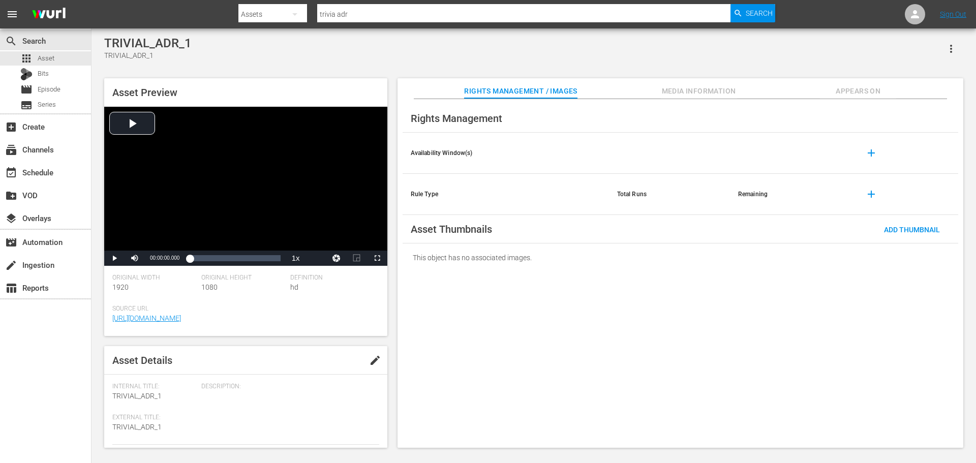
click at [853, 93] on span "Appears On" at bounding box center [858, 91] width 76 height 13
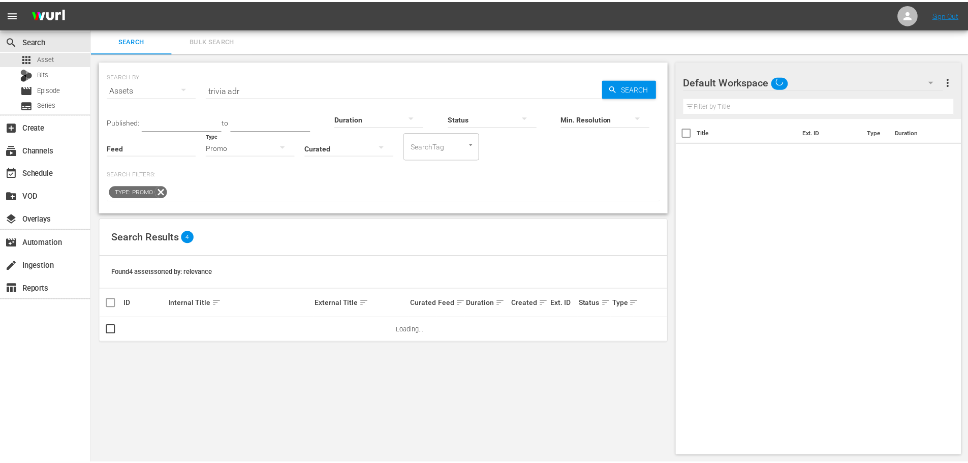
scroll to position [1, 0]
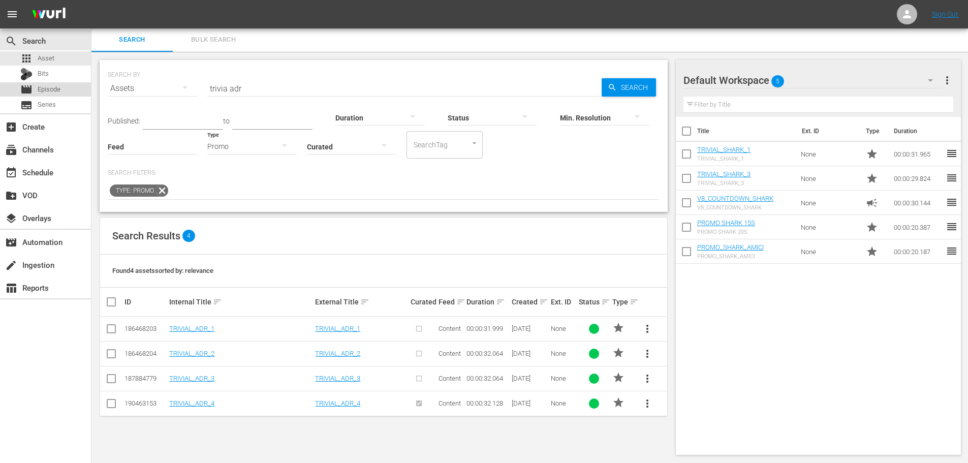
click at [73, 91] on div "movie Episode" at bounding box center [45, 89] width 91 height 14
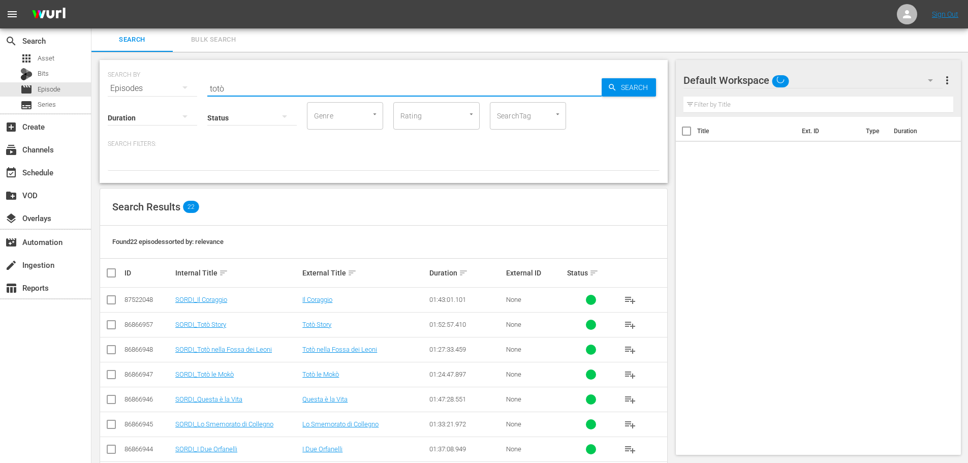
drag, startPoint x: 223, startPoint y: 89, endPoint x: 190, endPoint y: 93, distance: 32.8
click at [190, 93] on div "SEARCH BY Search By Episodes Search ID, Title, Description, Keywords, or Catego…" at bounding box center [384, 121] width 568 height 123
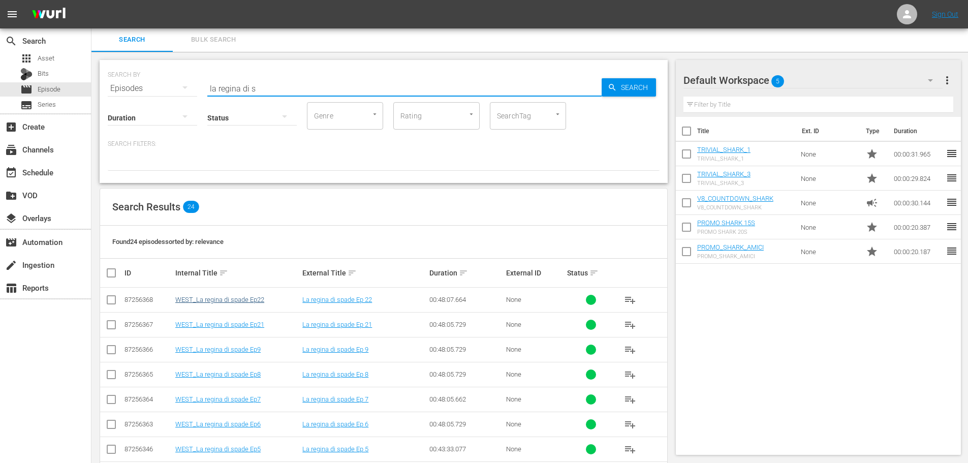
type input "la regina di s"
click at [246, 300] on link "WEST_La regina di spade Ep22" at bounding box center [219, 300] width 89 height 8
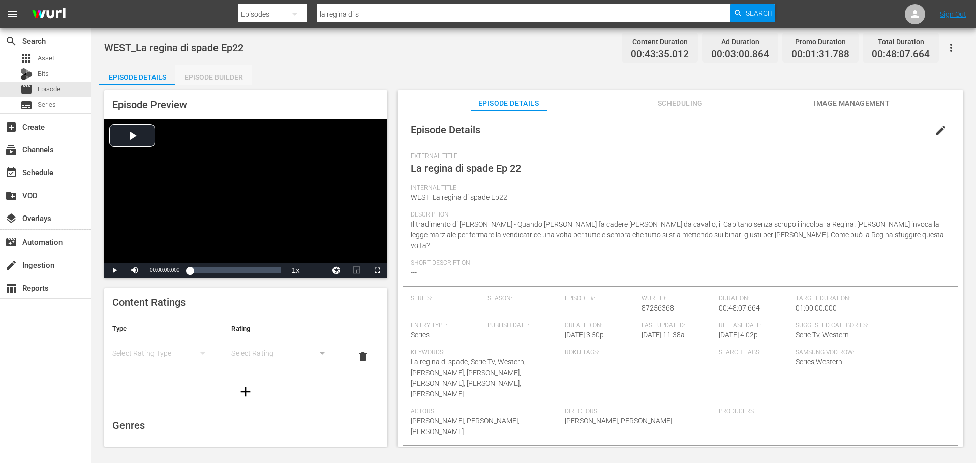
click at [231, 70] on div "Episode Builder" at bounding box center [213, 77] width 76 height 24
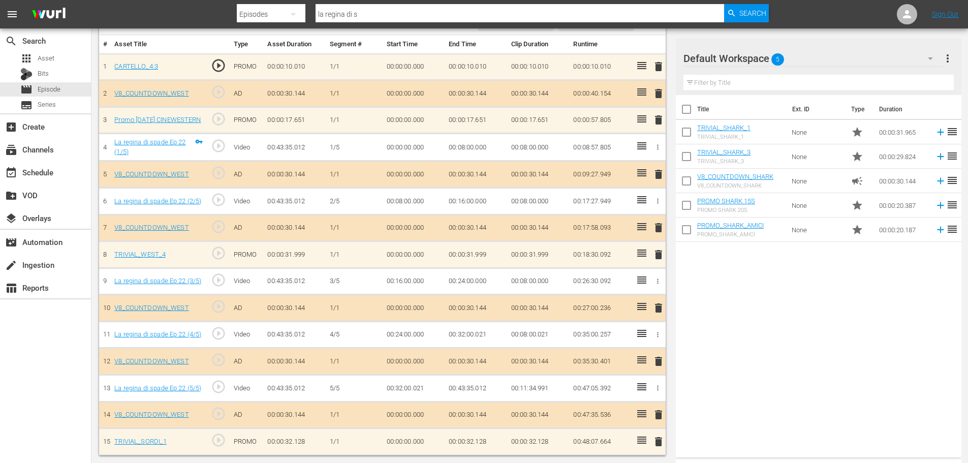
scroll to position [301, 0]
click at [61, 84] on div "movie Episode" at bounding box center [45, 89] width 91 height 14
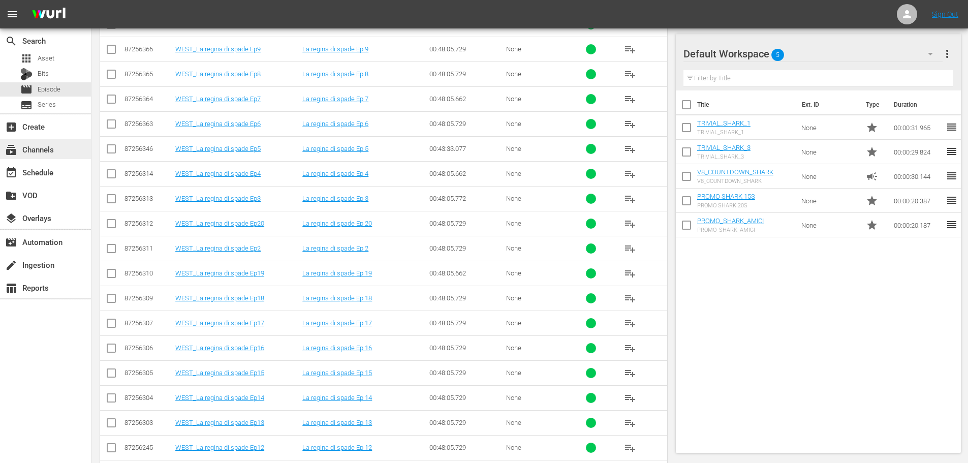
scroll to position [47, 0]
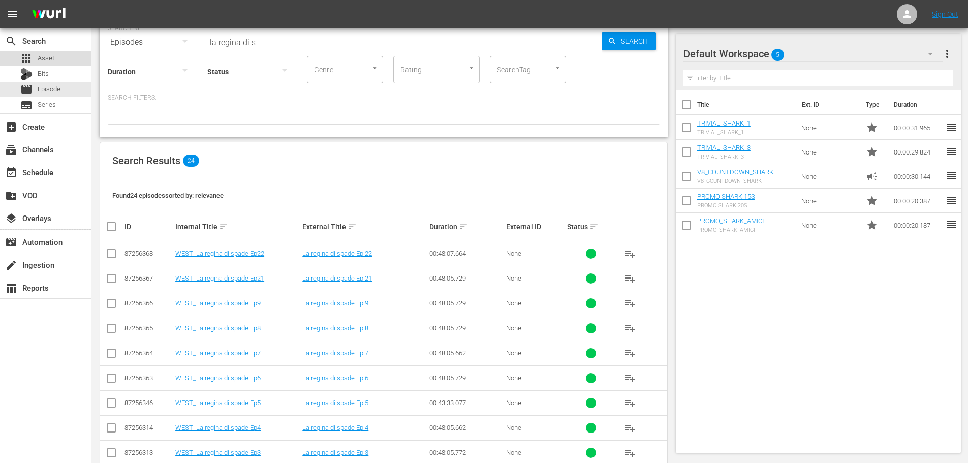
click at [76, 59] on div "apps Asset" at bounding box center [45, 58] width 91 height 14
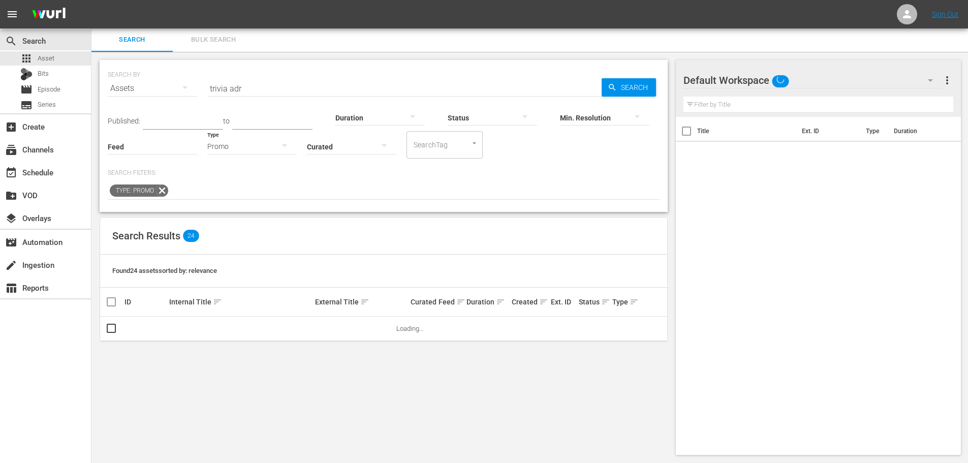
scroll to position [1, 0]
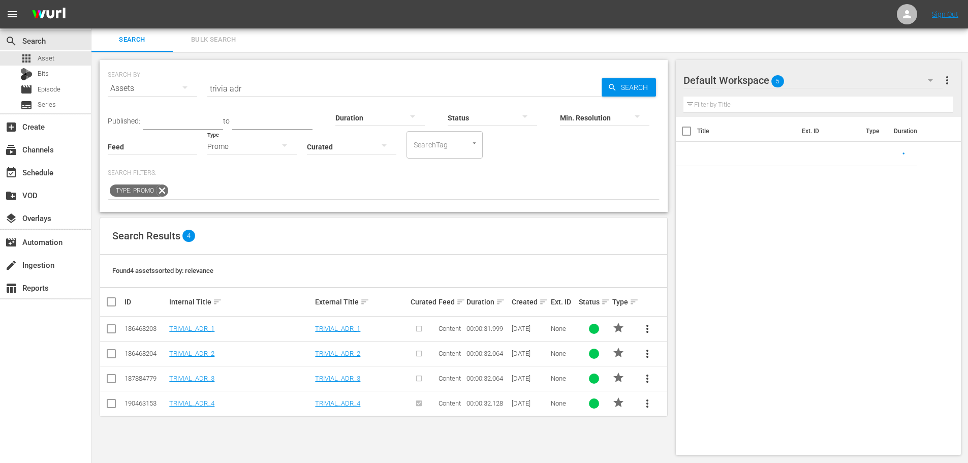
click at [260, 83] on input "trivia adr" at bounding box center [404, 88] width 394 height 24
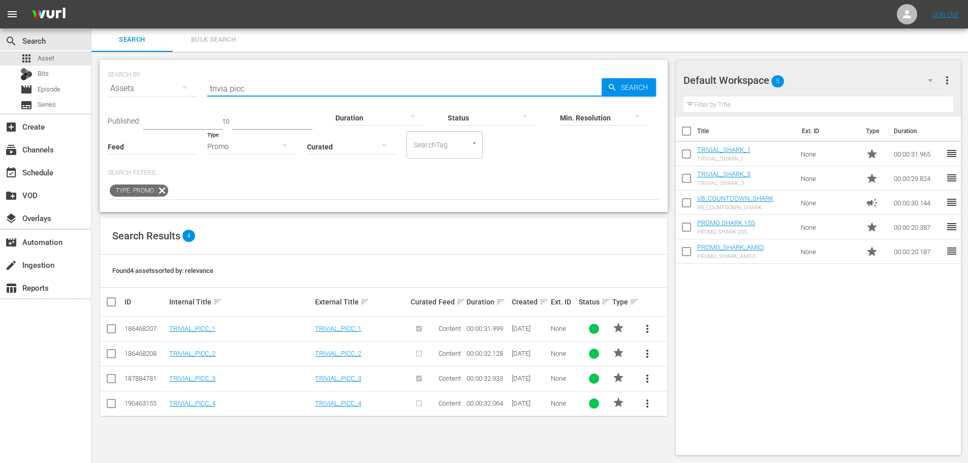
type input "trivia picc"
click at [650, 379] on span "more_vert" at bounding box center [647, 378] width 12 height 12
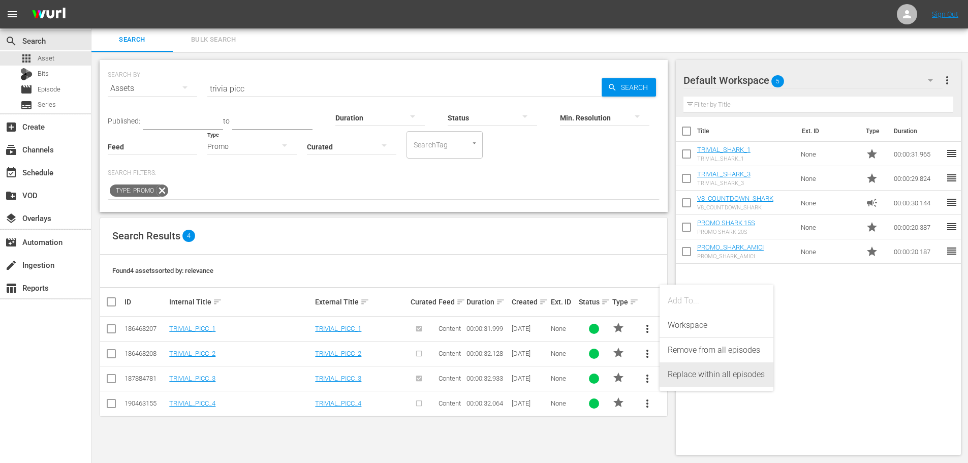
click at [675, 376] on div "Replace within all episodes" at bounding box center [717, 374] width 98 height 24
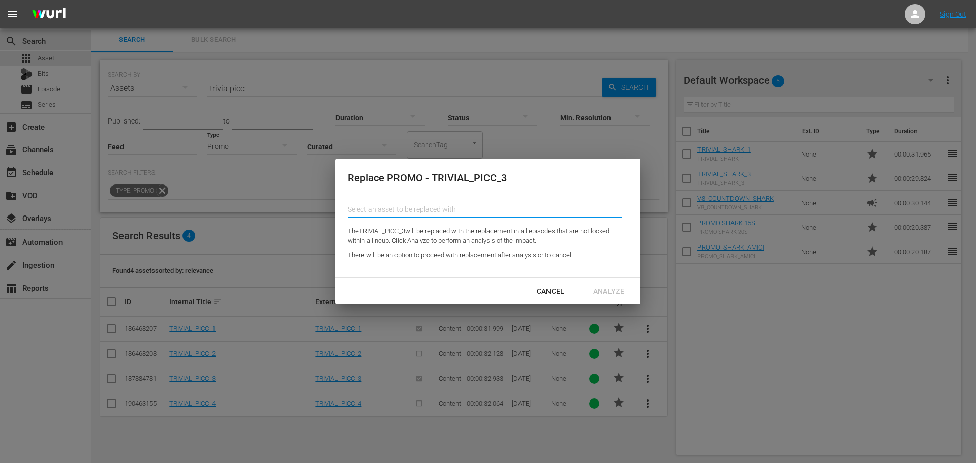
click at [382, 206] on input "text" at bounding box center [485, 209] width 274 height 24
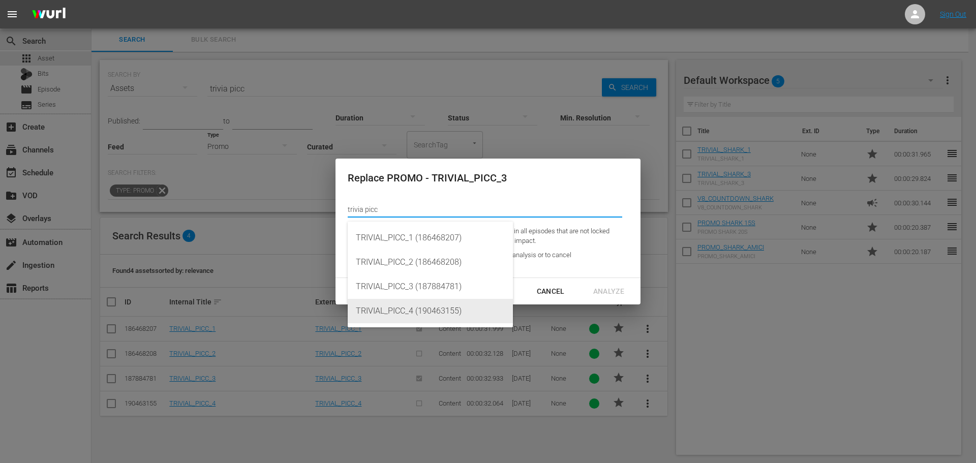
click at [424, 307] on div "TRIVIAL_PICC_4 (190463155)" at bounding box center [430, 311] width 149 height 24
type input "TRIVIAL_PICC_4 (190463155)"
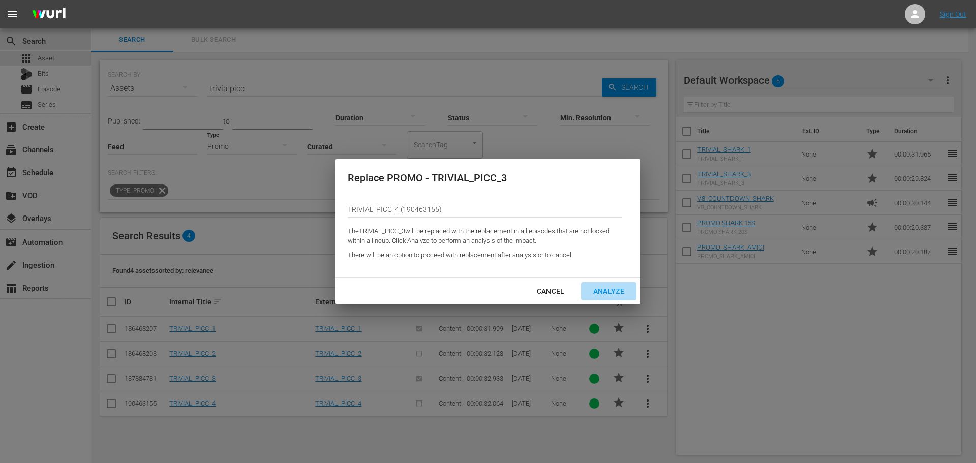
click at [624, 292] on div "Analyze" at bounding box center [608, 291] width 47 height 13
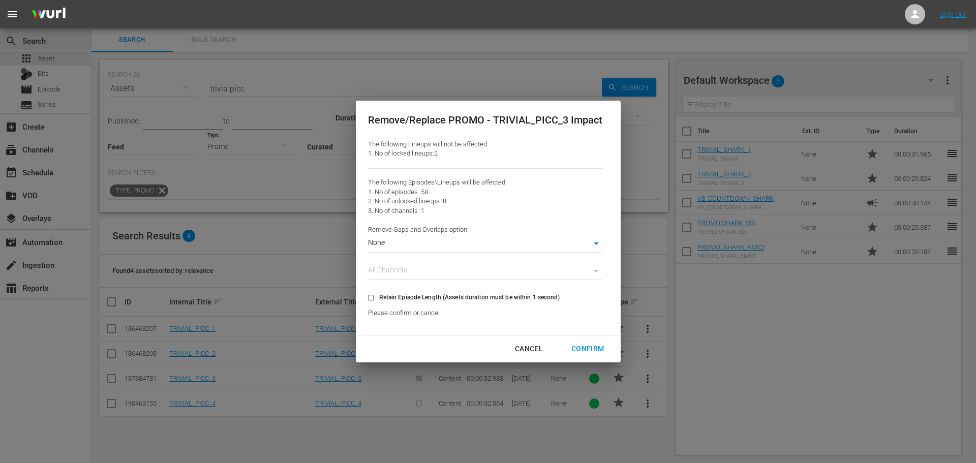
click at [399, 244] on body "menu Sign Out search Search apps Asset Bits movie Episode subtitles Series add_…" at bounding box center [488, 230] width 976 height 463
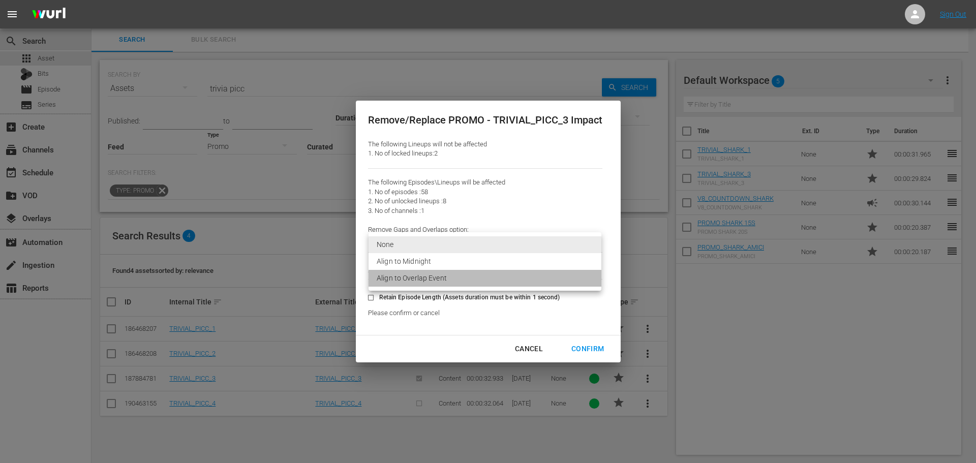
click at [405, 280] on li "Align to Overlap Event" at bounding box center [484, 278] width 233 height 17
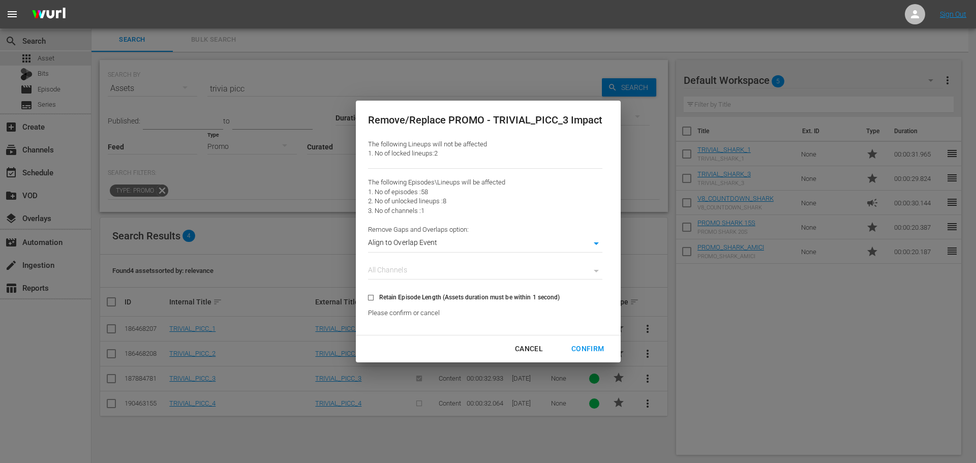
click at [595, 353] on div "Confirm" at bounding box center [587, 348] width 49 height 13
type input "0"
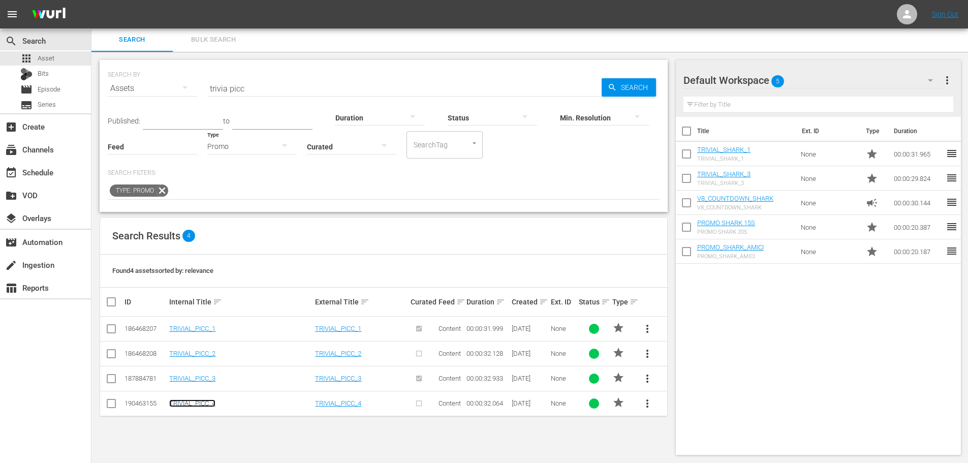
click at [212, 402] on link "TRIVIAL_PICC_4" at bounding box center [192, 403] width 46 height 8
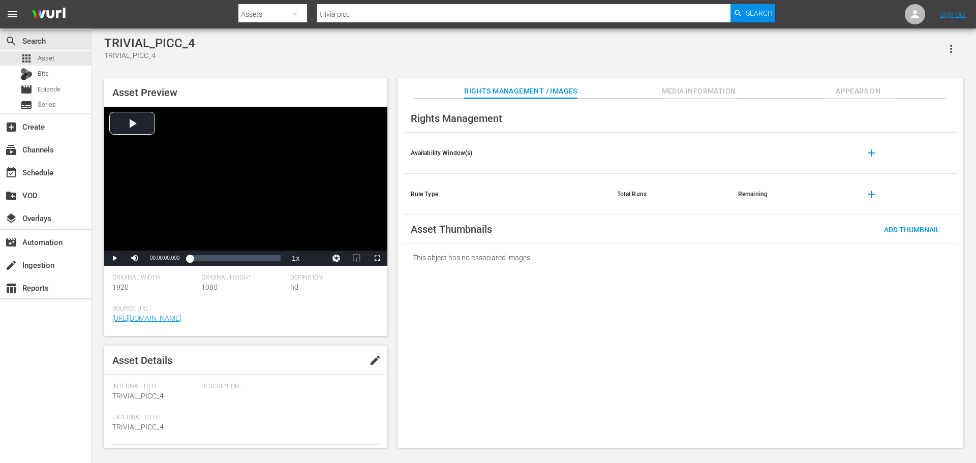
click at [841, 90] on span "Appears On" at bounding box center [858, 91] width 76 height 13
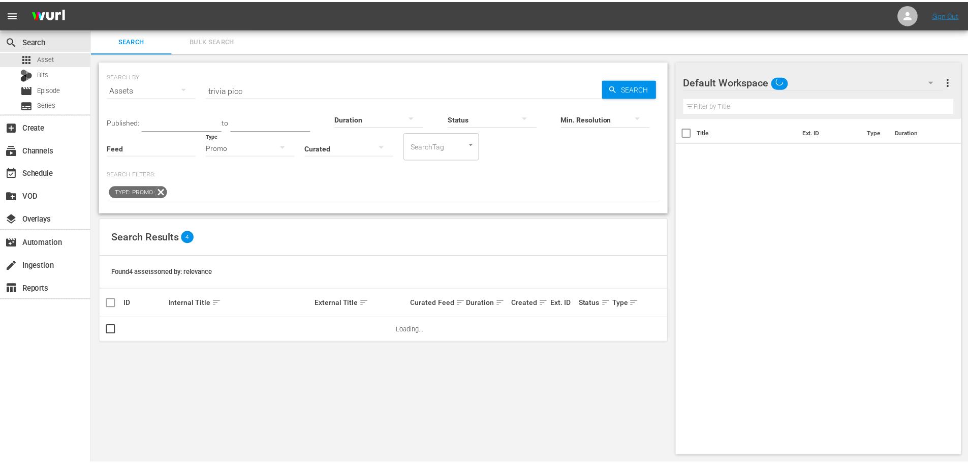
scroll to position [1, 0]
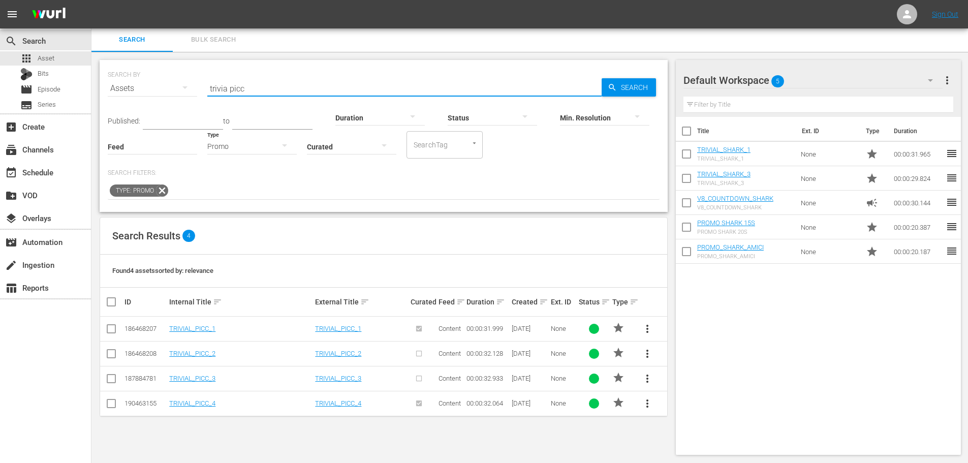
click at [255, 88] on input "trivia picc" at bounding box center [404, 88] width 394 height 24
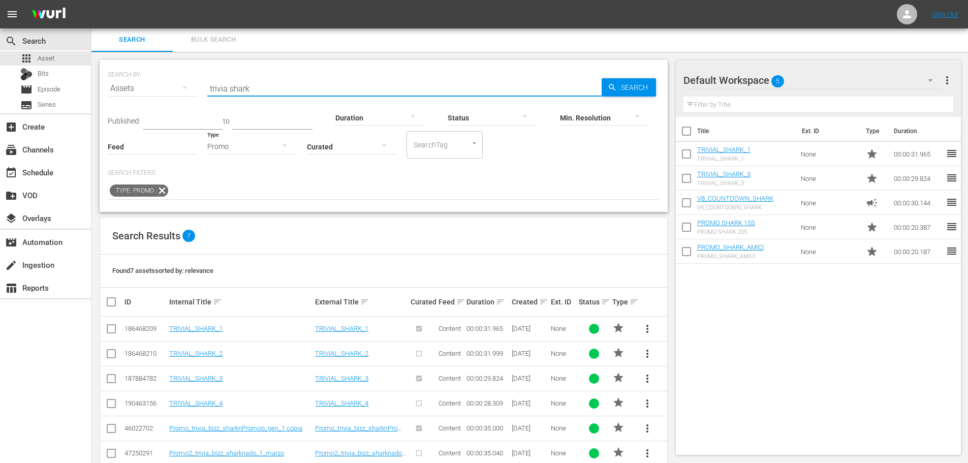
type input "trivia shark"
click at [645, 377] on span "more_vert" at bounding box center [647, 378] width 12 height 12
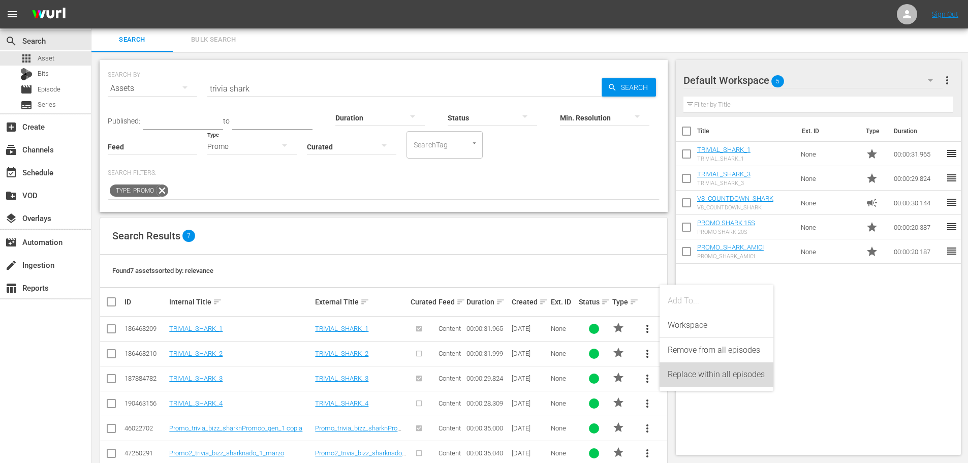
click at [674, 373] on div "Replace within all episodes" at bounding box center [717, 374] width 98 height 24
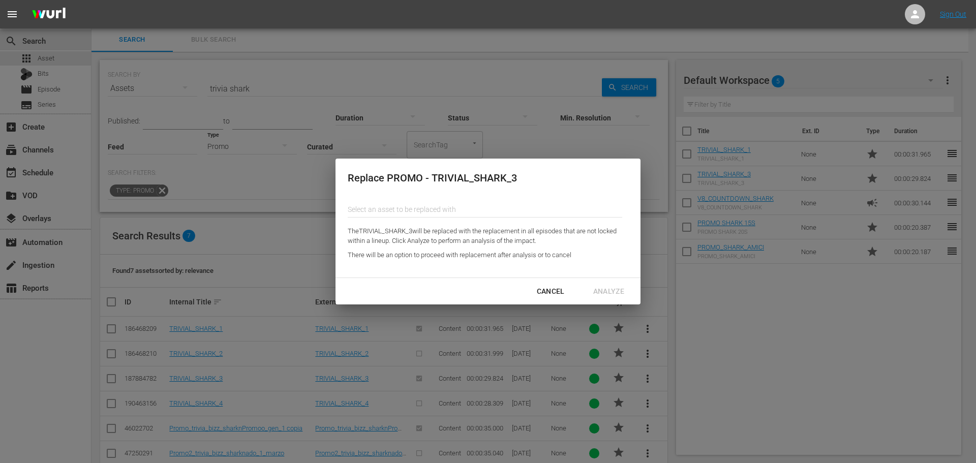
click at [366, 204] on input "text" at bounding box center [485, 209] width 274 height 24
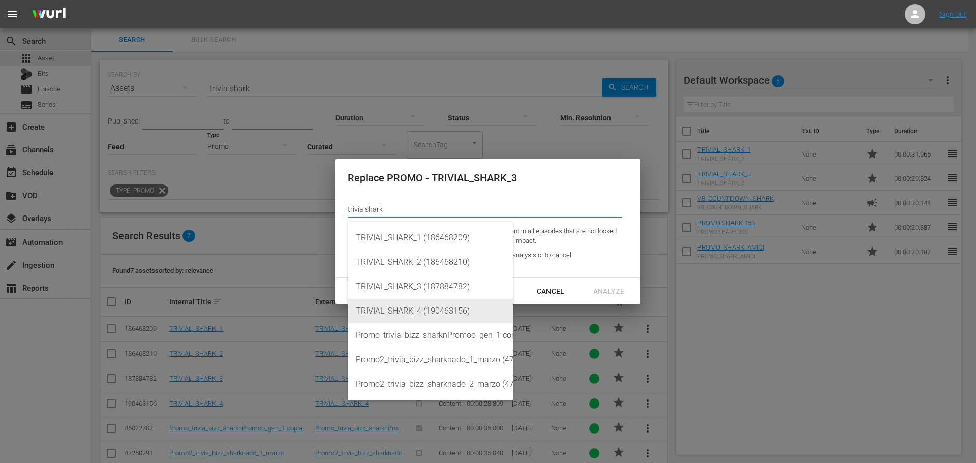
click at [396, 312] on div "TRIVIAL_SHARK_4 (190463156)" at bounding box center [430, 311] width 149 height 24
type input "TRIVIAL_SHARK_4 (190463156)"
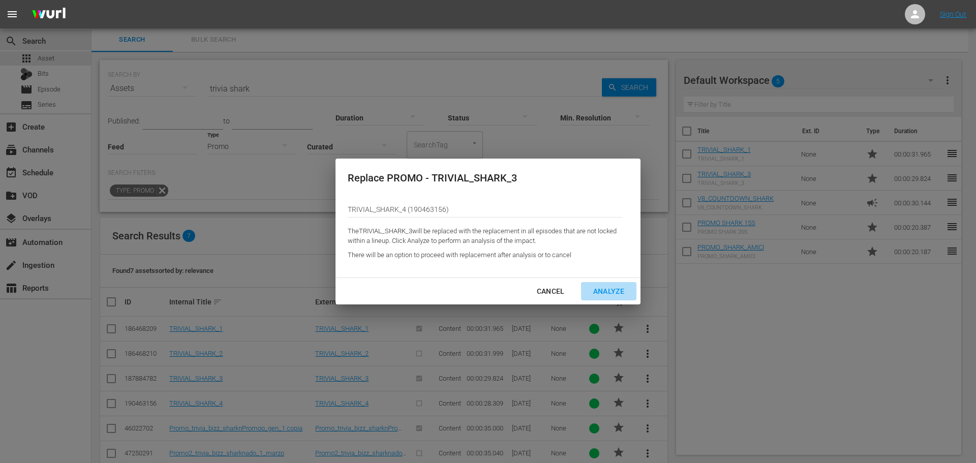
click at [600, 288] on div "Analyze" at bounding box center [608, 291] width 47 height 13
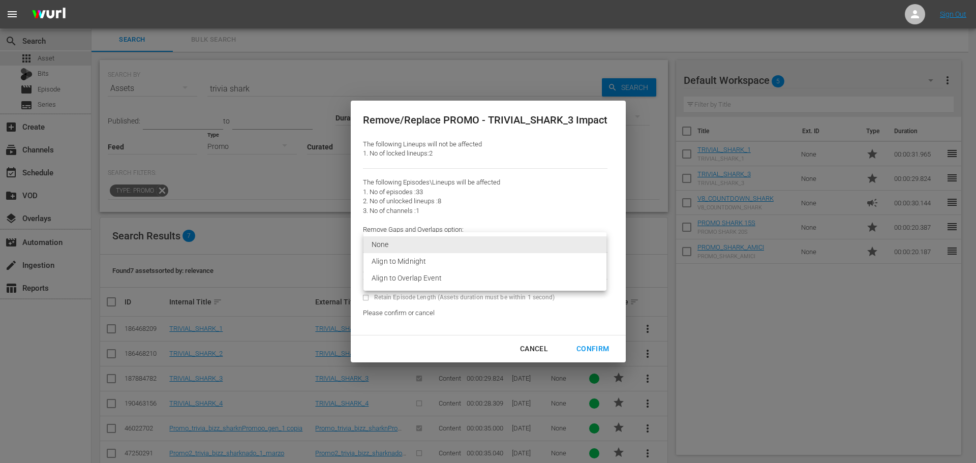
click at [437, 249] on body "menu Sign Out search Search apps Asset Bits movie Episode subtitles Series add_…" at bounding box center [488, 230] width 976 height 463
click at [441, 274] on li "Align to Overlap Event" at bounding box center [484, 278] width 243 height 17
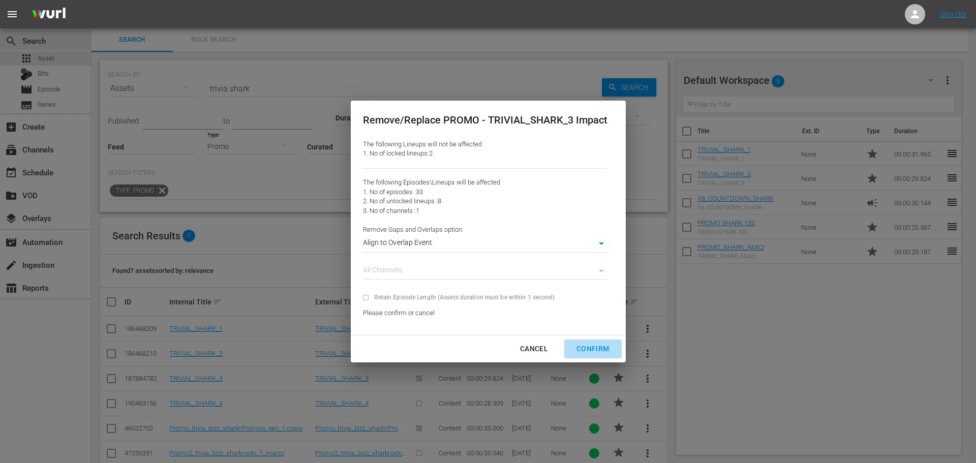
click at [584, 347] on div "Confirm" at bounding box center [592, 348] width 49 height 13
type input "0"
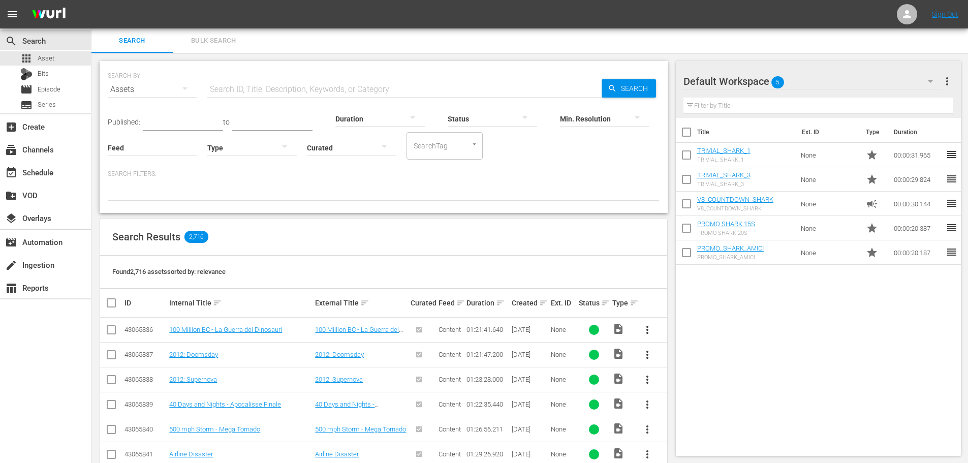
click at [237, 152] on div at bounding box center [251, 147] width 89 height 28
click at [247, 214] on div "Promo" at bounding box center [251, 211] width 89 height 16
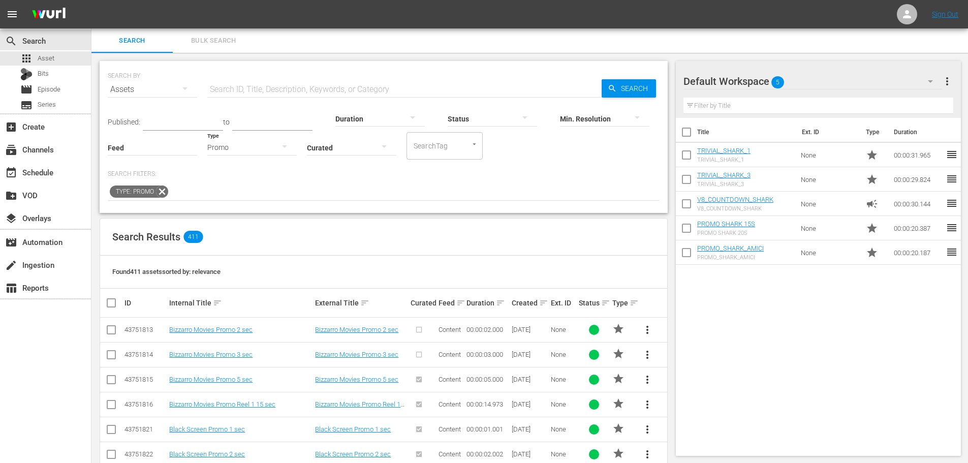
click at [235, 86] on input "text" at bounding box center [404, 89] width 394 height 24
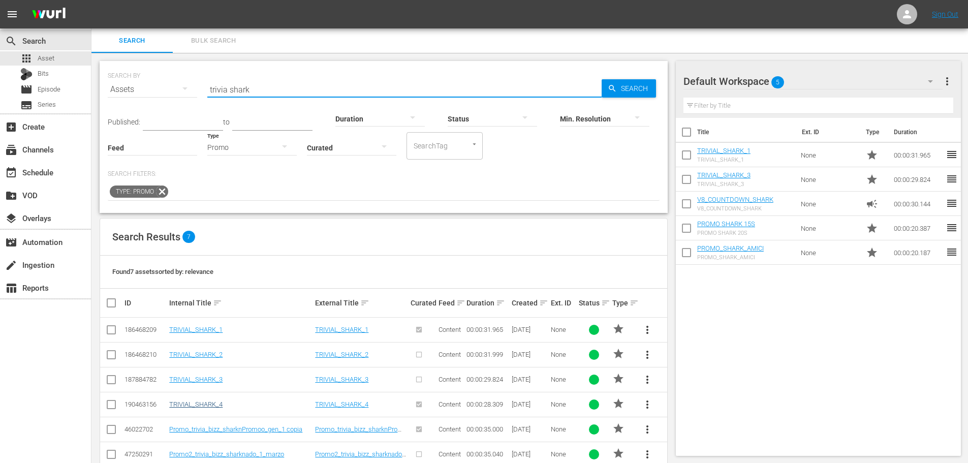
type input "trivia shark"
click at [219, 404] on link "TRIVIAL_SHARK_4" at bounding box center [195, 404] width 53 height 8
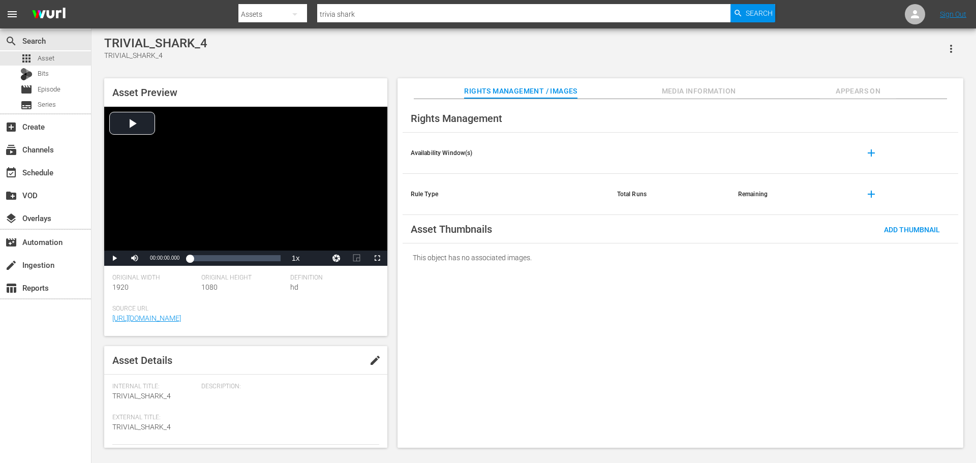
click at [840, 87] on span "Appears On" at bounding box center [858, 91] width 76 height 13
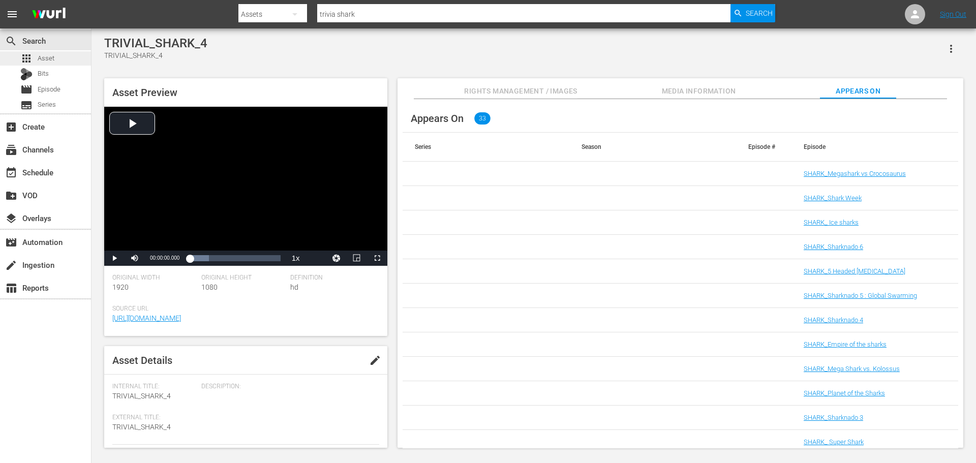
click at [52, 58] on span "Asset" at bounding box center [46, 58] width 17 height 10
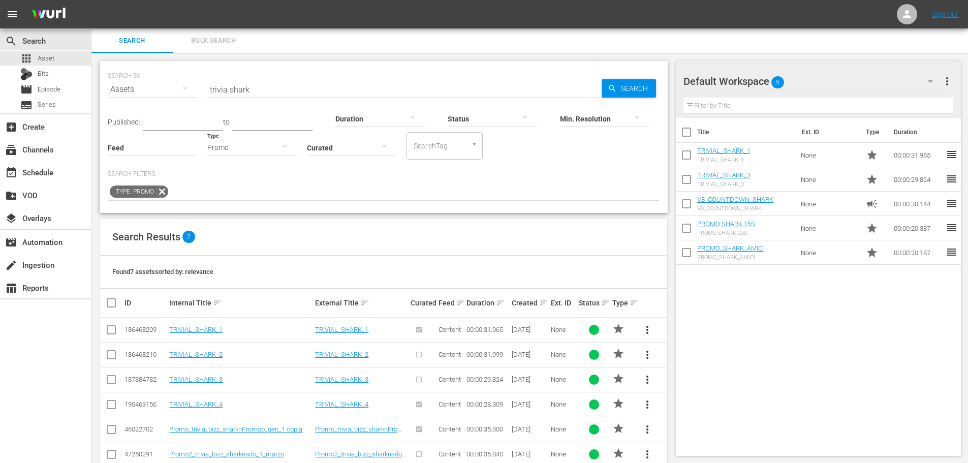
click at [304, 93] on input "trivia shark" at bounding box center [404, 89] width 394 height 24
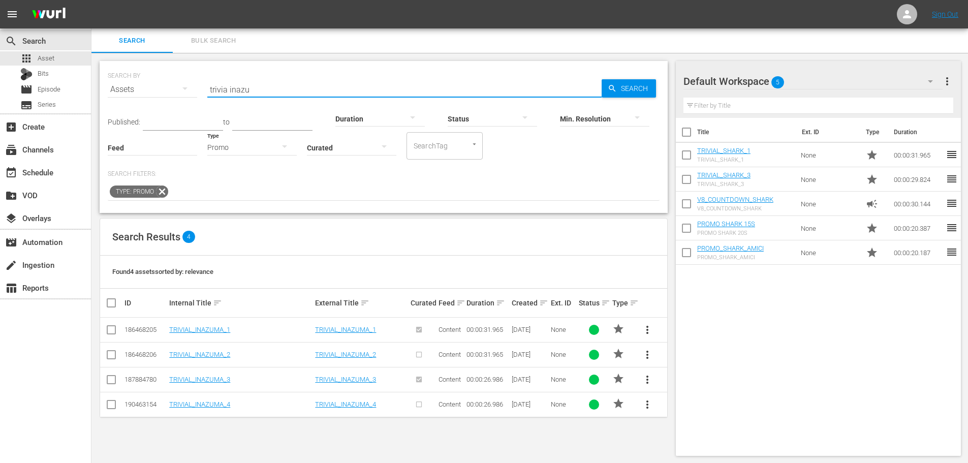
type input "trivia inazu"
click at [648, 376] on span "more_vert" at bounding box center [647, 379] width 12 height 12
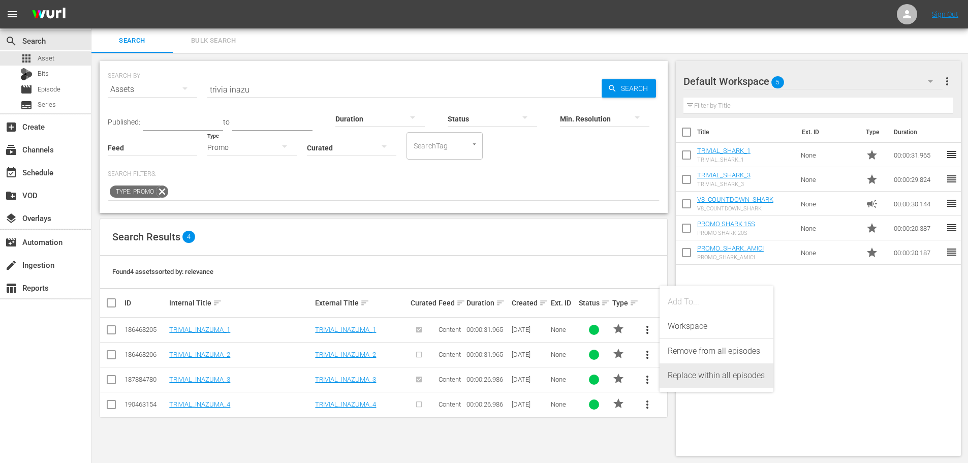
click at [671, 376] on div "Replace within all episodes" at bounding box center [717, 375] width 98 height 24
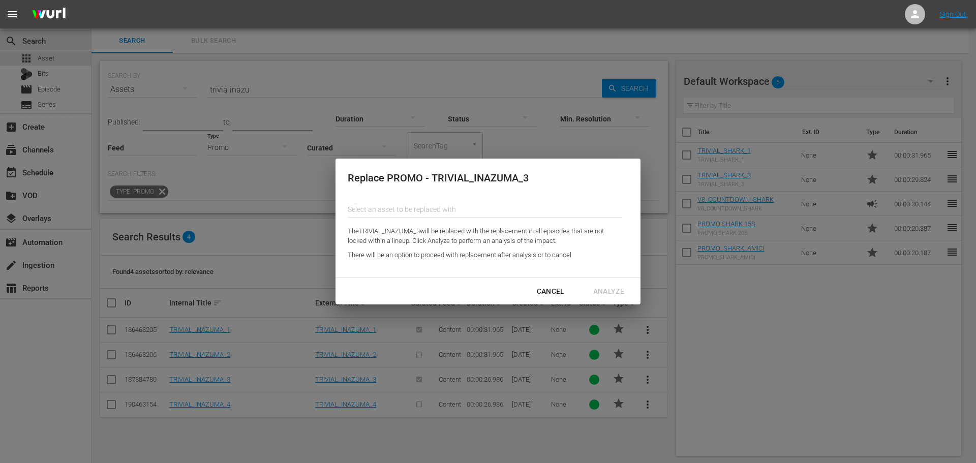
click at [467, 216] on div "Select an asset to be replaced with" at bounding box center [485, 209] width 274 height 24
type input "i"
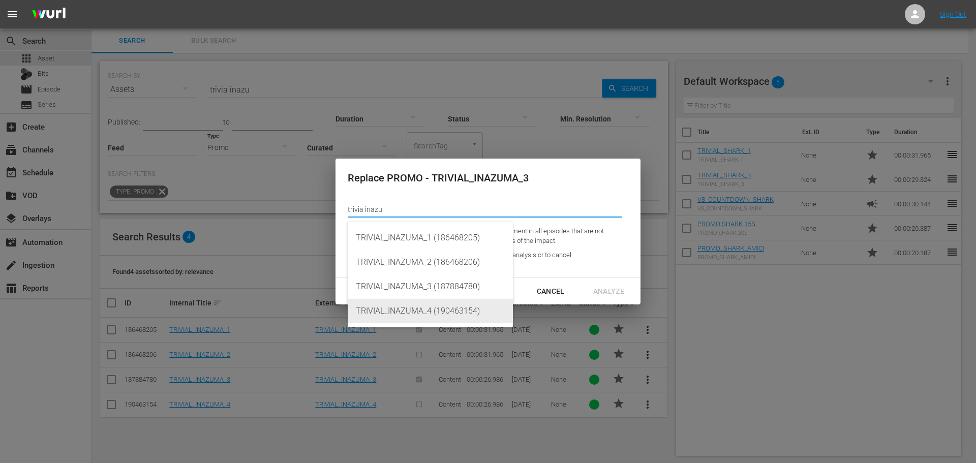
click at [465, 308] on div "TRIVIAL_INAZUMA_4 (190463154)" at bounding box center [430, 311] width 149 height 24
type input "TRIVIAL_INAZUMA_4 (190463154)"
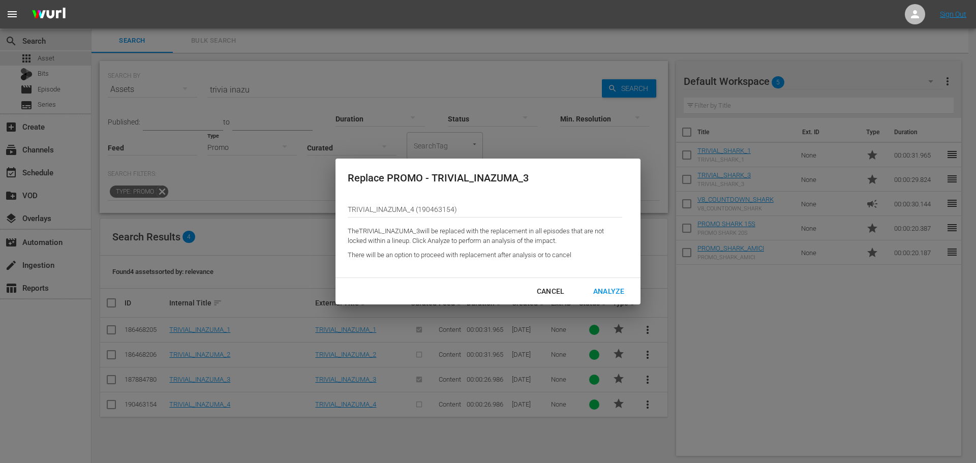
click at [602, 294] on div "Analyze" at bounding box center [608, 291] width 47 height 13
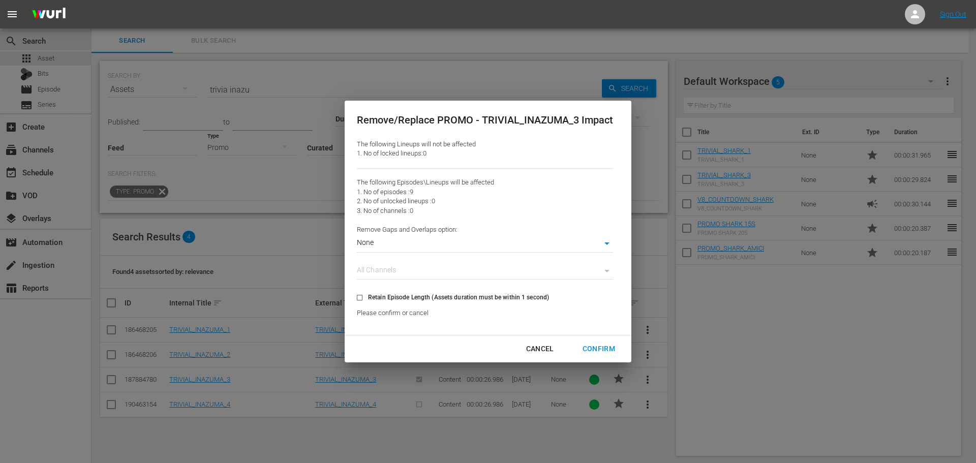
click at [392, 245] on body "menu Sign Out search Search apps Asset Bits movie Episode subtitles Series add_…" at bounding box center [488, 231] width 976 height 463
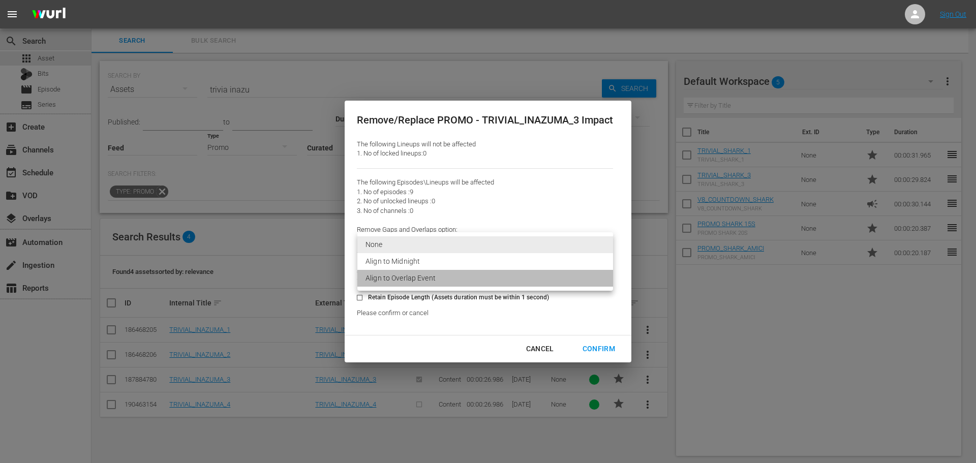
click at [402, 279] on li "Align to Overlap Event" at bounding box center [485, 278] width 256 height 17
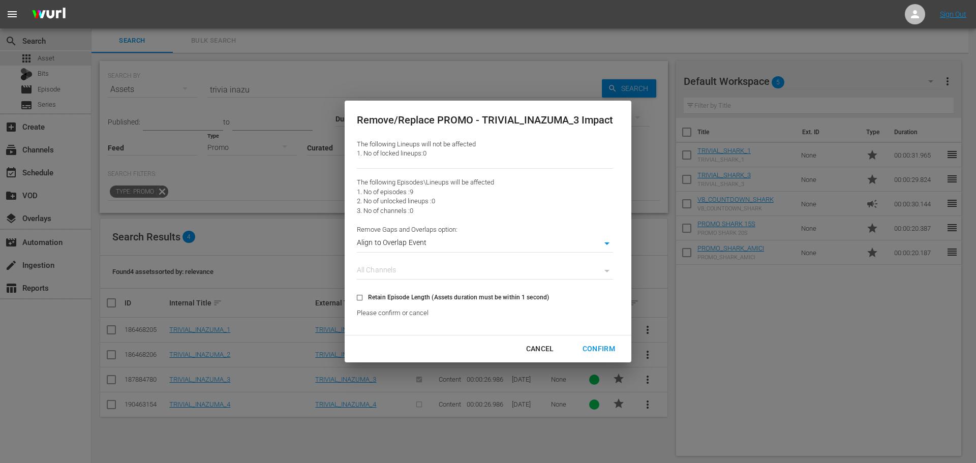
click at [602, 348] on div "Confirm" at bounding box center [598, 348] width 49 height 13
type input "0"
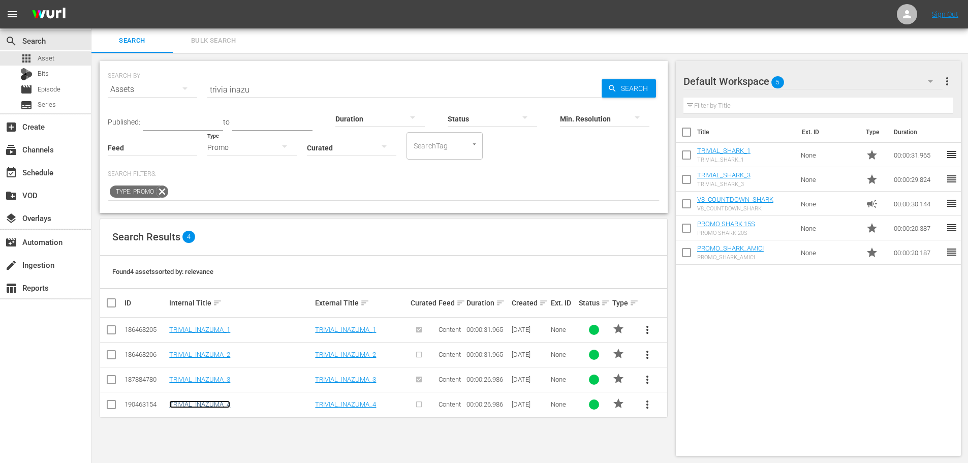
click at [205, 400] on link "TRIVIAL_INAZUMA_4" at bounding box center [199, 404] width 61 height 8
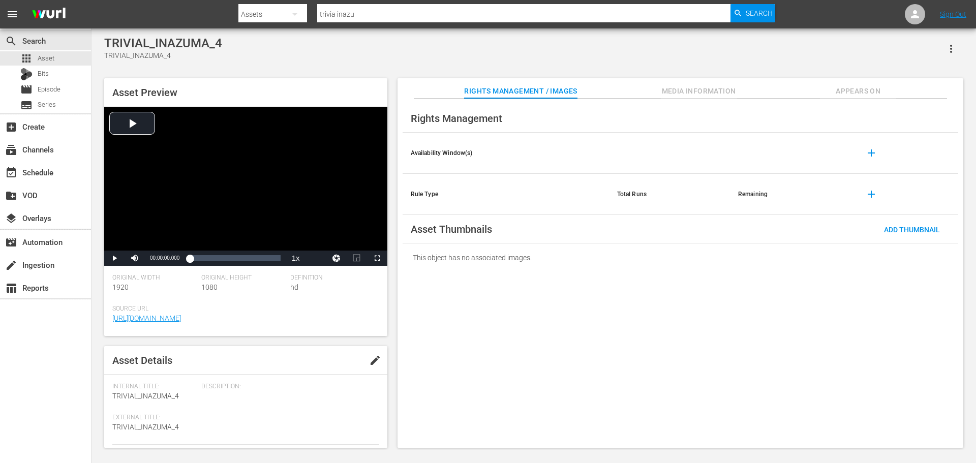
click at [880, 85] on span "Appears On" at bounding box center [858, 91] width 76 height 13
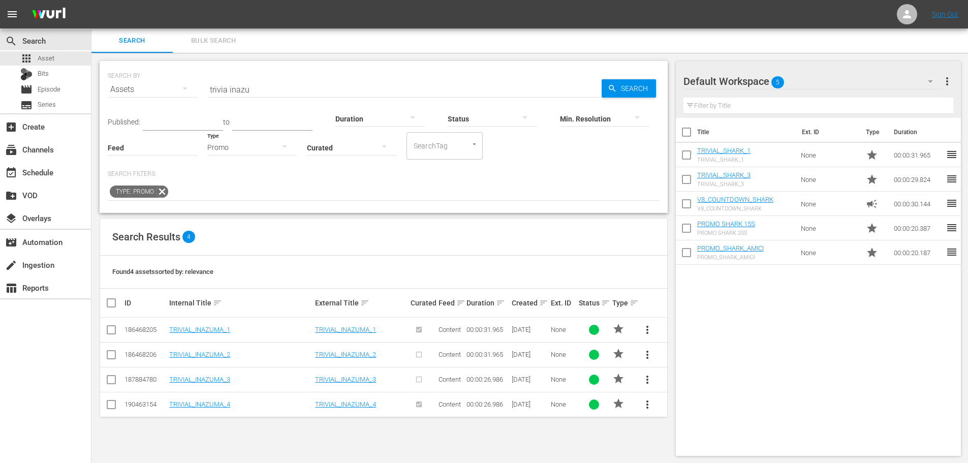
scroll to position [1, 0]
click at [219, 326] on link "TRIVIAL_INAZUMA_1" at bounding box center [199, 329] width 61 height 8
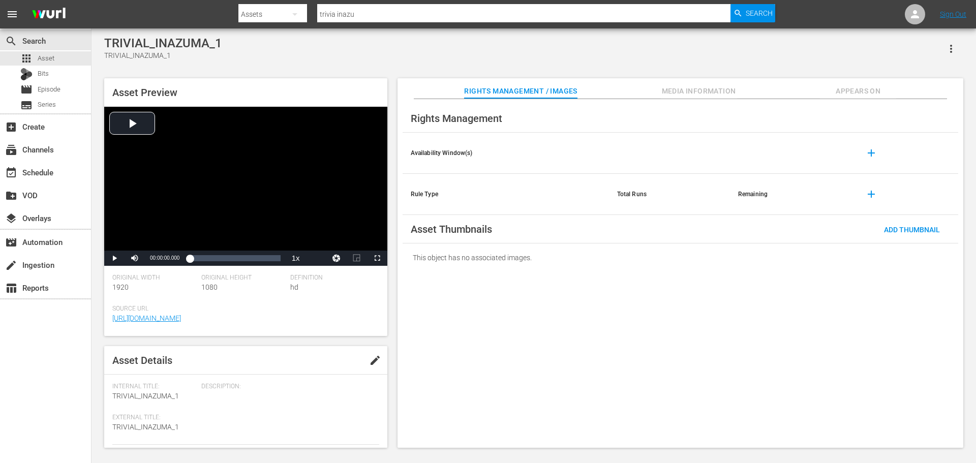
click at [868, 88] on span "Appears On" at bounding box center [858, 91] width 76 height 13
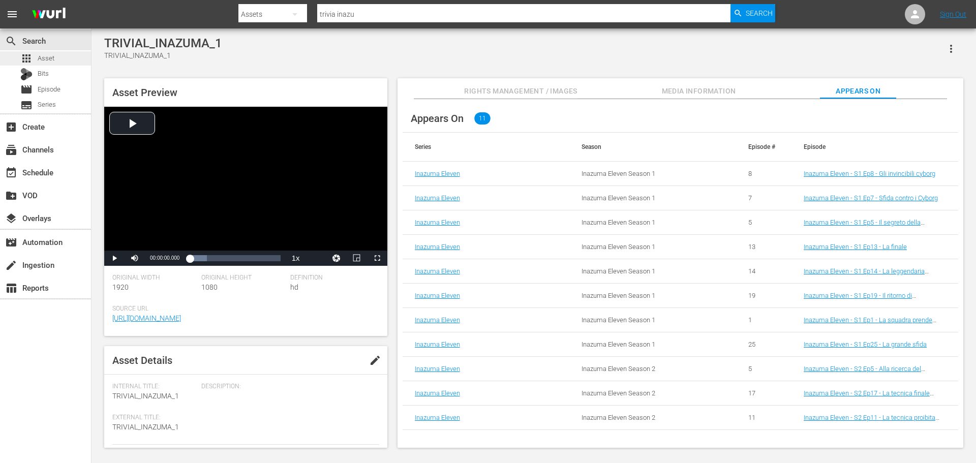
click at [83, 61] on div "apps Asset" at bounding box center [45, 58] width 91 height 14
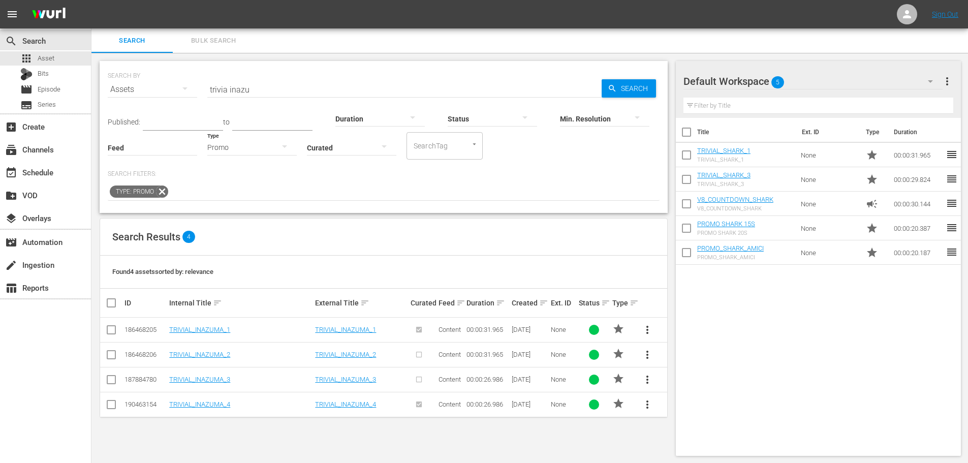
click at [649, 329] on span "more_vert" at bounding box center [647, 330] width 12 height 12
click at [688, 404] on div "Replace within all episodes" at bounding box center [717, 407] width 98 height 24
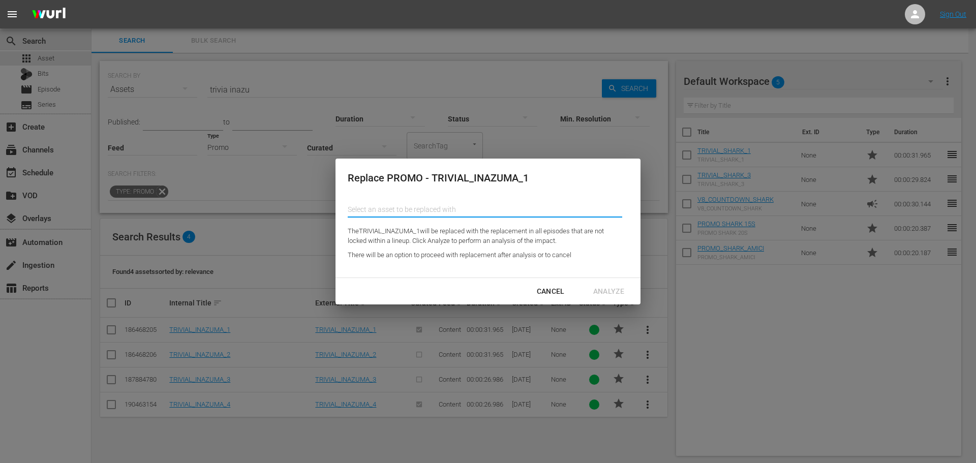
click at [432, 212] on input "text" at bounding box center [485, 209] width 274 height 24
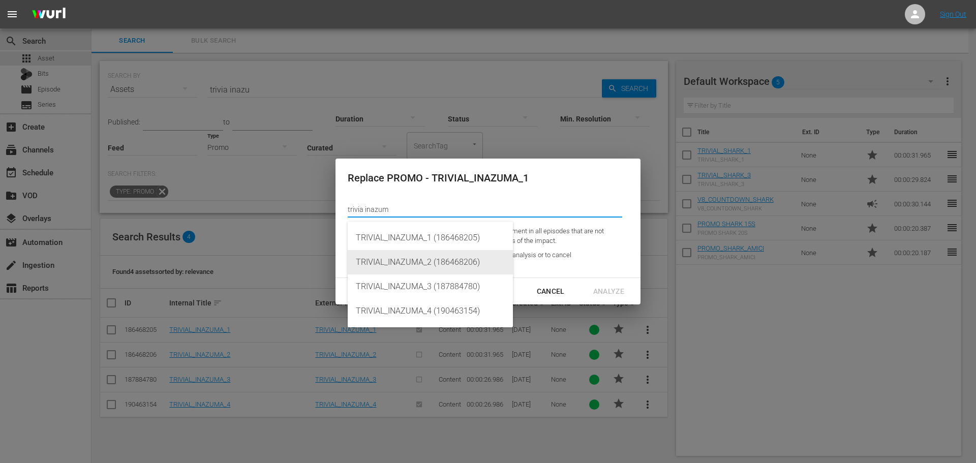
click at [448, 263] on div "TRIVIAL_INAZUMA_2 (186468206)" at bounding box center [430, 262] width 149 height 24
type input "TRIVIAL_INAZUMA_2 (186468206)"
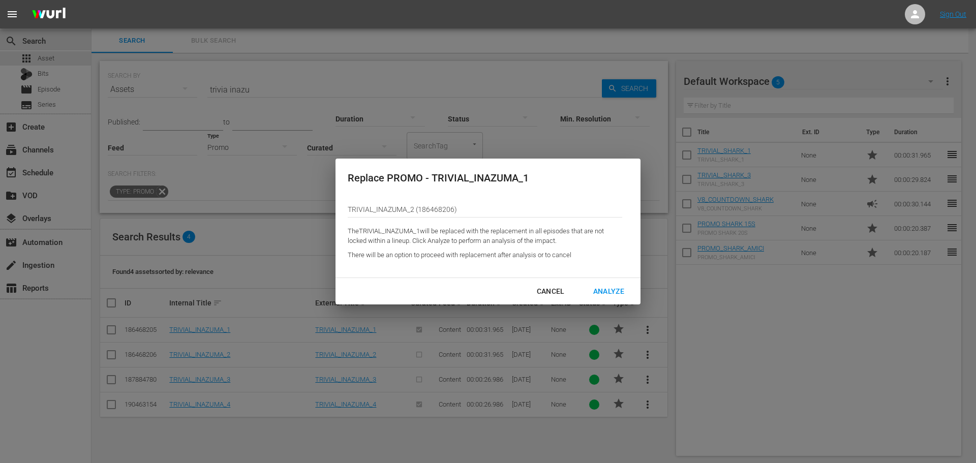
click at [608, 285] on div "Analyze" at bounding box center [608, 291] width 47 height 13
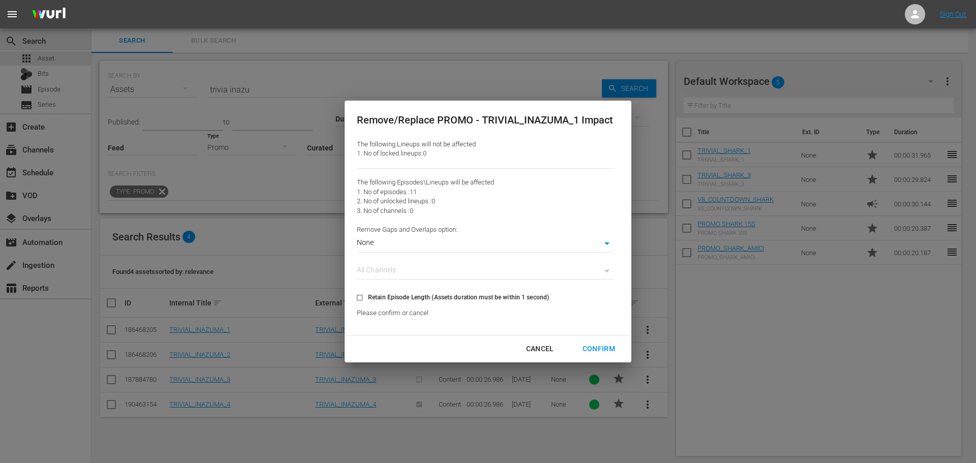
click at [433, 247] on body "menu Sign Out search Search apps Asset Bits movie Episode subtitles Series add_…" at bounding box center [488, 231] width 976 height 463
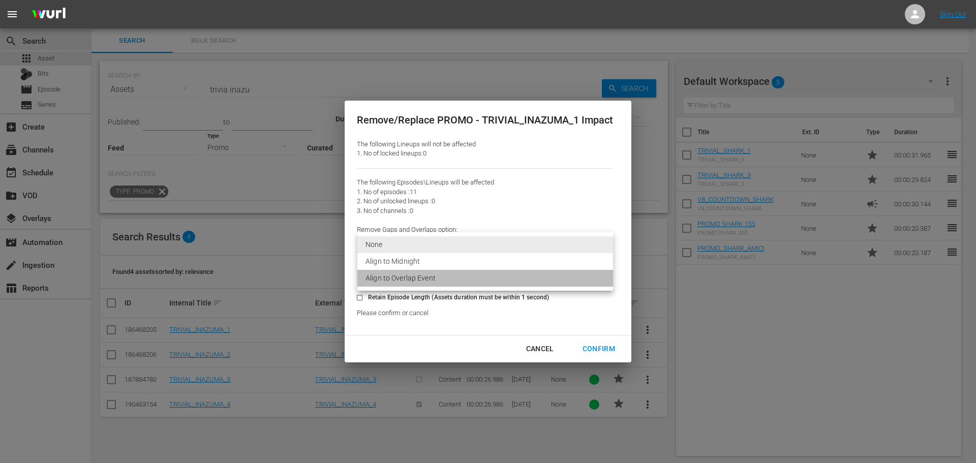
click at [426, 278] on li "Align to Overlap Event" at bounding box center [485, 278] width 256 height 17
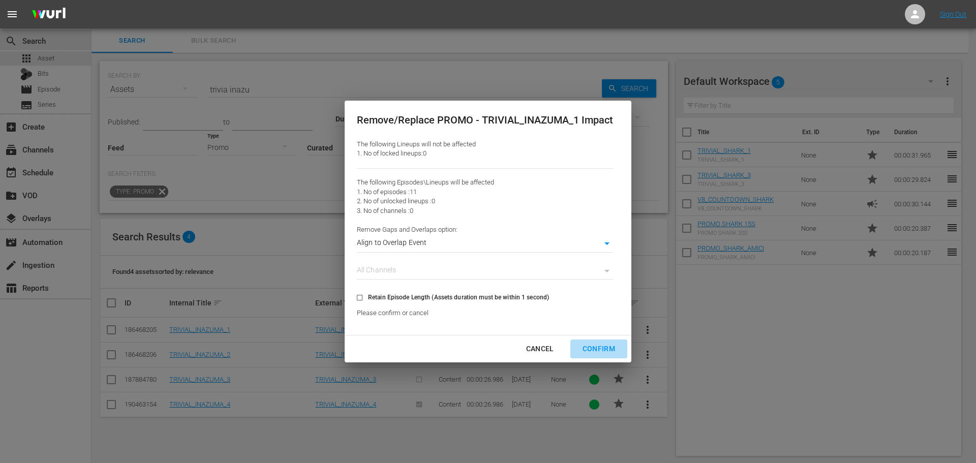
click at [600, 347] on div "Confirm" at bounding box center [598, 348] width 49 height 13
type input "0"
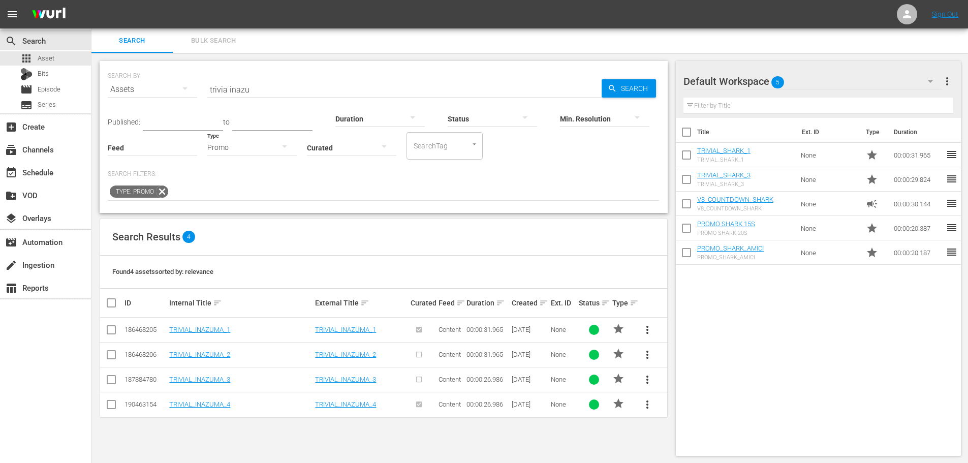
click at [689, 134] on input "checkbox" at bounding box center [686, 133] width 21 height 21
checkbox input "true"
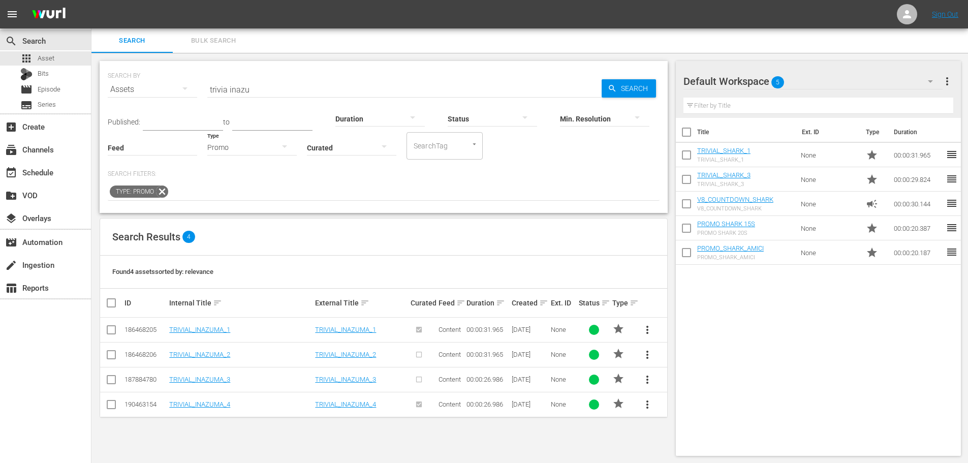
checkbox input "true"
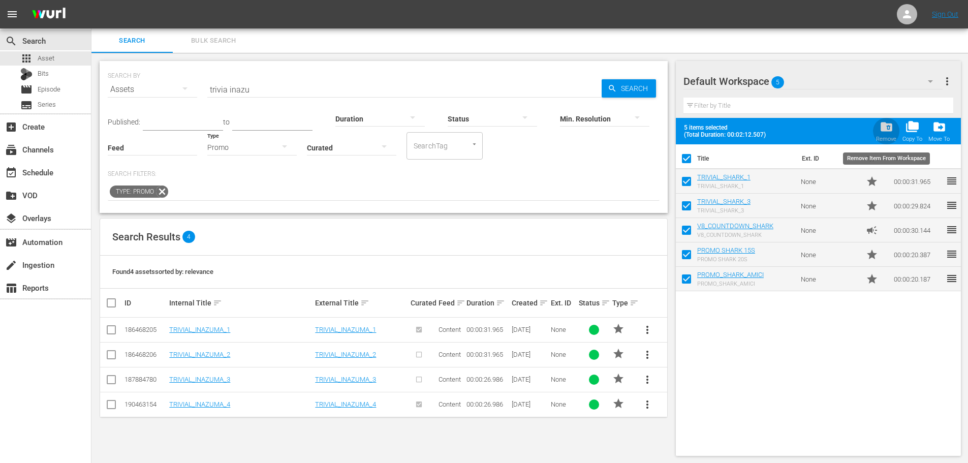
click at [881, 127] on span "folder_delete" at bounding box center [887, 127] width 14 height 14
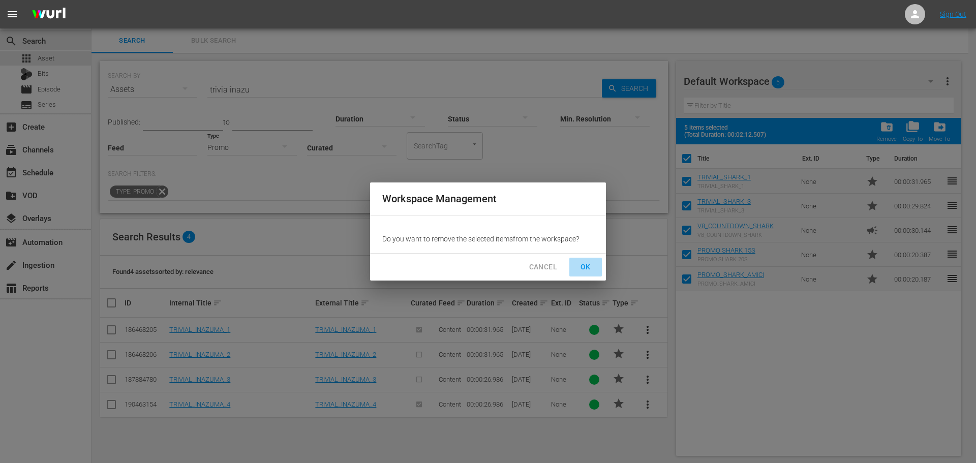
click at [588, 271] on span "OK" at bounding box center [585, 267] width 16 height 13
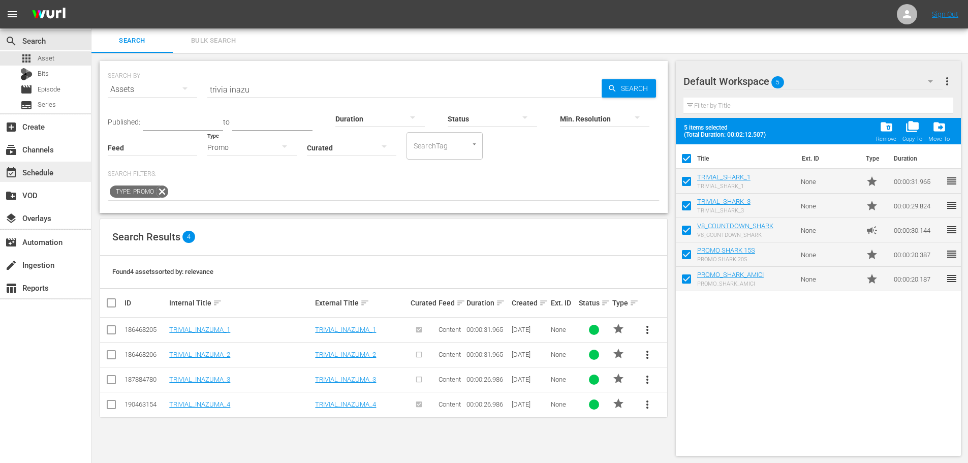
checkbox input "false"
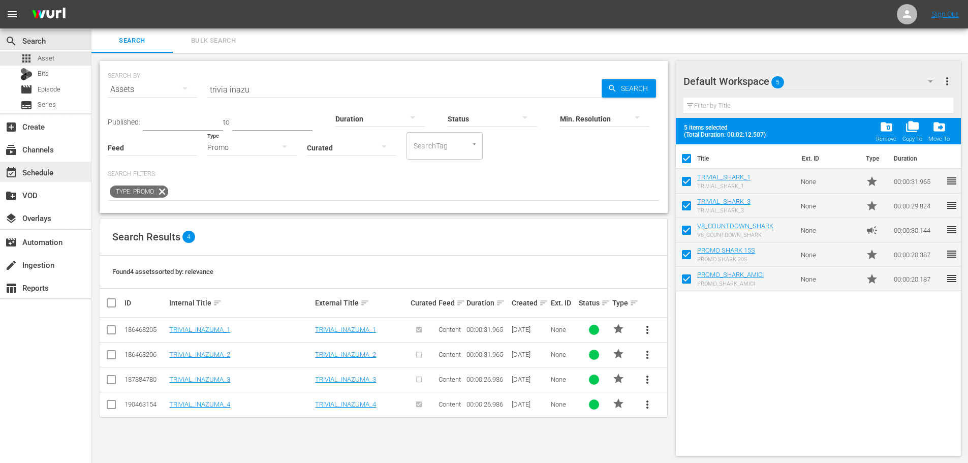
checkbox input "false"
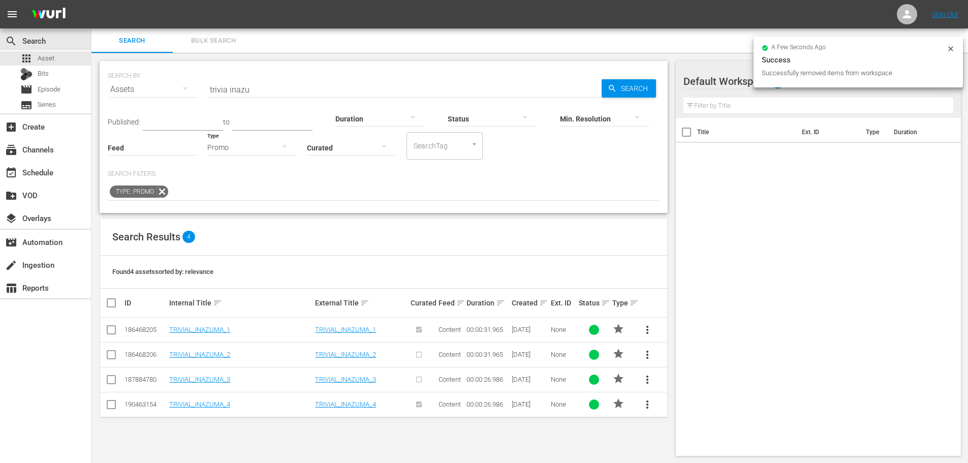
click at [257, 89] on input "trivia inazu" at bounding box center [404, 89] width 394 height 24
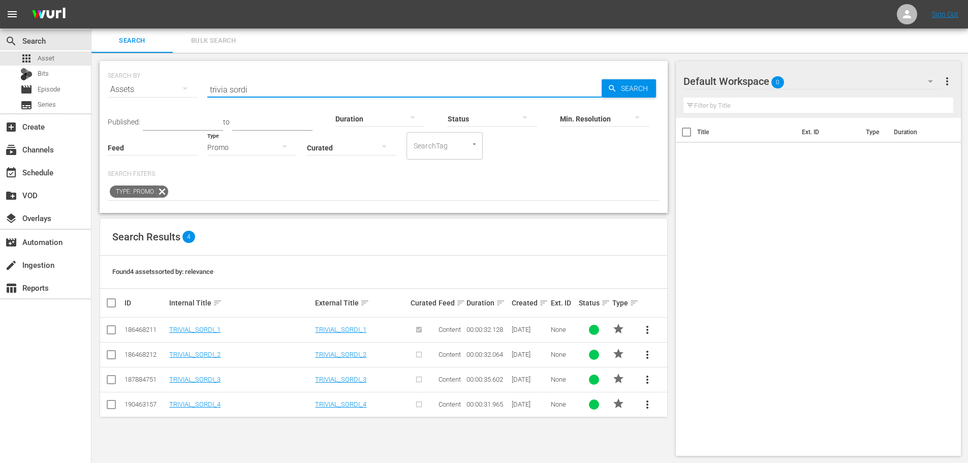
type input "trivia sordi"
click at [646, 406] on span "more_vert" at bounding box center [647, 404] width 12 height 12
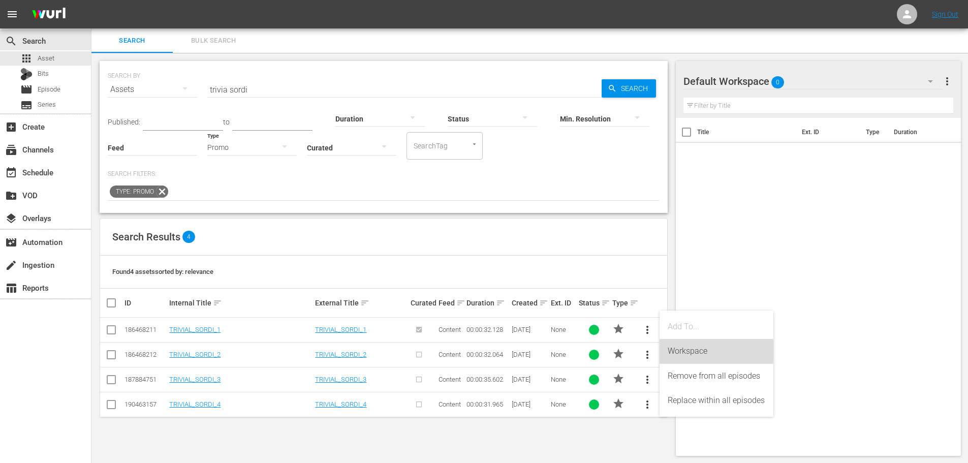
click at [691, 351] on div "Workspace" at bounding box center [717, 351] width 98 height 24
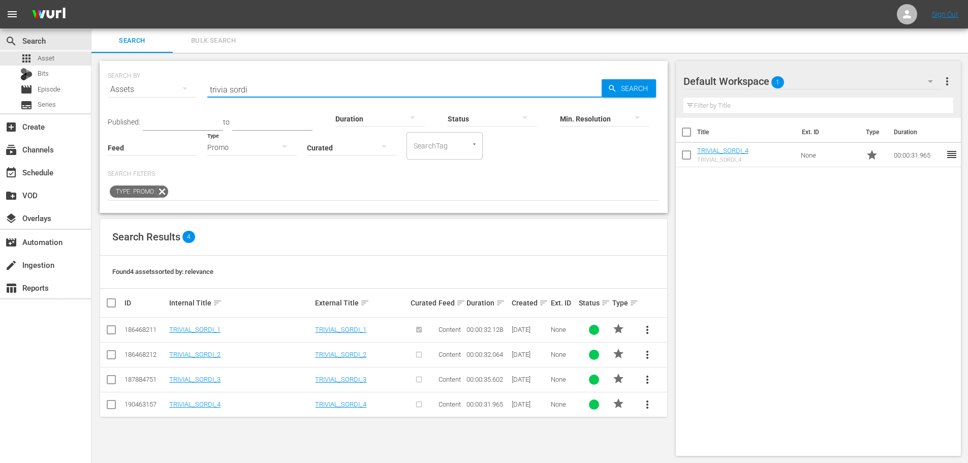
drag, startPoint x: 272, startPoint y: 82, endPoint x: 162, endPoint y: 100, distance: 111.2
click at [162, 100] on div "SEARCH BY Search By Assets Search ID, Title, Description, Keywords, or Category…" at bounding box center [384, 83] width 552 height 37
click at [64, 87] on div "movie Episode" at bounding box center [45, 89] width 91 height 14
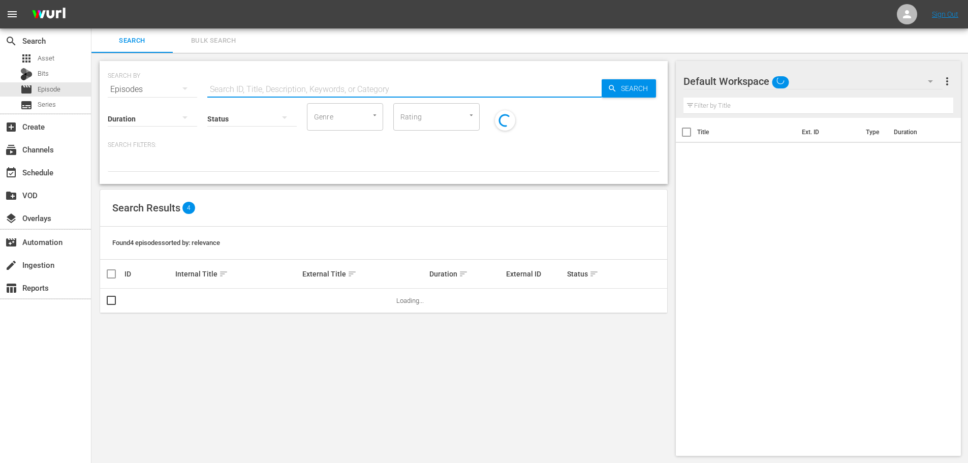
click at [334, 78] on input "text" at bounding box center [404, 89] width 394 height 24
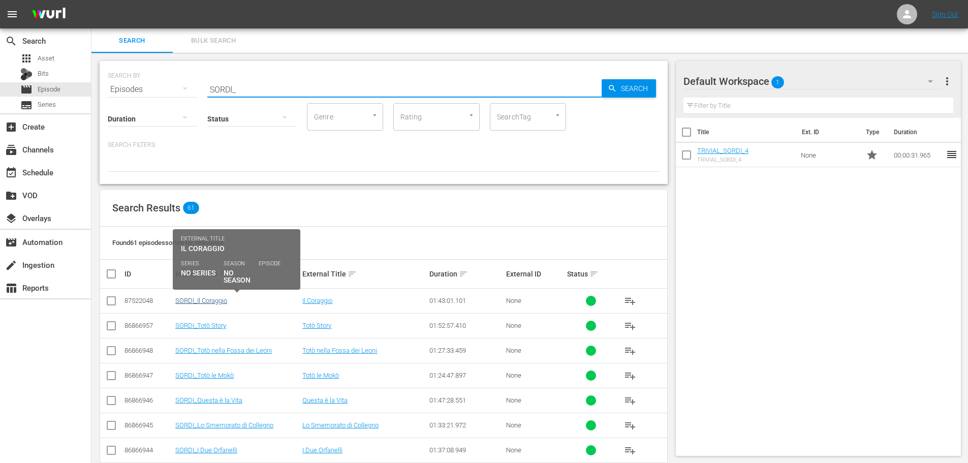
type input "SORDI_"
click at [216, 301] on link "SORDI_Il Coraggio" at bounding box center [201, 301] width 52 height 8
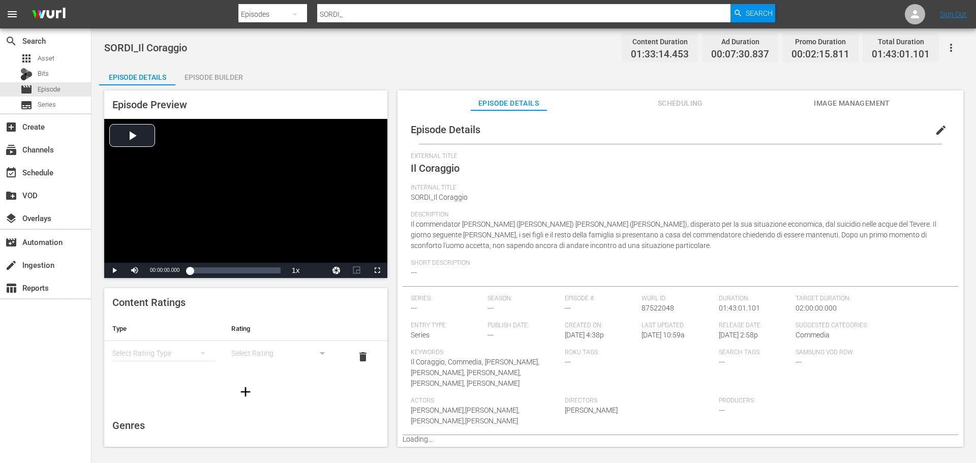
click at [245, 70] on div "Episode Builder" at bounding box center [213, 77] width 76 height 24
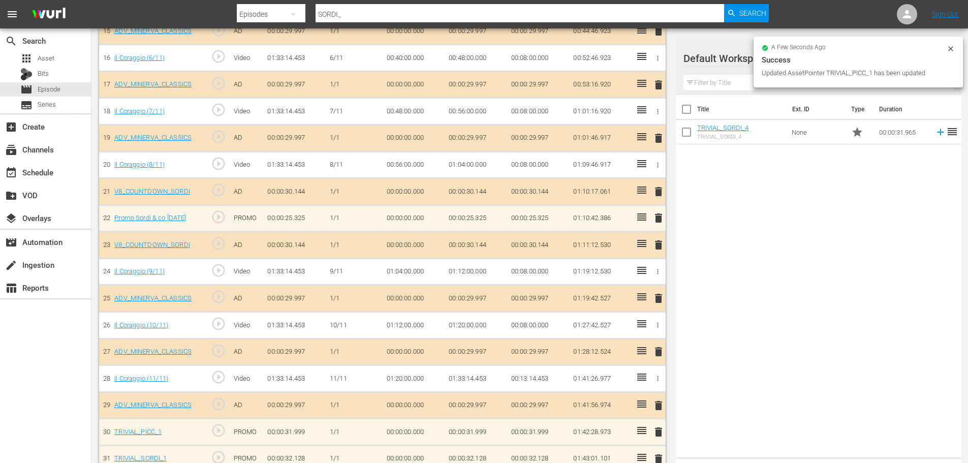
scroll to position [725, 0]
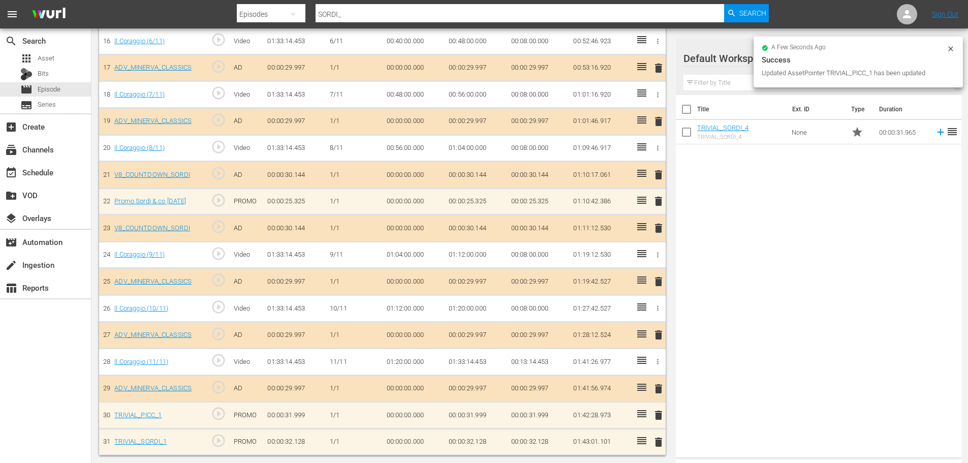
click at [658, 444] on span "delete" at bounding box center [658, 442] width 12 height 12
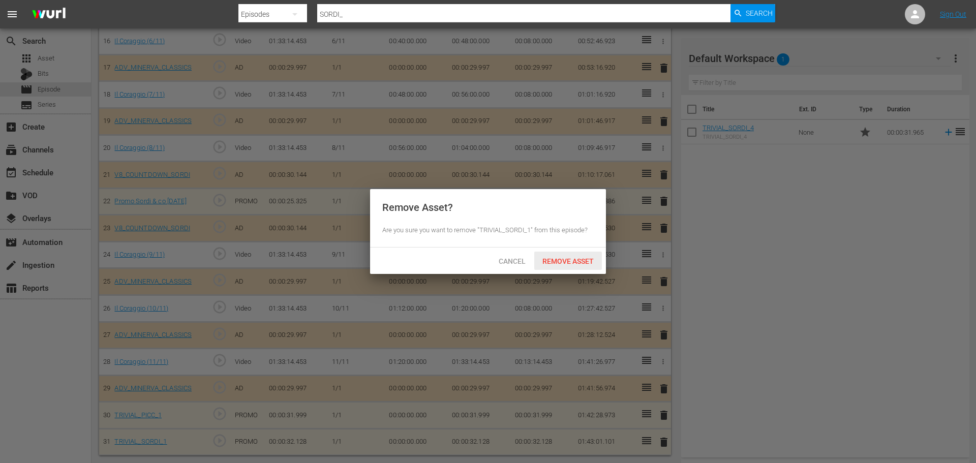
click at [573, 268] on div "Cancel Remove Asset" at bounding box center [488, 260] width 236 height 26
click at [572, 268] on div "Remove Asset" at bounding box center [568, 261] width 68 height 19
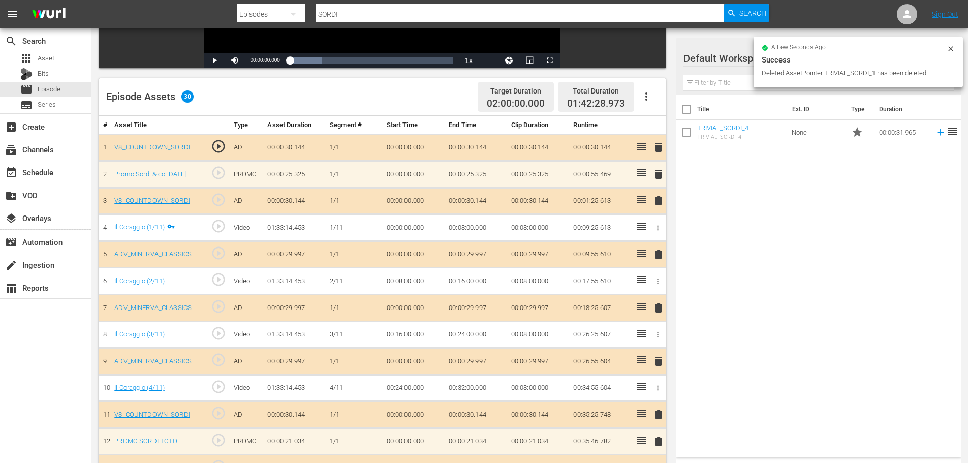
scroll to position [267, 0]
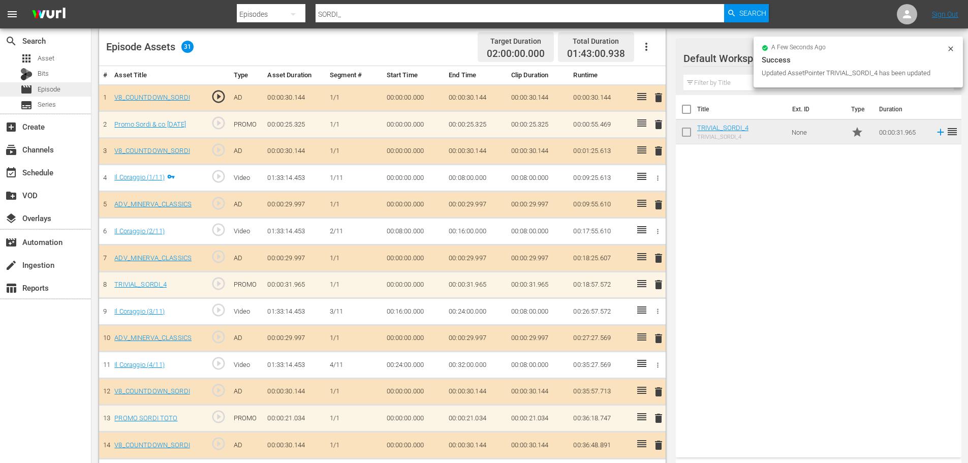
click at [66, 92] on div "movie Episode" at bounding box center [45, 89] width 91 height 14
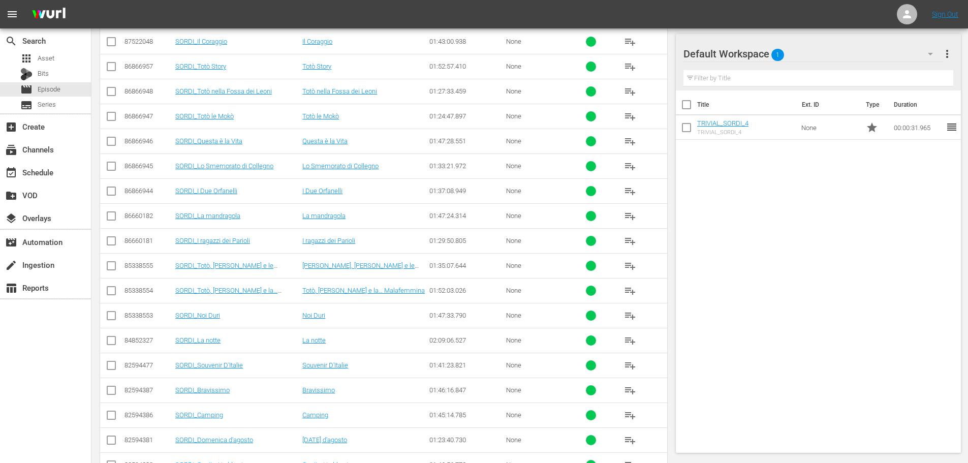
scroll to position [115, 0]
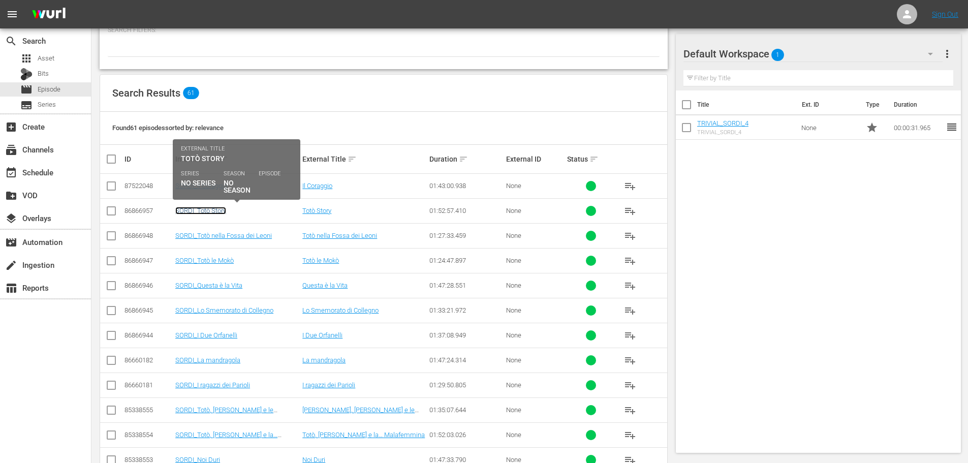
click at [211, 209] on link "SORDI_Totò Story" at bounding box center [200, 211] width 51 height 8
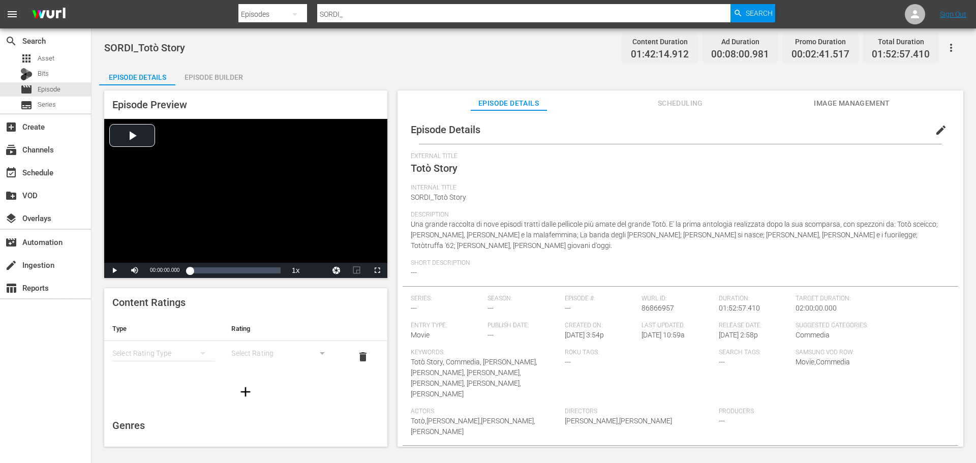
click at [226, 81] on div "Episode Builder" at bounding box center [213, 77] width 76 height 24
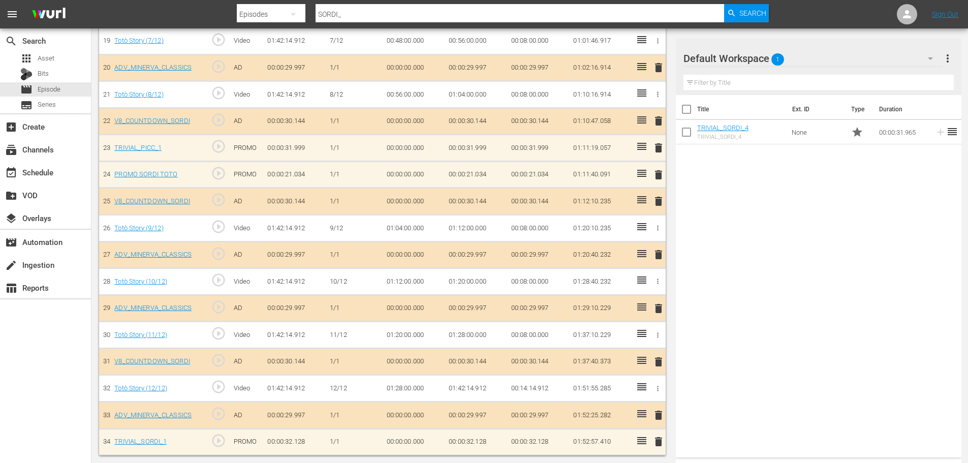
scroll to position [805, 0]
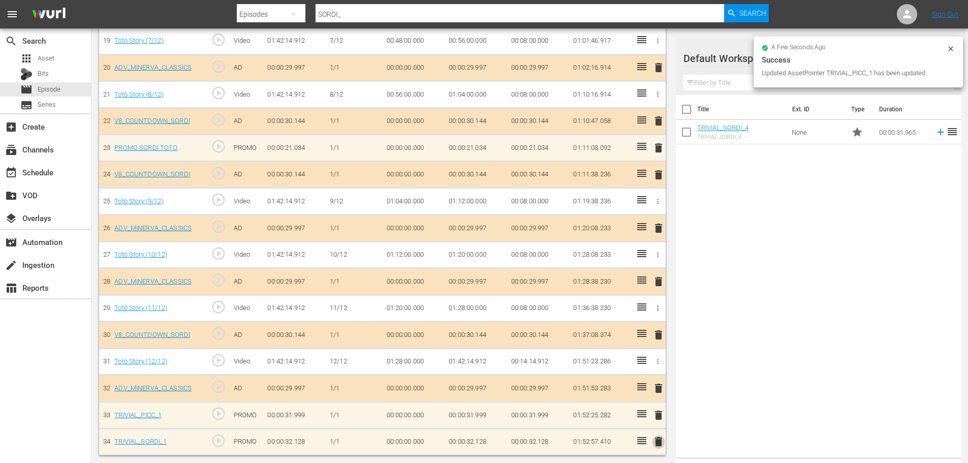
click at [657, 445] on span "delete" at bounding box center [658, 441] width 12 height 12
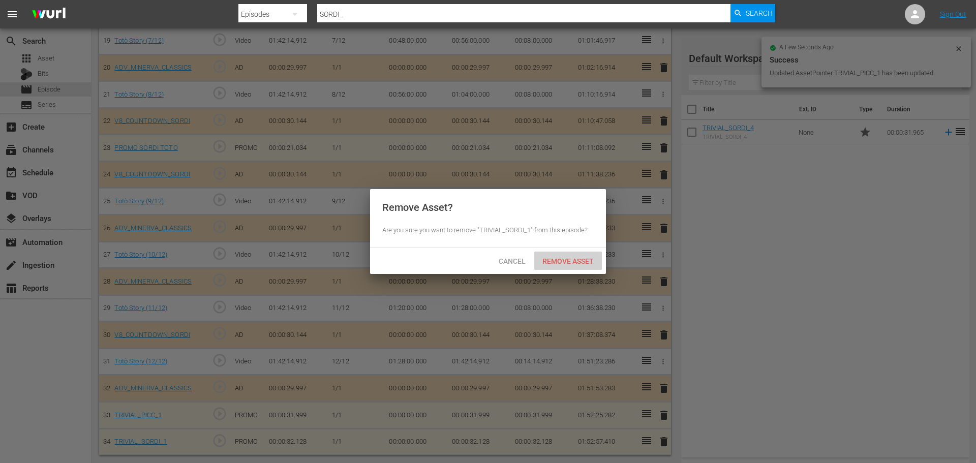
click at [566, 259] on span "Remove Asset" at bounding box center [568, 261] width 68 height 8
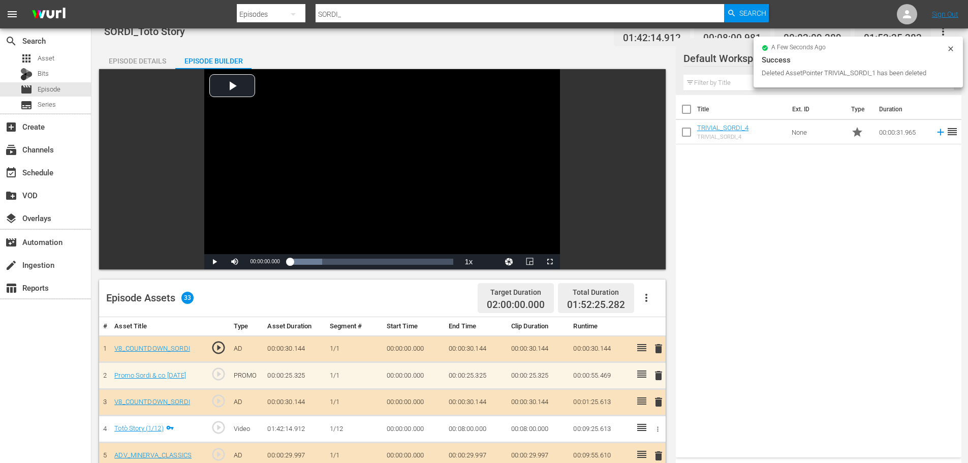
scroll to position [321, 0]
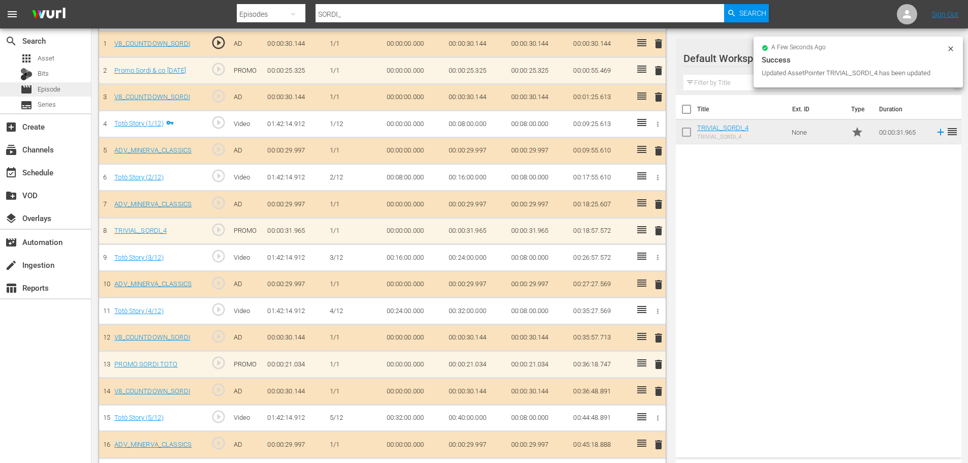
click at [80, 87] on div "movie Episode" at bounding box center [45, 89] width 91 height 14
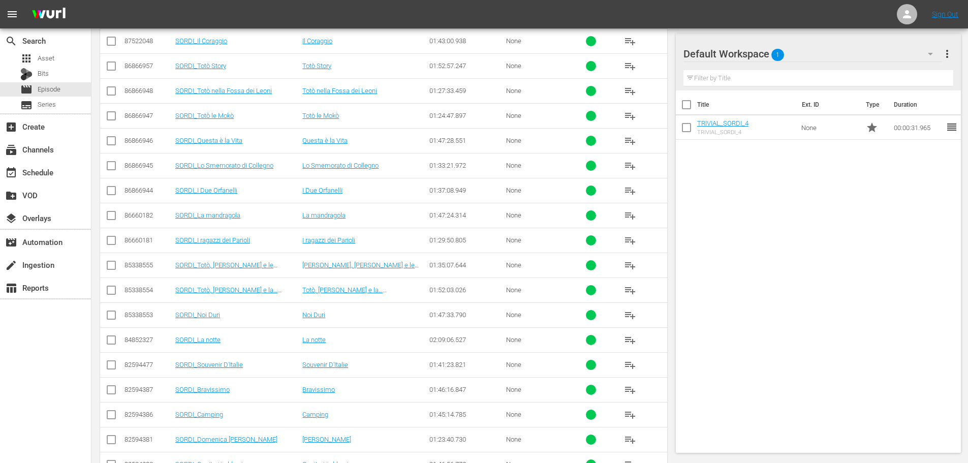
scroll to position [219, 0]
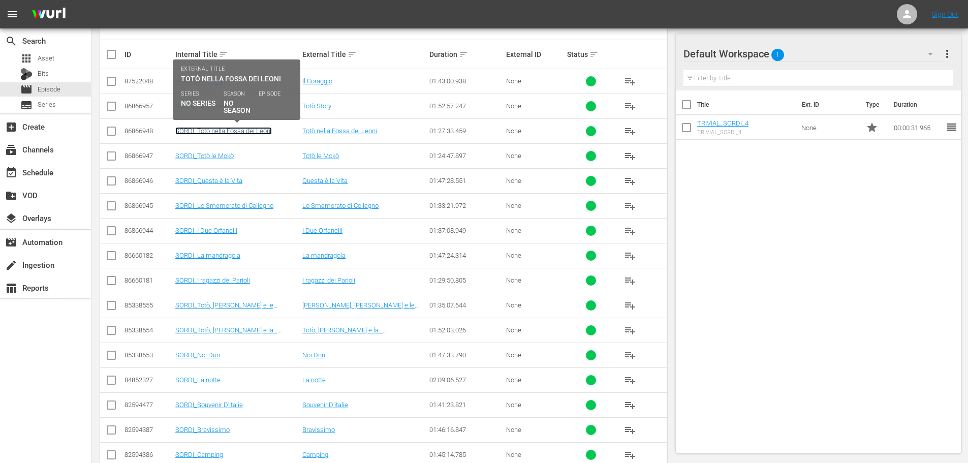
click at [243, 130] on link "SORDI_Totò nella Fossa dei Leoni" at bounding box center [223, 131] width 97 height 8
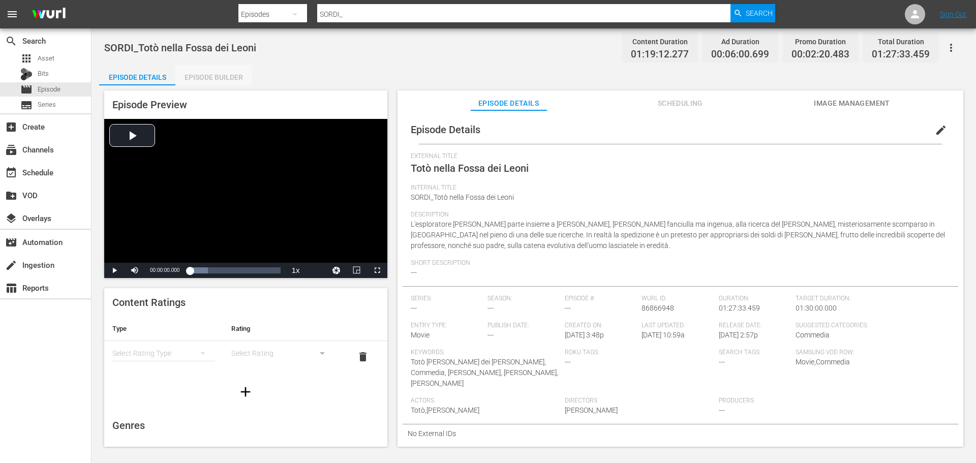
click at [225, 73] on div "Episode Builder" at bounding box center [213, 77] width 76 height 24
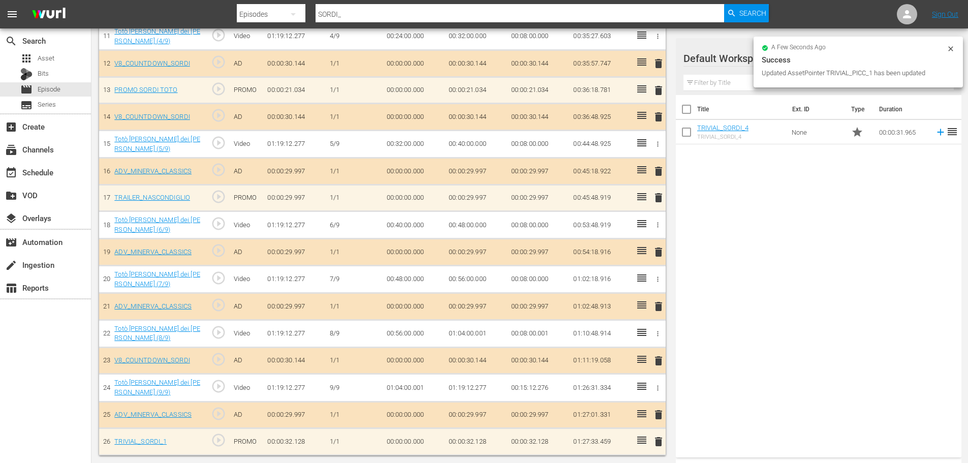
scroll to position [599, 0]
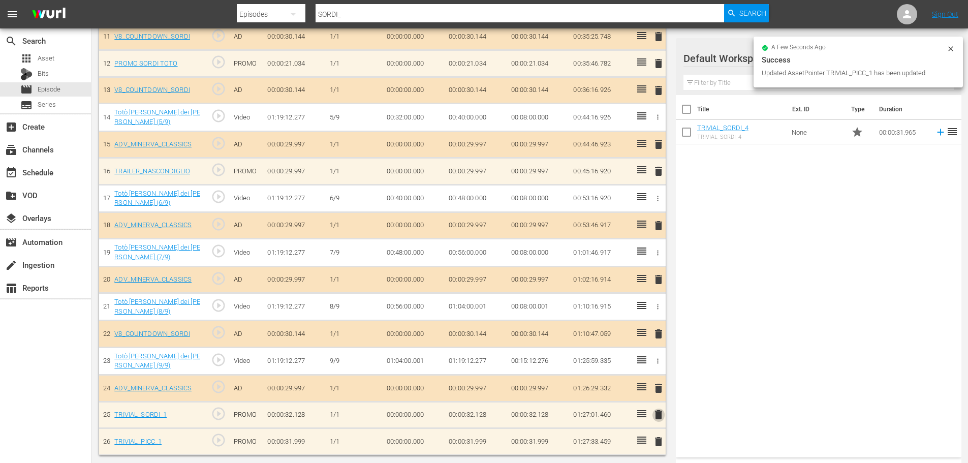
click at [661, 416] on span "delete" at bounding box center [658, 415] width 12 height 12
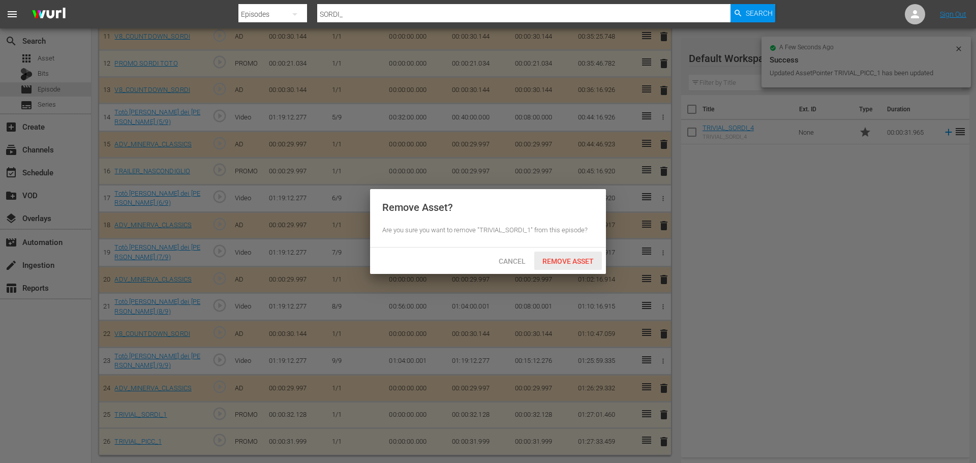
click at [560, 262] on span "Remove Asset" at bounding box center [568, 261] width 68 height 8
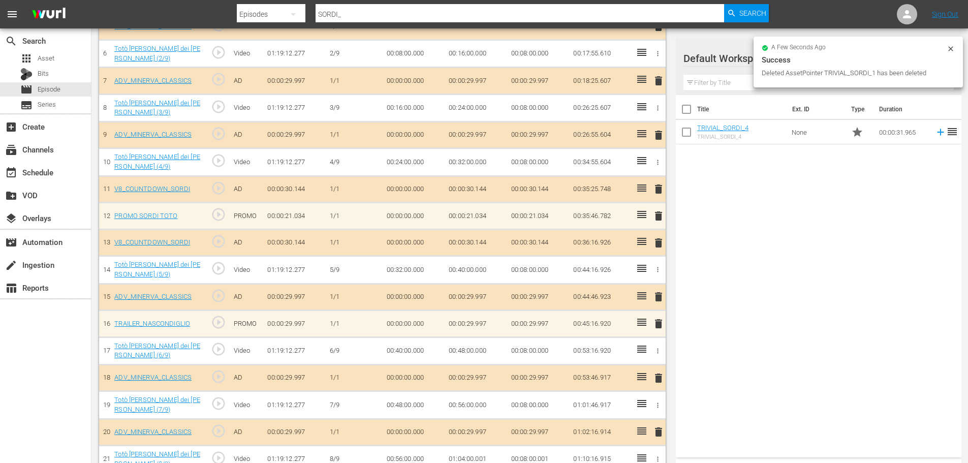
scroll to position [294, 0]
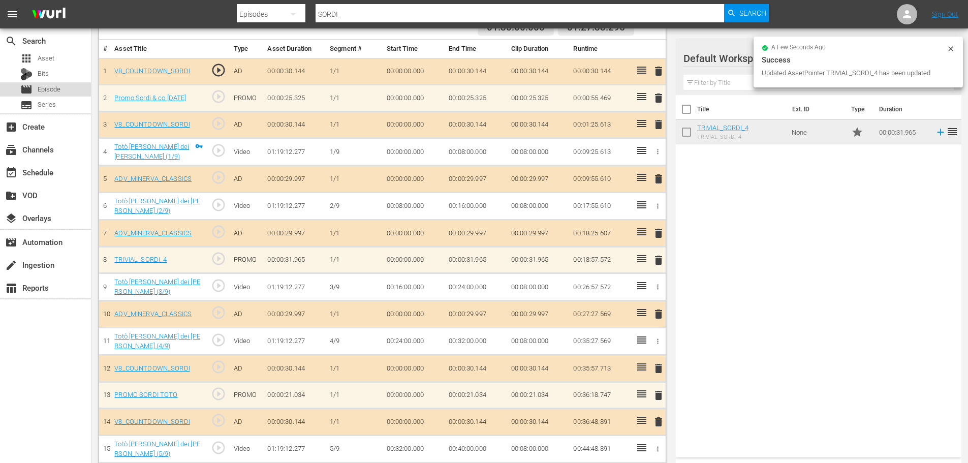
click at [66, 86] on div "movie Episode" at bounding box center [45, 89] width 91 height 14
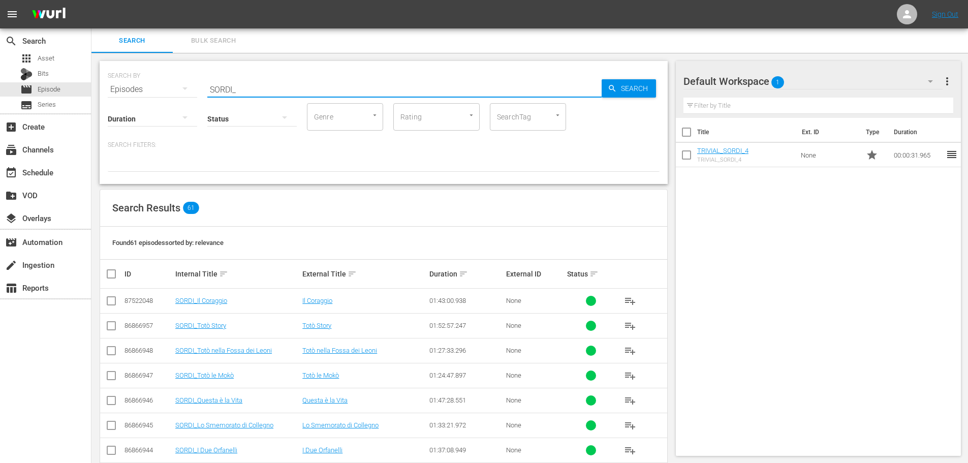
drag, startPoint x: 259, startPoint y: 92, endPoint x: 149, endPoint y: 112, distance: 111.6
click at [149, 112] on div "SEARCH BY Search By Episodes Search ID, Title, Description, Keywords, or Catego…" at bounding box center [384, 122] width 568 height 123
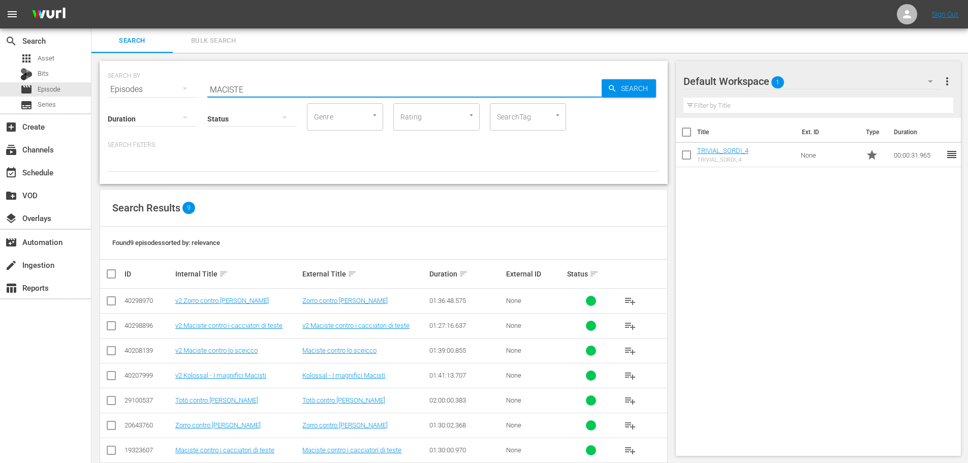
drag, startPoint x: 252, startPoint y: 87, endPoint x: 176, endPoint y: 92, distance: 75.9
click at [176, 92] on div "SEARCH BY Search By Episodes Search ID, Title, Description, Keywords, or Catego…" at bounding box center [384, 83] width 552 height 37
type input "SORDI_"
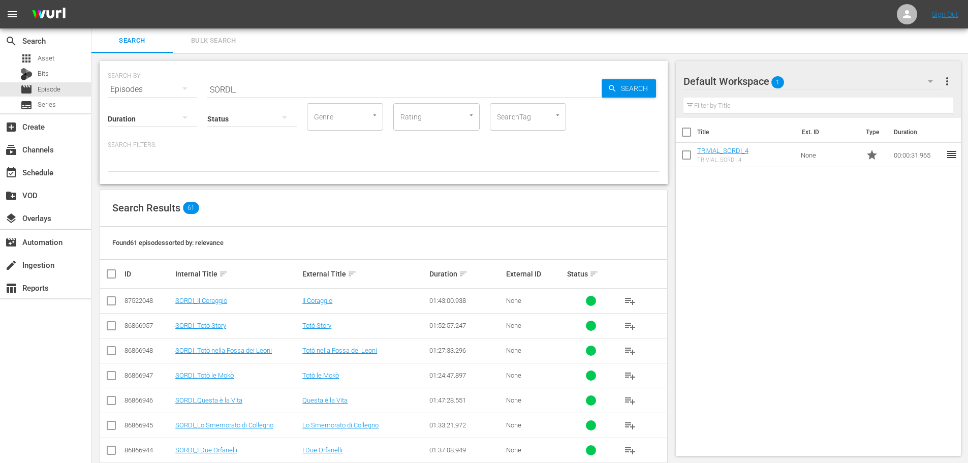
click at [222, 330] on td "SORDI_Totò Story" at bounding box center [237, 325] width 127 height 25
click at [222, 326] on link "SORDI_Totò Story" at bounding box center [200, 326] width 51 height 8
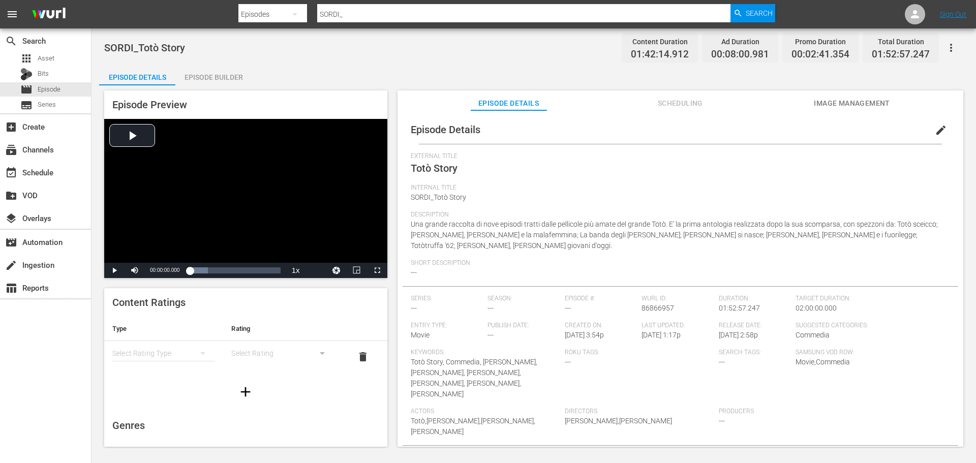
click at [237, 73] on div "Episode Builder" at bounding box center [213, 77] width 76 height 24
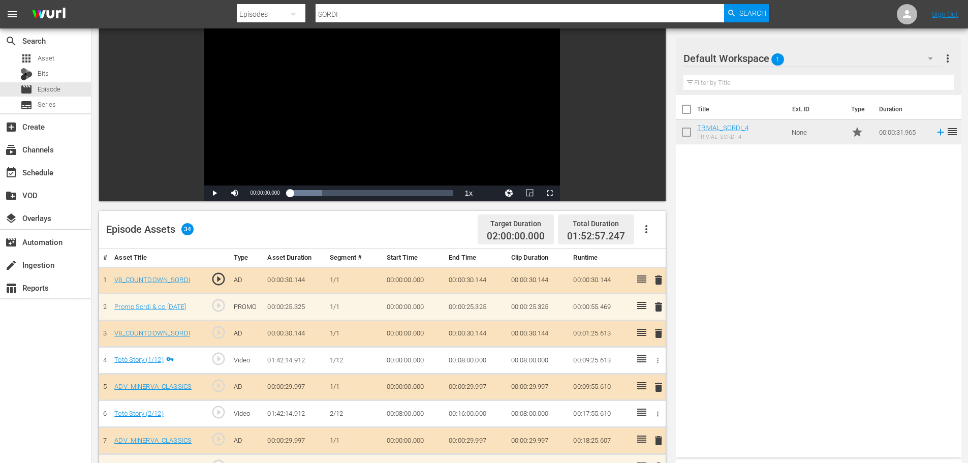
scroll to position [203, 0]
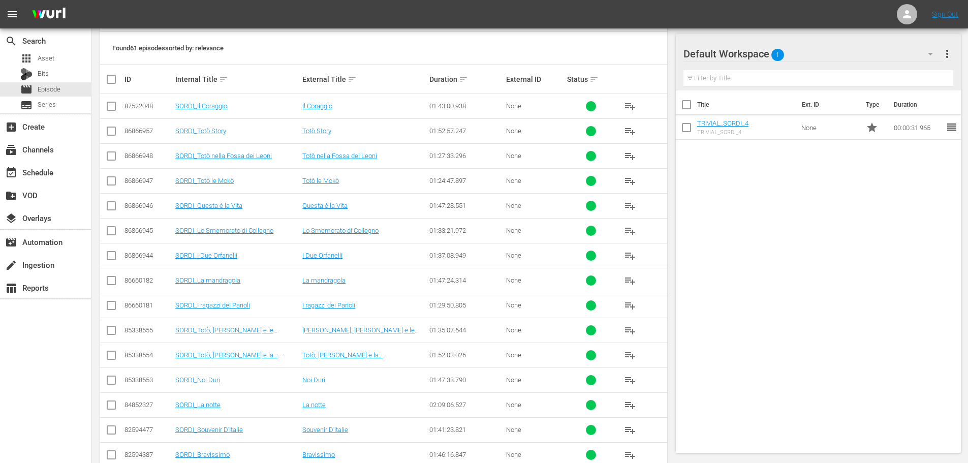
scroll to position [144, 0]
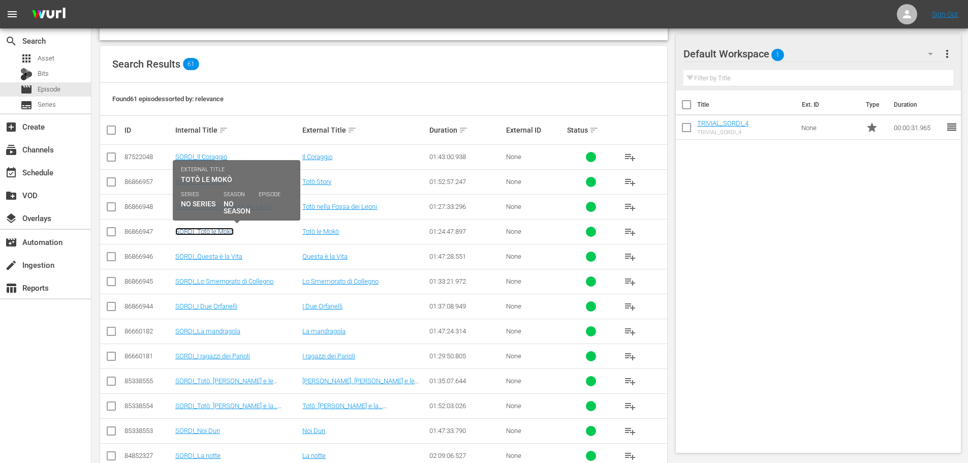
click at [226, 229] on link "SORDI_Totò le Mokò" at bounding box center [204, 232] width 58 height 8
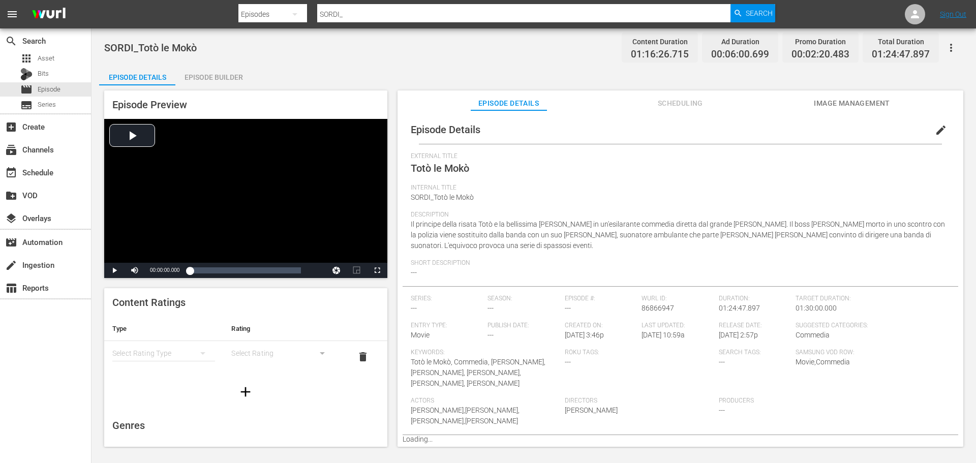
click at [234, 79] on div "Episode Builder" at bounding box center [213, 77] width 76 height 24
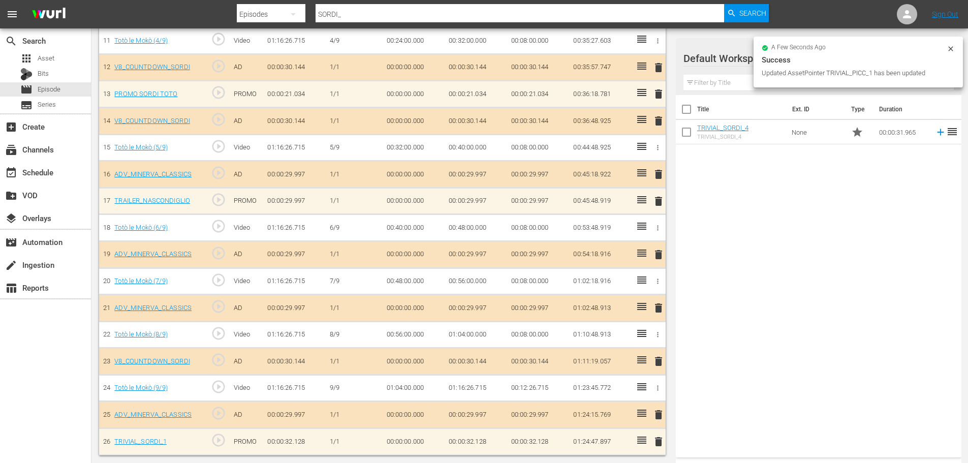
scroll to position [591, 0]
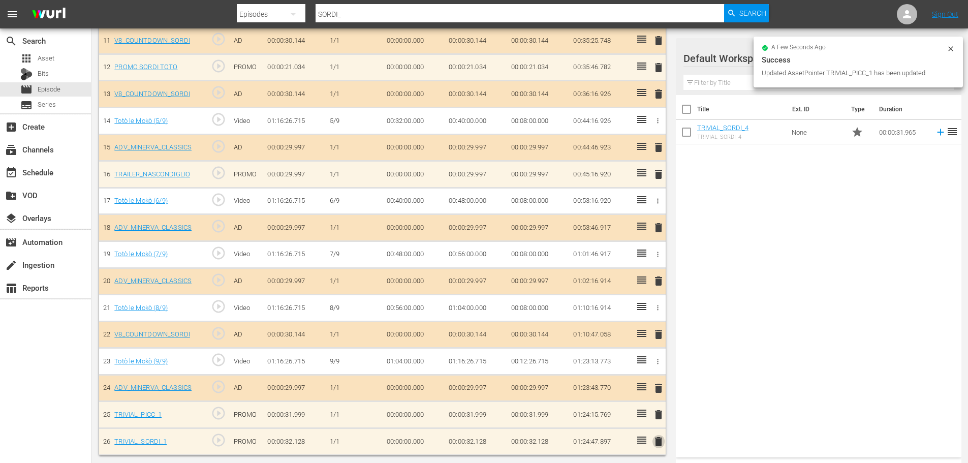
click at [656, 440] on span "delete" at bounding box center [658, 441] width 12 height 12
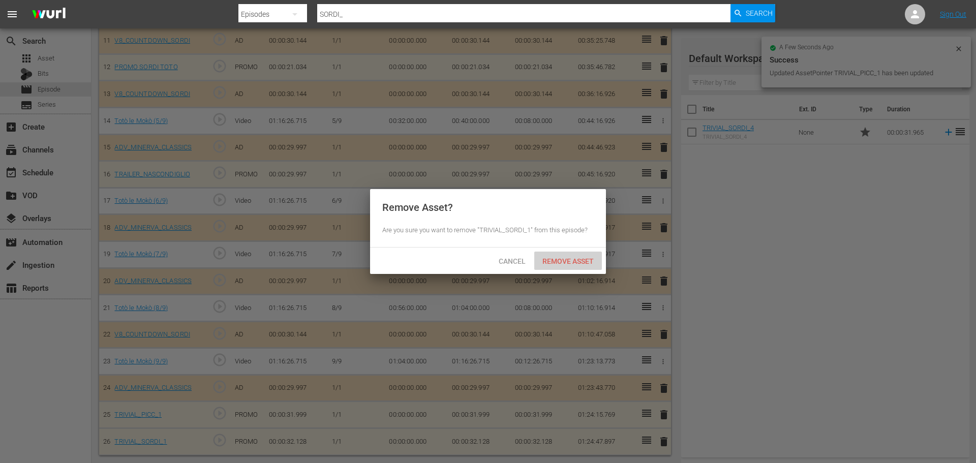
click at [572, 267] on div "Remove Asset" at bounding box center [568, 261] width 68 height 19
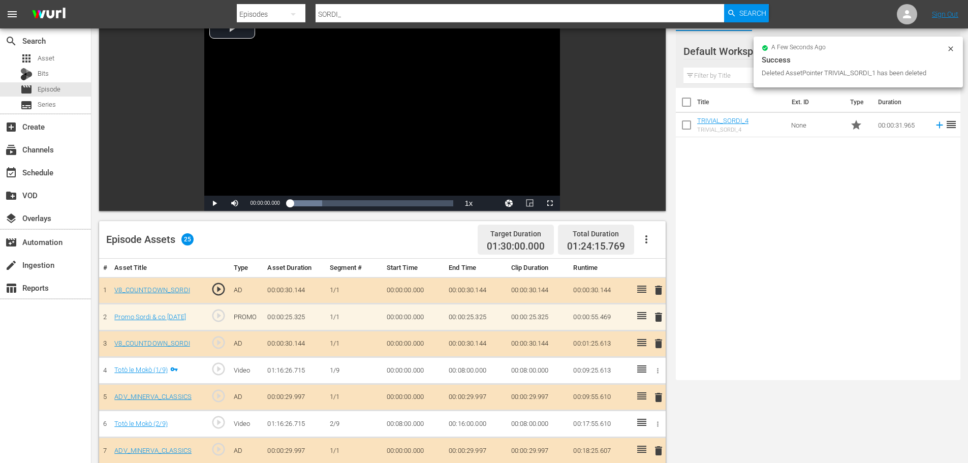
scroll to position [260, 0]
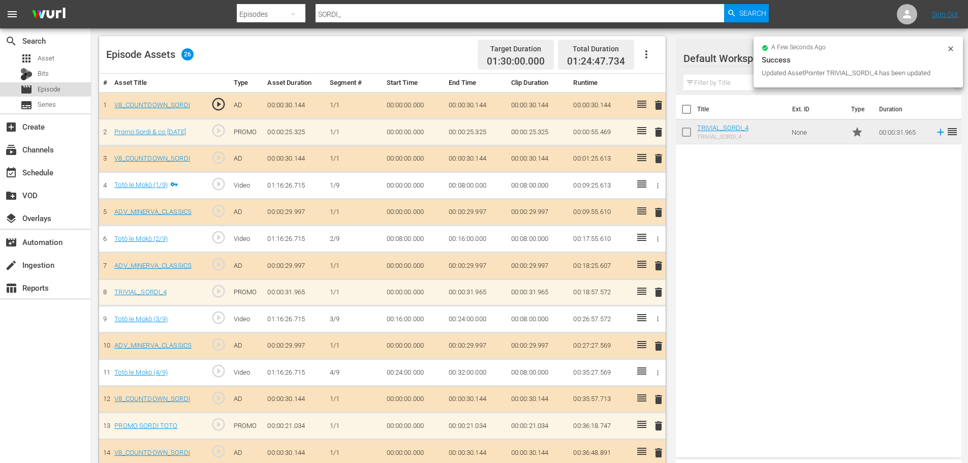
click at [68, 88] on div "movie Episode" at bounding box center [45, 89] width 91 height 14
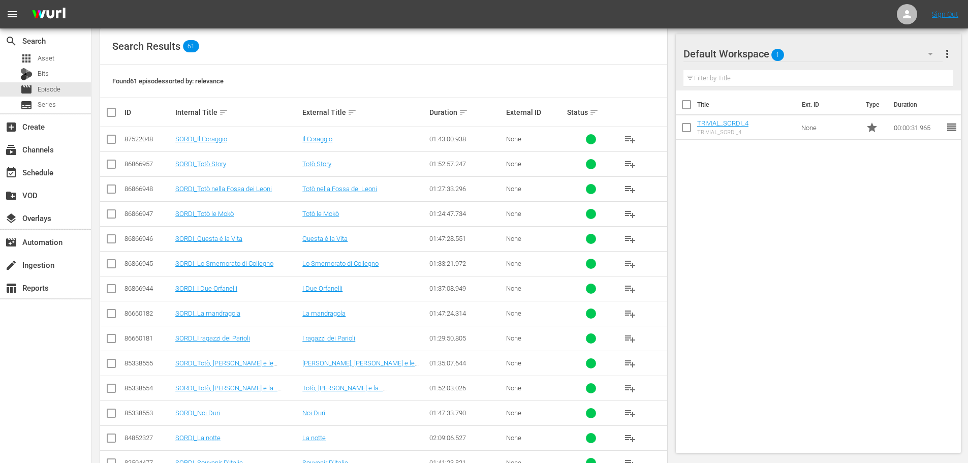
scroll to position [158, 0]
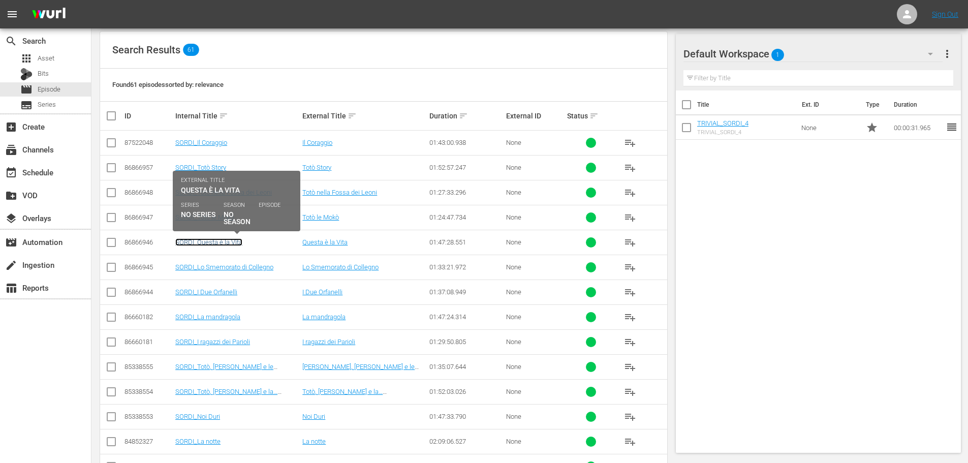
click at [225, 243] on link "SORDI_Questa è la Vita" at bounding box center [208, 242] width 67 height 8
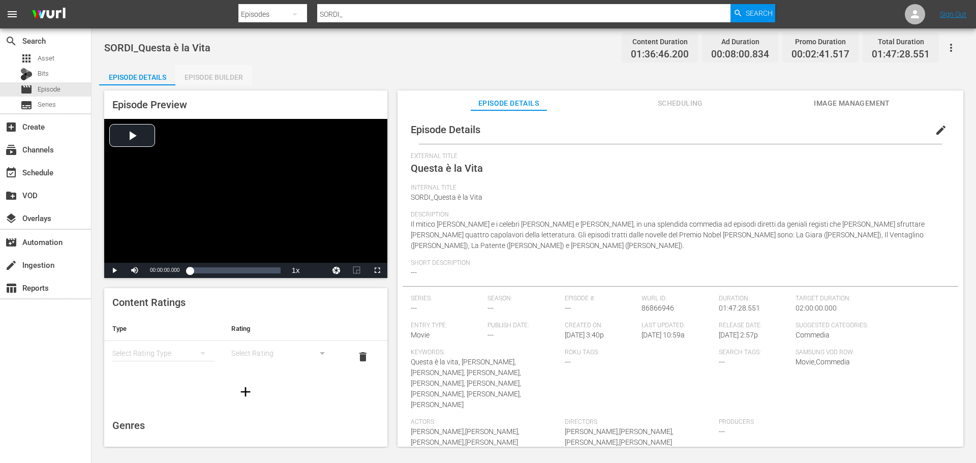
click at [228, 78] on div "Episode Builder" at bounding box center [213, 77] width 76 height 24
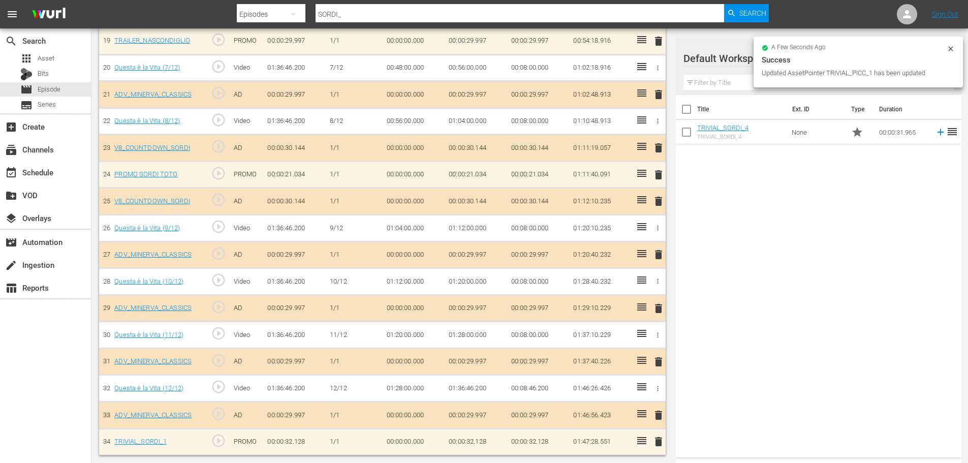
scroll to position [805, 0]
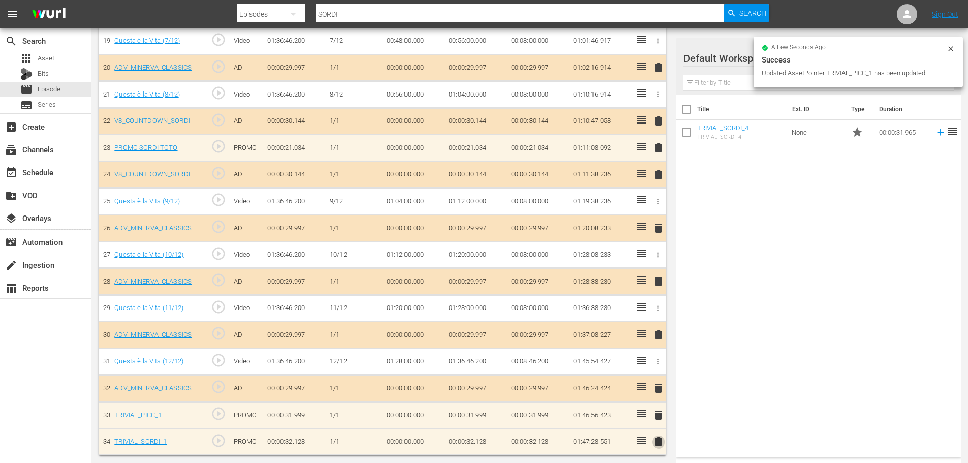
click at [660, 441] on span "delete" at bounding box center [658, 441] width 12 height 12
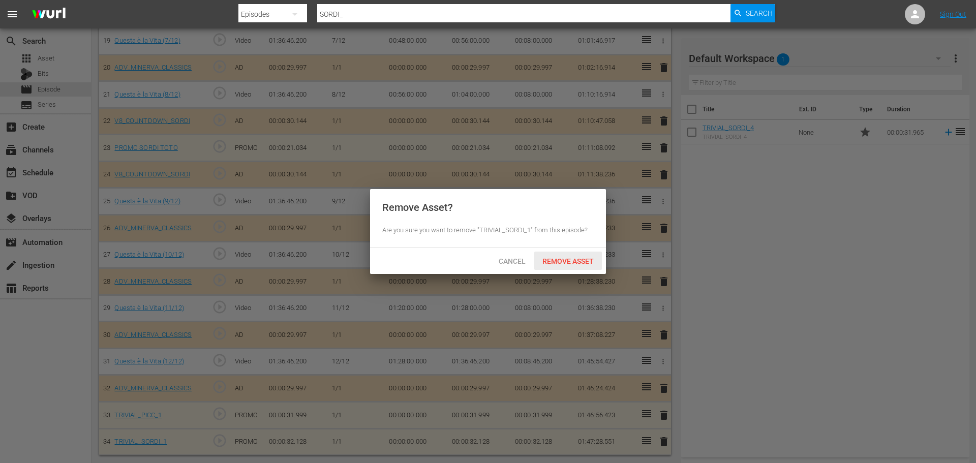
click at [571, 252] on div "Remove Asset" at bounding box center [568, 261] width 68 height 19
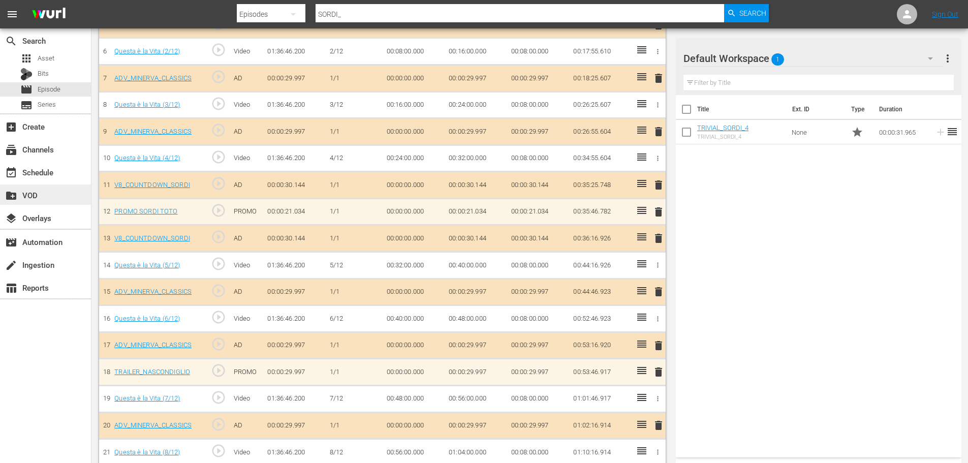
scroll to position [451, 0]
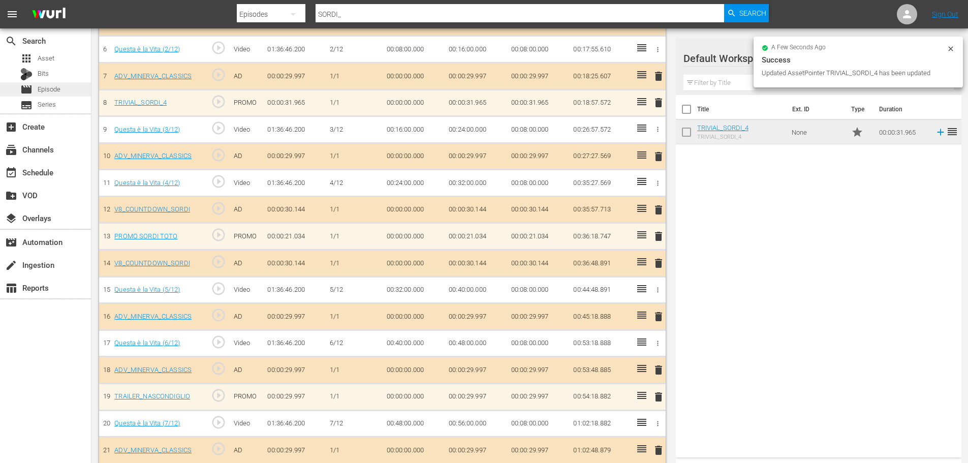
click at [68, 90] on div "movie Episode" at bounding box center [45, 89] width 91 height 14
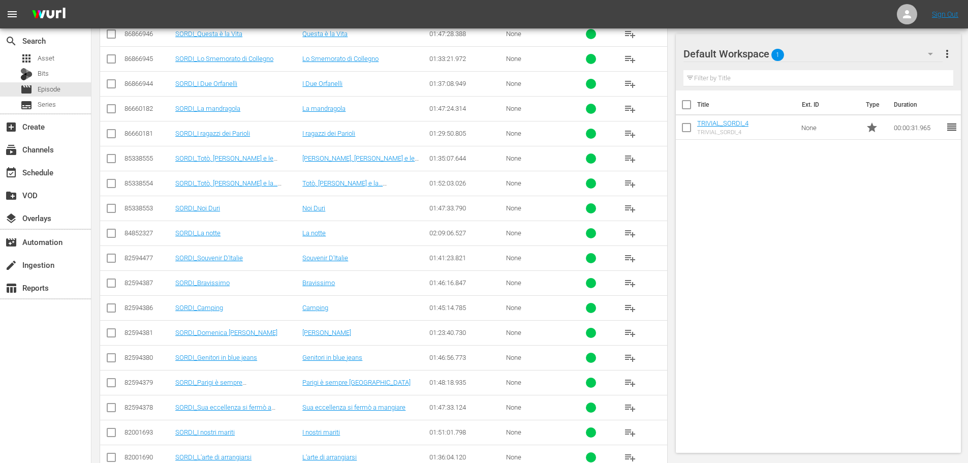
scroll to position [265, 0]
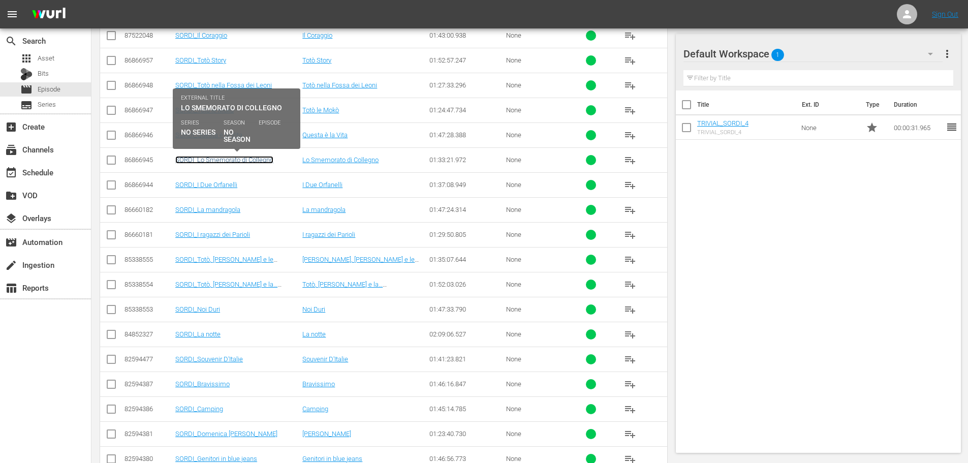
click at [245, 163] on link "SORDI_Lo Smemorato di Collegno" at bounding box center [224, 160] width 98 height 8
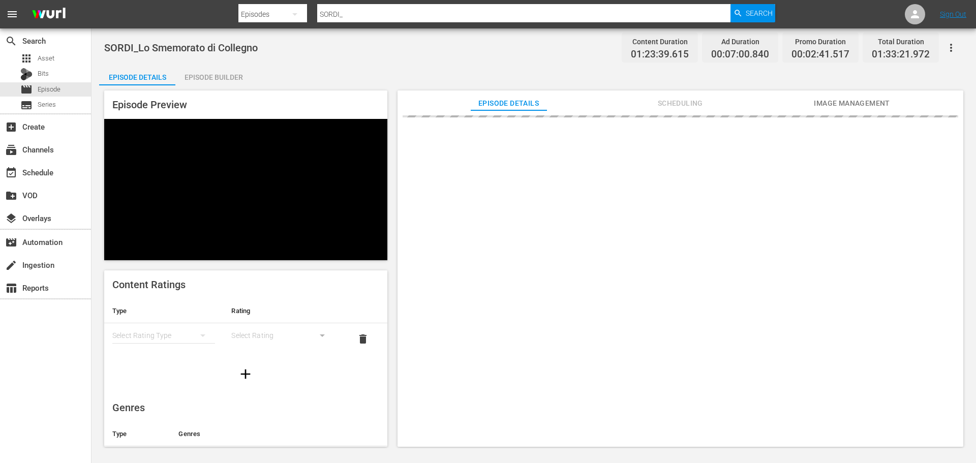
click at [215, 78] on div "Episode Builder" at bounding box center [213, 77] width 76 height 24
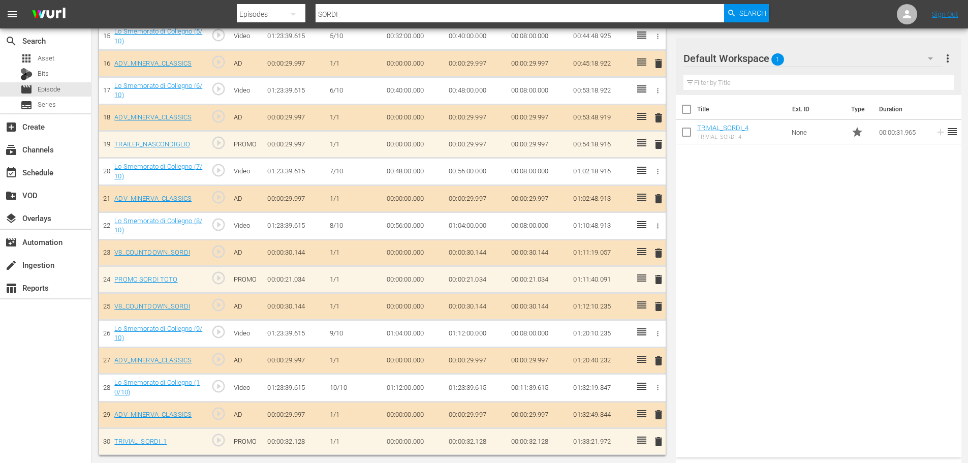
scroll to position [706, 0]
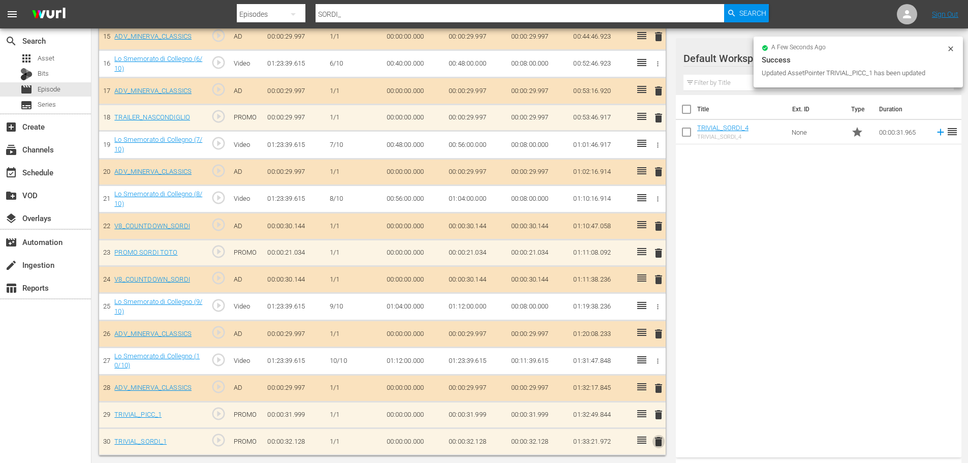
click at [660, 445] on span "delete" at bounding box center [658, 441] width 12 height 12
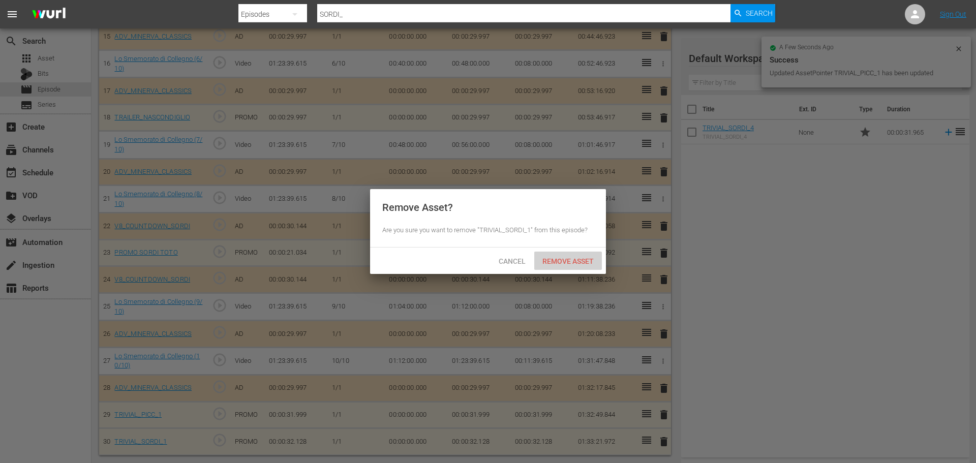
click at [578, 262] on span "Remove Asset" at bounding box center [568, 261] width 68 height 8
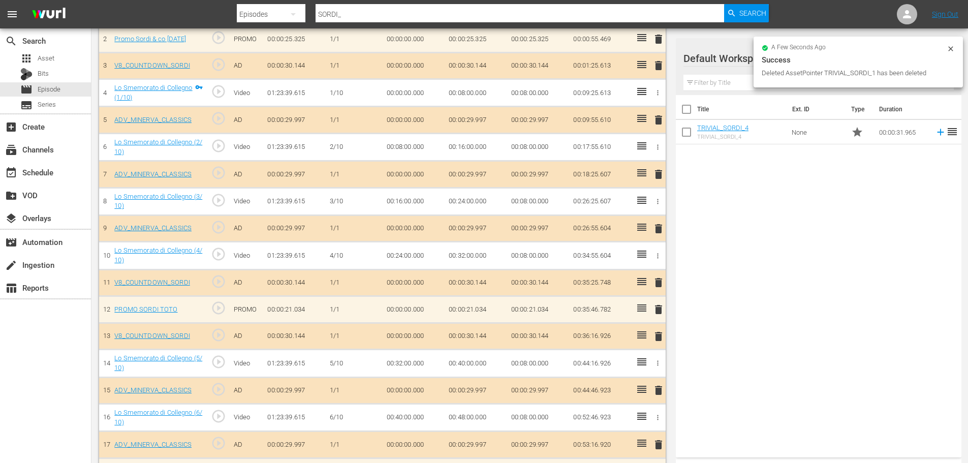
scroll to position [300, 0]
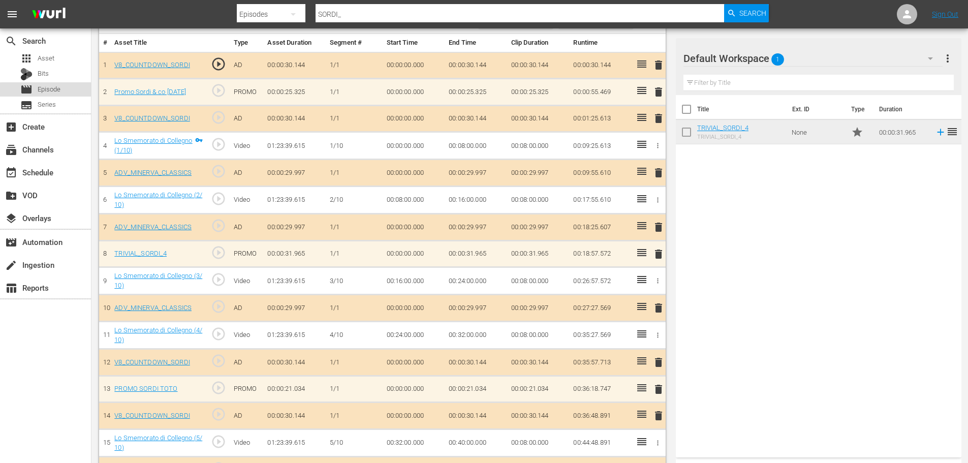
click at [51, 85] on span "Episode" at bounding box center [49, 89] width 23 height 10
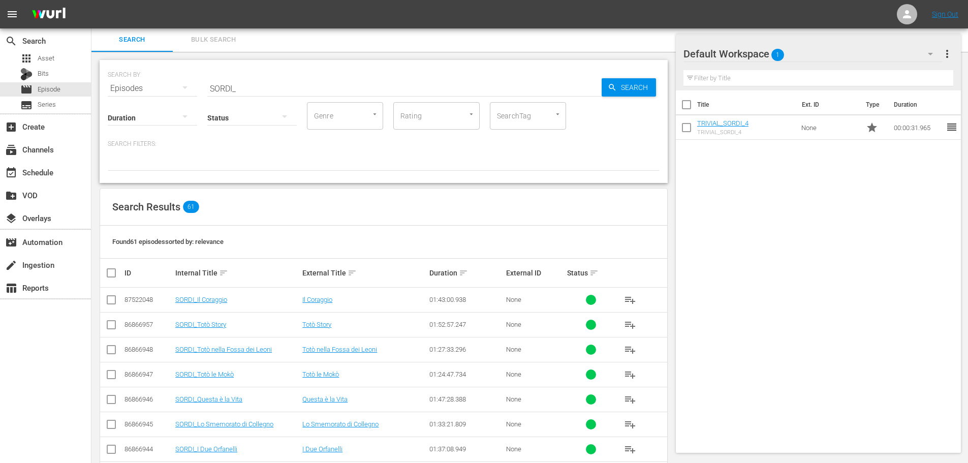
scroll to position [300, 0]
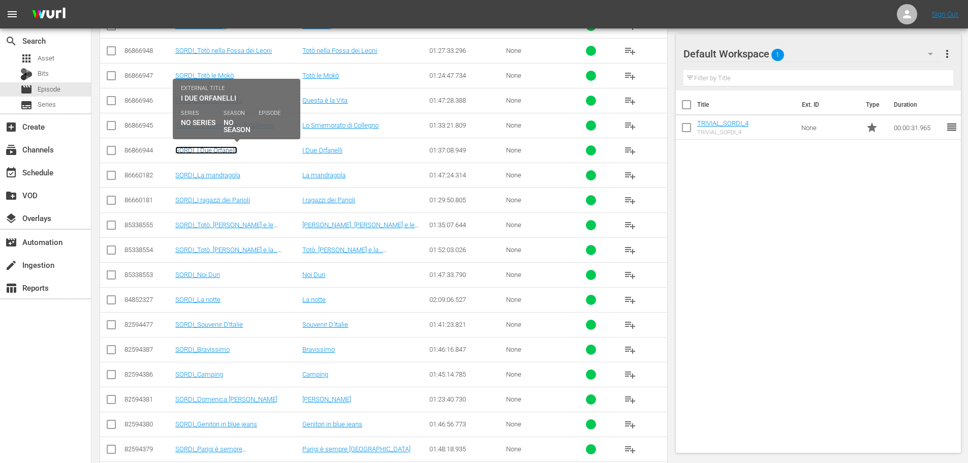
click at [231, 150] on link "SORDI_I Due Orfanelli" at bounding box center [206, 150] width 62 height 8
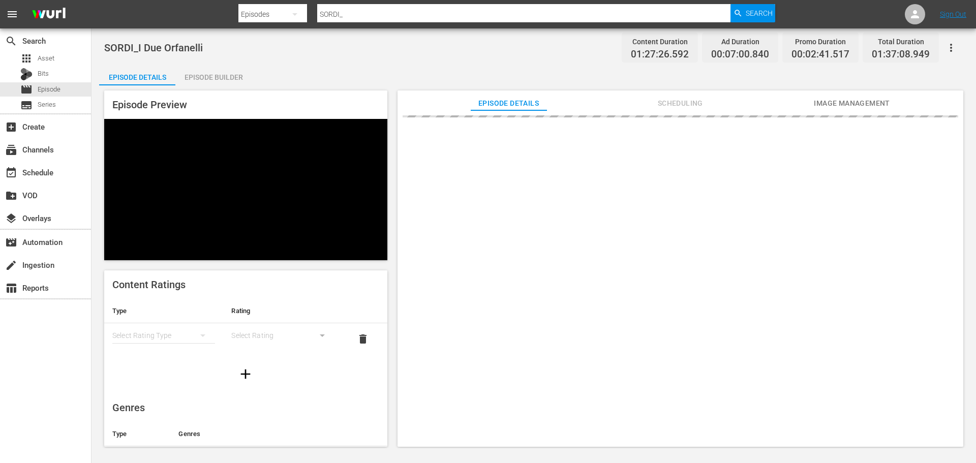
click at [214, 76] on div "Episode Builder" at bounding box center [213, 77] width 76 height 24
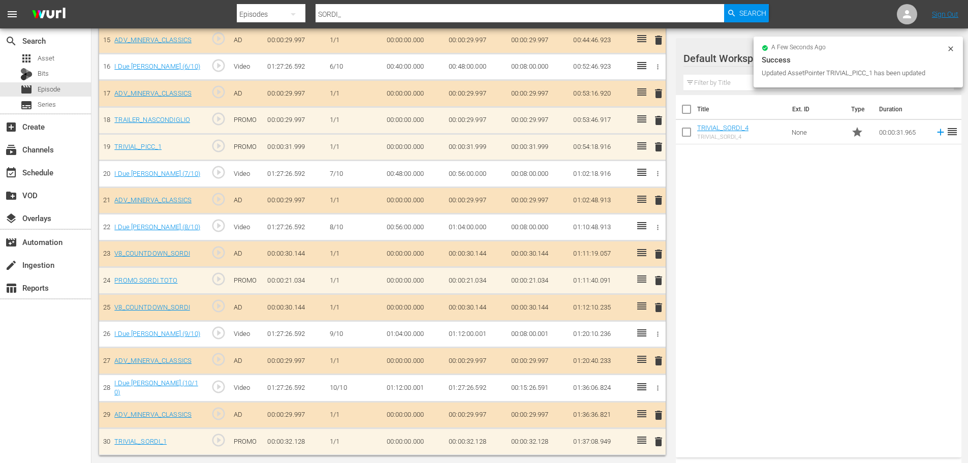
scroll to position [698, 0]
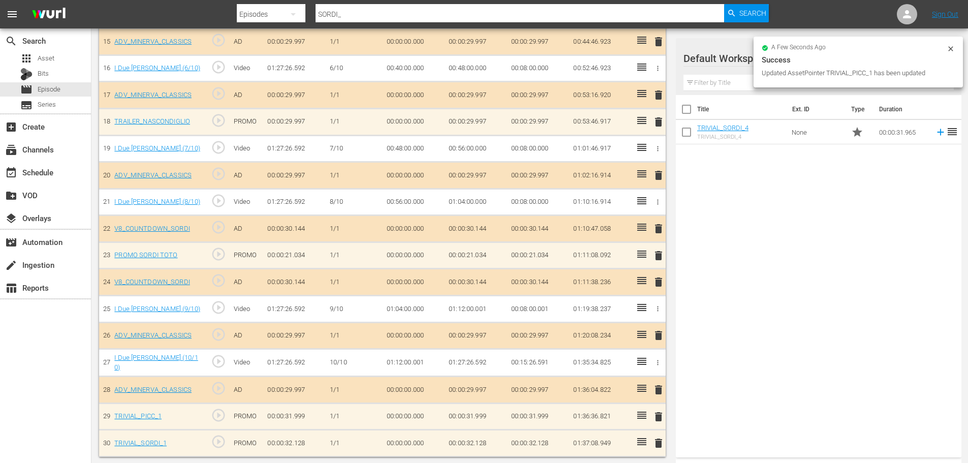
click at [654, 443] on span "delete" at bounding box center [658, 443] width 12 height 12
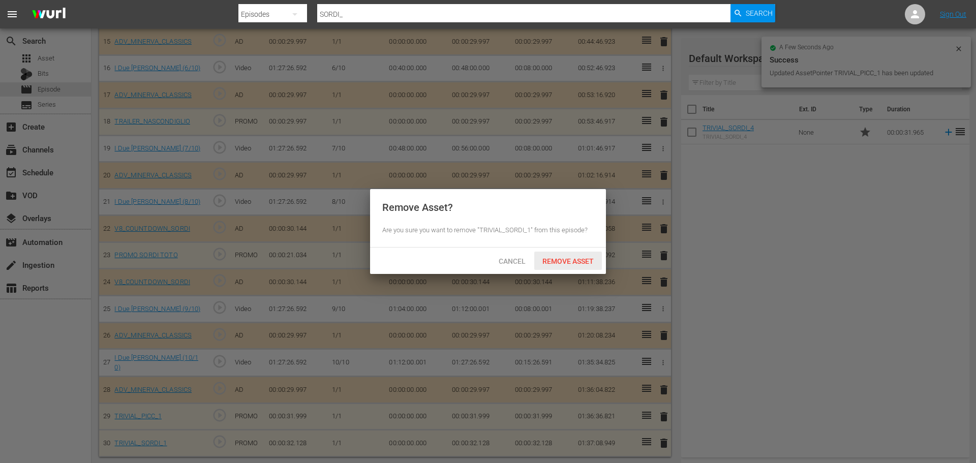
click at [579, 261] on span "Remove Asset" at bounding box center [568, 261] width 68 height 8
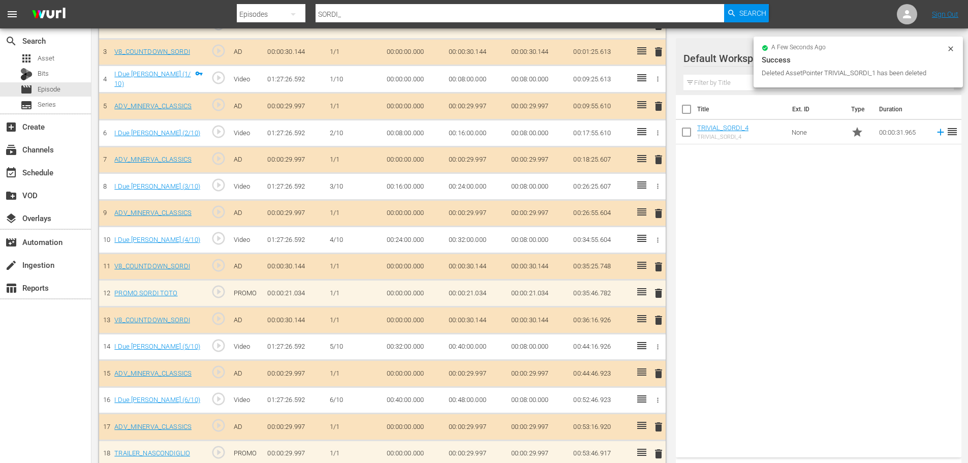
scroll to position [316, 0]
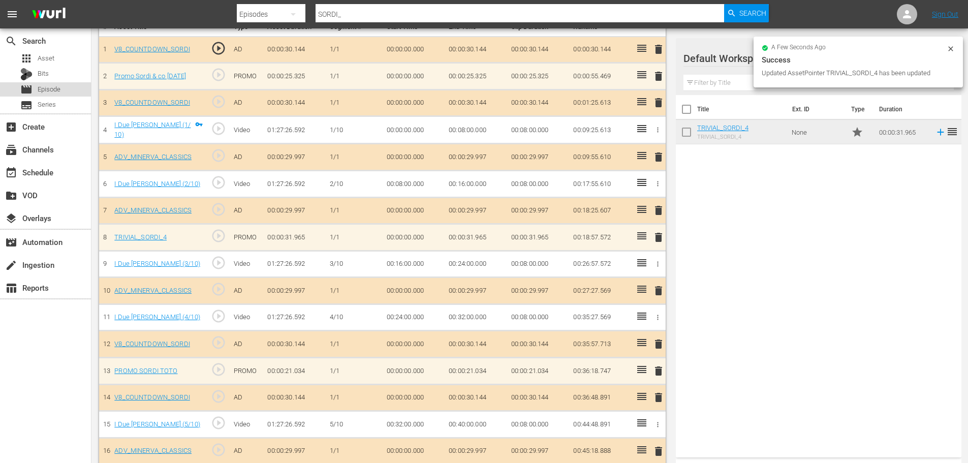
click at [62, 87] on div "movie Episode" at bounding box center [45, 89] width 91 height 14
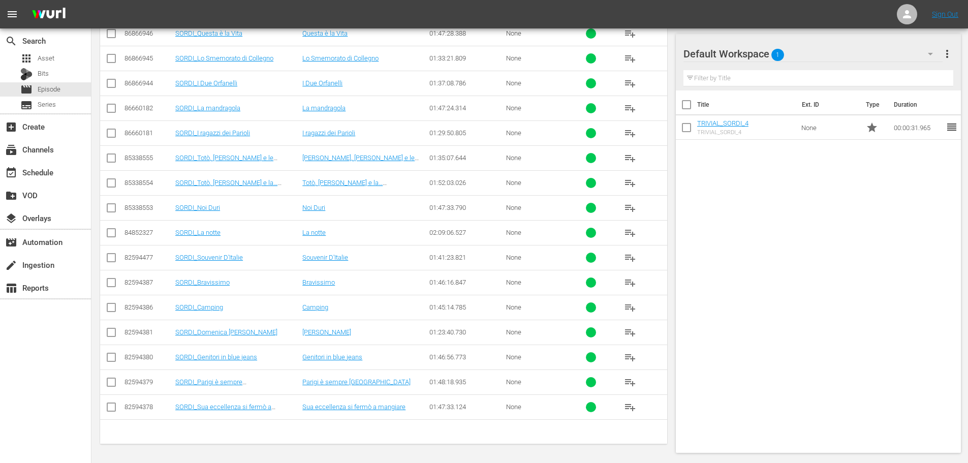
scroll to position [265, 0]
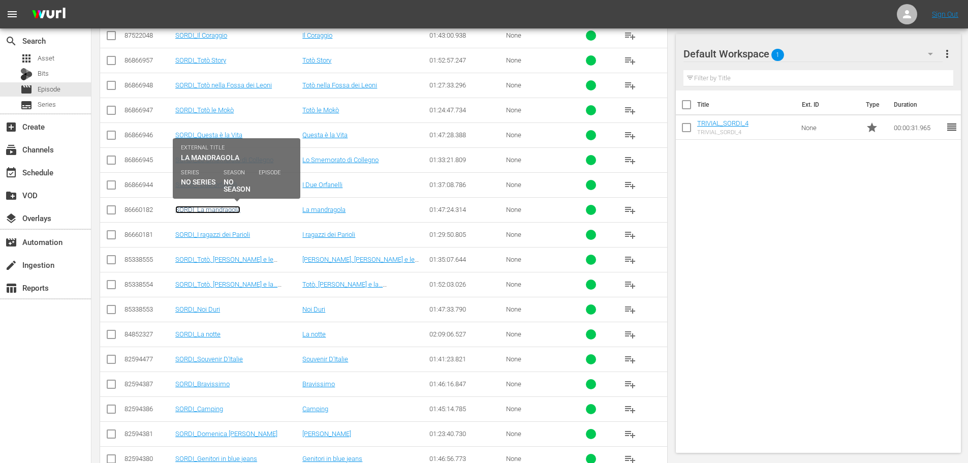
click at [216, 209] on link "SORDI_La mandragola" at bounding box center [207, 210] width 65 height 8
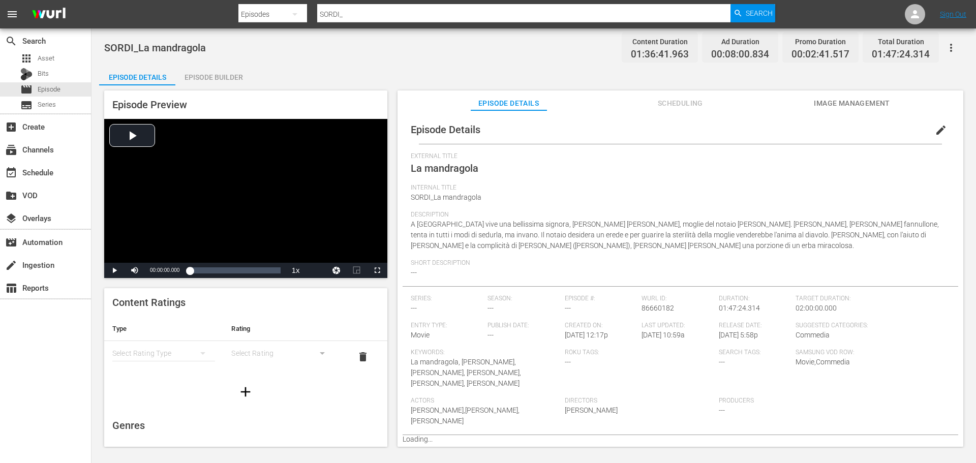
click at [214, 81] on div "Episode Builder" at bounding box center [213, 77] width 76 height 24
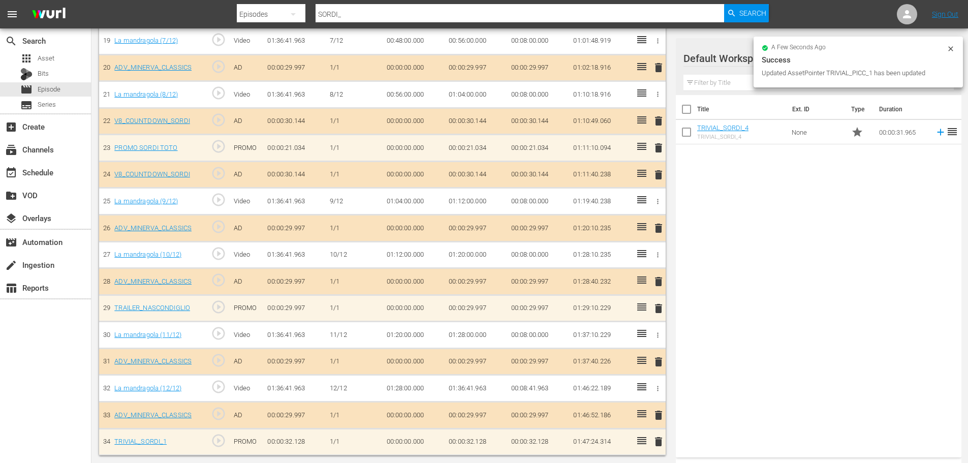
scroll to position [805, 0]
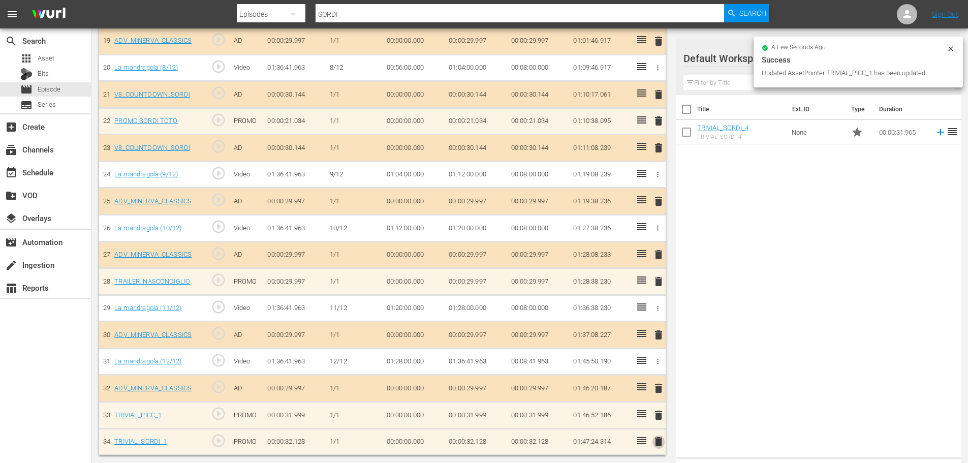
click at [661, 443] on span "delete" at bounding box center [658, 441] width 12 height 12
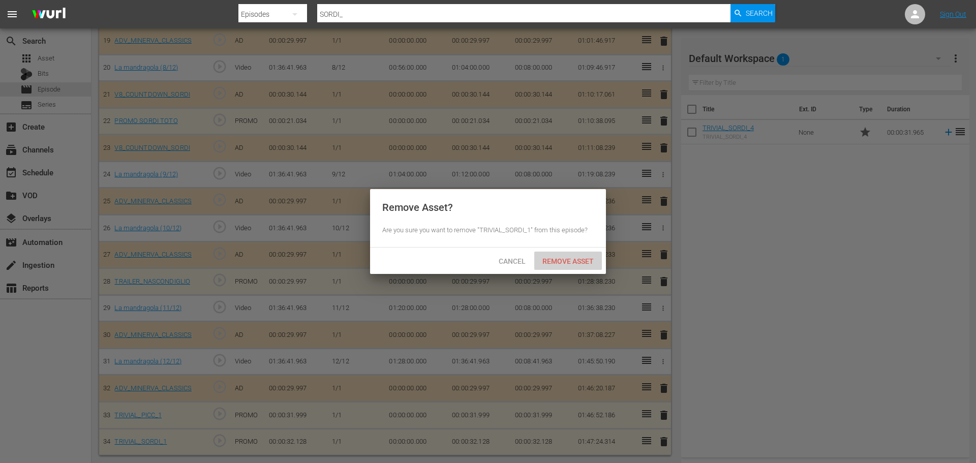
click at [565, 258] on span "Remove Asset" at bounding box center [568, 261] width 68 height 8
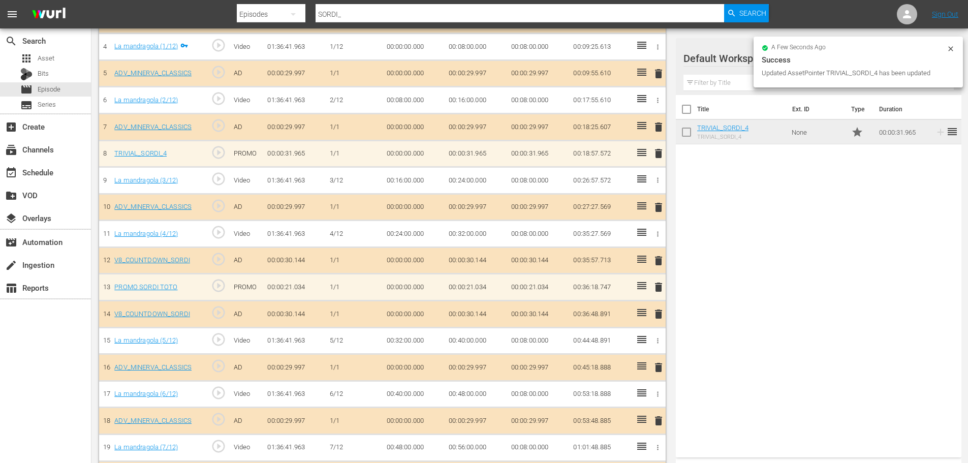
scroll to position [398, 0]
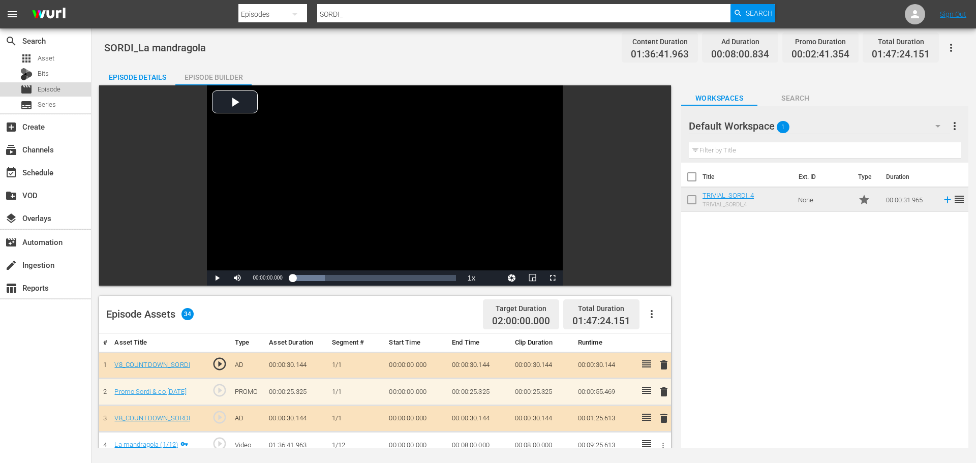
click at [54, 84] on span "Episode" at bounding box center [49, 89] width 23 height 10
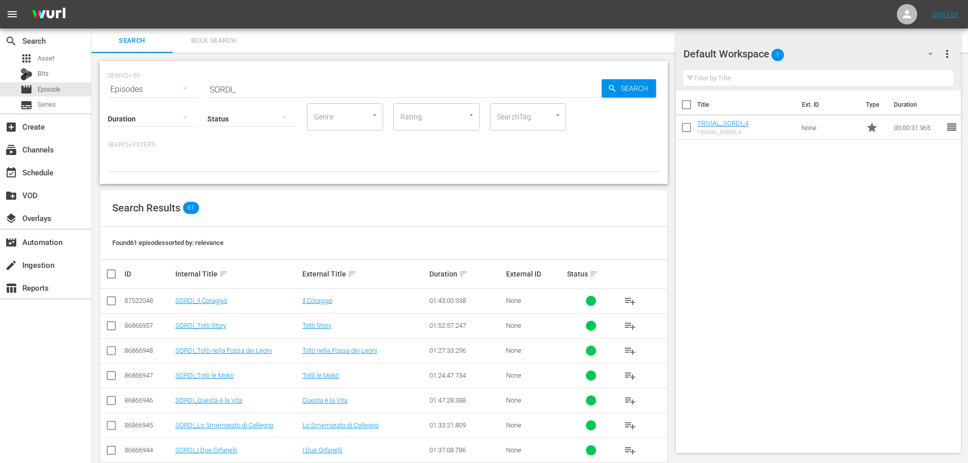
scroll to position [203, 0]
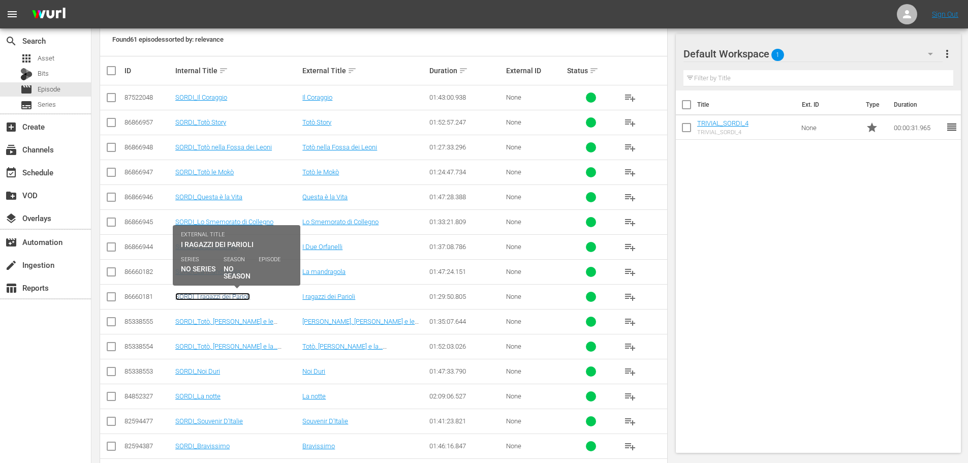
click at [246, 296] on link "SORDI_I ragazzi dei Parioli" at bounding box center [212, 297] width 75 height 8
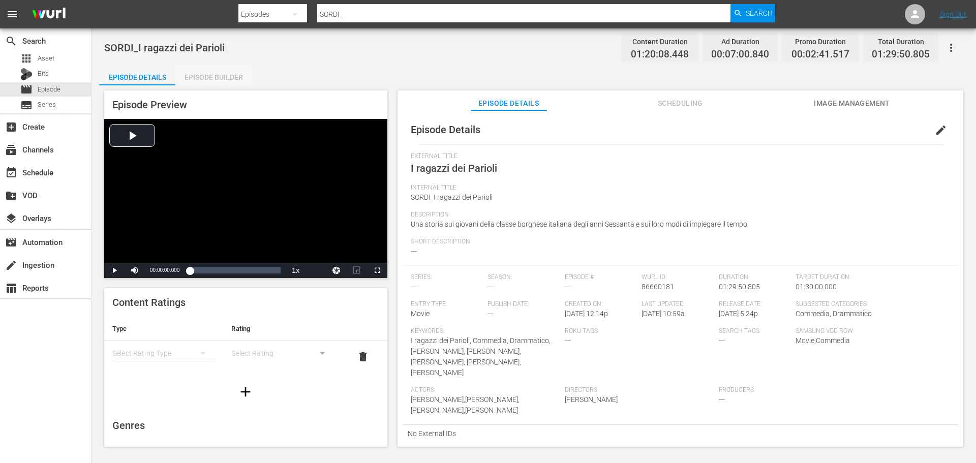
click at [225, 81] on div "Episode Builder" at bounding box center [213, 77] width 76 height 24
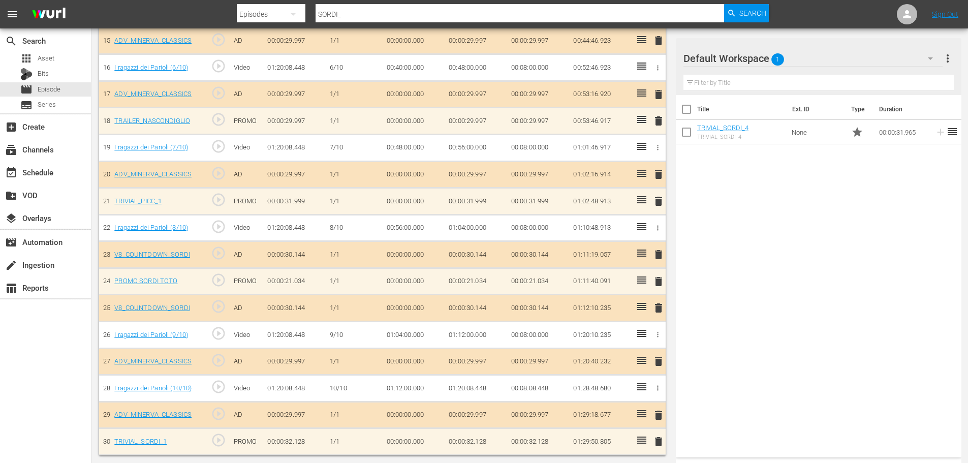
scroll to position [698, 0]
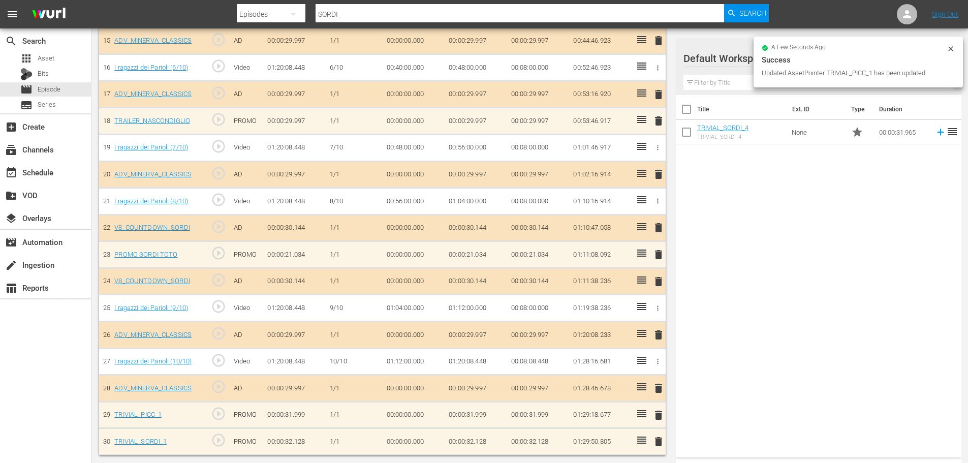
click at [659, 444] on span "delete" at bounding box center [658, 441] width 12 height 12
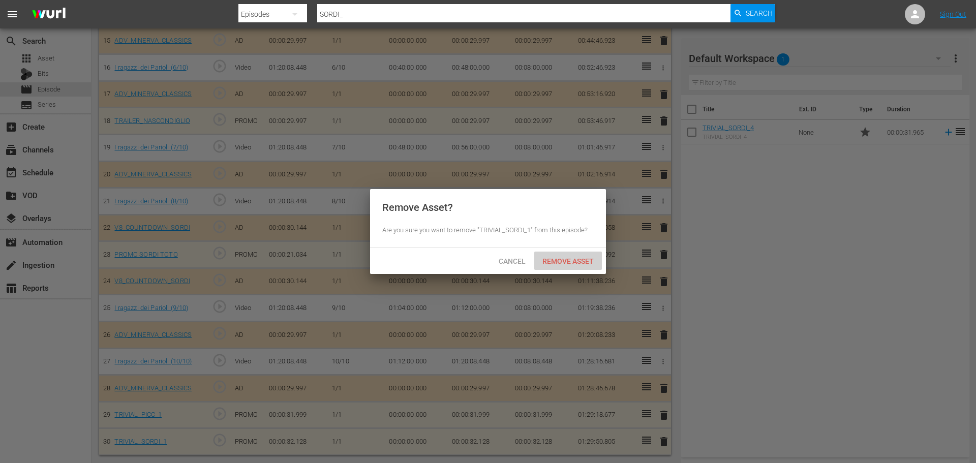
click at [580, 259] on span "Remove Asset" at bounding box center [568, 261] width 68 height 8
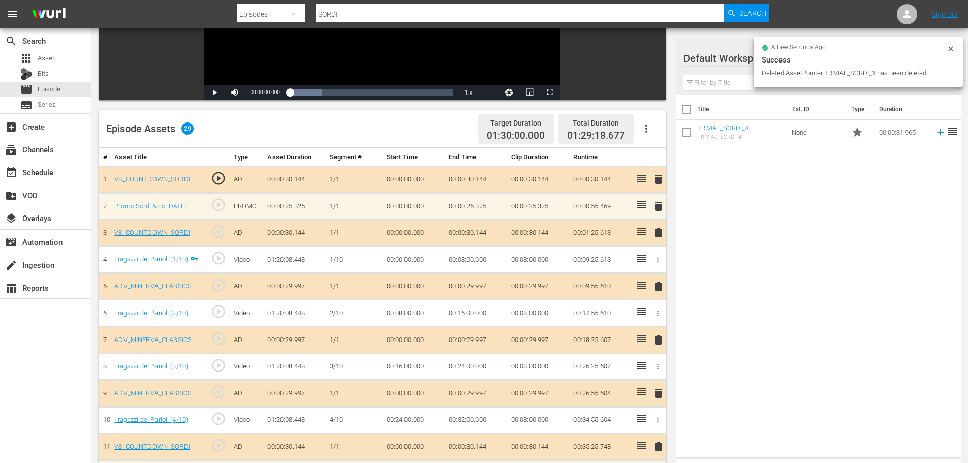
scroll to position [241, 0]
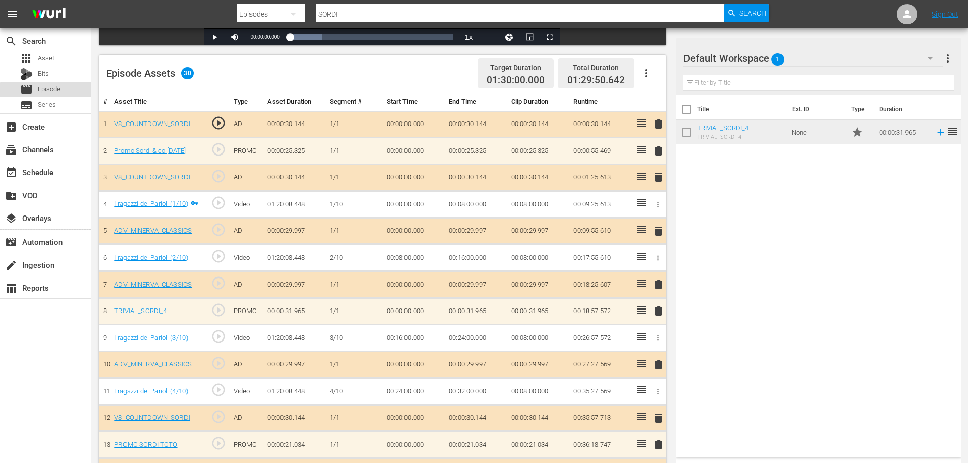
click at [56, 84] on span "Episode" at bounding box center [49, 89] width 23 height 10
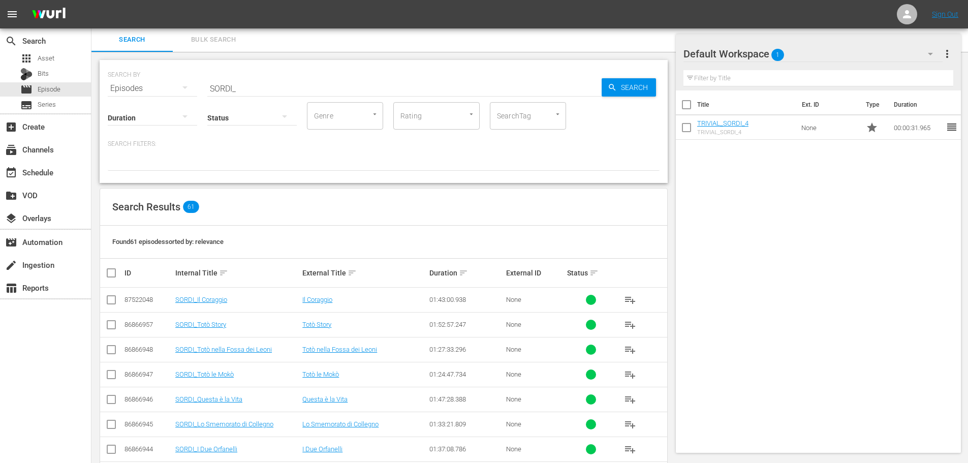
scroll to position [241, 0]
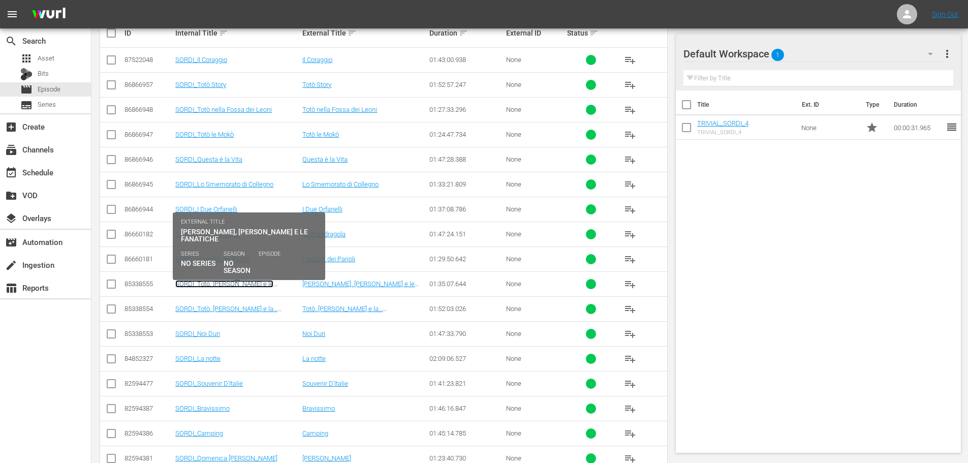
click at [259, 283] on link "SORDI_Totò, [PERSON_NAME] e le fanatiche" at bounding box center [224, 287] width 98 height 15
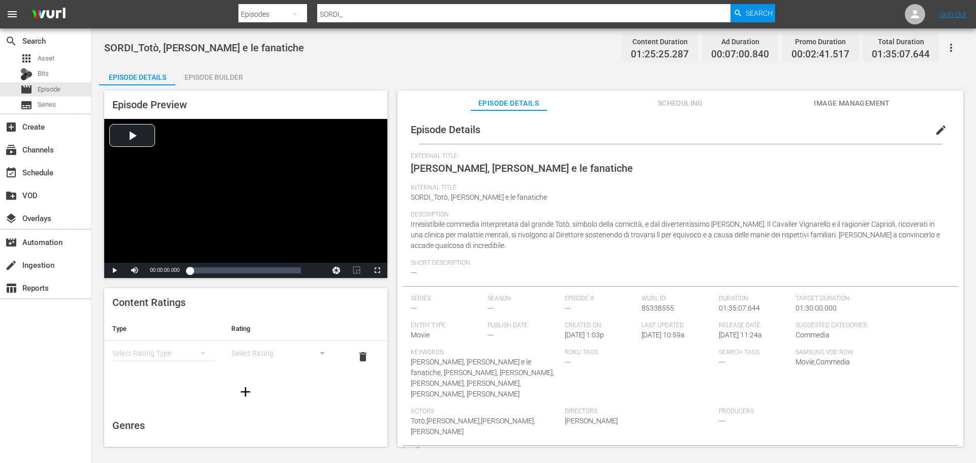
click at [208, 75] on div "Episode Builder" at bounding box center [213, 77] width 76 height 24
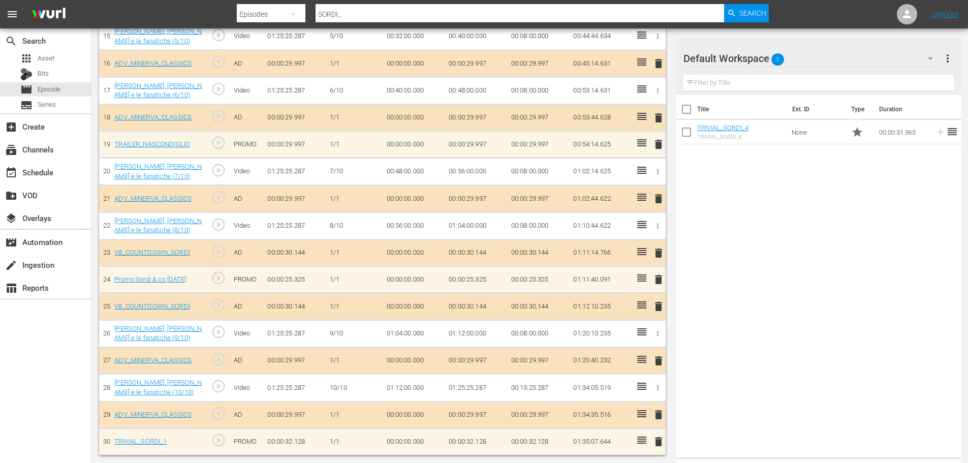
scroll to position [706, 0]
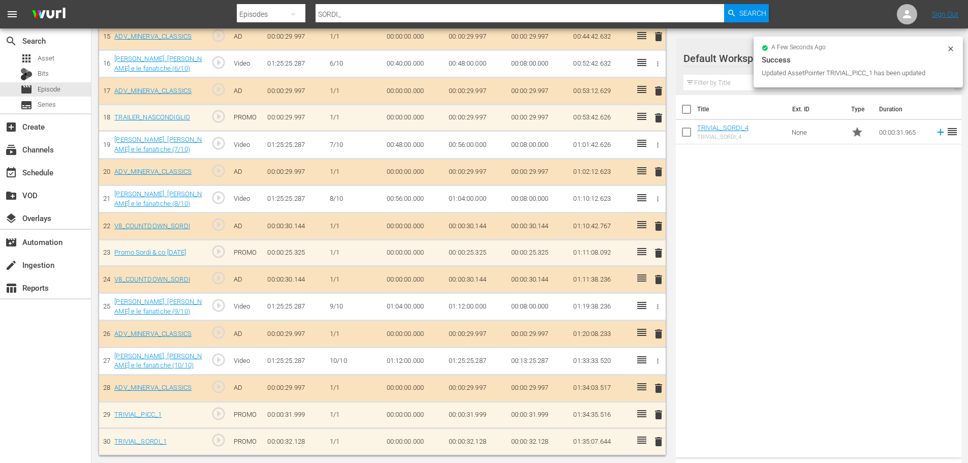
click at [657, 442] on span "delete" at bounding box center [658, 441] width 12 height 12
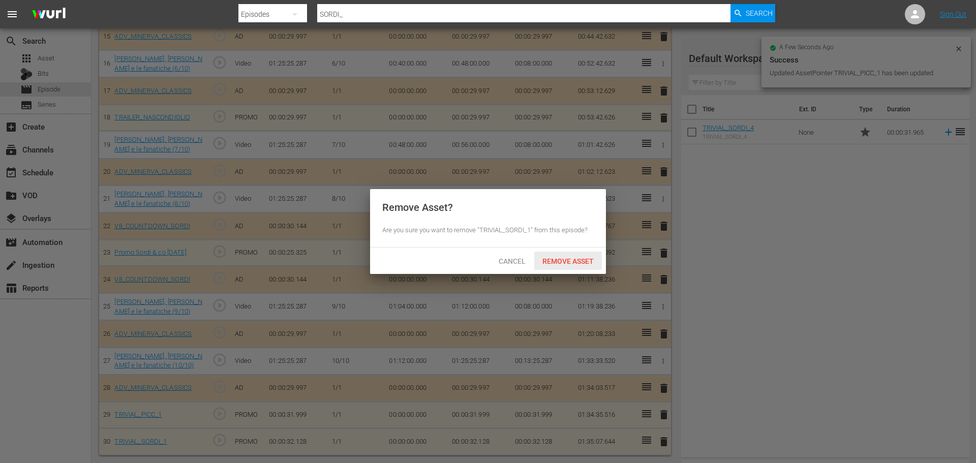
click at [584, 263] on span "Remove Asset" at bounding box center [568, 261] width 68 height 8
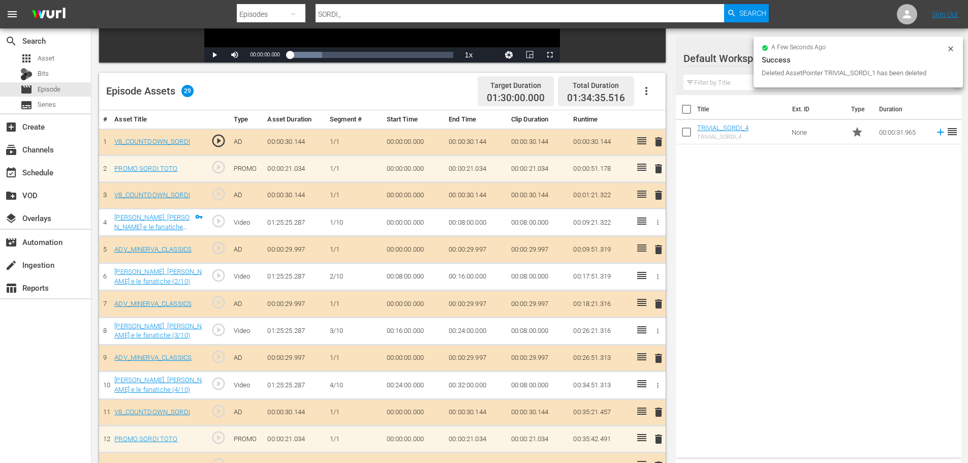
scroll to position [222, 0]
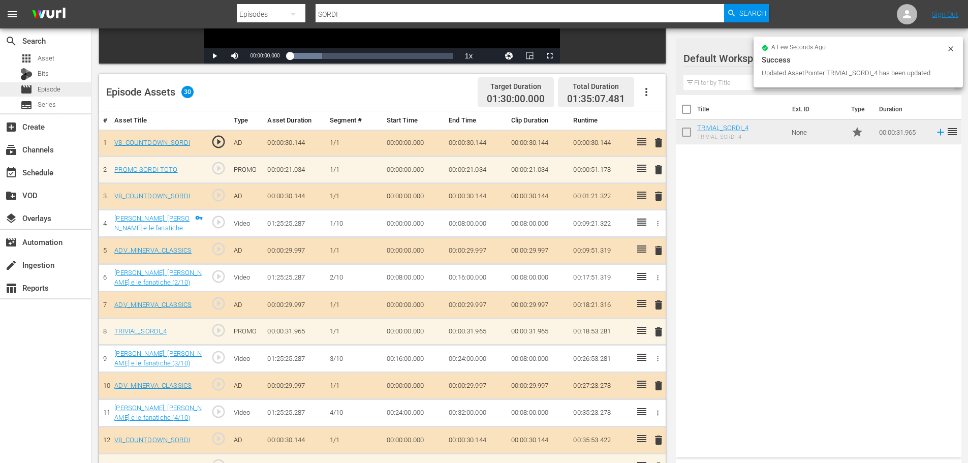
click at [50, 89] on span "Episode" at bounding box center [49, 89] width 23 height 10
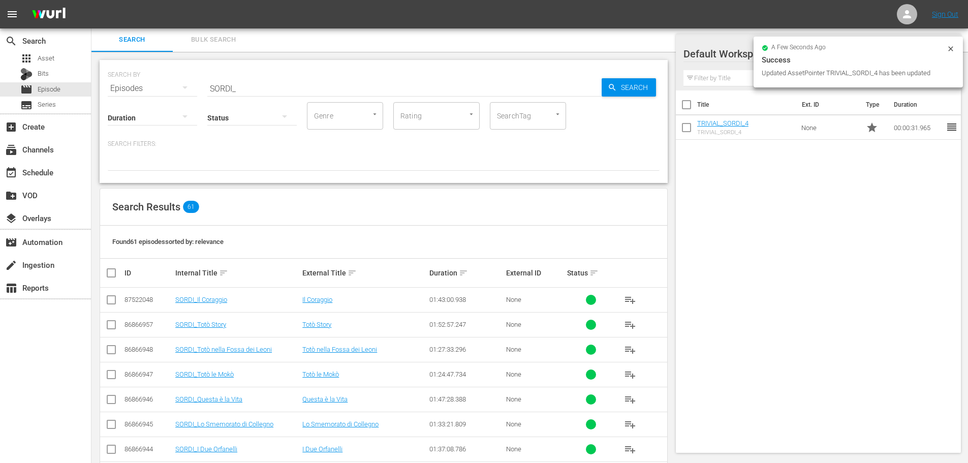
scroll to position [222, 0]
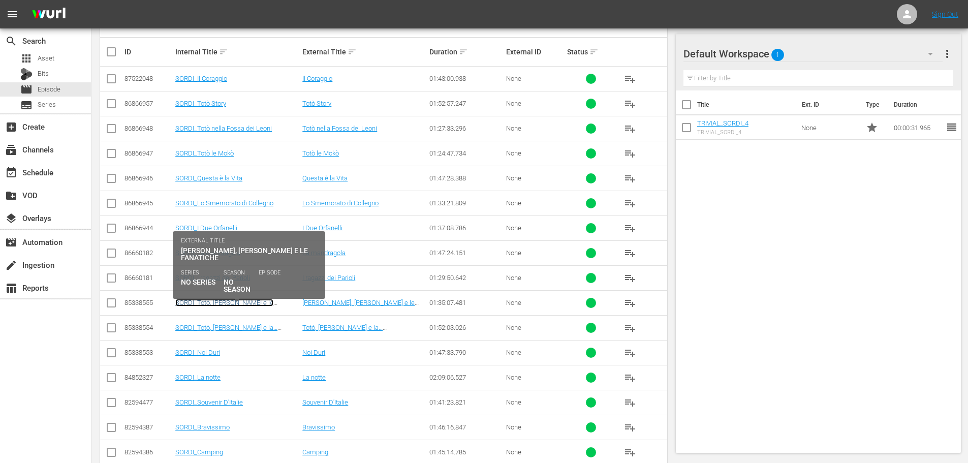
click at [264, 304] on link "SORDI_Totò, [PERSON_NAME] e le fanatiche" at bounding box center [224, 306] width 98 height 15
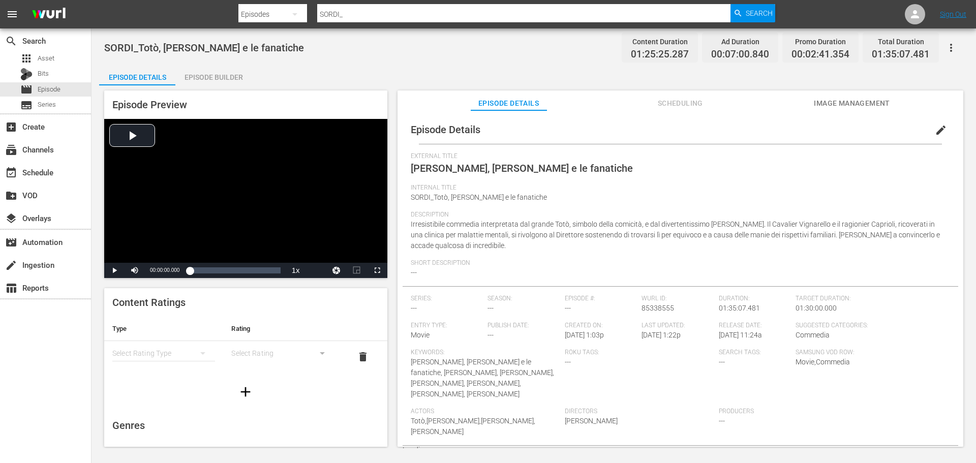
click at [232, 74] on div "Episode Builder" at bounding box center [213, 77] width 76 height 24
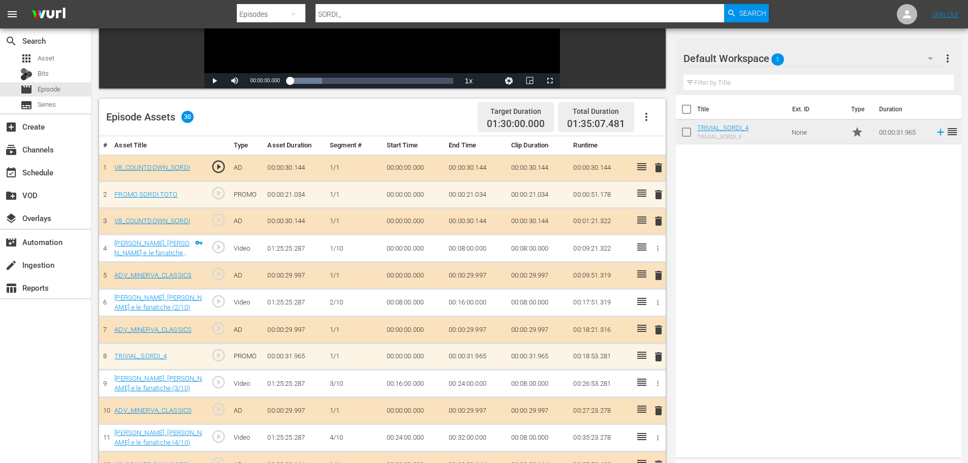
scroll to position [203, 0]
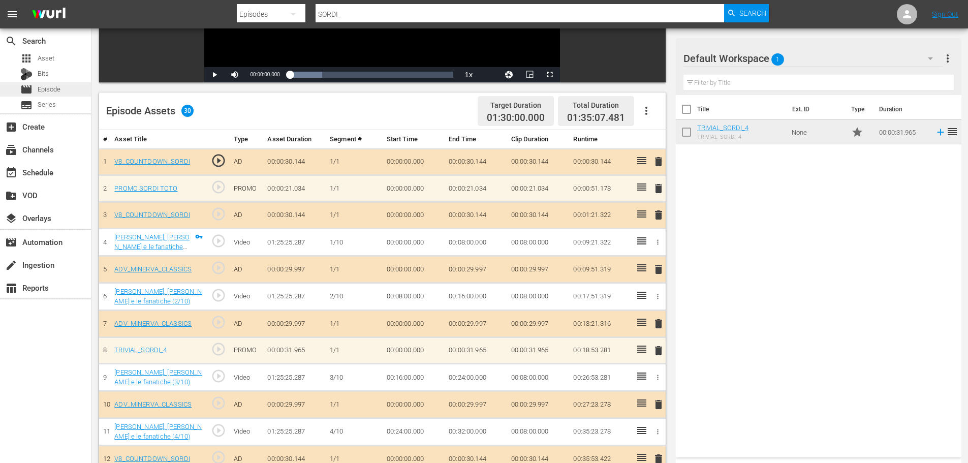
click at [72, 87] on div "movie Episode" at bounding box center [45, 89] width 91 height 14
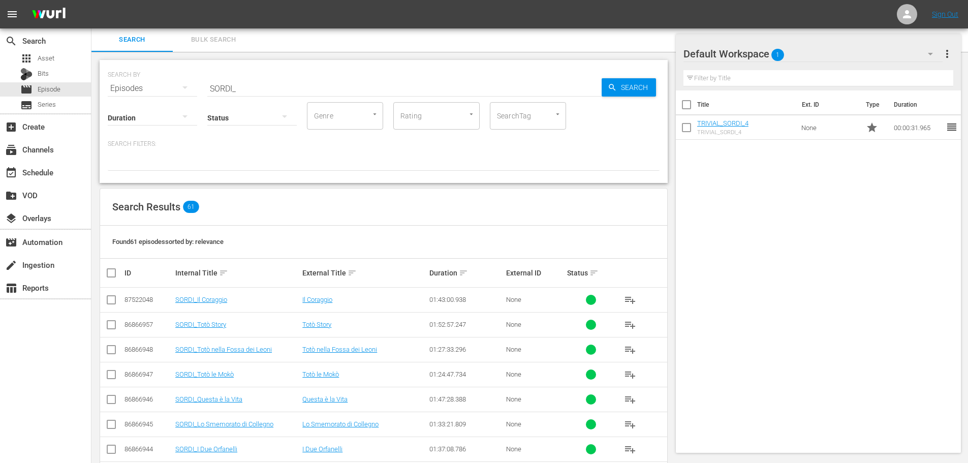
scroll to position [203, 0]
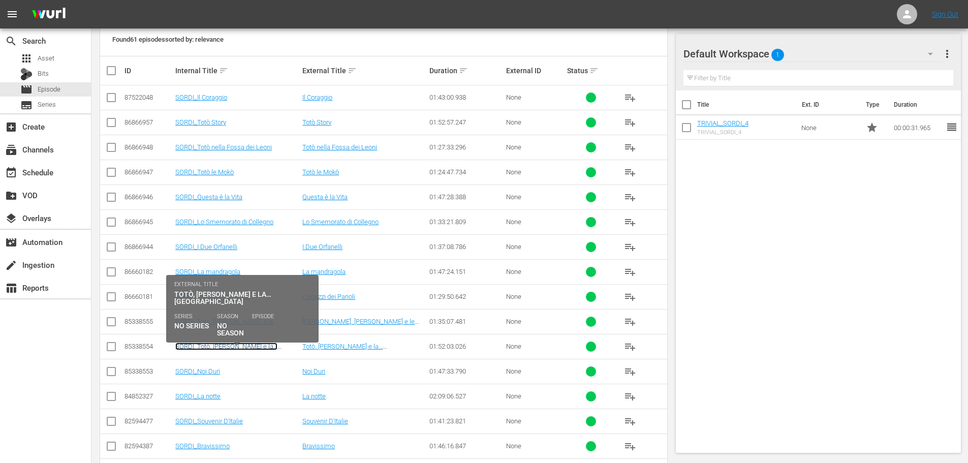
click at [275, 345] on link "SORDI_Totò, [PERSON_NAME] e la… [GEOGRAPHIC_DATA]" at bounding box center [226, 349] width 102 height 15
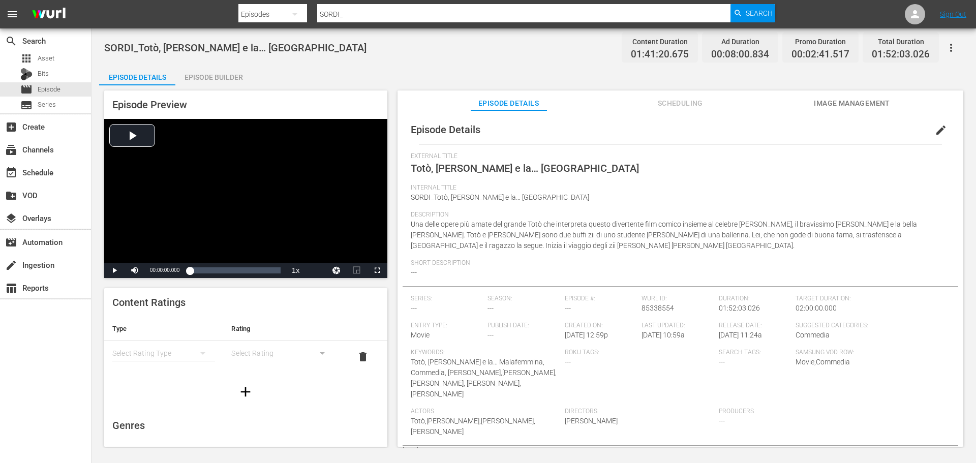
click at [212, 81] on div "Episode Builder" at bounding box center [213, 77] width 76 height 24
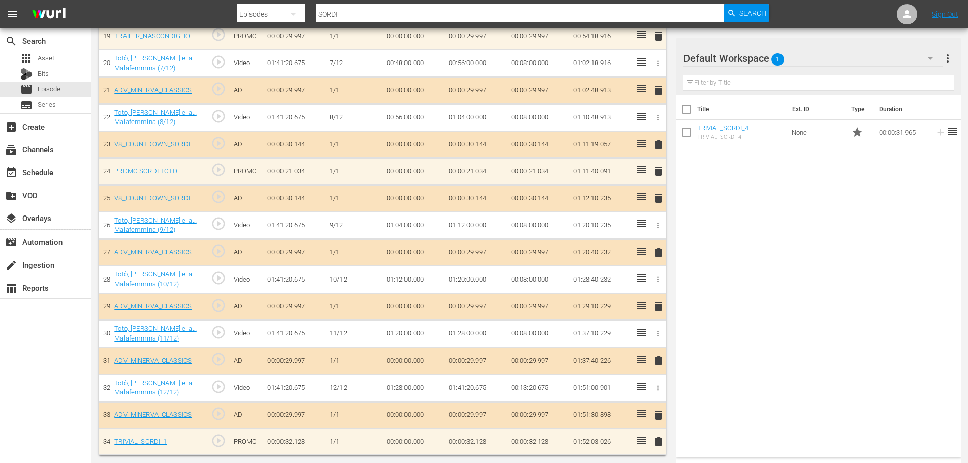
scroll to position [814, 0]
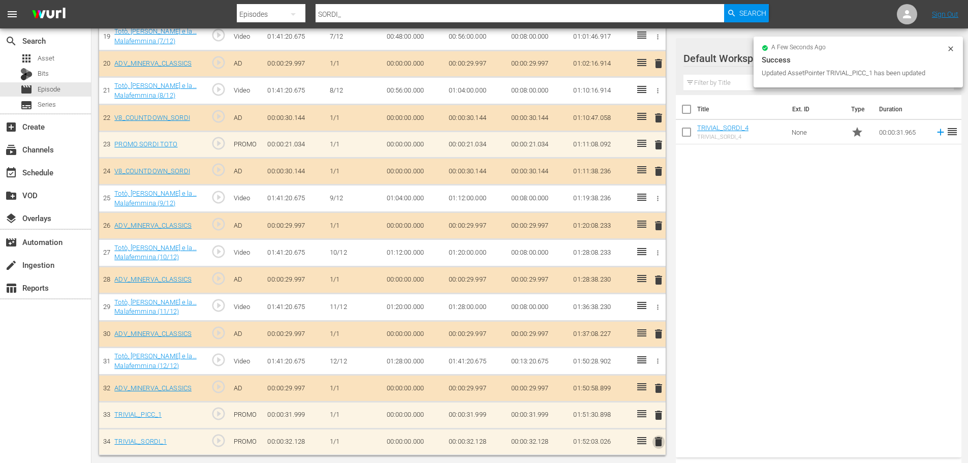
click at [656, 441] on span "delete" at bounding box center [658, 441] width 12 height 12
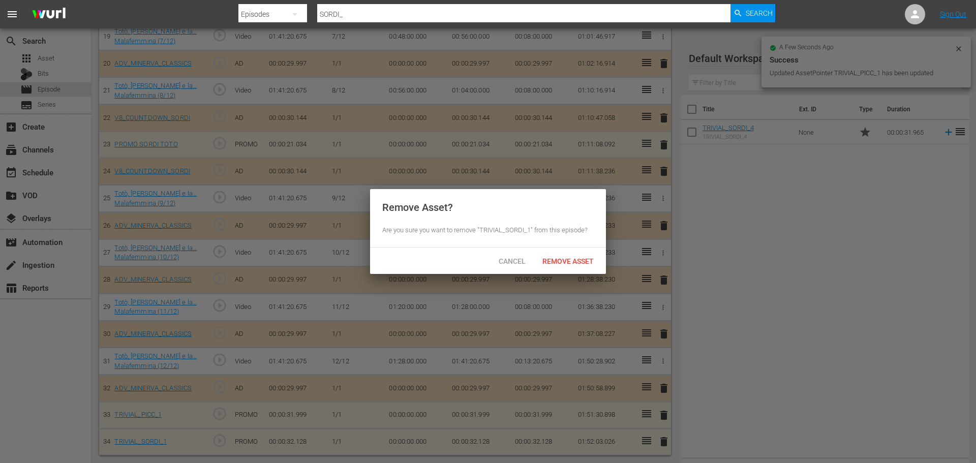
click at [583, 250] on div "Cancel Remove Asset" at bounding box center [488, 260] width 236 height 26
click at [581, 261] on span "Remove Asset" at bounding box center [568, 261] width 68 height 8
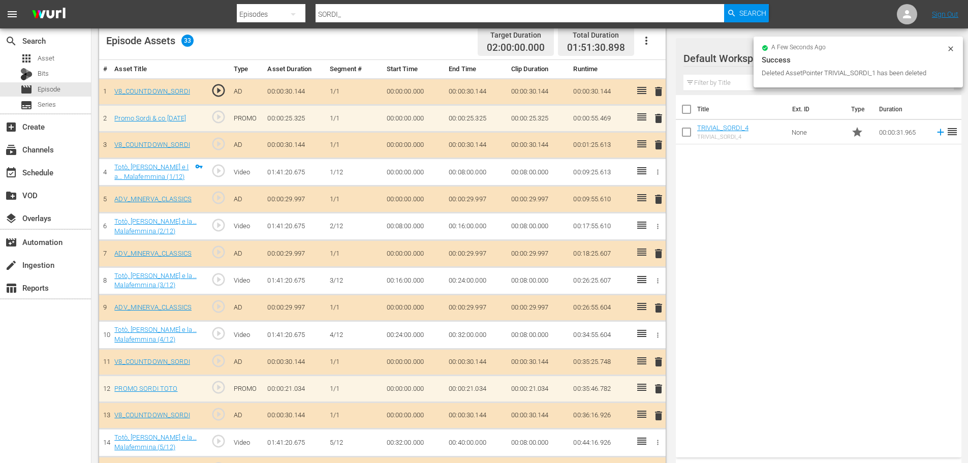
scroll to position [256, 0]
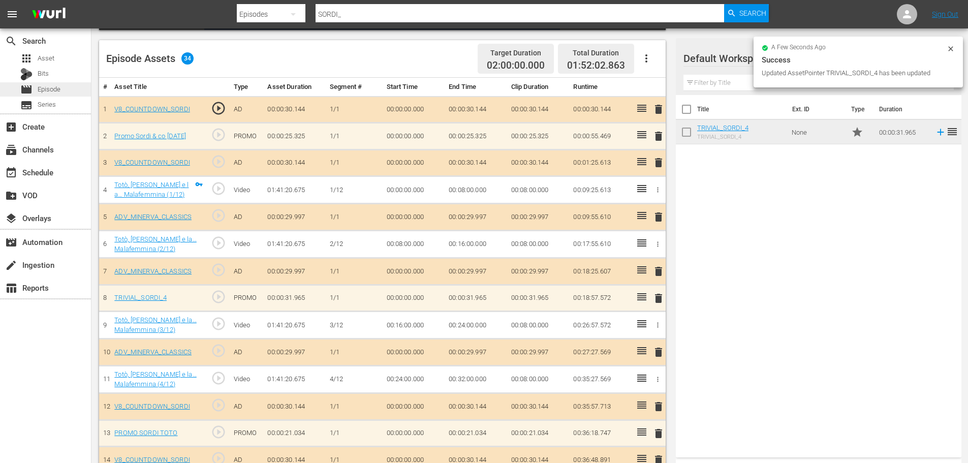
click at [54, 87] on span "Episode" at bounding box center [49, 89] width 23 height 10
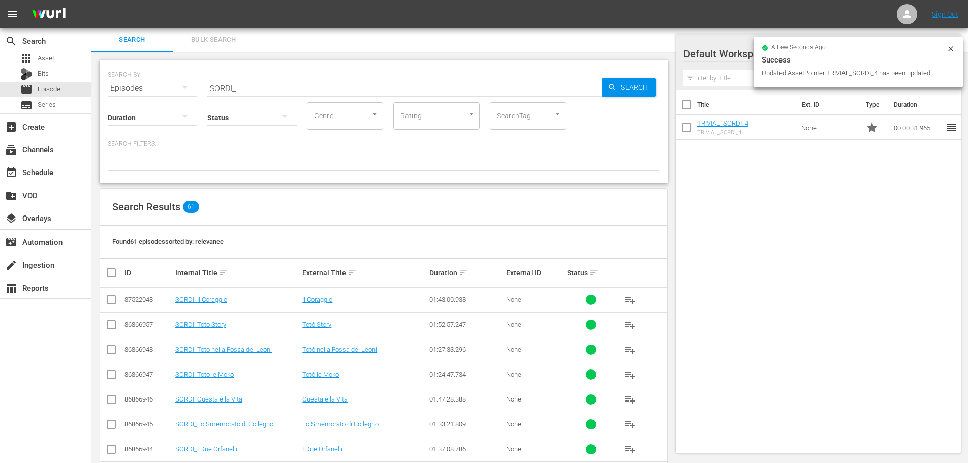
scroll to position [256, 0]
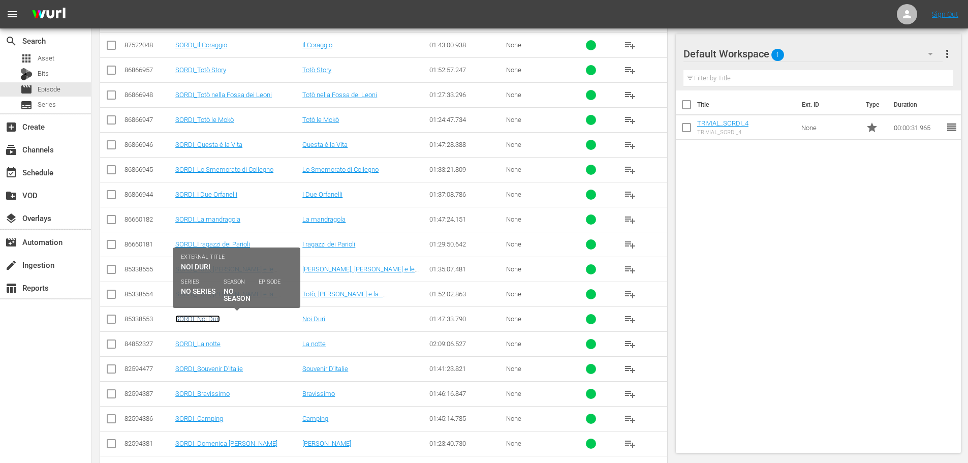
click at [214, 319] on link "SORDI_Noi Duri" at bounding box center [197, 319] width 45 height 8
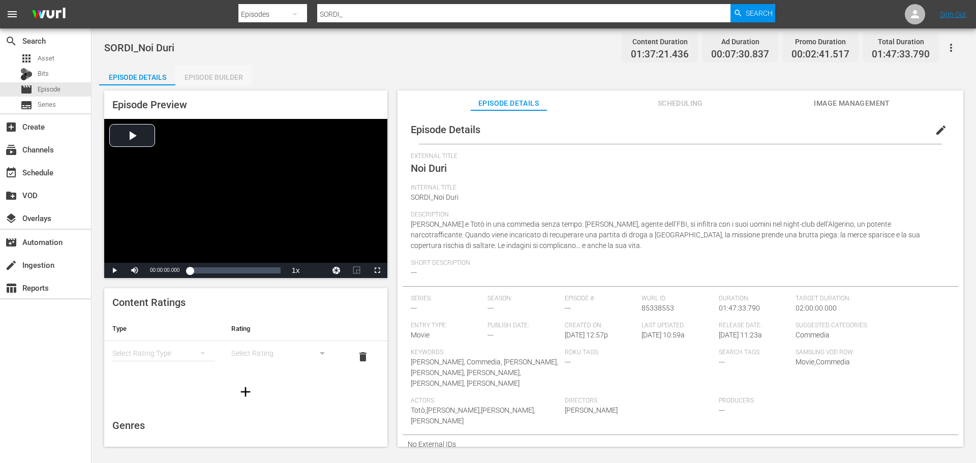
click at [223, 81] on div "Episode Builder" at bounding box center [213, 77] width 76 height 24
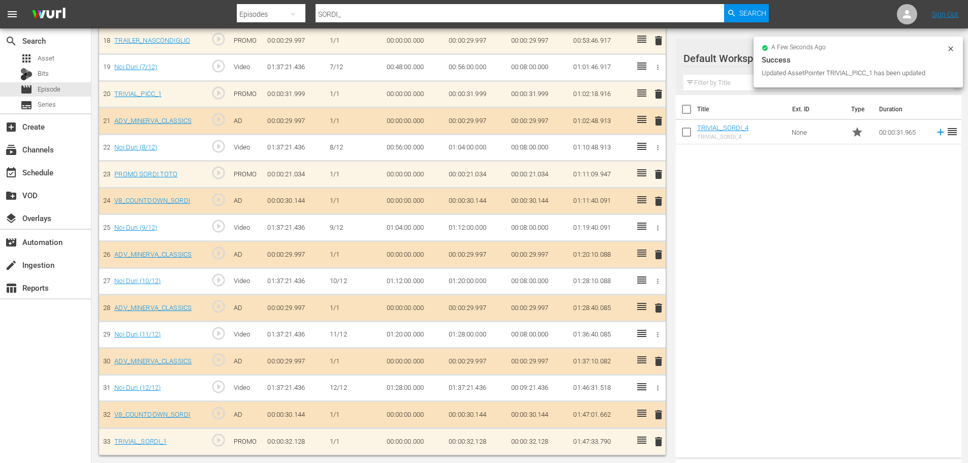
scroll to position [778, 0]
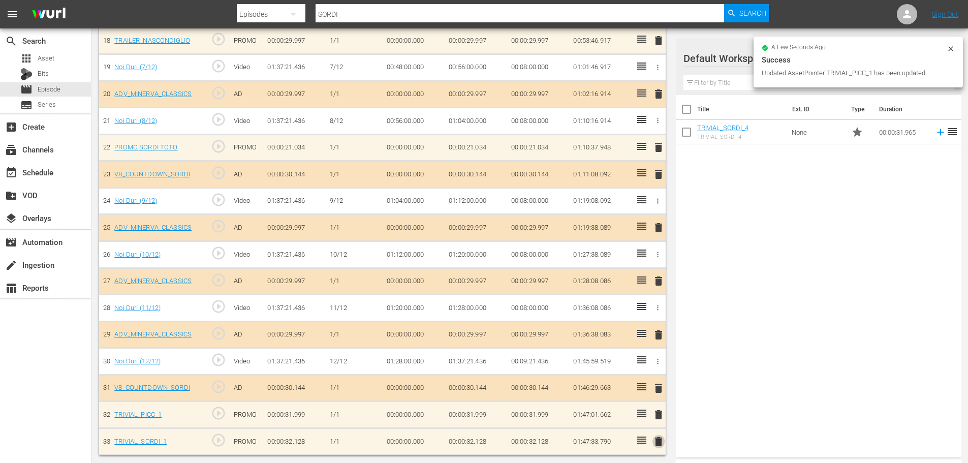
click at [657, 444] on span "delete" at bounding box center [658, 441] width 12 height 12
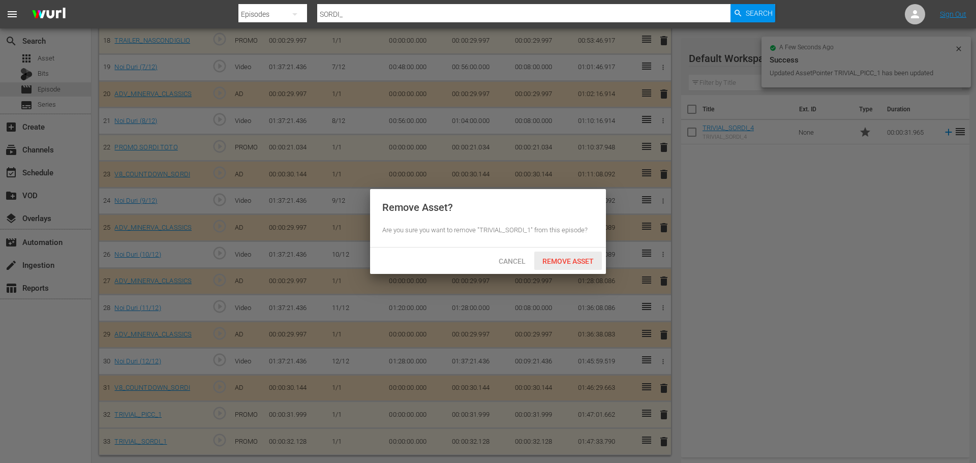
click at [574, 264] on span "Remove Asset" at bounding box center [568, 261] width 68 height 8
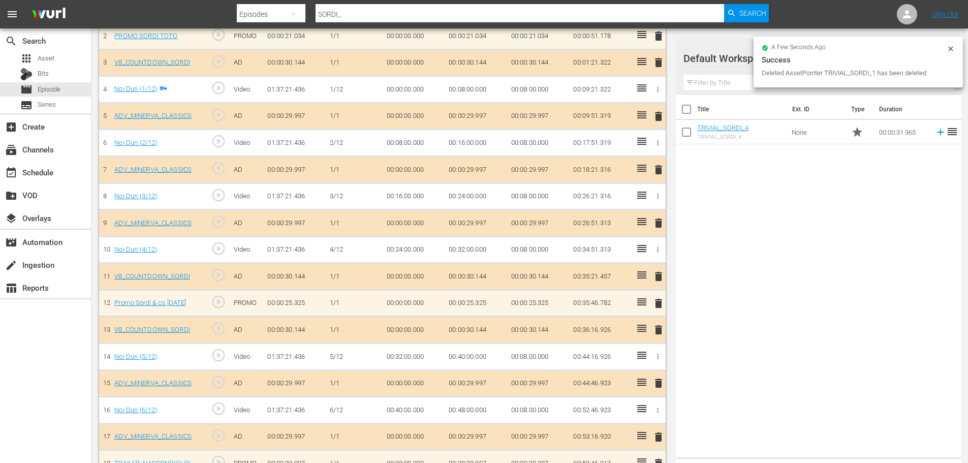
scroll to position [294, 0]
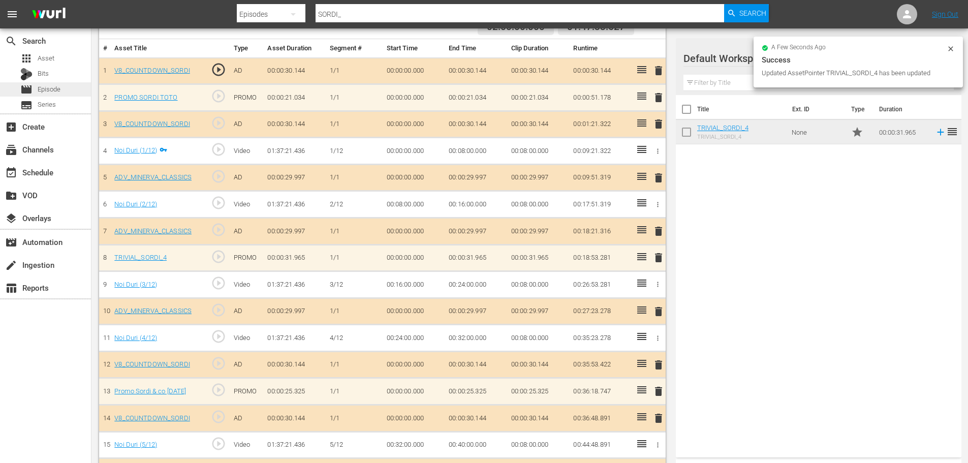
click at [59, 88] on span "Episode" at bounding box center [49, 89] width 23 height 10
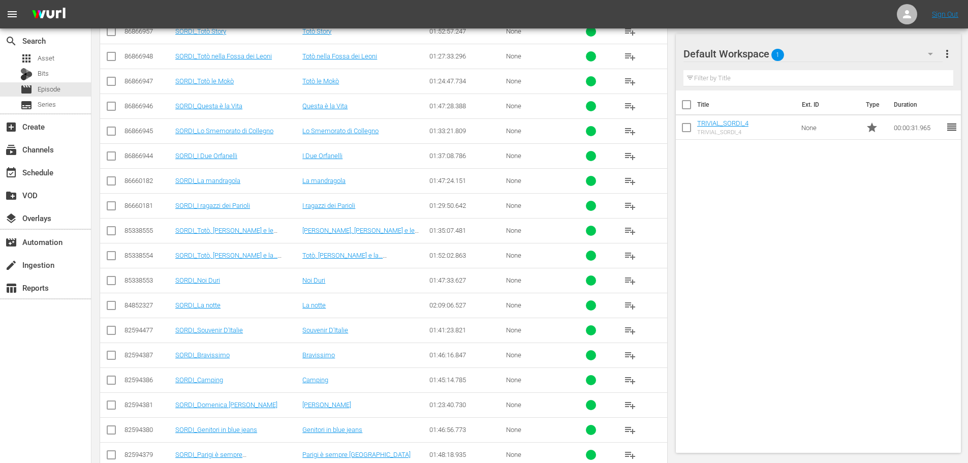
scroll to position [345, 0]
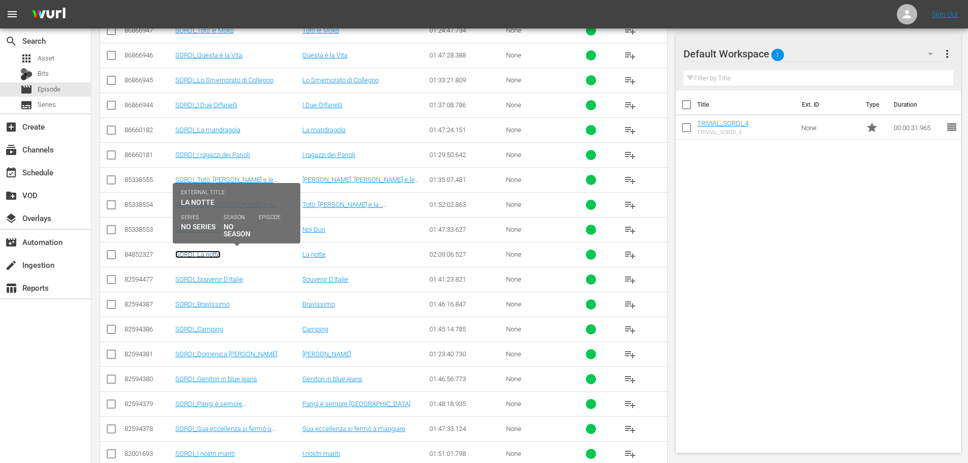
click at [209, 253] on link "SORDI_La notte" at bounding box center [197, 254] width 45 height 8
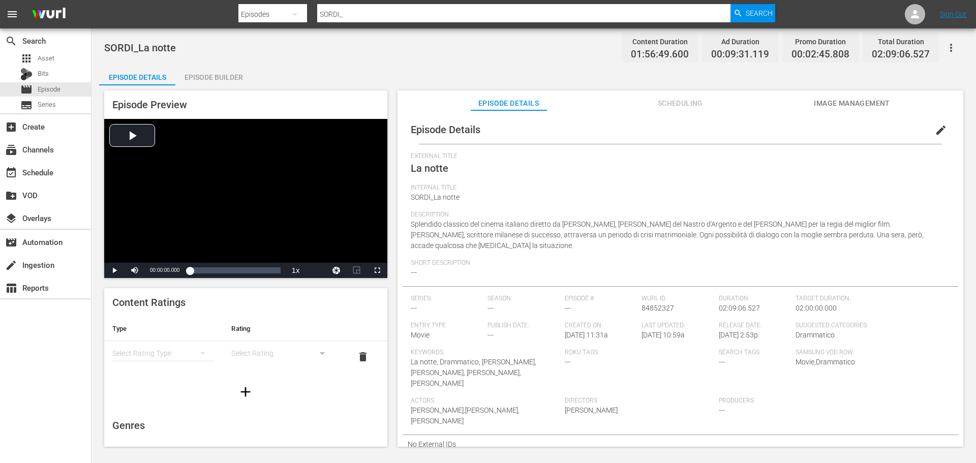
click at [222, 77] on div "Episode Builder" at bounding box center [213, 77] width 76 height 24
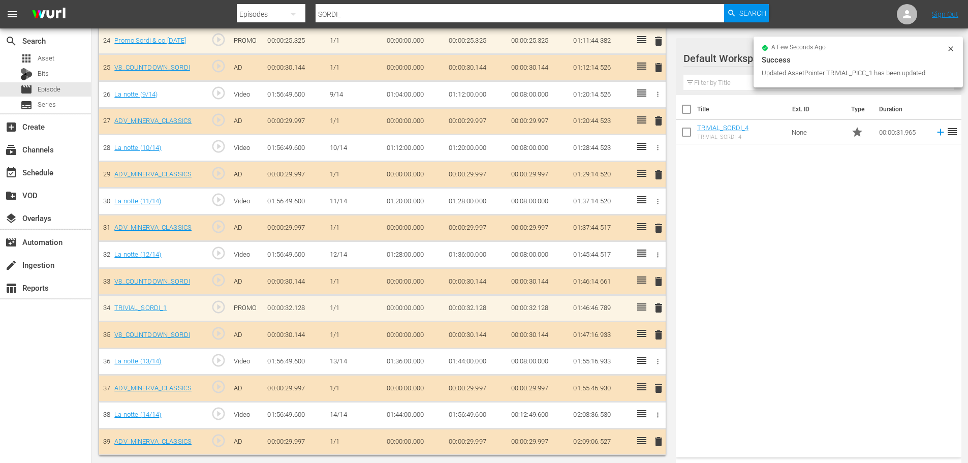
scroll to position [938, 0]
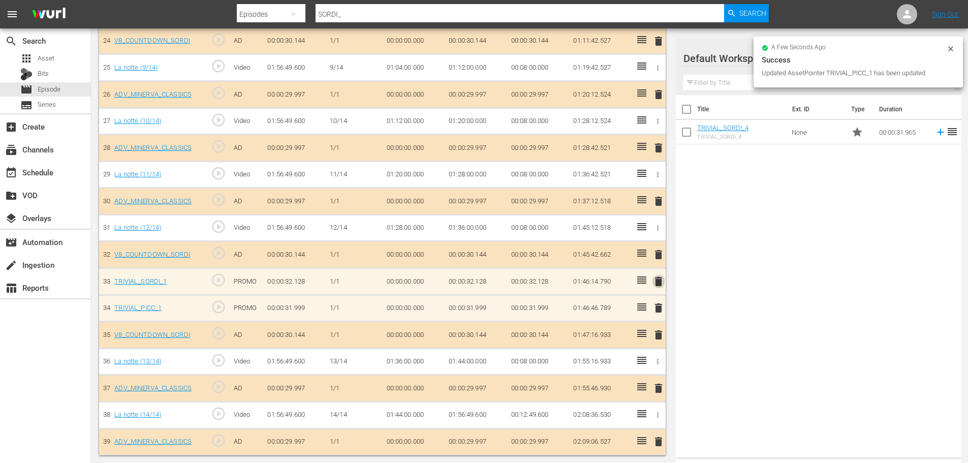
click at [657, 286] on span "delete" at bounding box center [658, 281] width 12 height 12
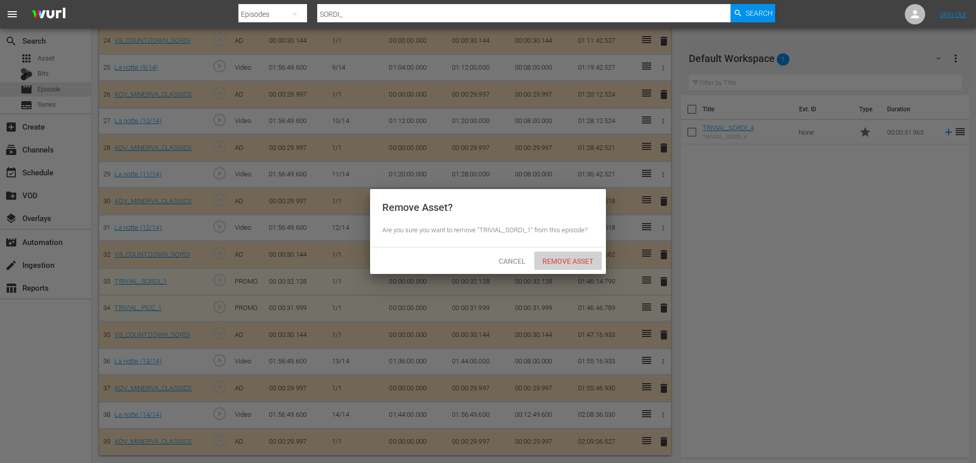
click at [584, 255] on div "Remove Asset" at bounding box center [568, 261] width 68 height 19
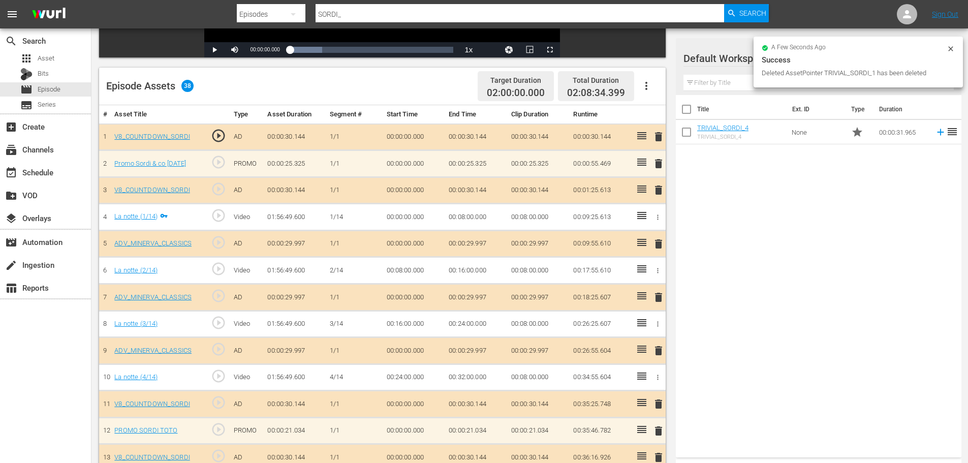
scroll to position [227, 0]
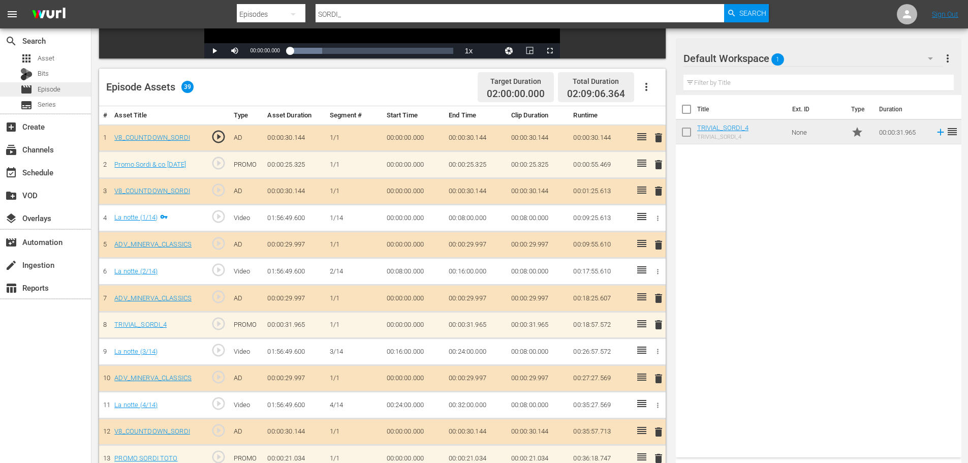
click at [77, 88] on div "movie Episode" at bounding box center [45, 89] width 91 height 14
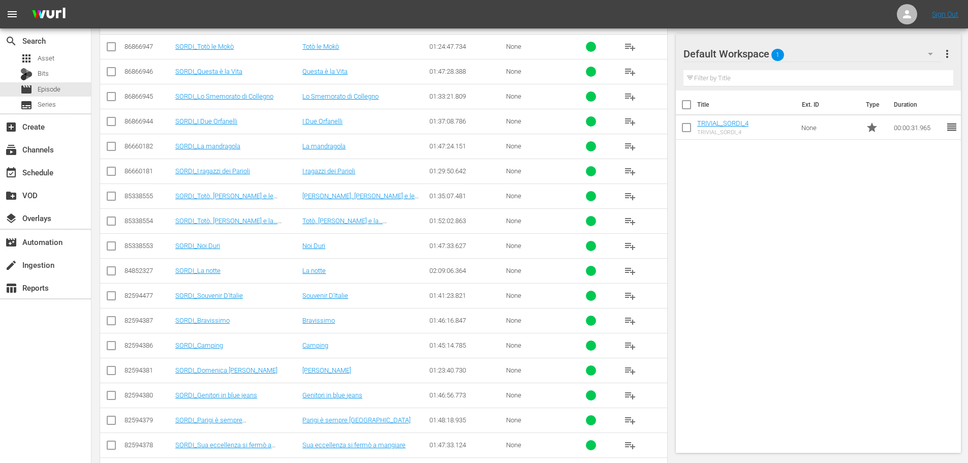
scroll to position [367, 0]
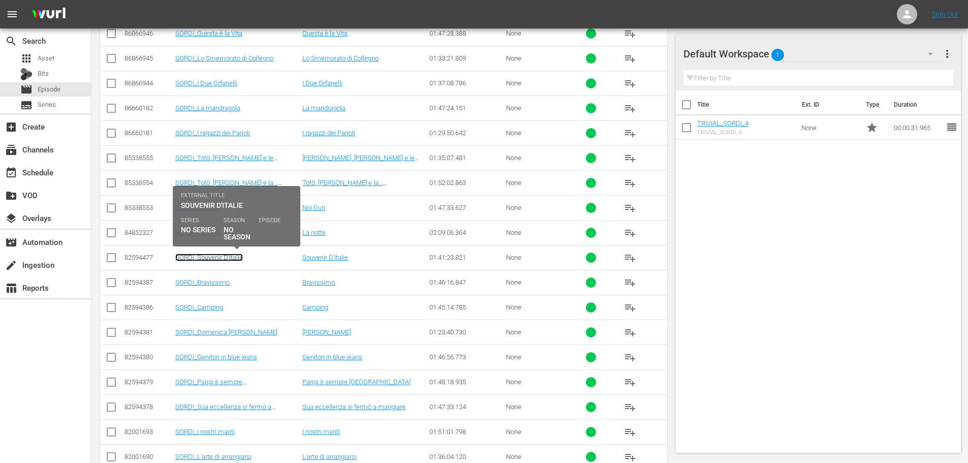
click at [224, 256] on link "SORDI_Souvenir D'Italie" at bounding box center [209, 258] width 68 height 8
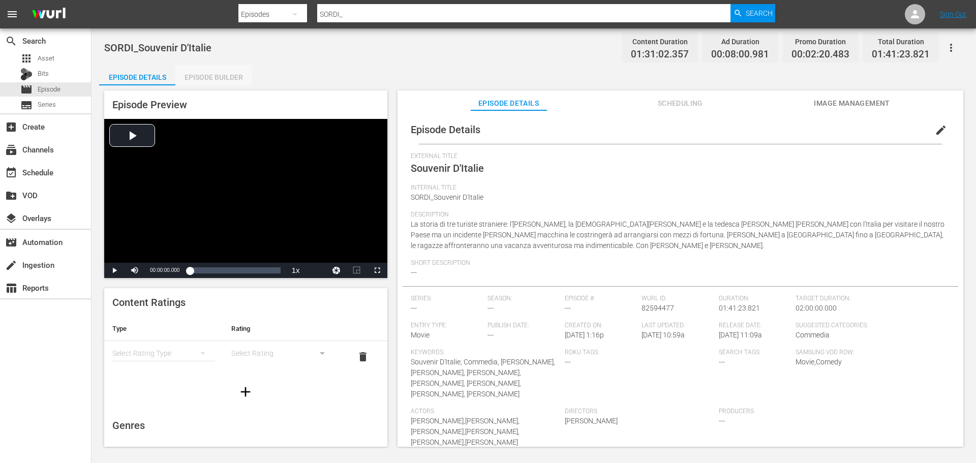
click at [227, 80] on div "Episode Builder" at bounding box center [213, 77] width 76 height 24
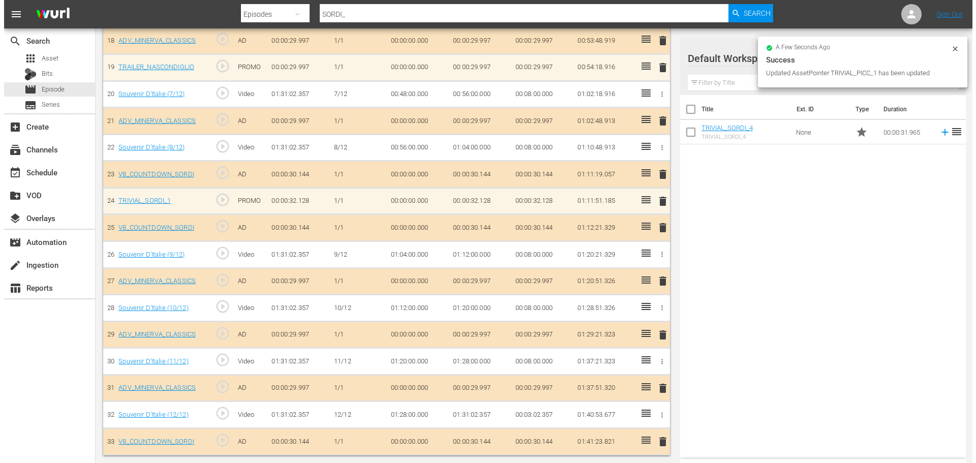
scroll to position [778, 0]
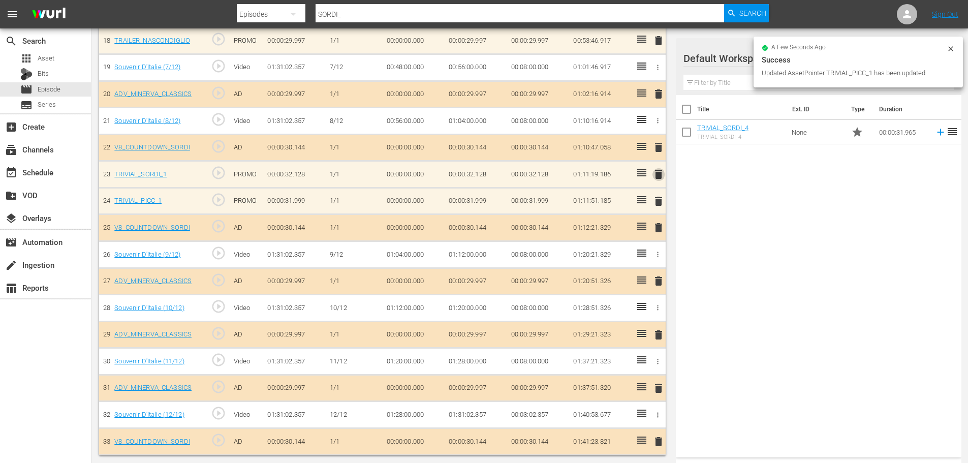
click at [660, 173] on span "delete" at bounding box center [658, 174] width 12 height 12
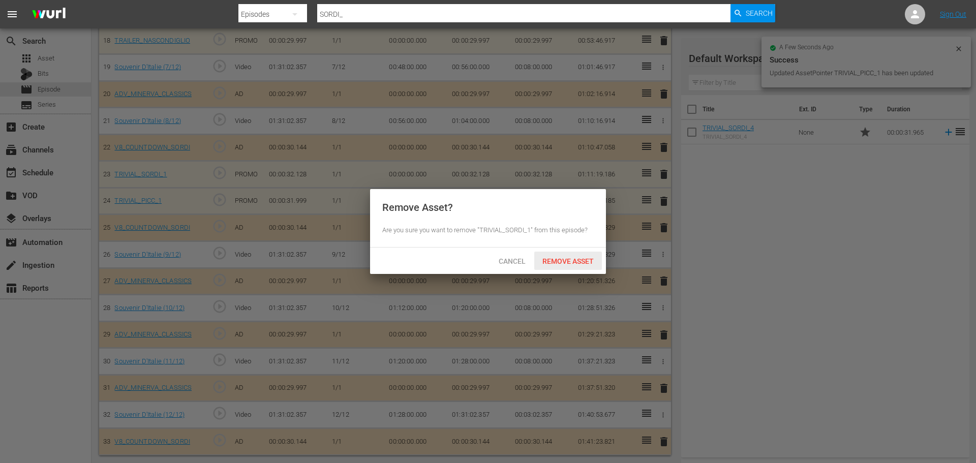
click at [563, 267] on div "Remove Asset" at bounding box center [568, 261] width 68 height 19
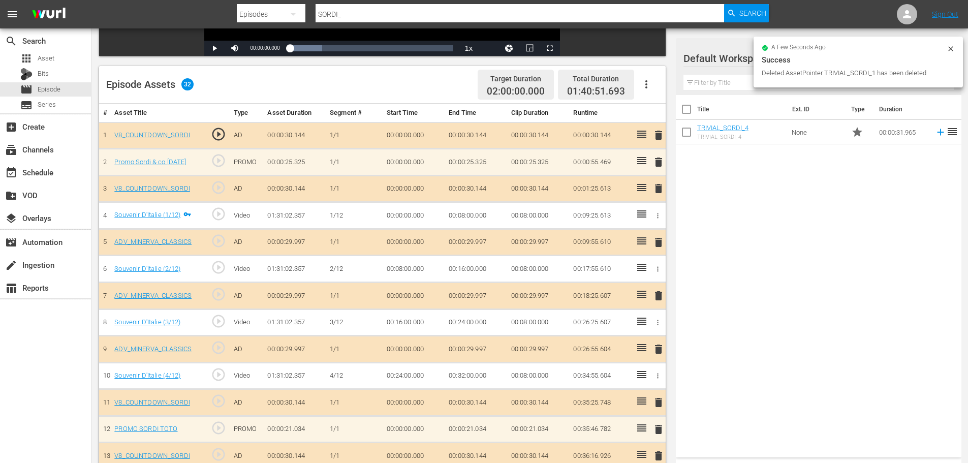
scroll to position [219, 0]
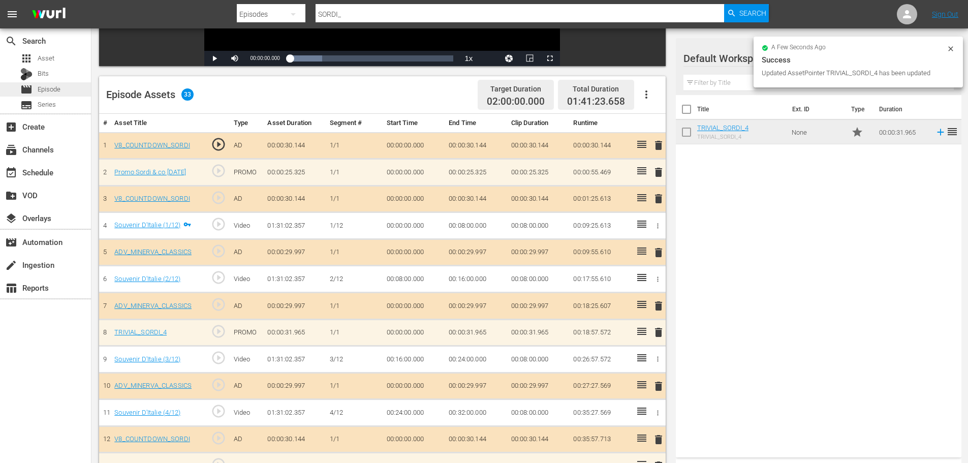
click at [68, 87] on div "movie Episode" at bounding box center [45, 89] width 91 height 14
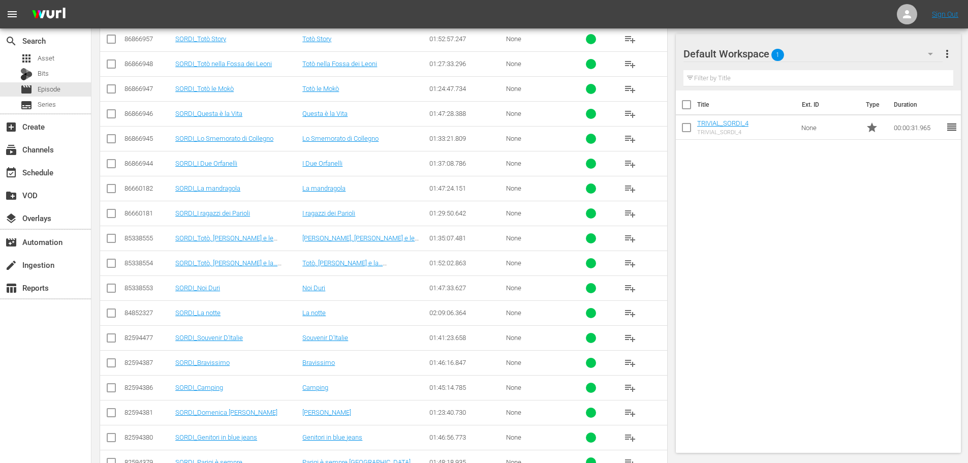
scroll to position [321, 0]
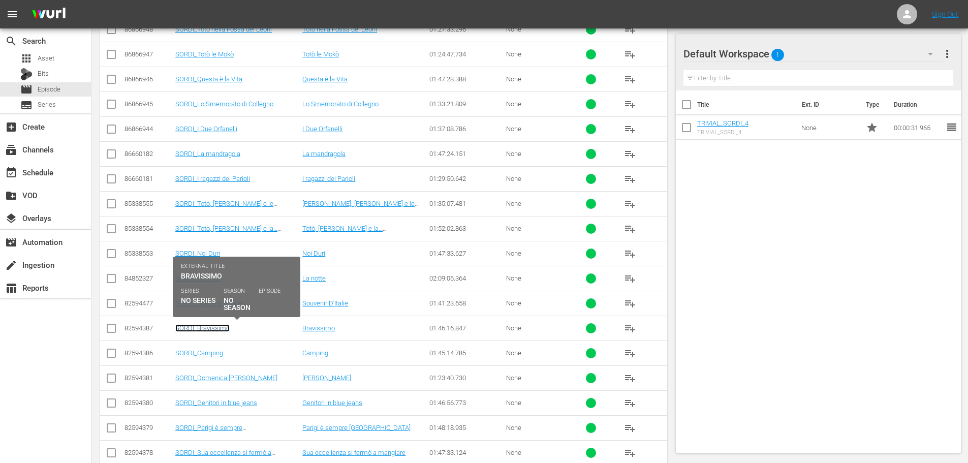
click at [223, 328] on link "SORDI_Bravissimo" at bounding box center [202, 328] width 54 height 8
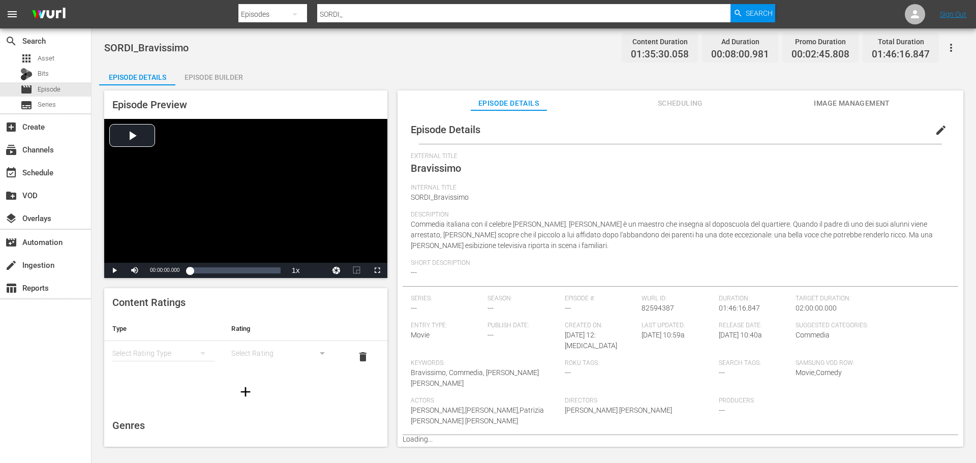
click at [233, 81] on div "Episode Builder" at bounding box center [213, 77] width 76 height 24
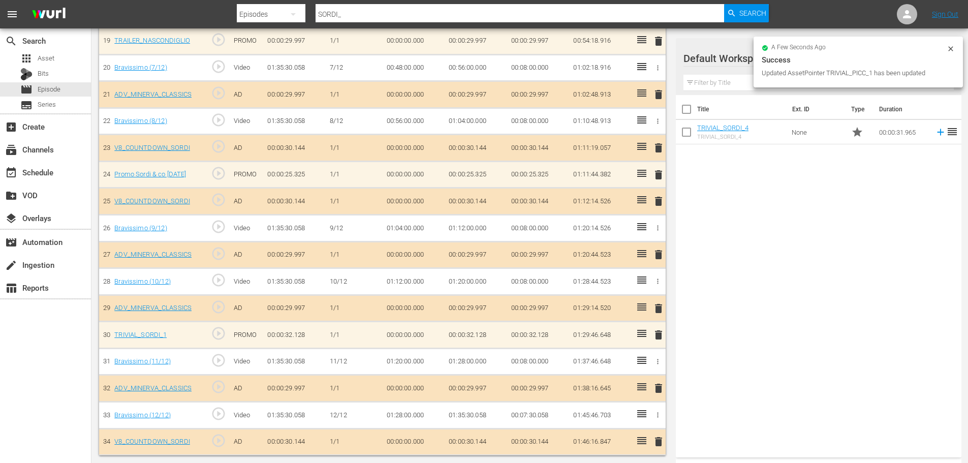
scroll to position [805, 0]
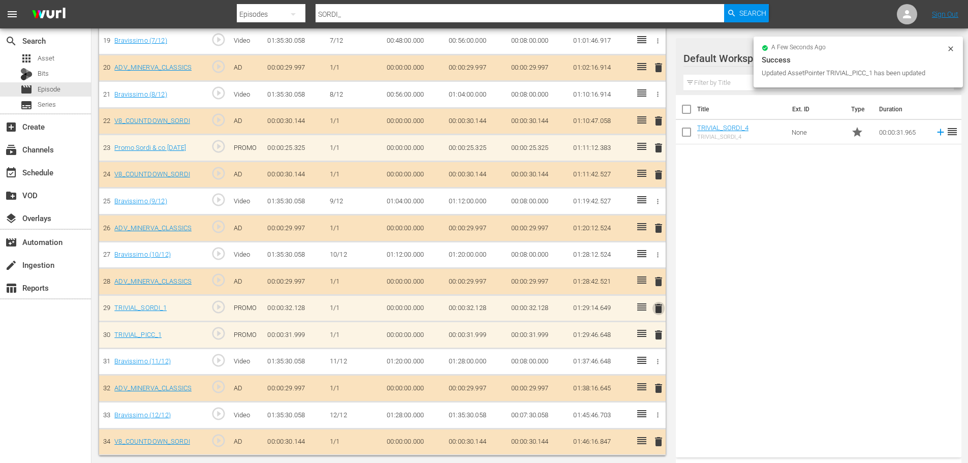
click at [660, 309] on span "delete" at bounding box center [658, 308] width 12 height 12
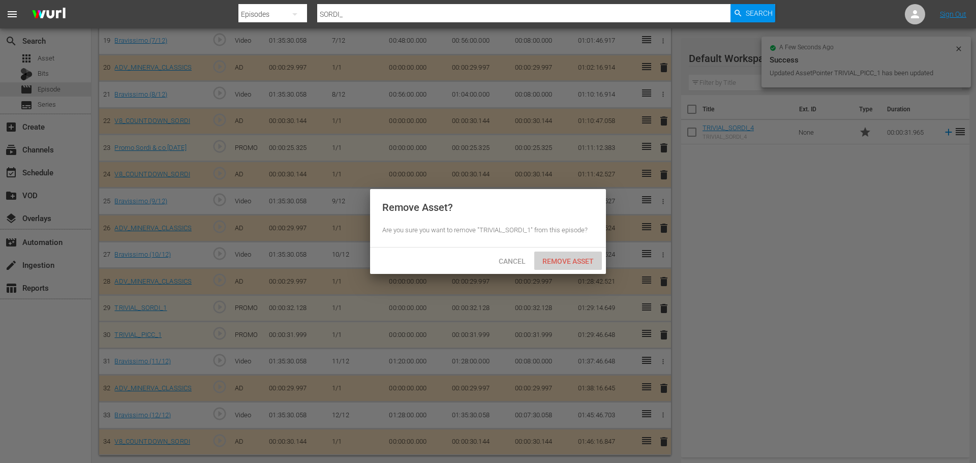
click at [564, 261] on span "Remove Asset" at bounding box center [568, 261] width 68 height 8
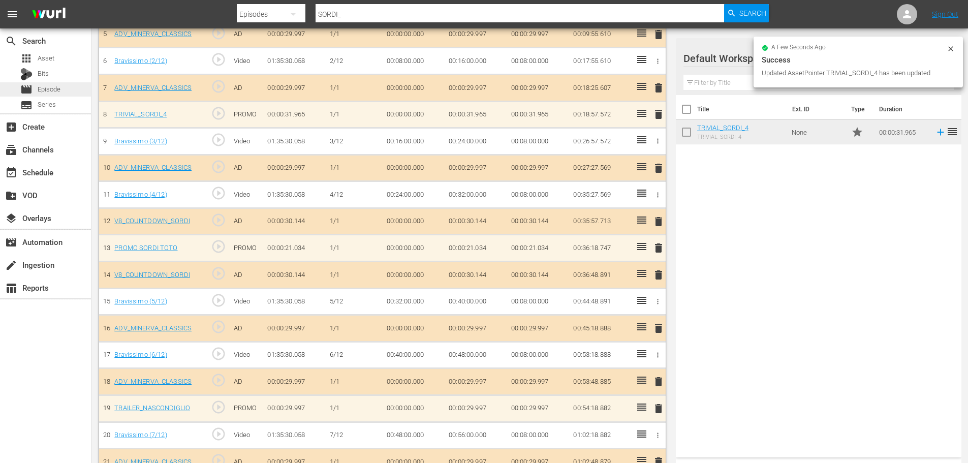
scroll to position [435, 0]
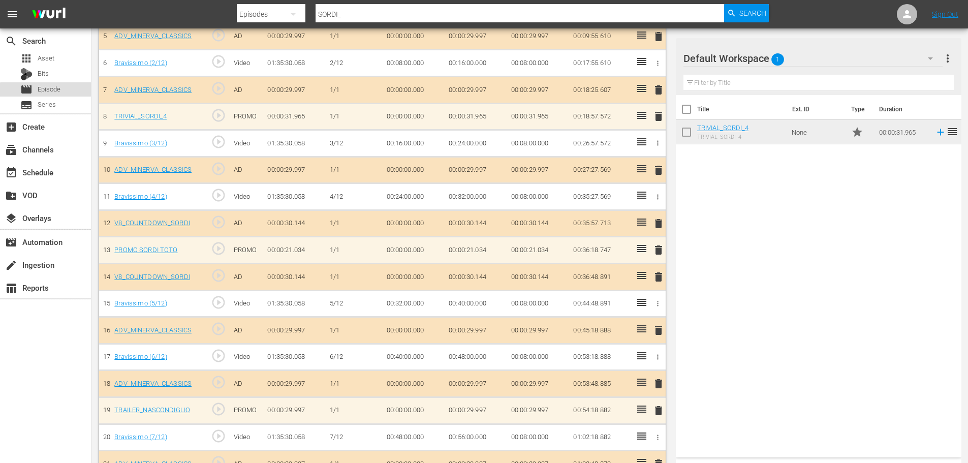
click at [54, 91] on span "Episode" at bounding box center [49, 89] width 23 height 10
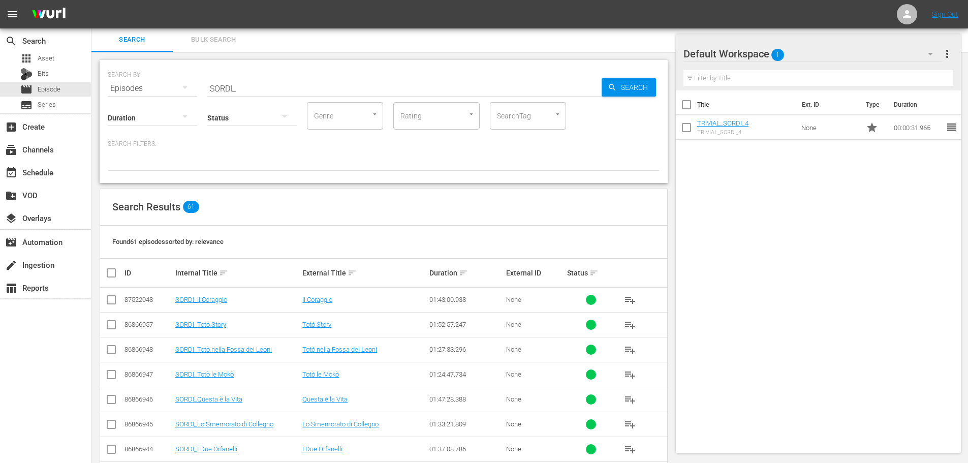
scroll to position [367, 0]
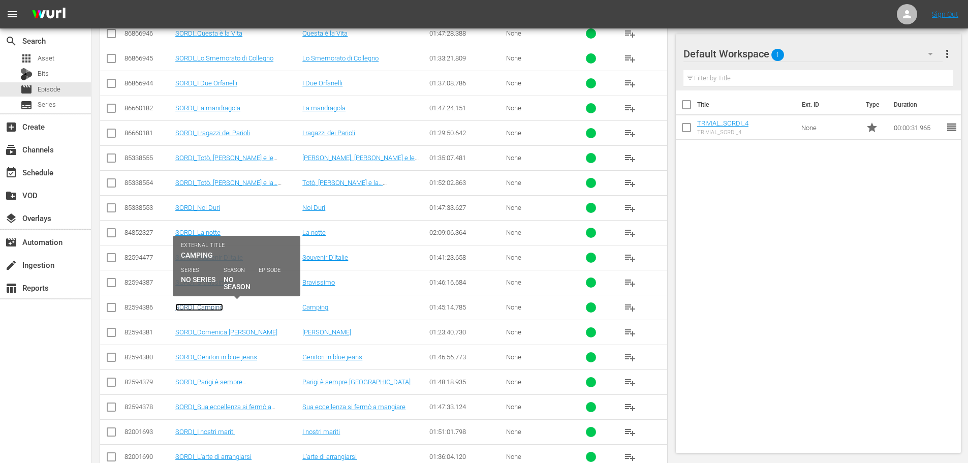
click at [201, 307] on link "SORDI_Camping" at bounding box center [199, 307] width 48 height 8
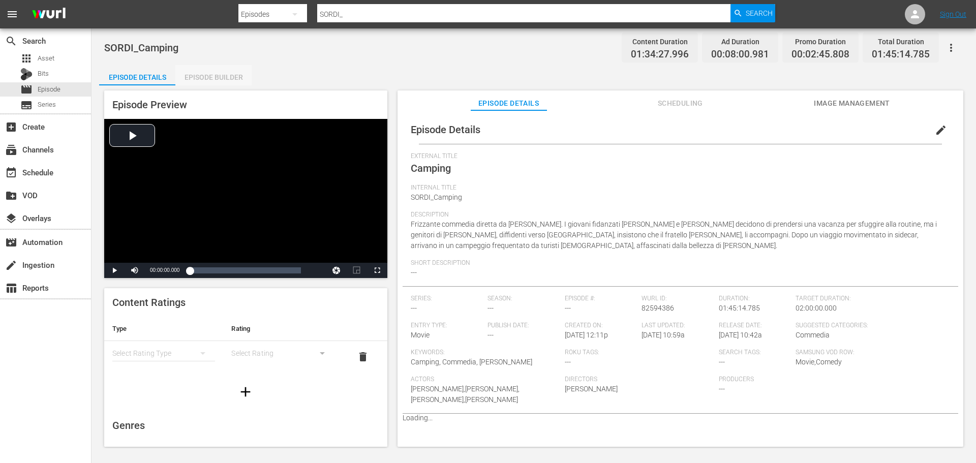
click at [222, 73] on div "Episode Builder" at bounding box center [213, 77] width 76 height 24
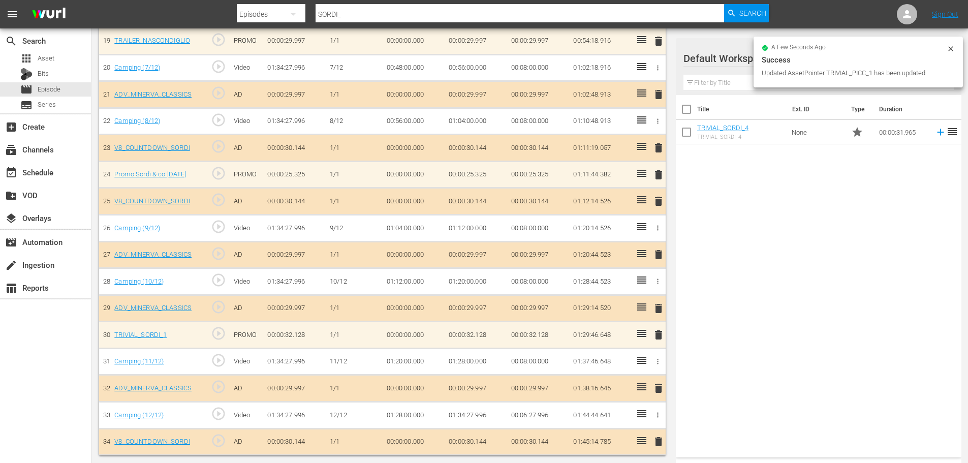
scroll to position [805, 0]
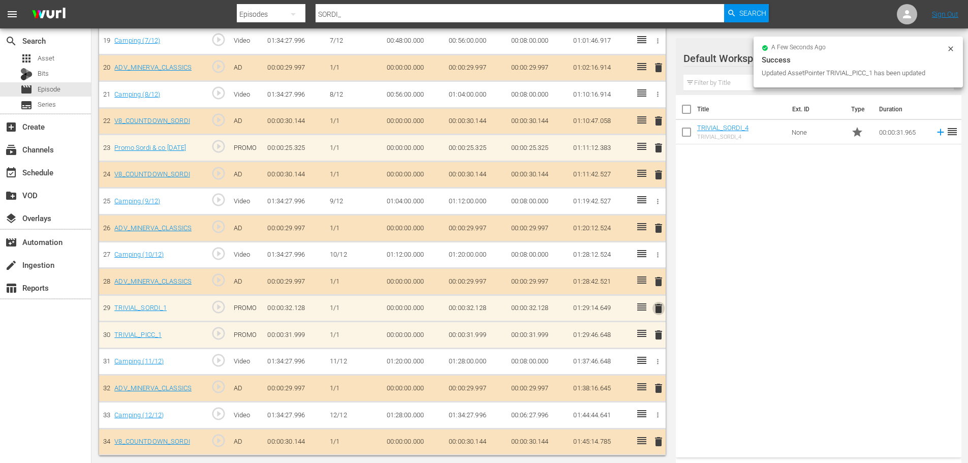
click at [658, 308] on span "delete" at bounding box center [658, 308] width 12 height 12
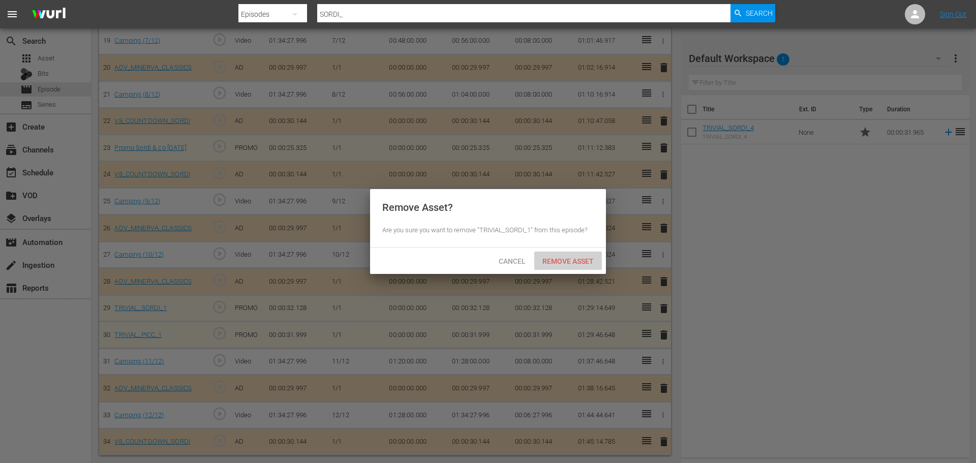
click at [597, 264] on span "Remove Asset" at bounding box center [568, 261] width 68 height 8
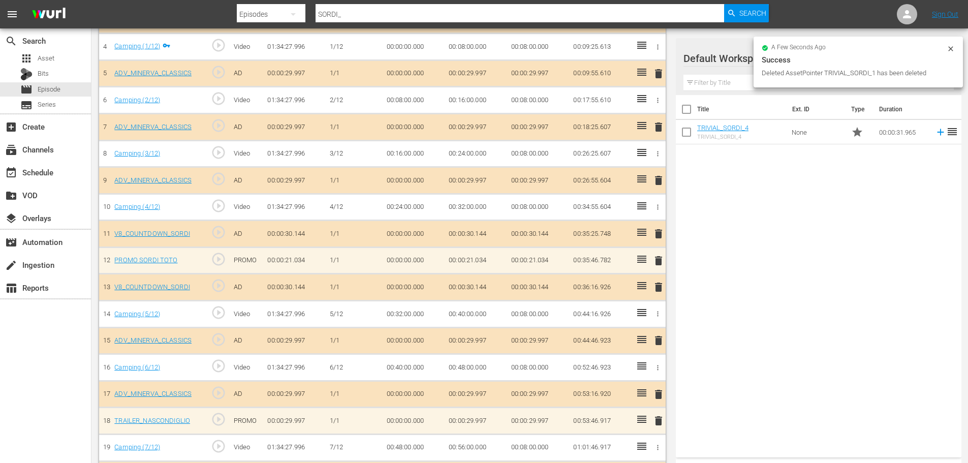
scroll to position [297, 0]
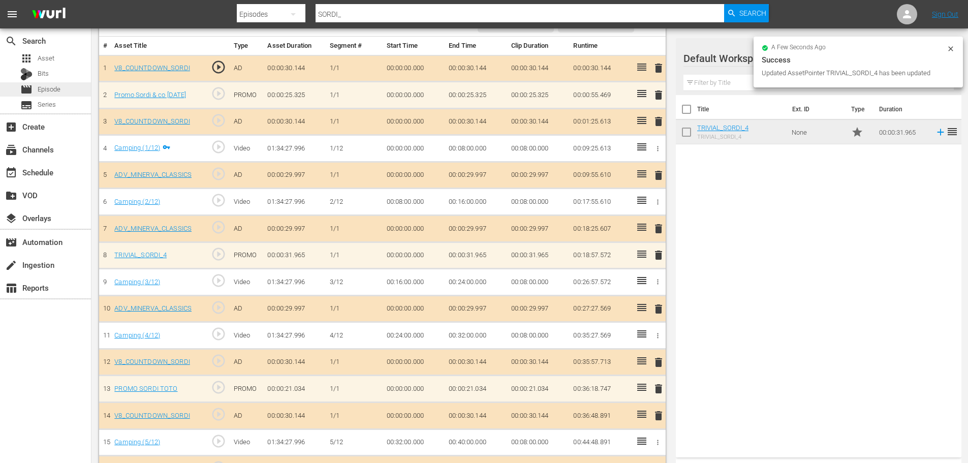
click at [55, 86] on span "Episode" at bounding box center [49, 89] width 23 height 10
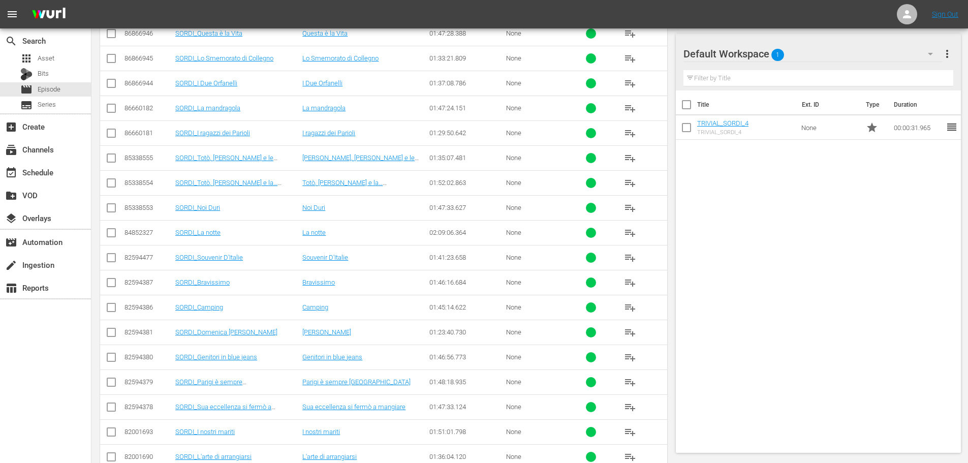
scroll to position [418, 0]
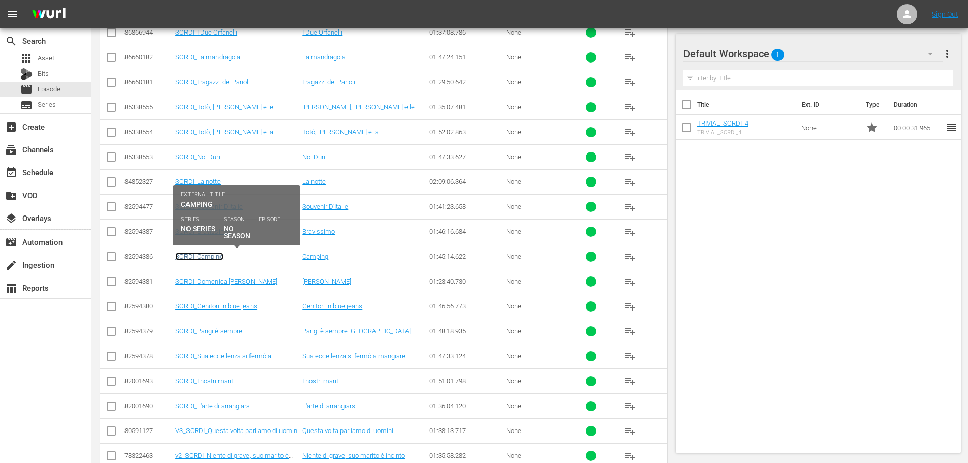
click at [215, 260] on link "SORDI_Camping" at bounding box center [199, 257] width 48 height 8
